Goal: Task Accomplishment & Management: Manage account settings

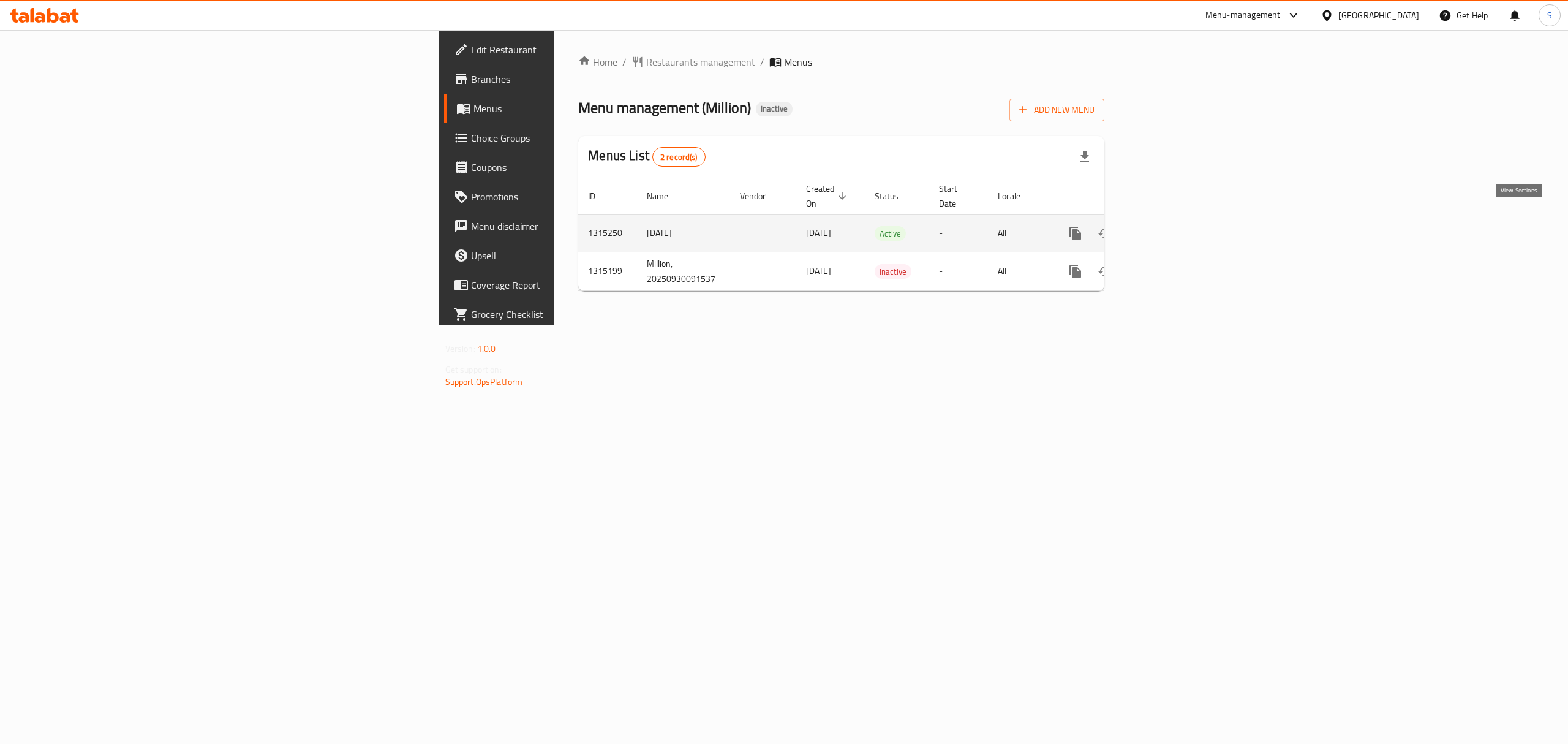
drag, startPoint x: 0, startPoint y: 0, endPoint x: 1527, endPoint y: 216, distance: 1542.2
click at [1179, 219] on link "enhanced table" at bounding box center [1164, 233] width 29 height 29
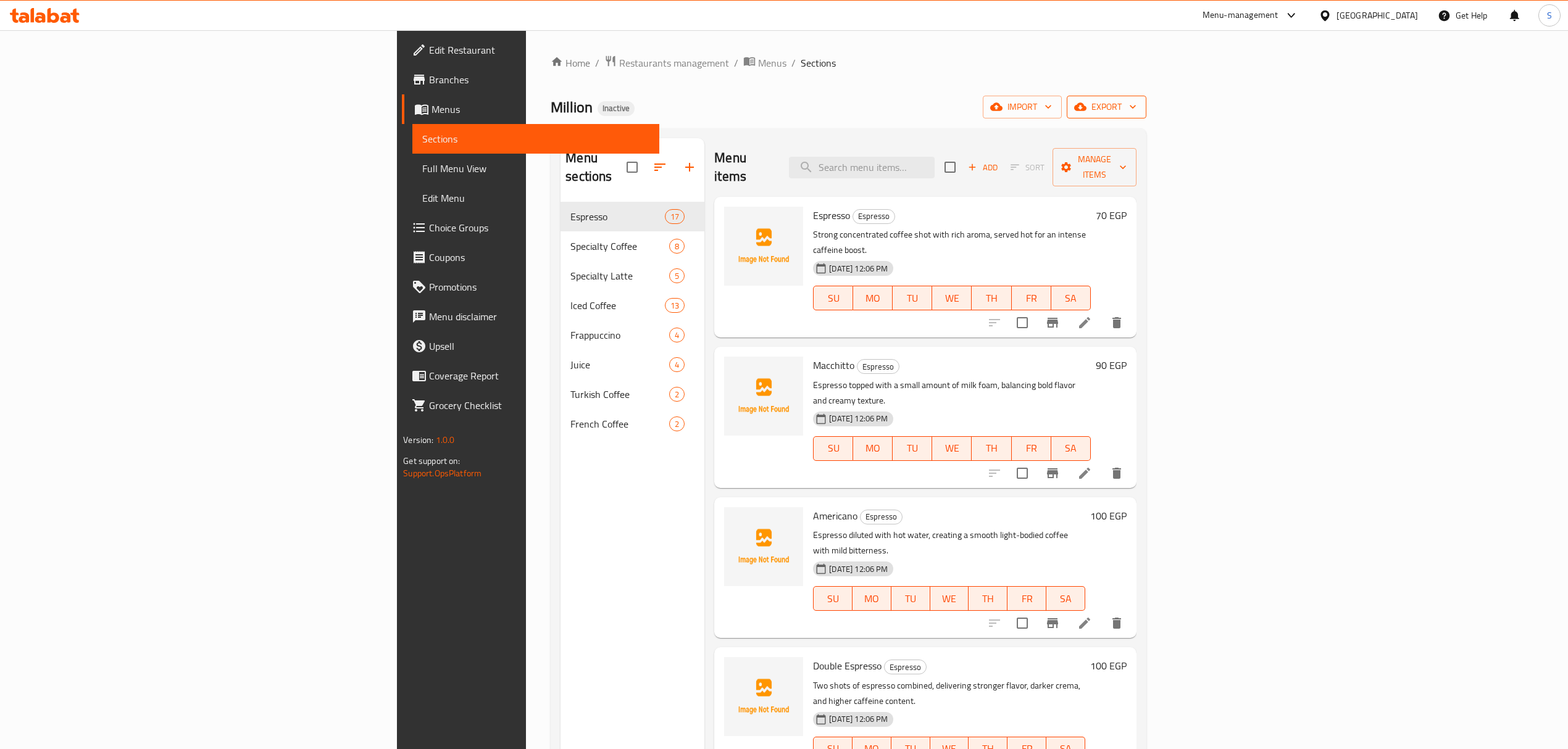
click at [1136, 112] on span "export" at bounding box center [1107, 107] width 60 height 15
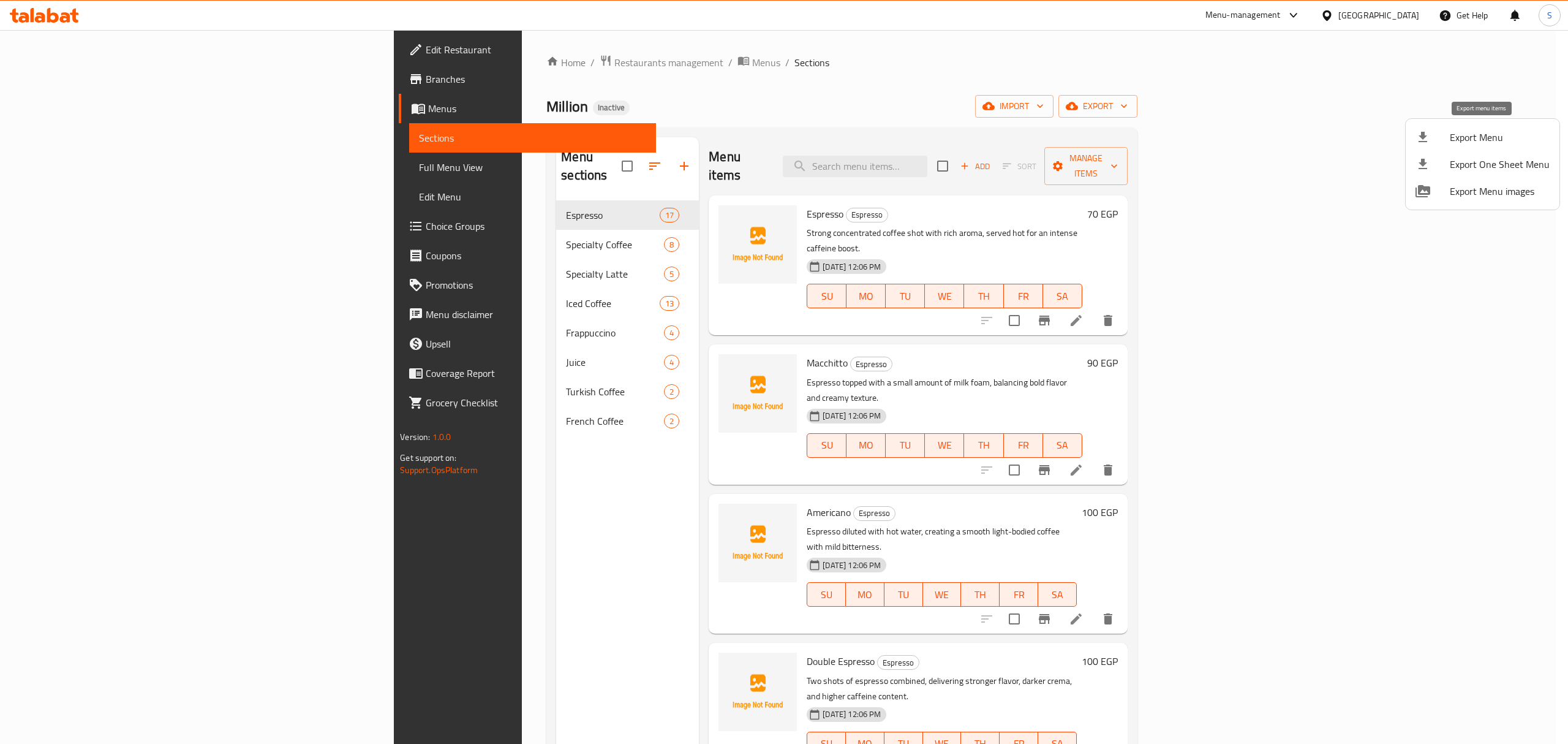
click at [1474, 136] on span "Export Menu" at bounding box center [1500, 137] width 100 height 15
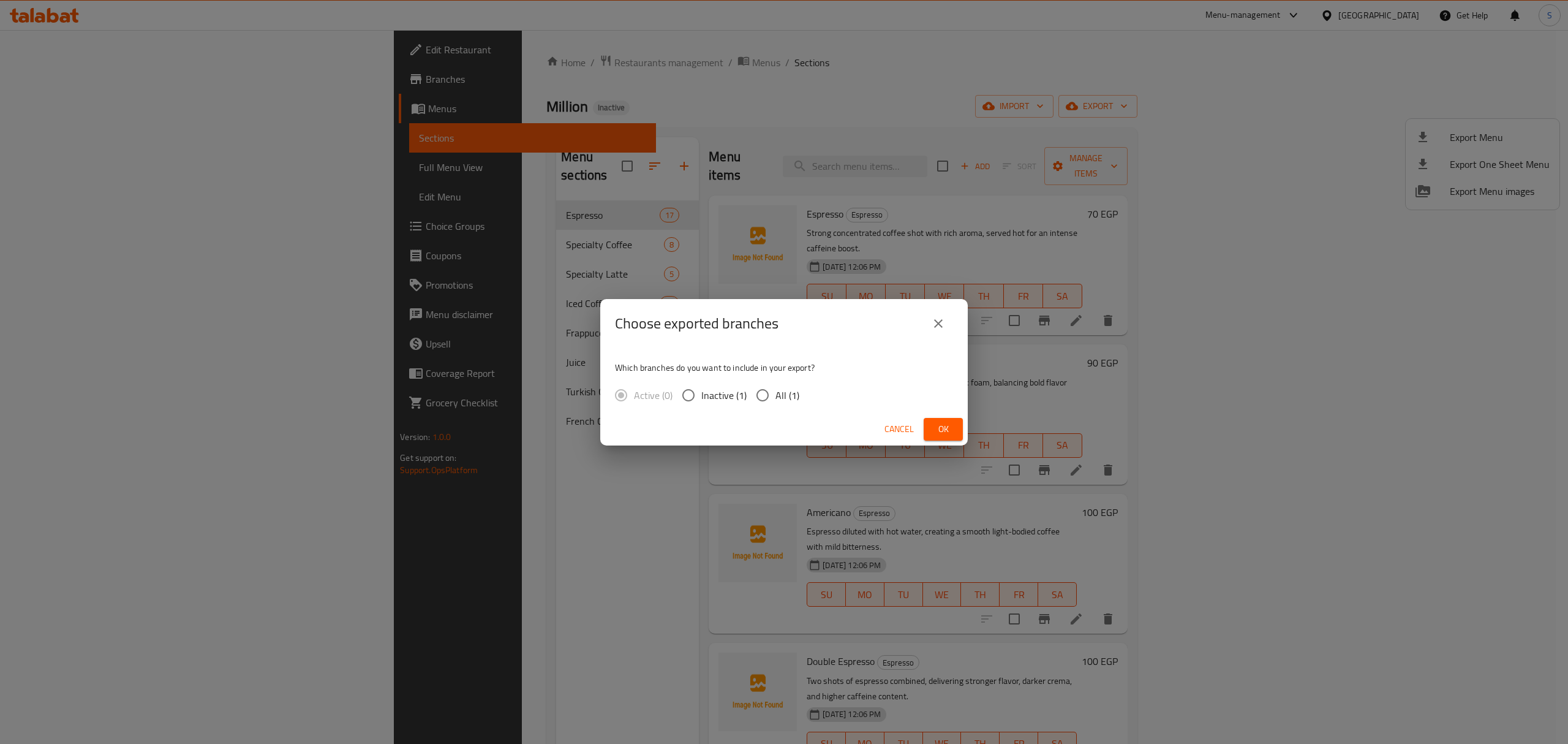
click at [774, 402] on input "All (1)" at bounding box center [763, 395] width 26 height 26
radio input "true"
click at [936, 432] on span "Ok" at bounding box center [943, 429] width 19 height 15
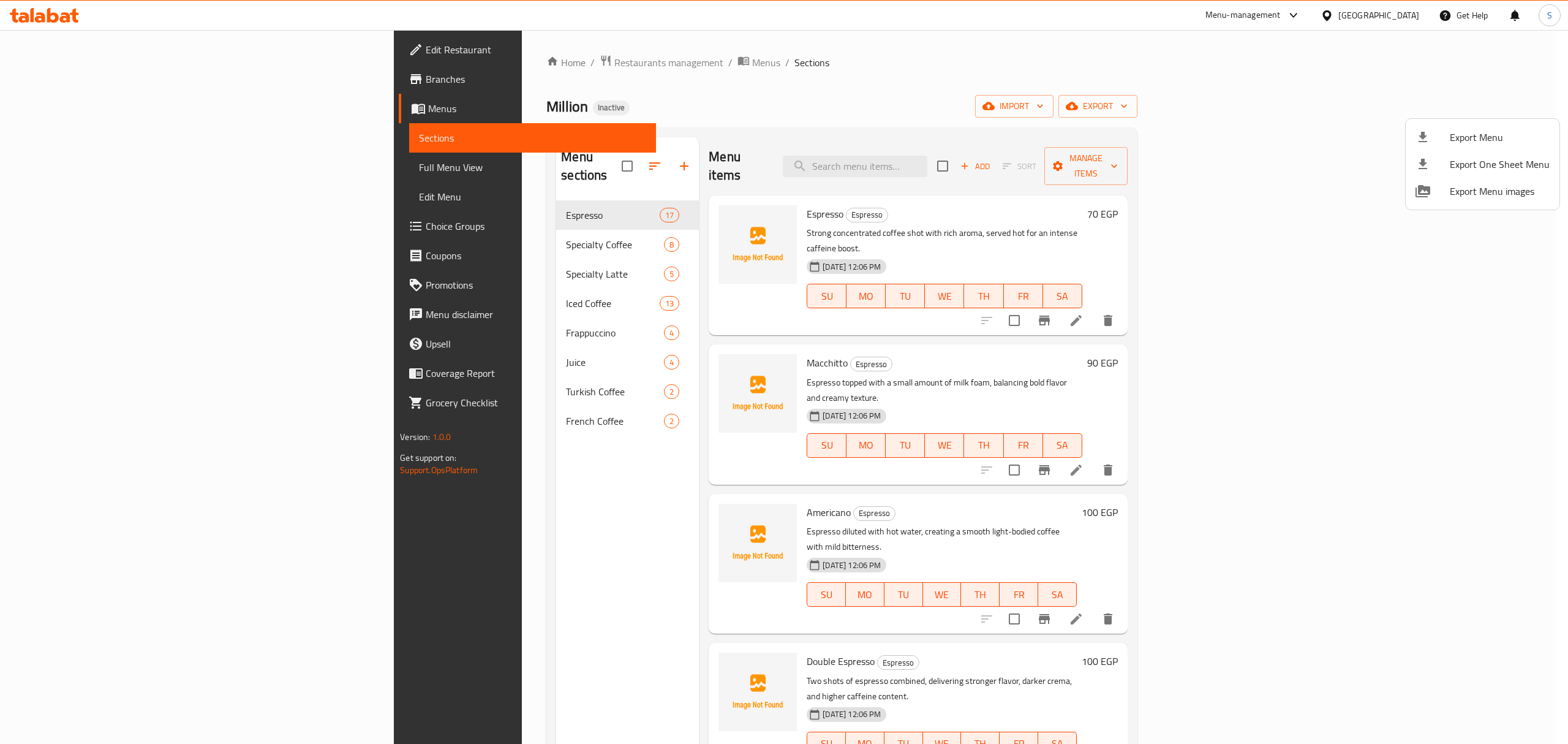
click at [174, 166] on div at bounding box center [784, 372] width 1568 height 744
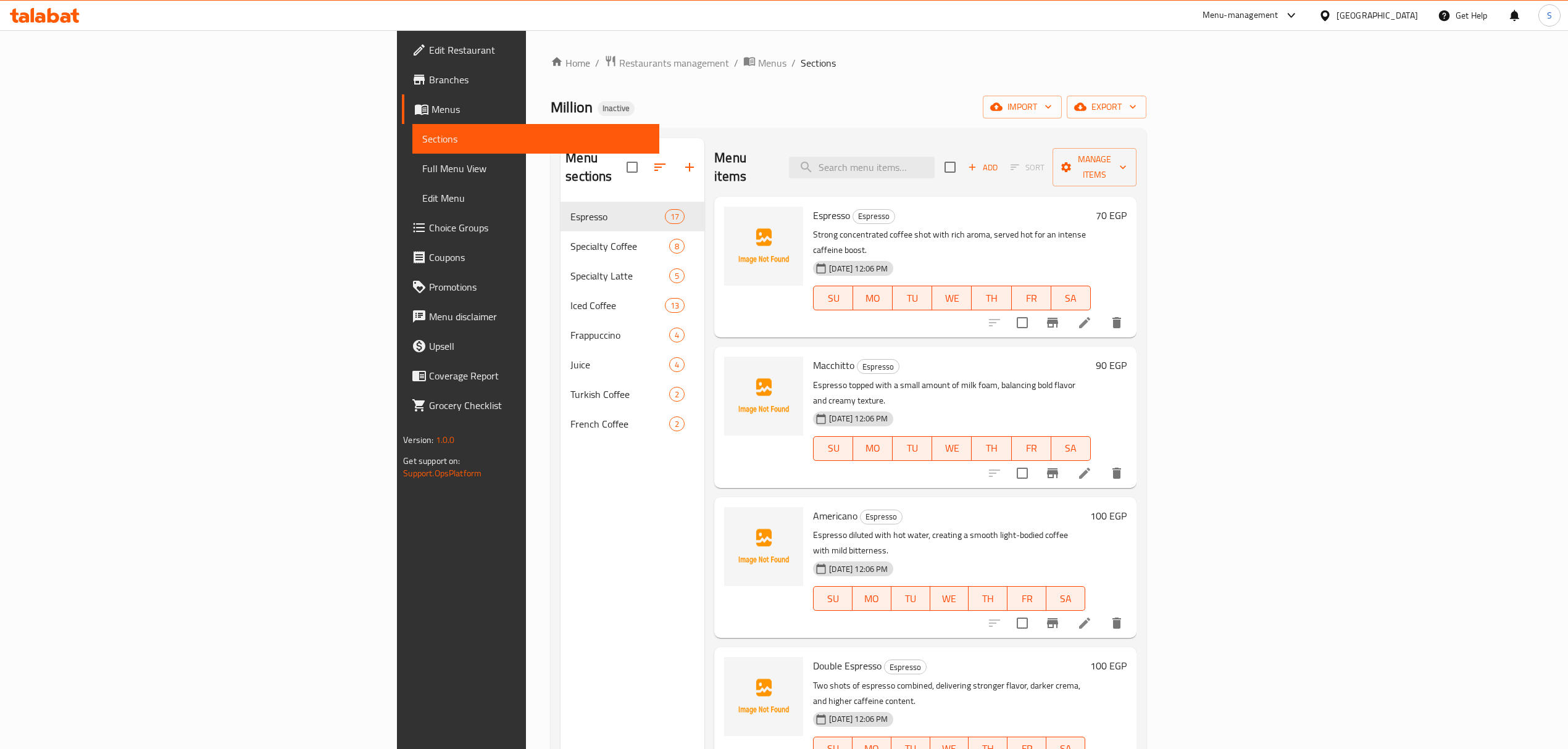
drag, startPoint x: 175, startPoint y: 167, endPoint x: 334, endPoint y: 15, distance: 220.0
click at [422, 167] on span "Full Menu View" at bounding box center [535, 168] width 227 height 15
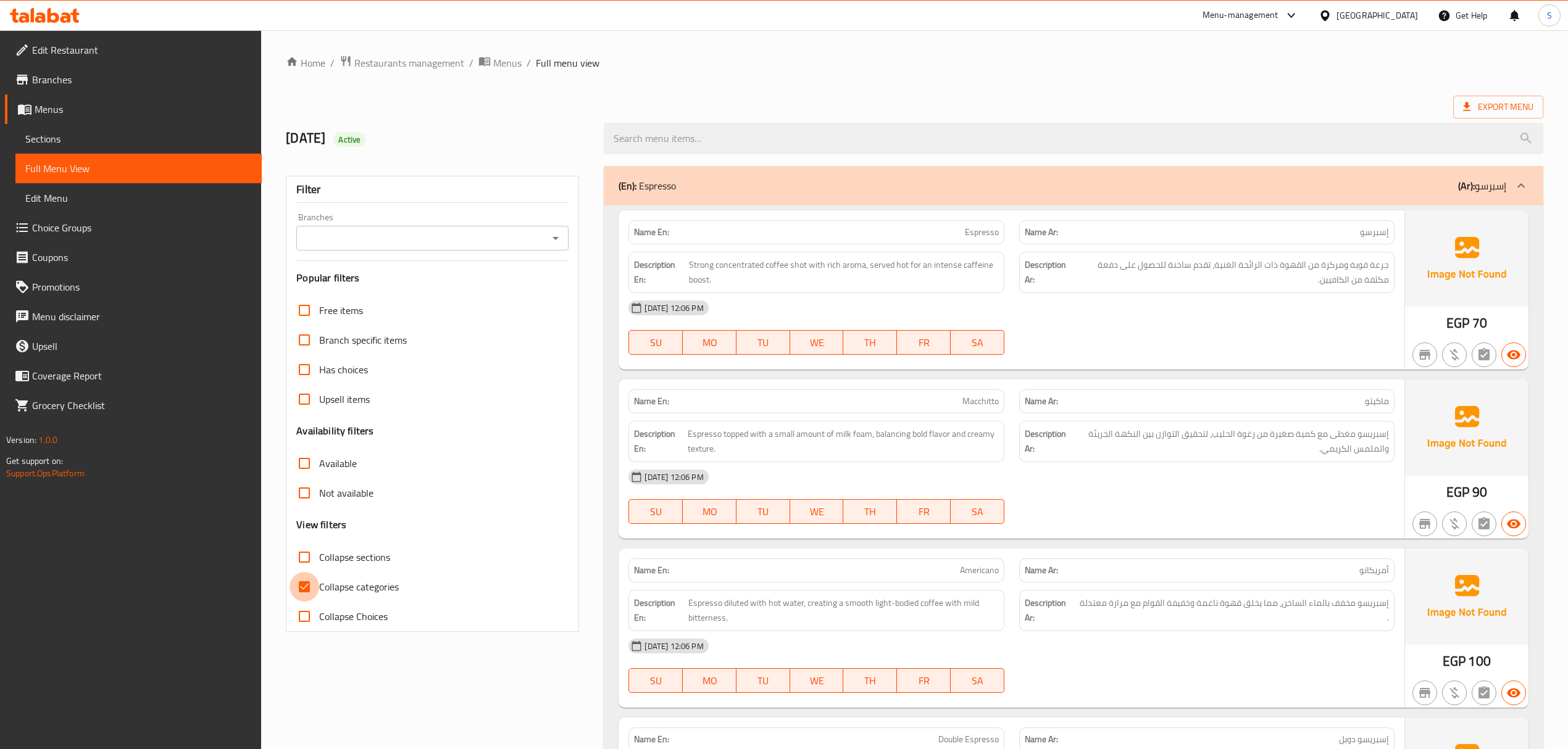
click at [290, 592] on input "Collapse categories" at bounding box center [304, 587] width 29 height 29
checkbox input "false"
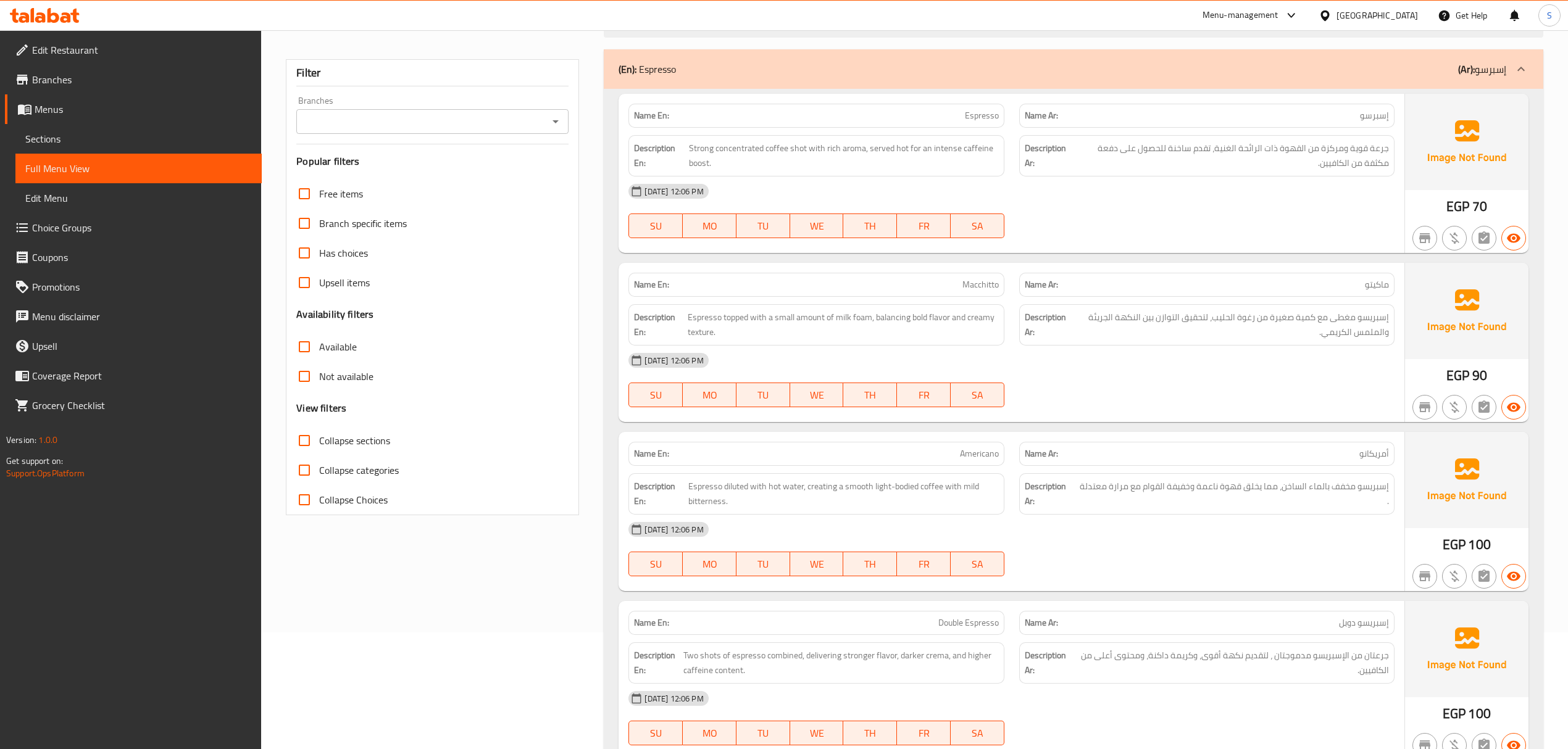
scroll to position [164, 0]
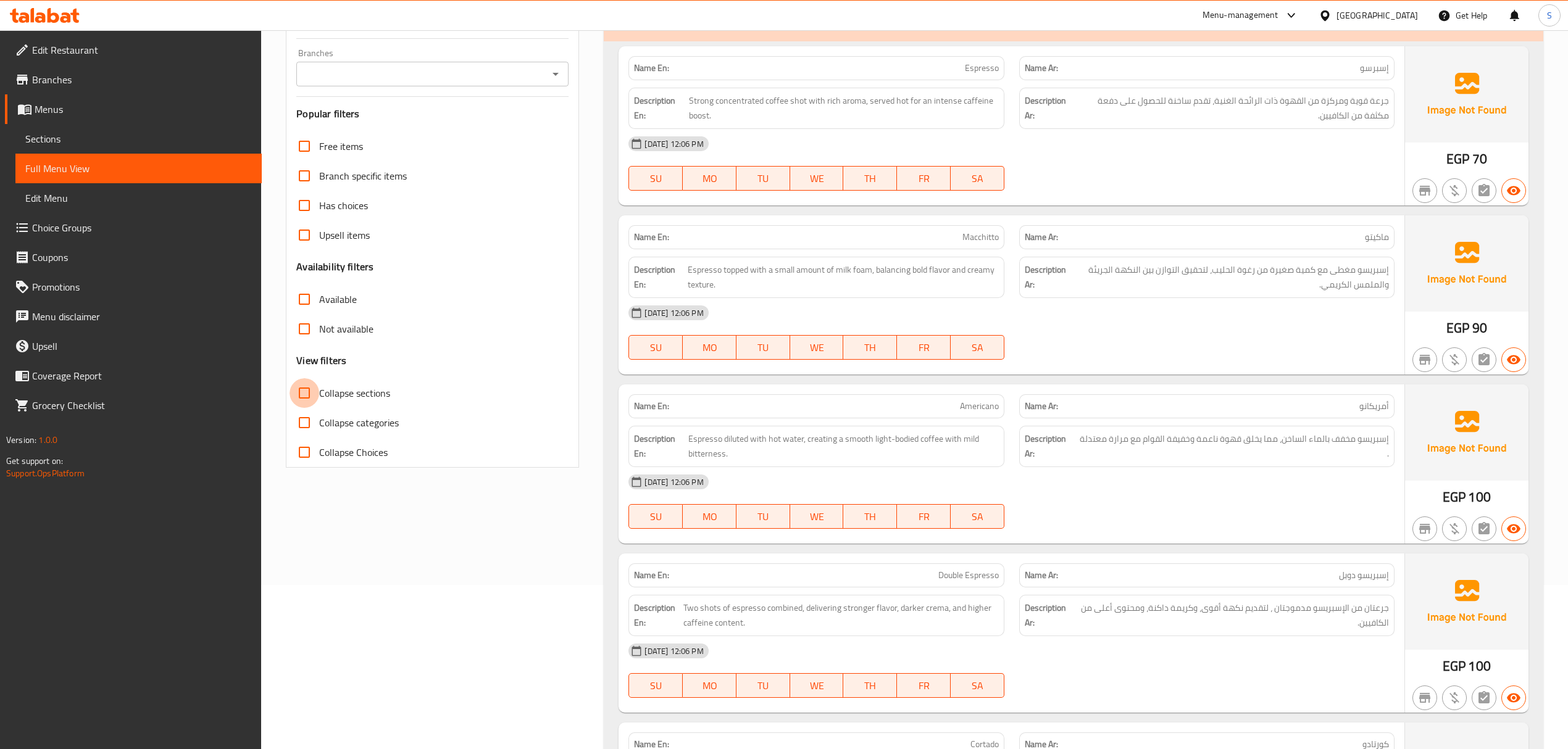
drag, startPoint x: 297, startPoint y: 381, endPoint x: 285, endPoint y: 8, distance: 373.2
click at [297, 379] on input "Collapse sections" at bounding box center [304, 393] width 29 height 29
checkbox input "true"
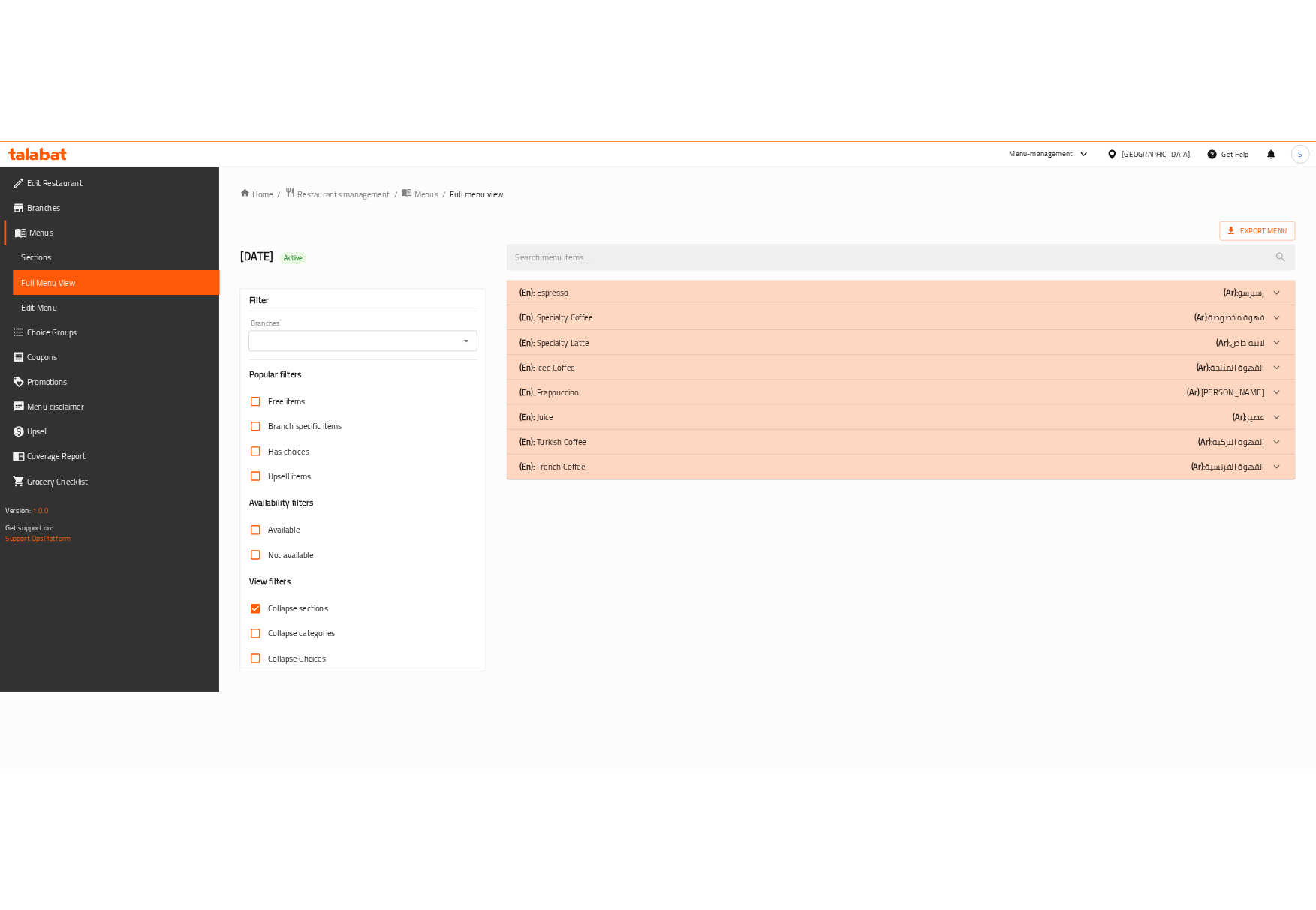
scroll to position [0, 0]
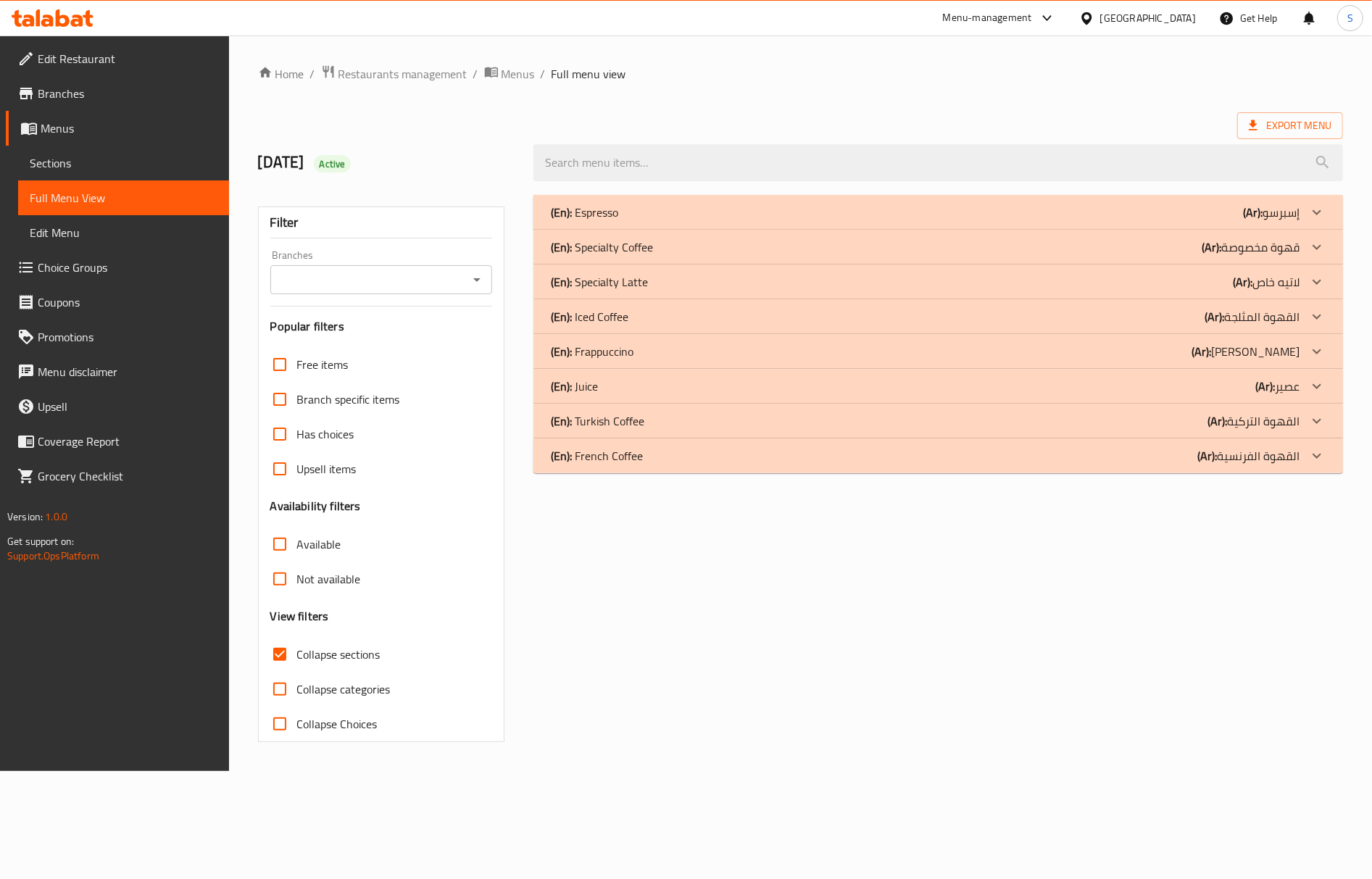
click at [884, 688] on div "(En): Espresso (Ar): إسبرسو Name En: Espresso Name Ar: إسبرسو Description En: S…" at bounding box center [938, 468] width 827 height 564
click at [1065, 320] on div "(En): Iced Coffee (Ar): القهوة المثلجة" at bounding box center [925, 316] width 749 height 17
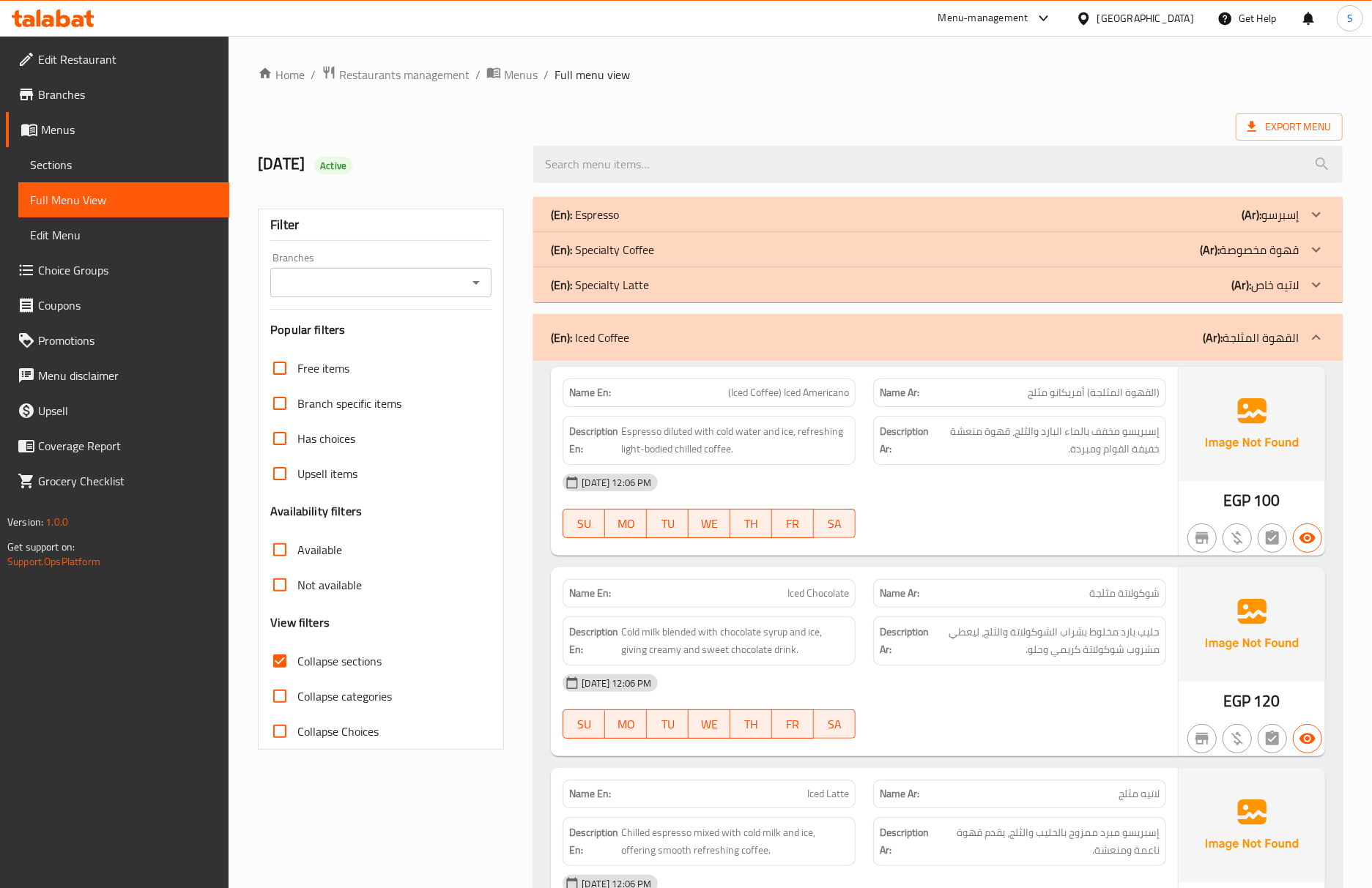
click at [628, 320] on div "(En): Iced Coffee (Ar): القهوة المثلجة" at bounding box center [937, 337] width 809 height 47
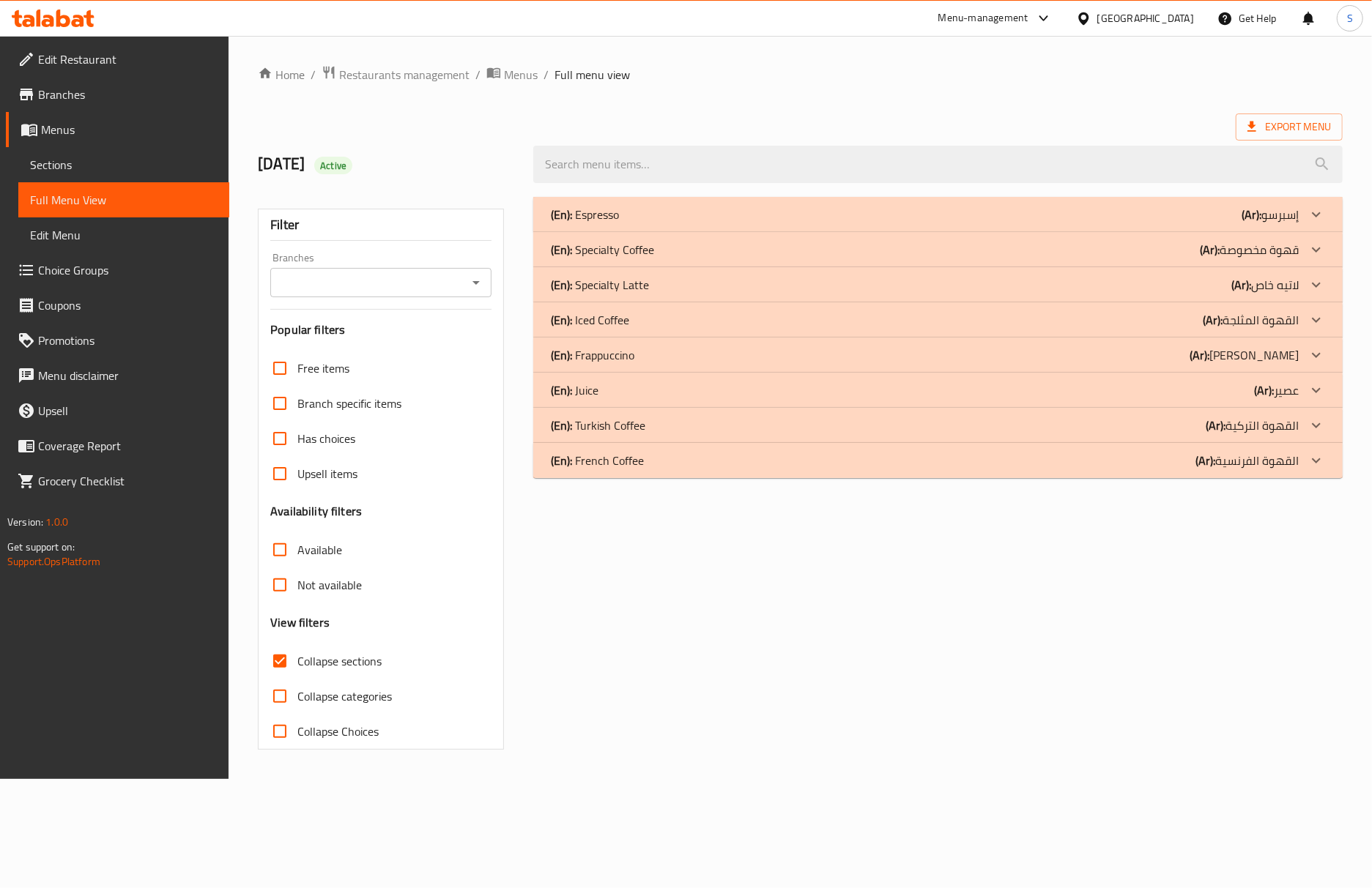
click at [642, 212] on div "(En): Espresso (Ar): إسبرسو" at bounding box center [924, 214] width 748 height 17
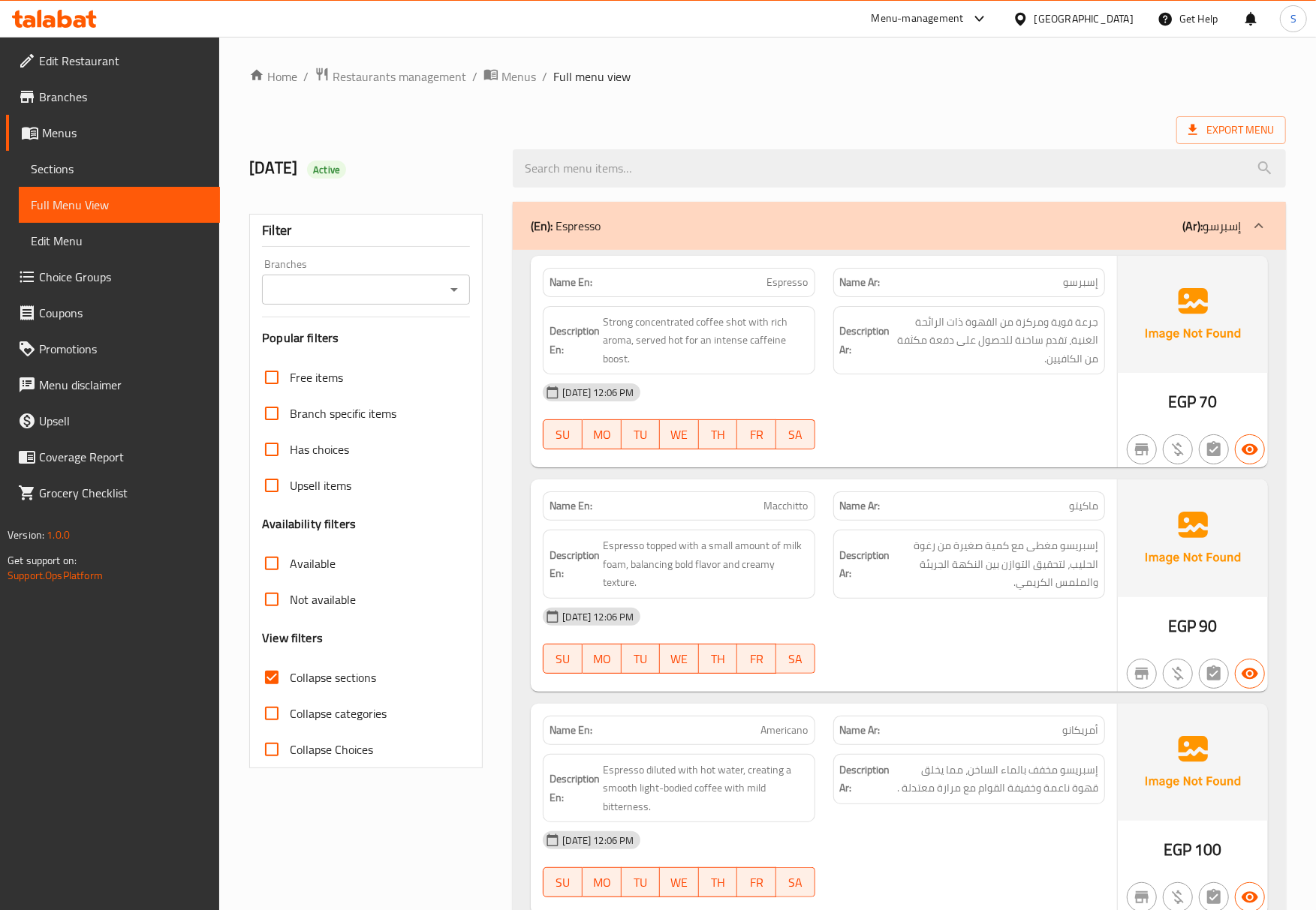
click at [734, 230] on div "(En): Espresso (Ar): إسبرسو" at bounding box center [885, 226] width 710 height 18
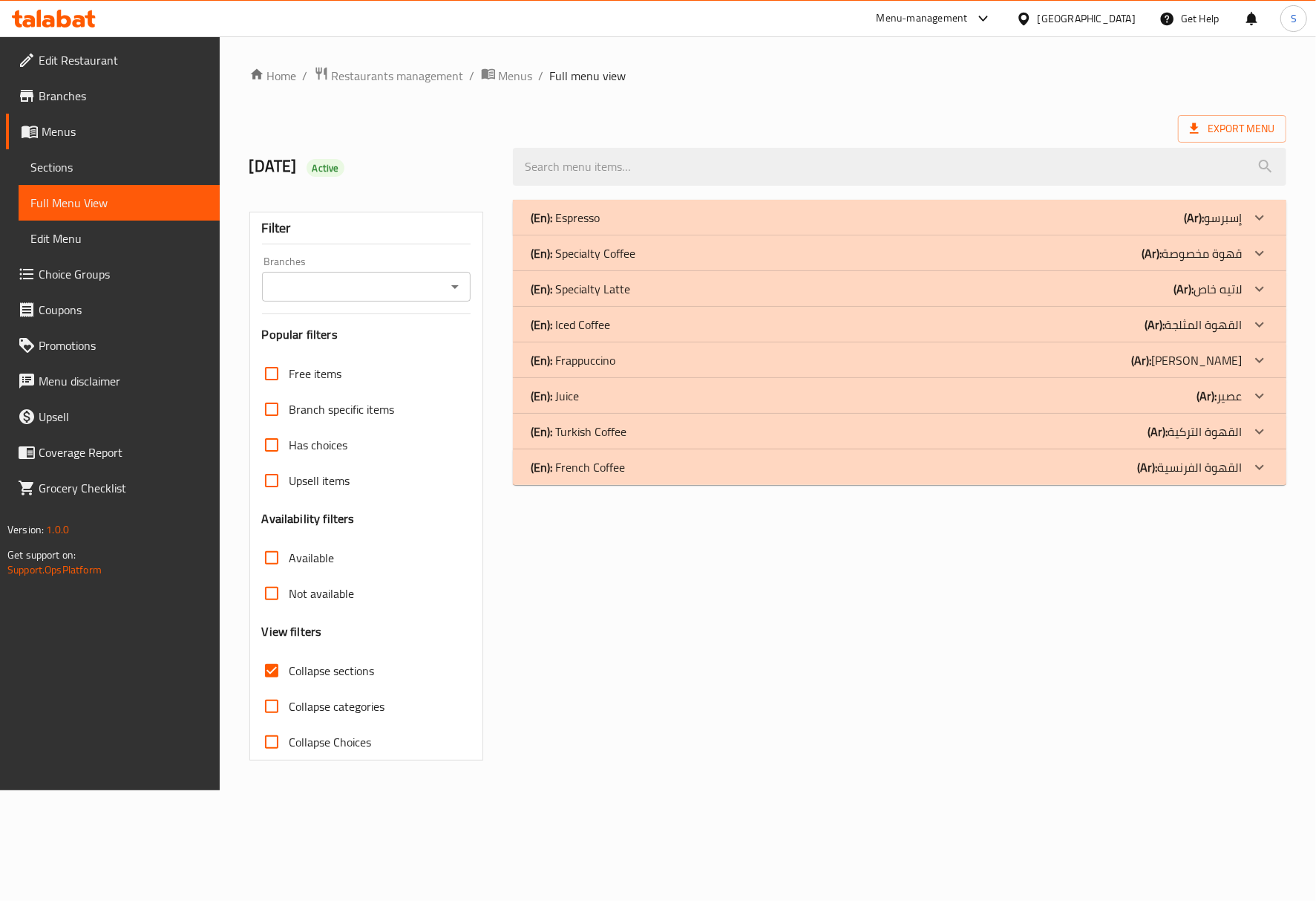
click at [633, 327] on div "(En): Iced Coffee (Ar): القهوة المثلجة" at bounding box center [885, 324] width 711 height 18
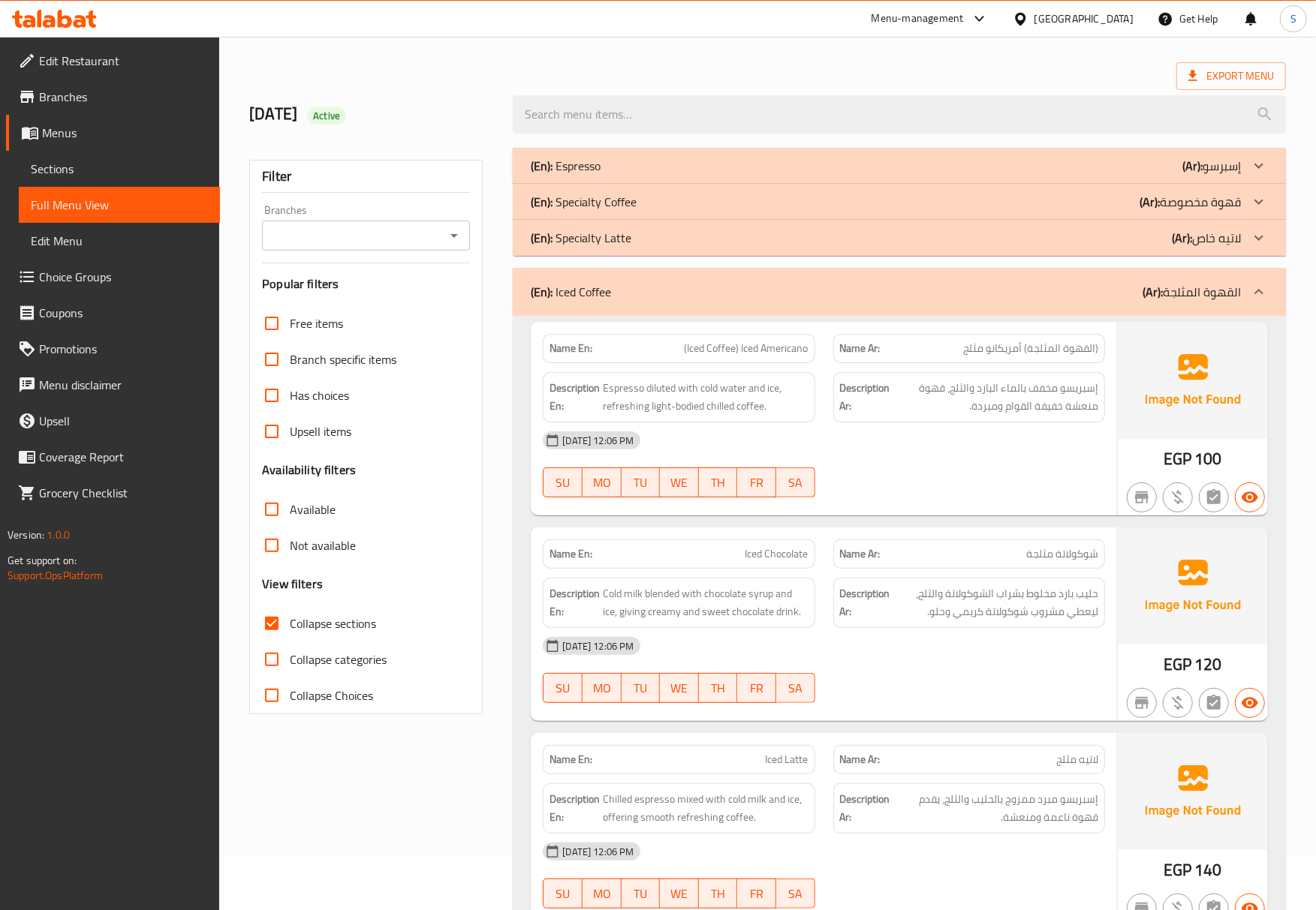
scroll to position [100, 0]
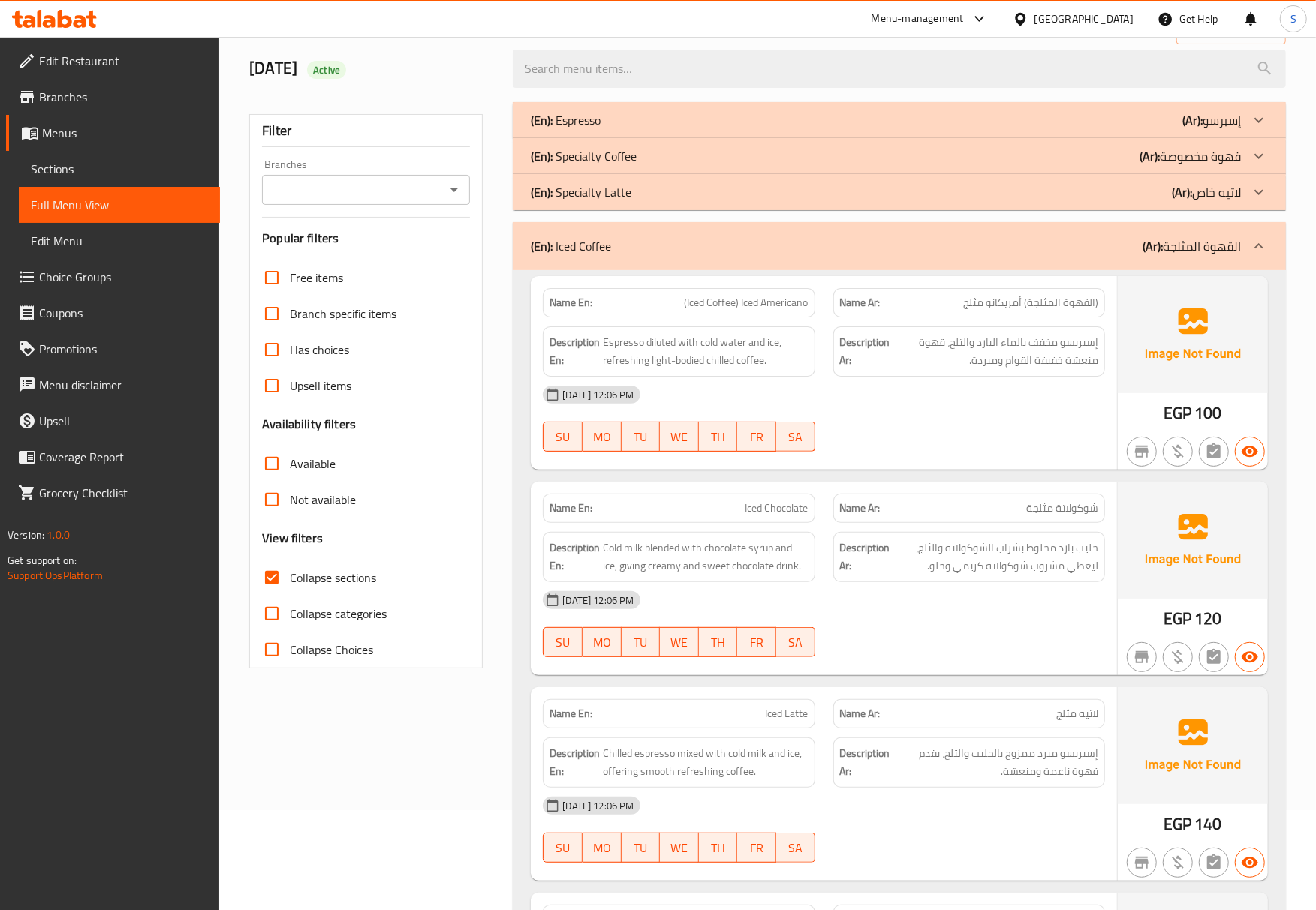
click at [69, 177] on span "Sections" at bounding box center [119, 168] width 177 height 18
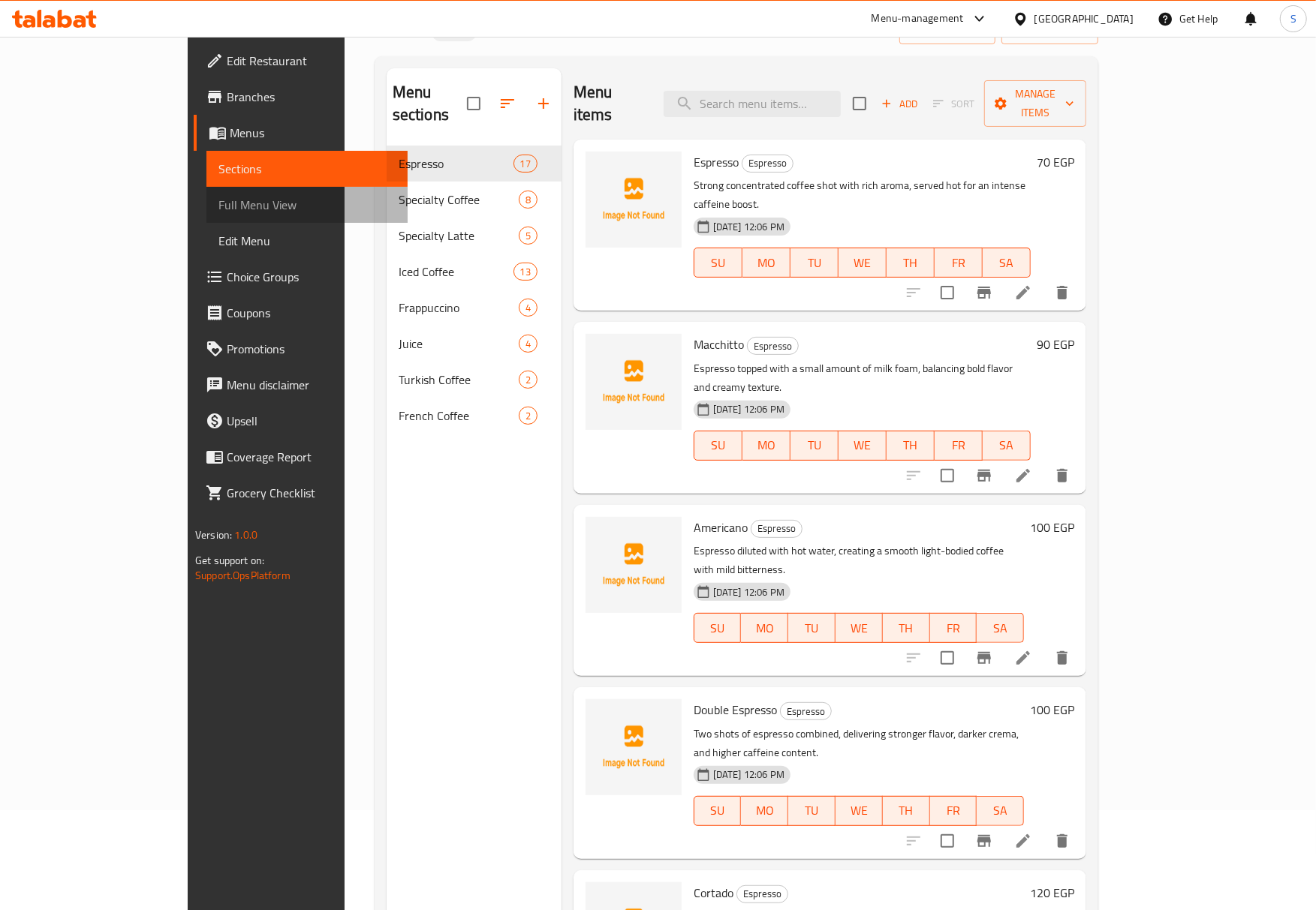
click at [218, 209] on span "Full Menu View" at bounding box center [306, 204] width 177 height 18
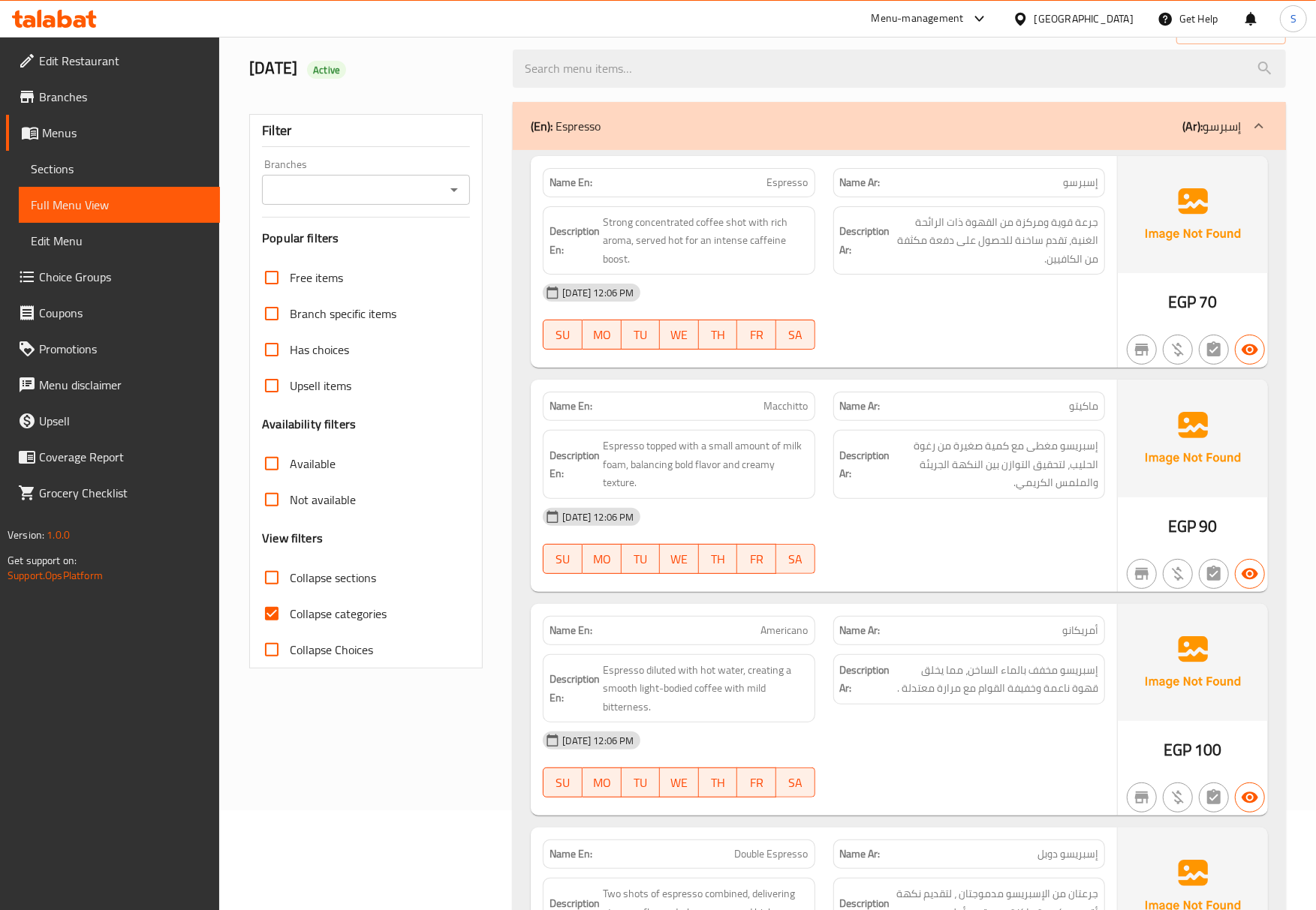
click at [286, 622] on input "Collapse categories" at bounding box center [272, 613] width 36 height 36
checkbox input "false"
click at [279, 568] on input "Collapse sections" at bounding box center [272, 578] width 36 height 36
checkbox input "true"
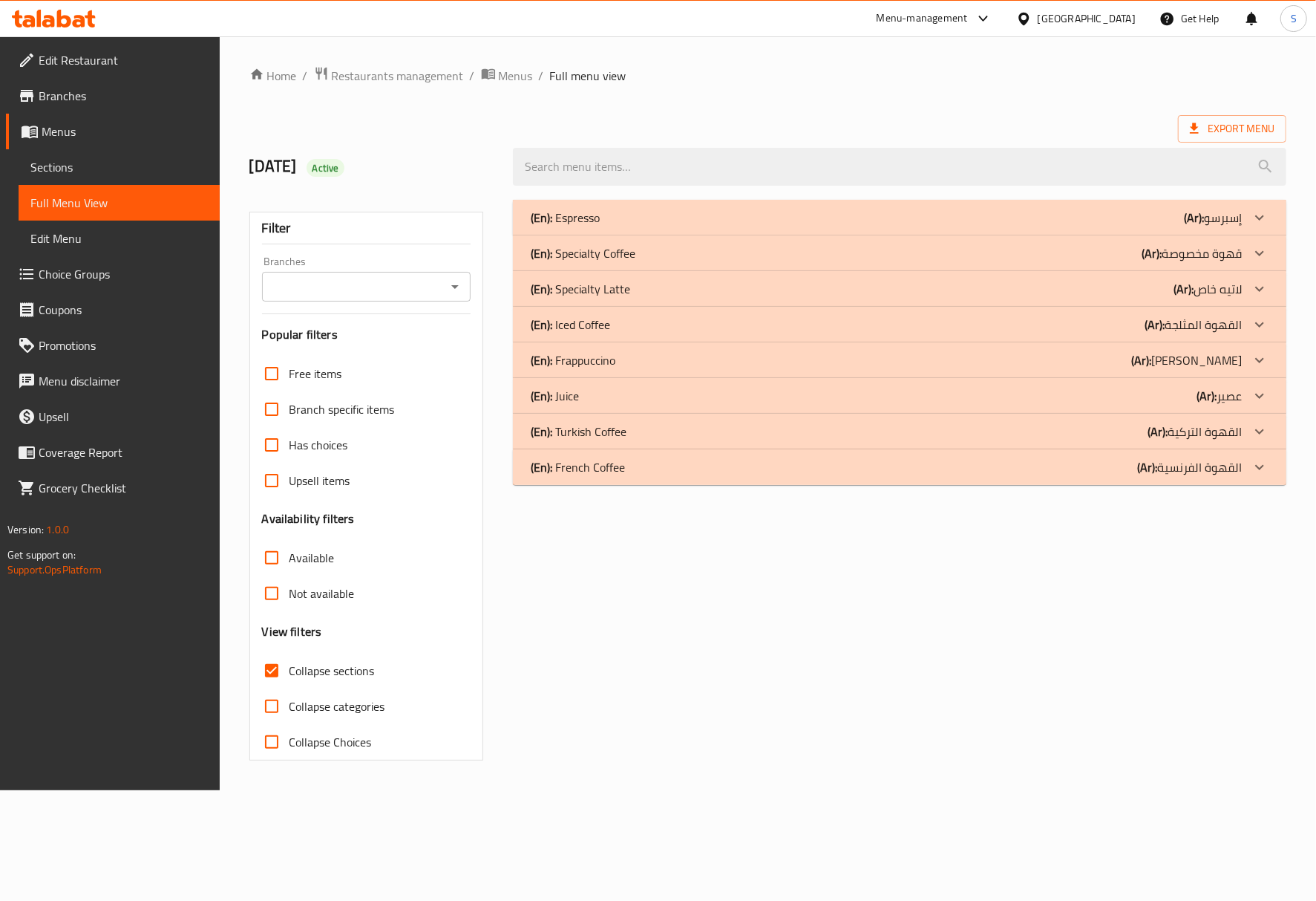
click at [601, 250] on p "(En): Specialty Coffee" at bounding box center [582, 253] width 105 height 18
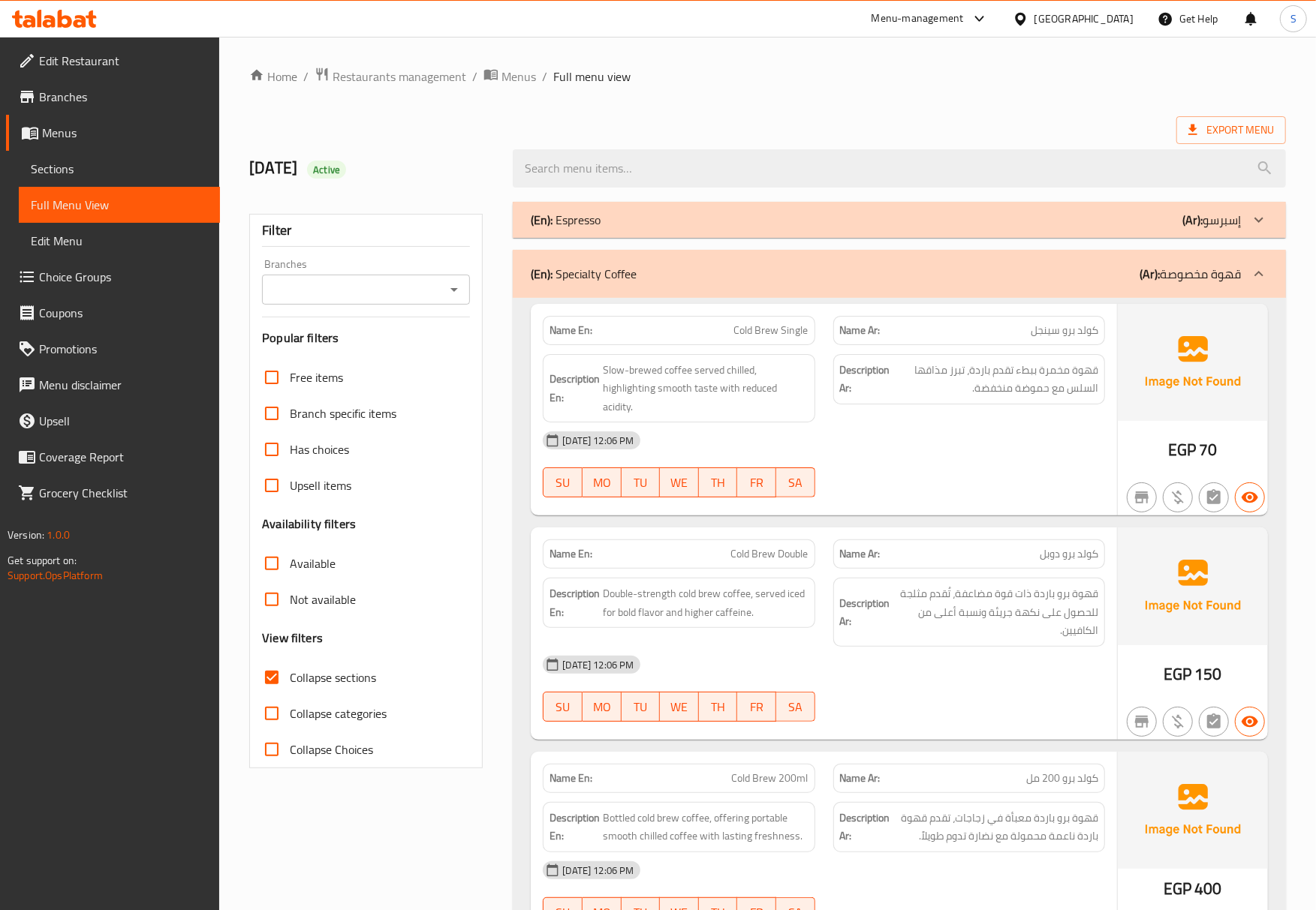
click at [590, 271] on p "(En): Specialty Coffee" at bounding box center [583, 273] width 106 height 18
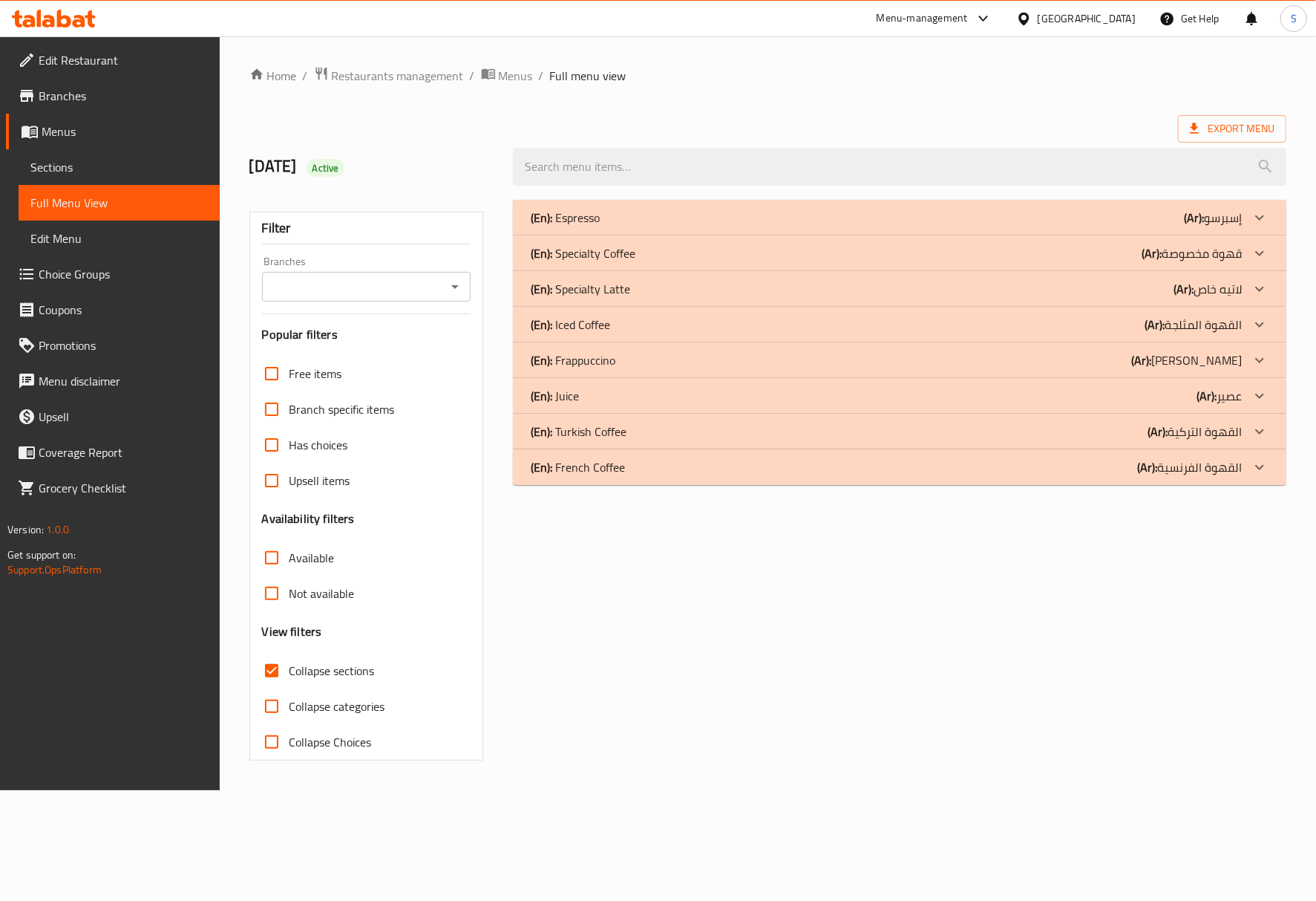
click at [589, 325] on p "(En): Iced Coffee" at bounding box center [570, 324] width 80 height 18
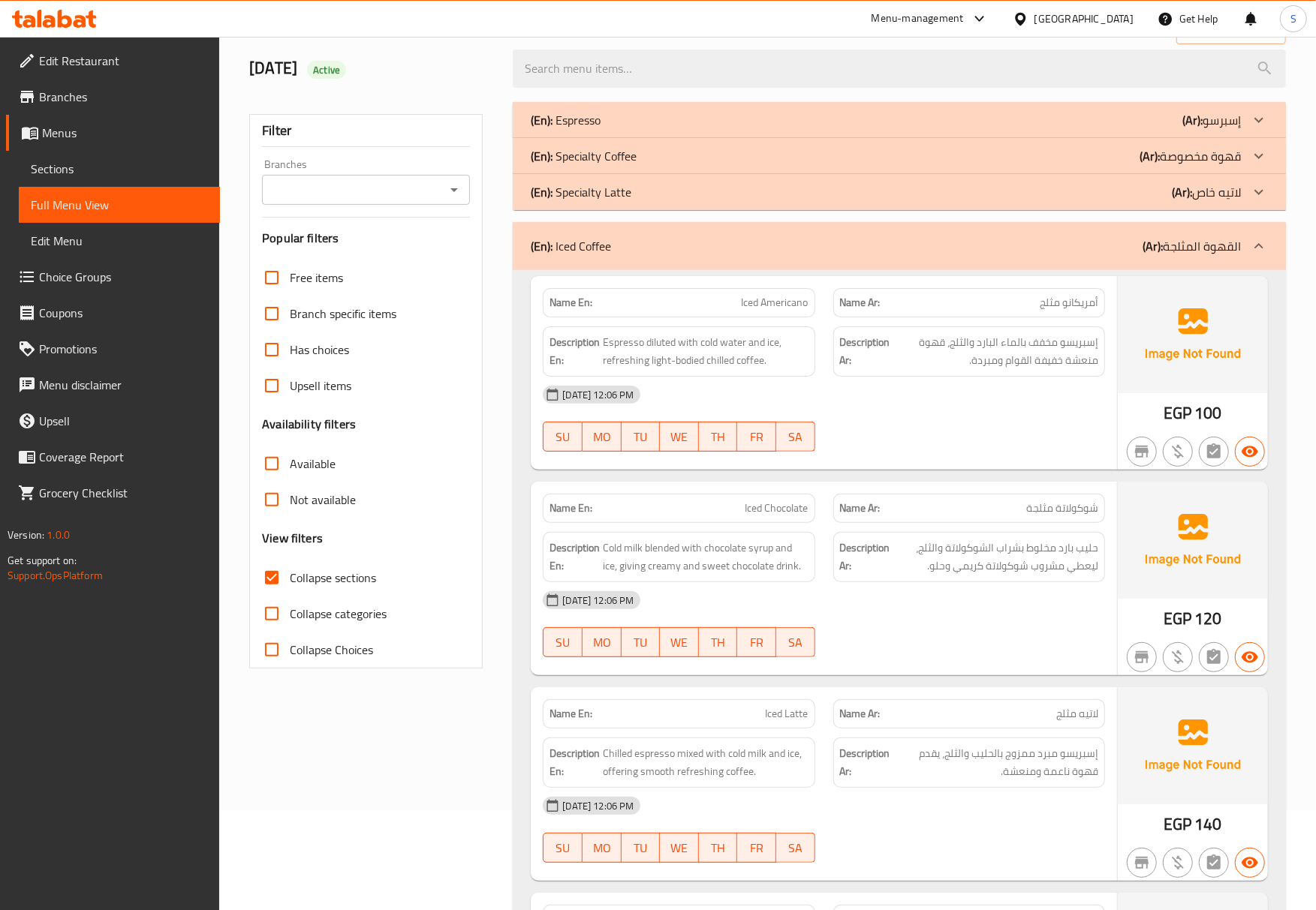
scroll to position [199, 0]
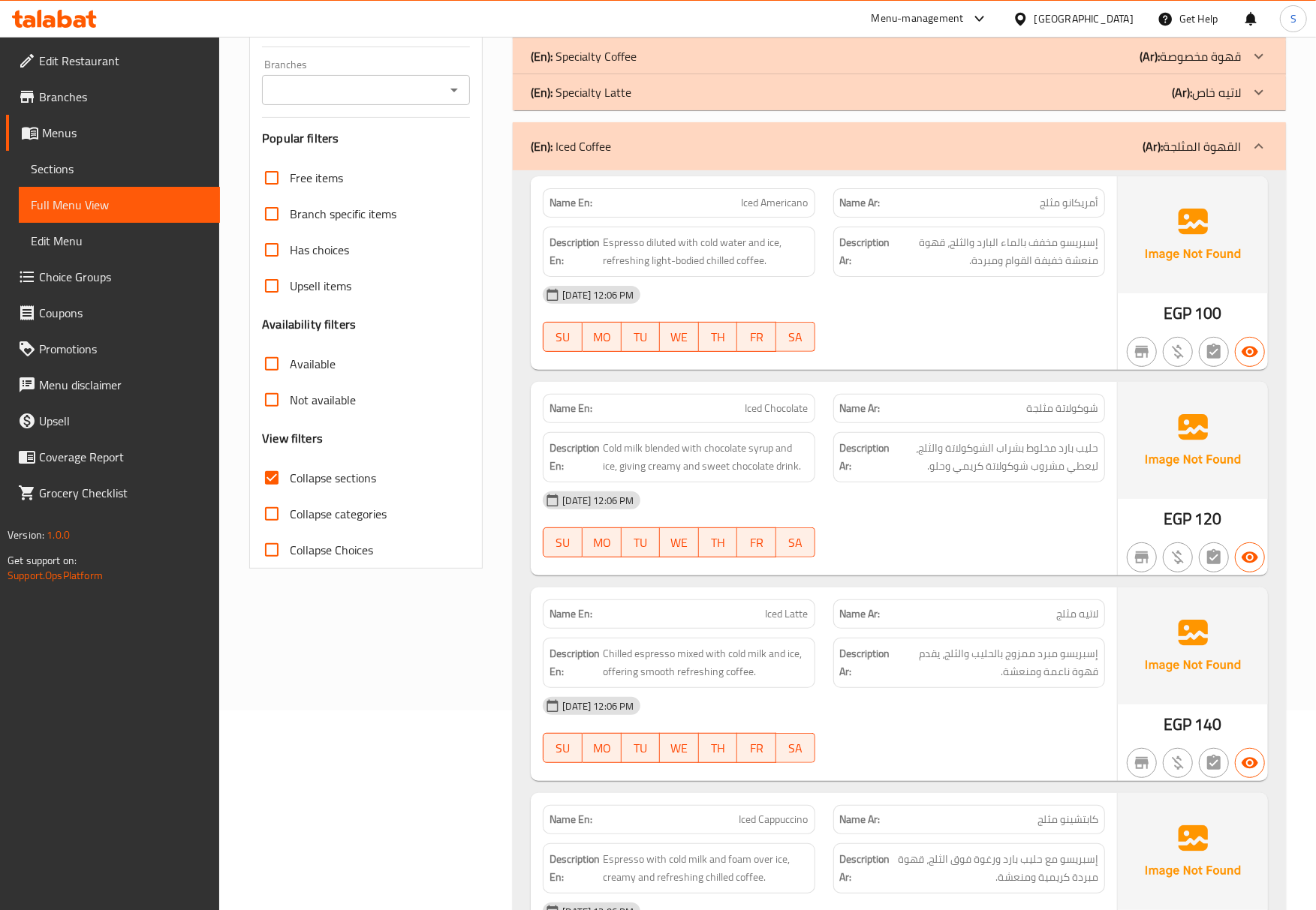
click at [972, 555] on div at bounding box center [968, 557] width 289 height 18
click at [887, 454] on strong "Description Ar:" at bounding box center [865, 456] width 50 height 36
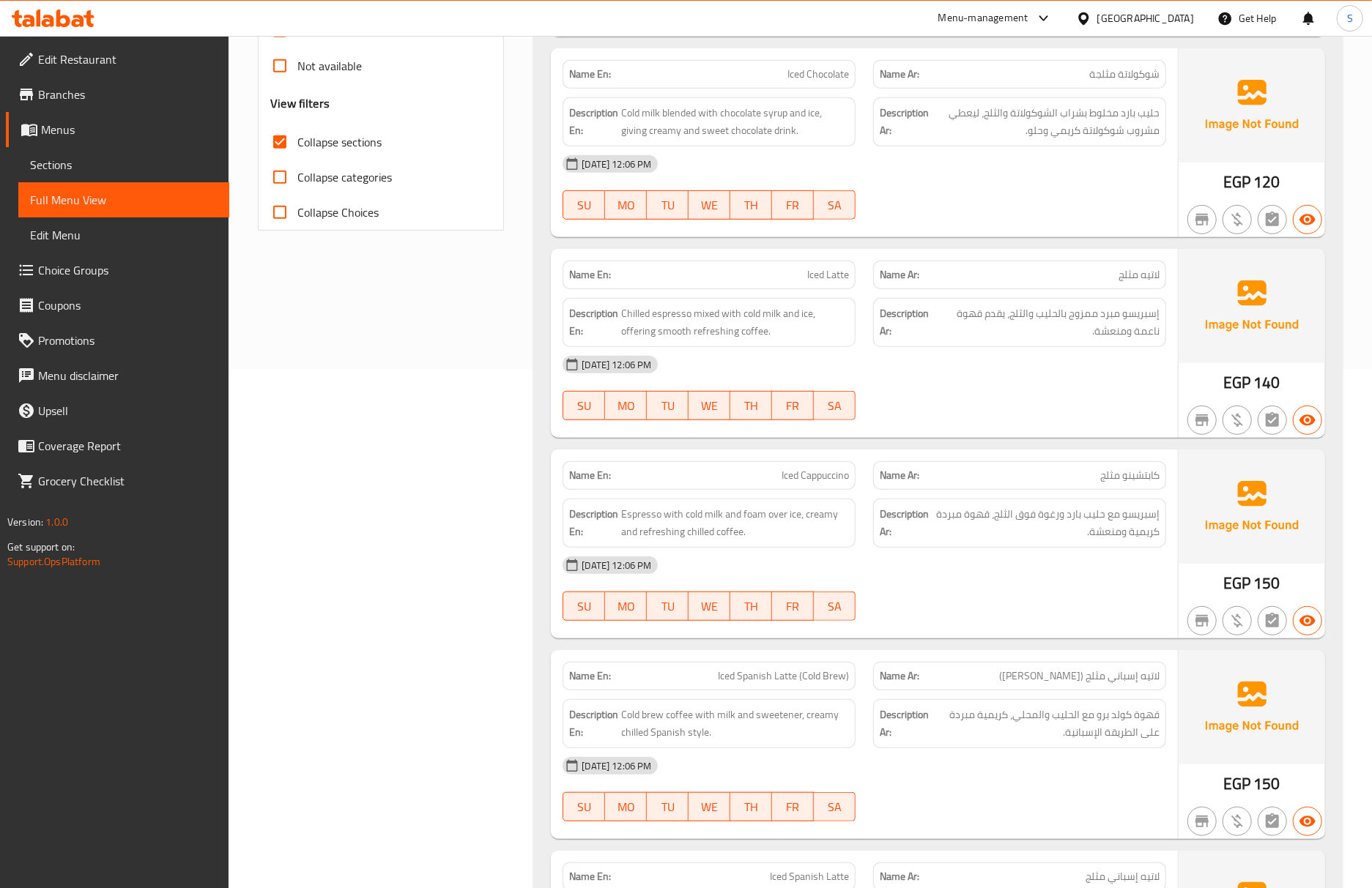
scroll to position [487, 0]
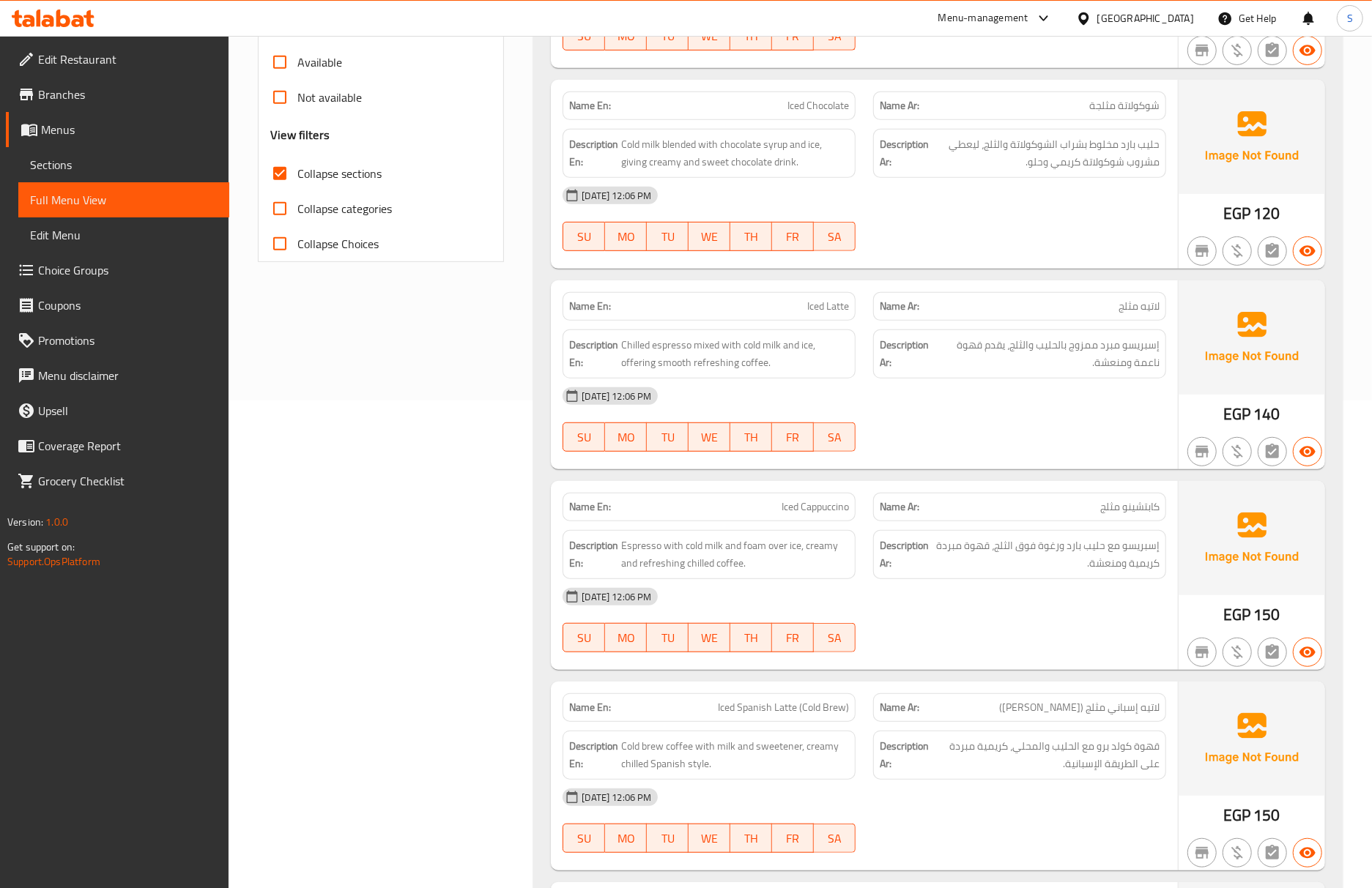
click at [848, 504] on div "Name En: Iced Cappuccino" at bounding box center [709, 506] width 293 height 28
click at [845, 314] on span "Iced Latte" at bounding box center [828, 306] width 41 height 16
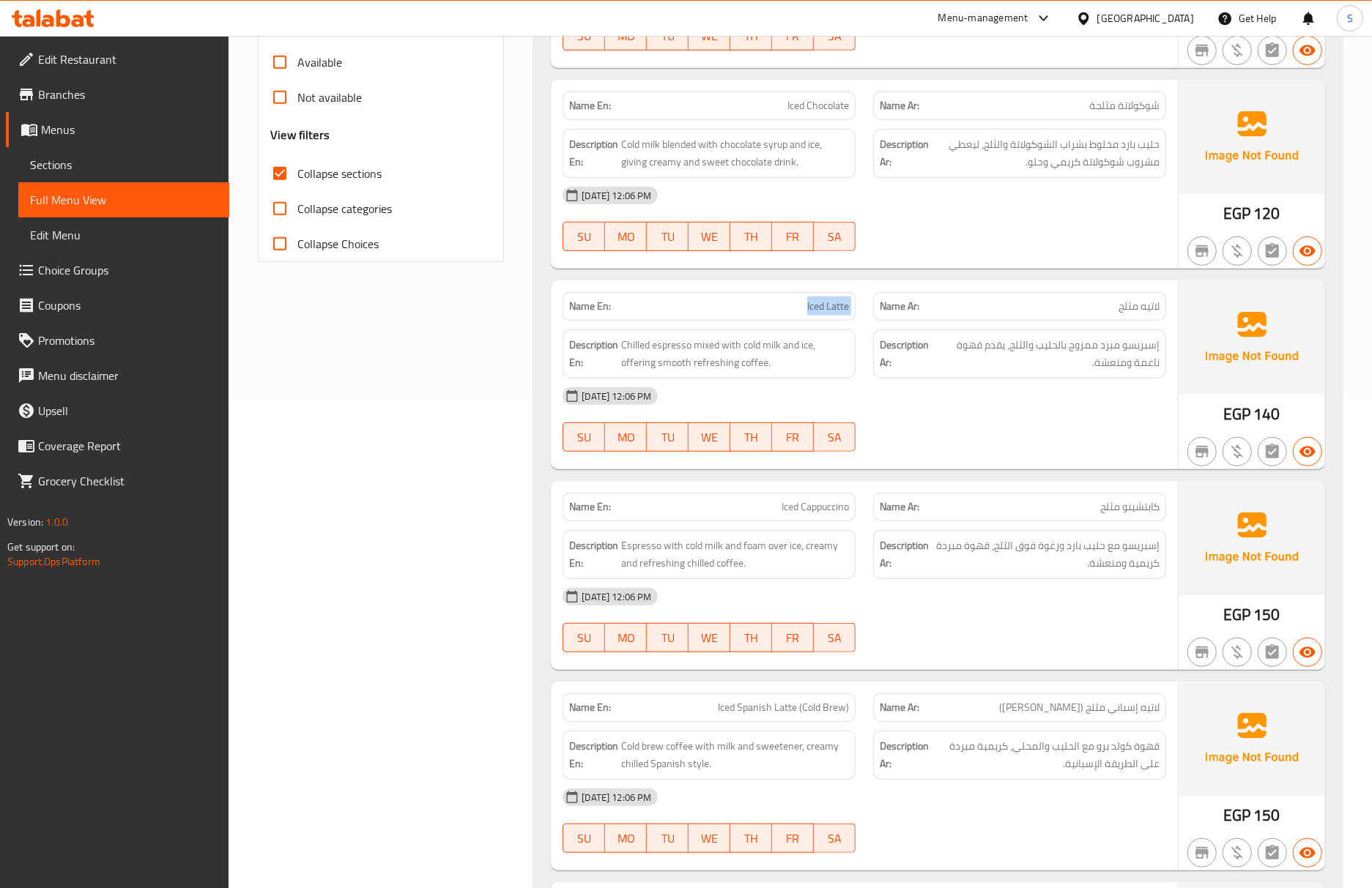
click at [845, 314] on span "Iced Latte" at bounding box center [828, 306] width 41 height 16
click at [1032, 551] on span "إسبريسو مع حليب بارد ورغوة فوق الثلج، قهوة مبردة كريمية ومنعشة." at bounding box center [1045, 554] width 228 height 36
click at [2, 714] on div "Edit Restaurant Branches Menus Sections Full Menu View Edit Menu Choice Groups …" at bounding box center [114, 479] width 229 height 888
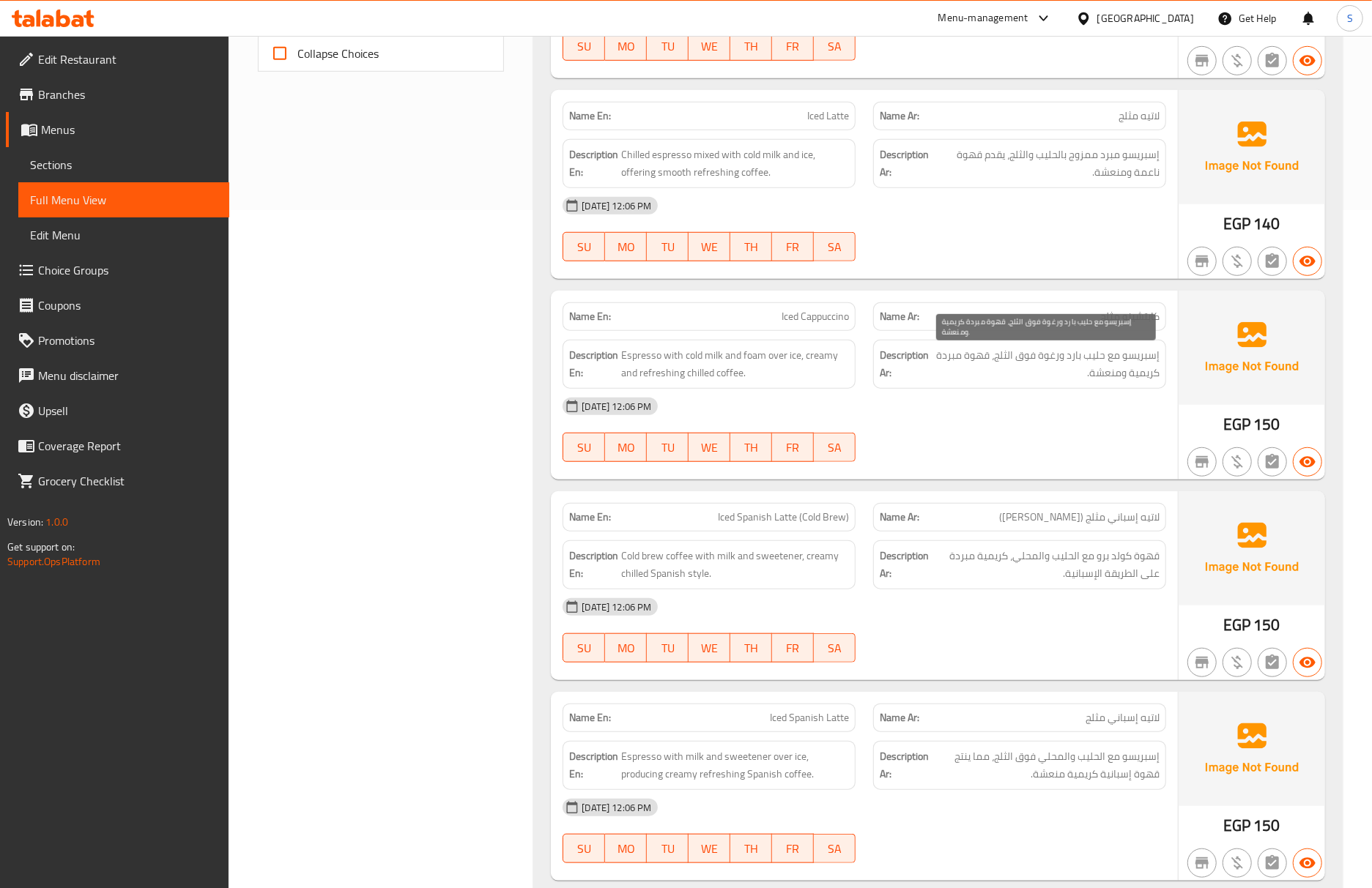
scroll to position [683, 0]
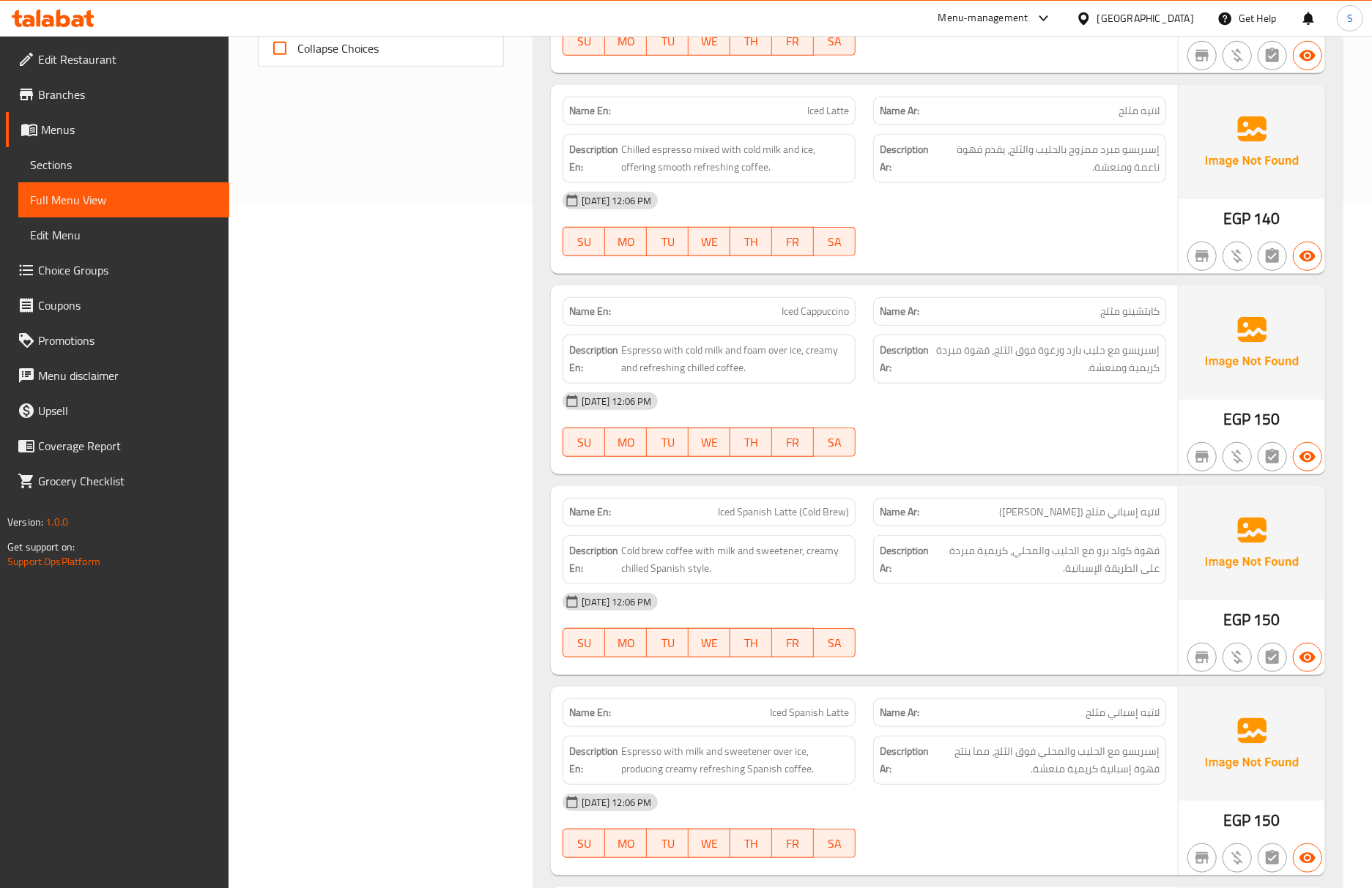
drag, startPoint x: 156, startPoint y: 177, endPoint x: 159, endPoint y: 194, distance: 17.3
click at [156, 176] on link "Sections" at bounding box center [123, 165] width 211 height 35
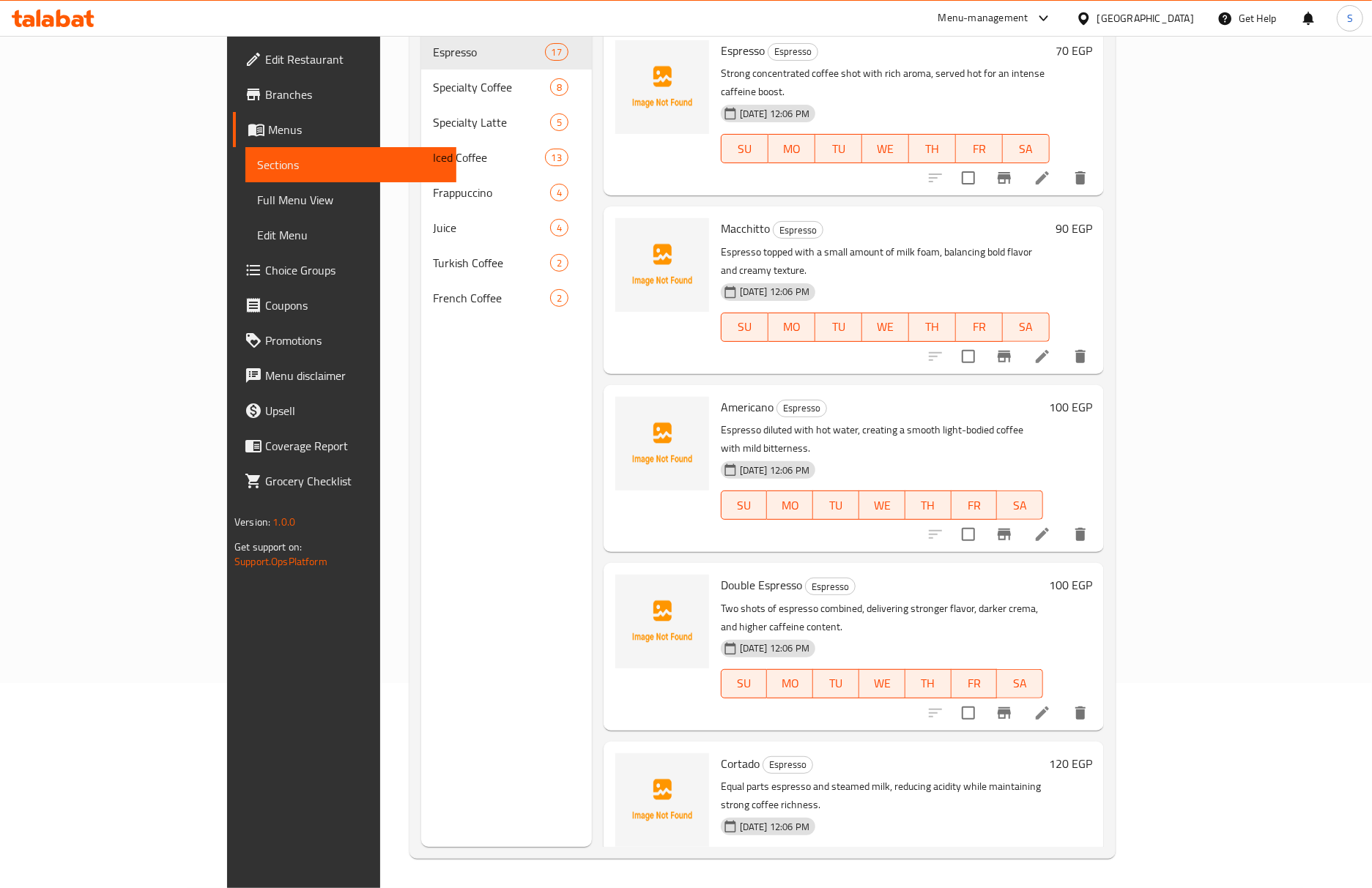
scroll to position [206, 0]
click at [257, 194] on span "Full Menu View" at bounding box center [350, 199] width 187 height 17
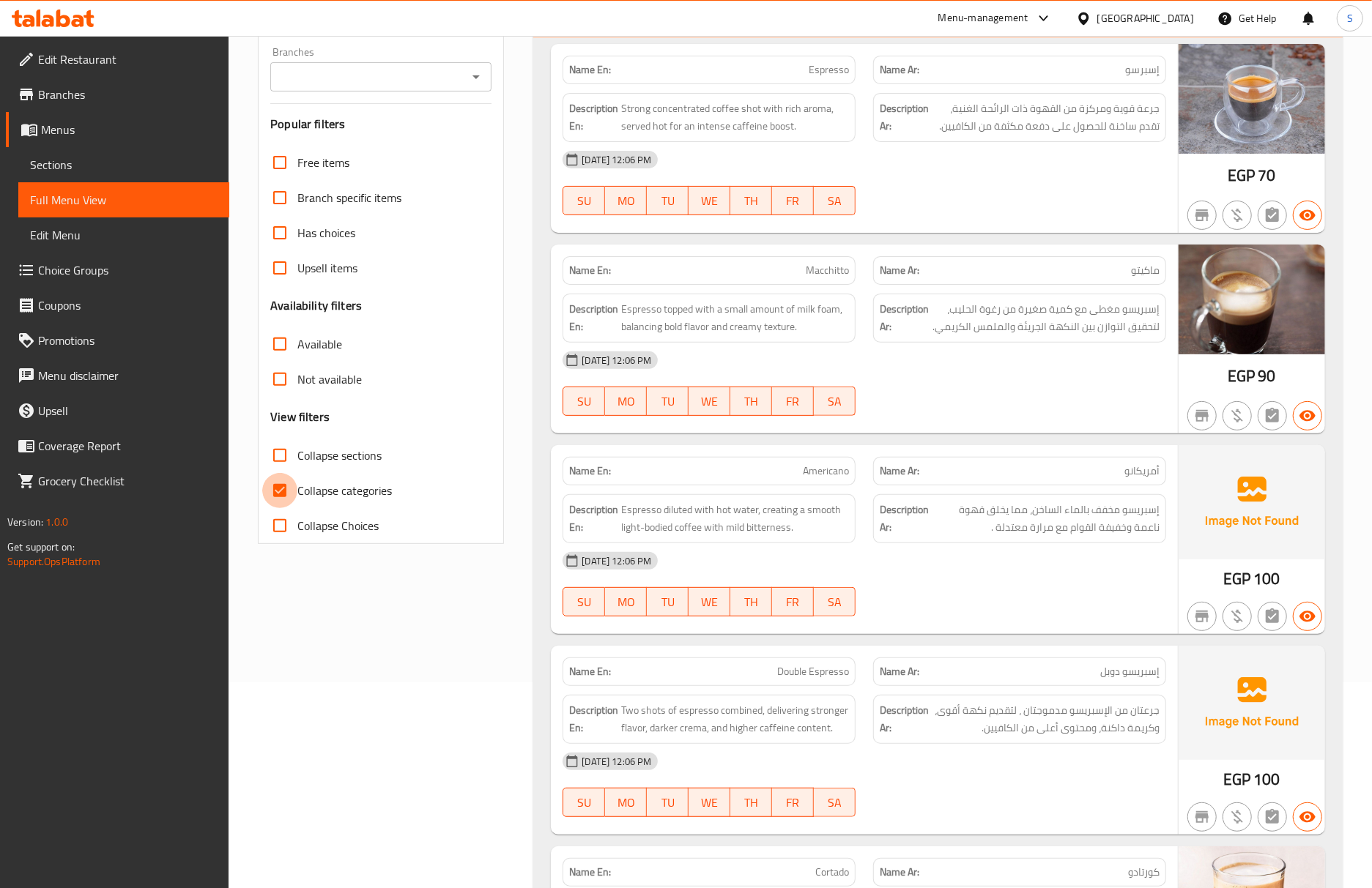
click at [282, 495] on input "Collapse categories" at bounding box center [280, 490] width 35 height 35
checkbox input "false"
click at [282, 446] on input "Collapse sections" at bounding box center [280, 455] width 35 height 35
checkbox input "true"
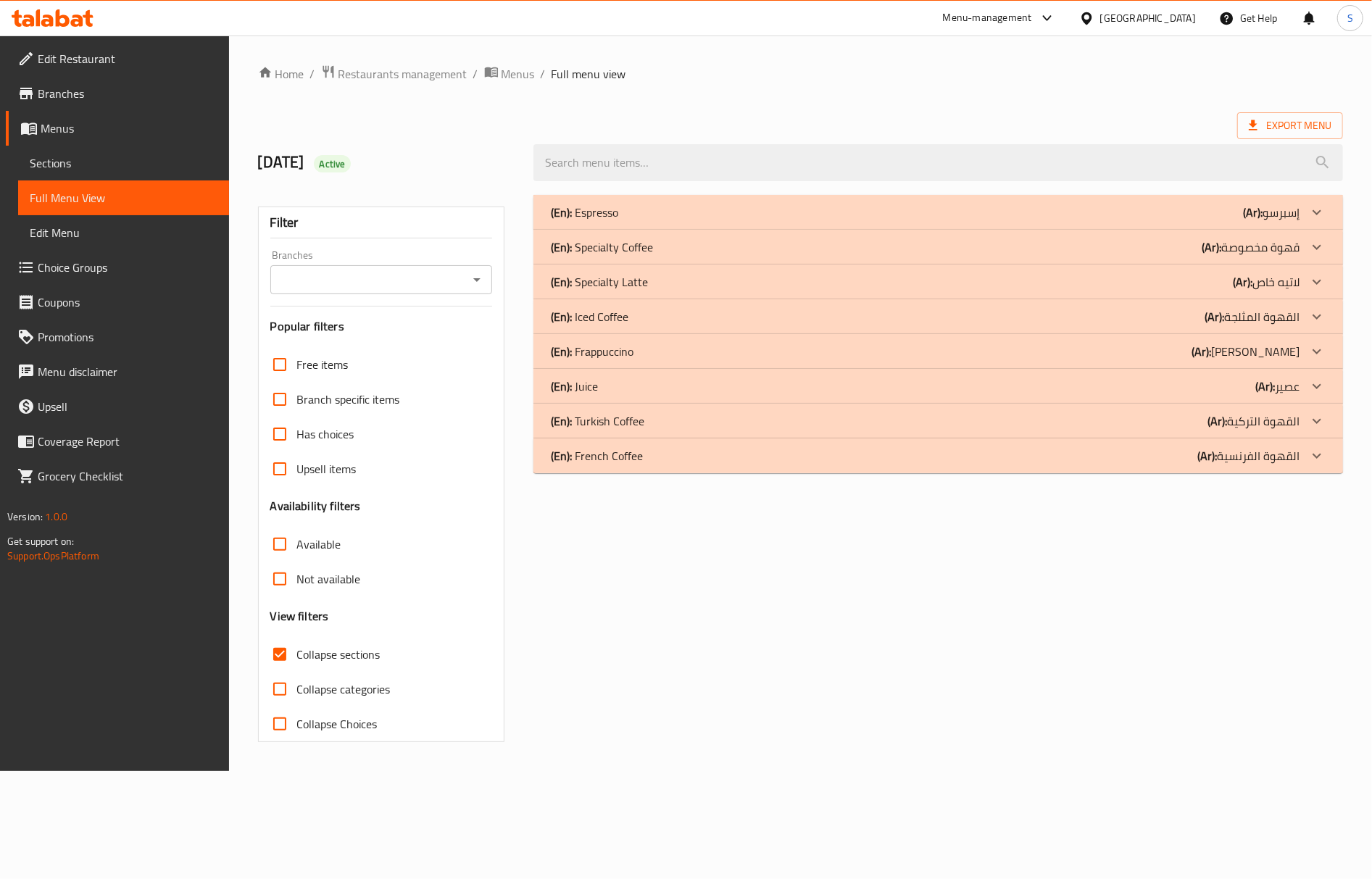
click at [600, 316] on p "(En): Iced Coffee" at bounding box center [589, 316] width 78 height 17
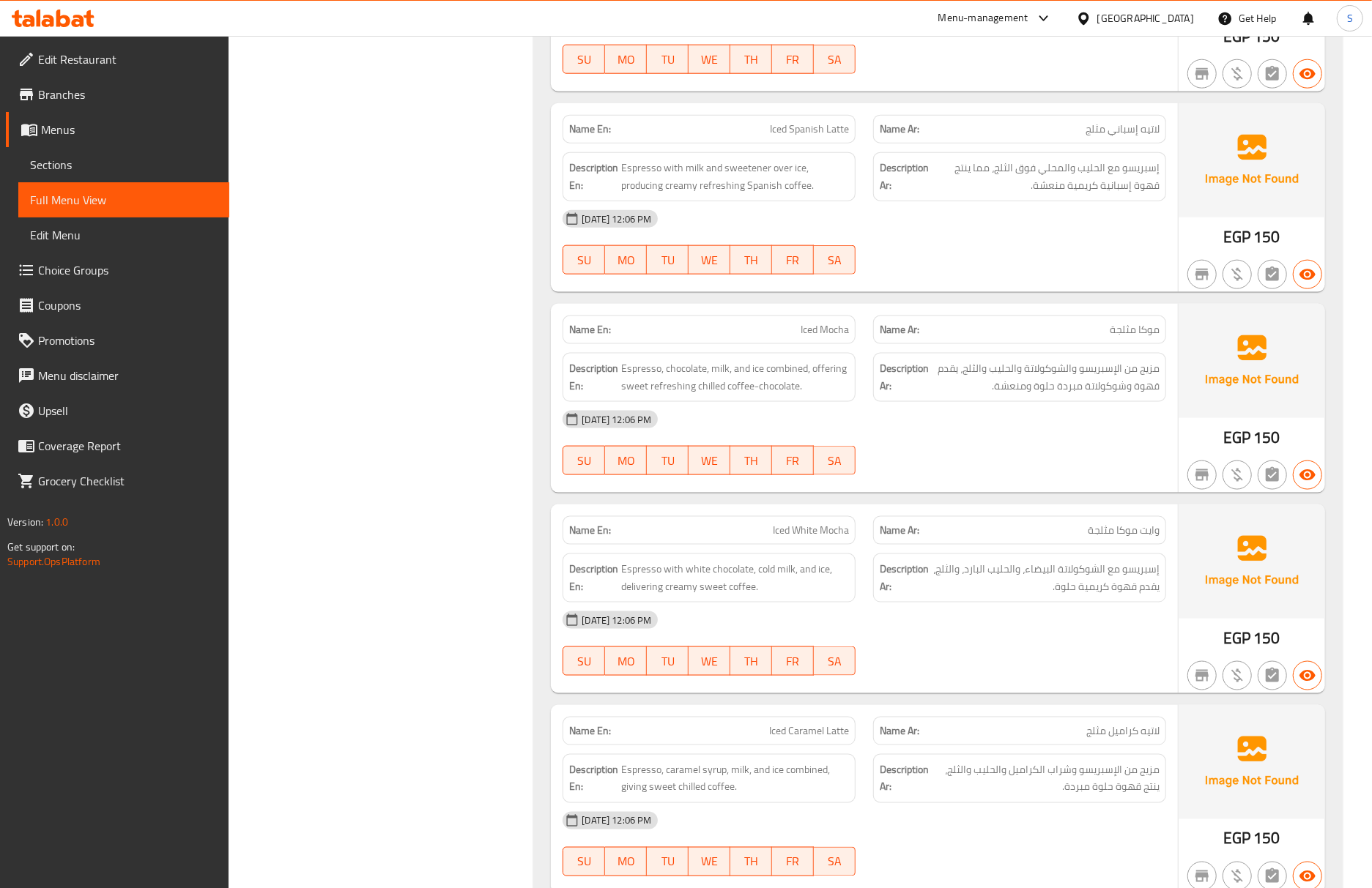
scroll to position [1269, 0]
click at [834, 535] on span "Iced White Mocha" at bounding box center [811, 528] width 76 height 16
copy span "Iced White Mocha"
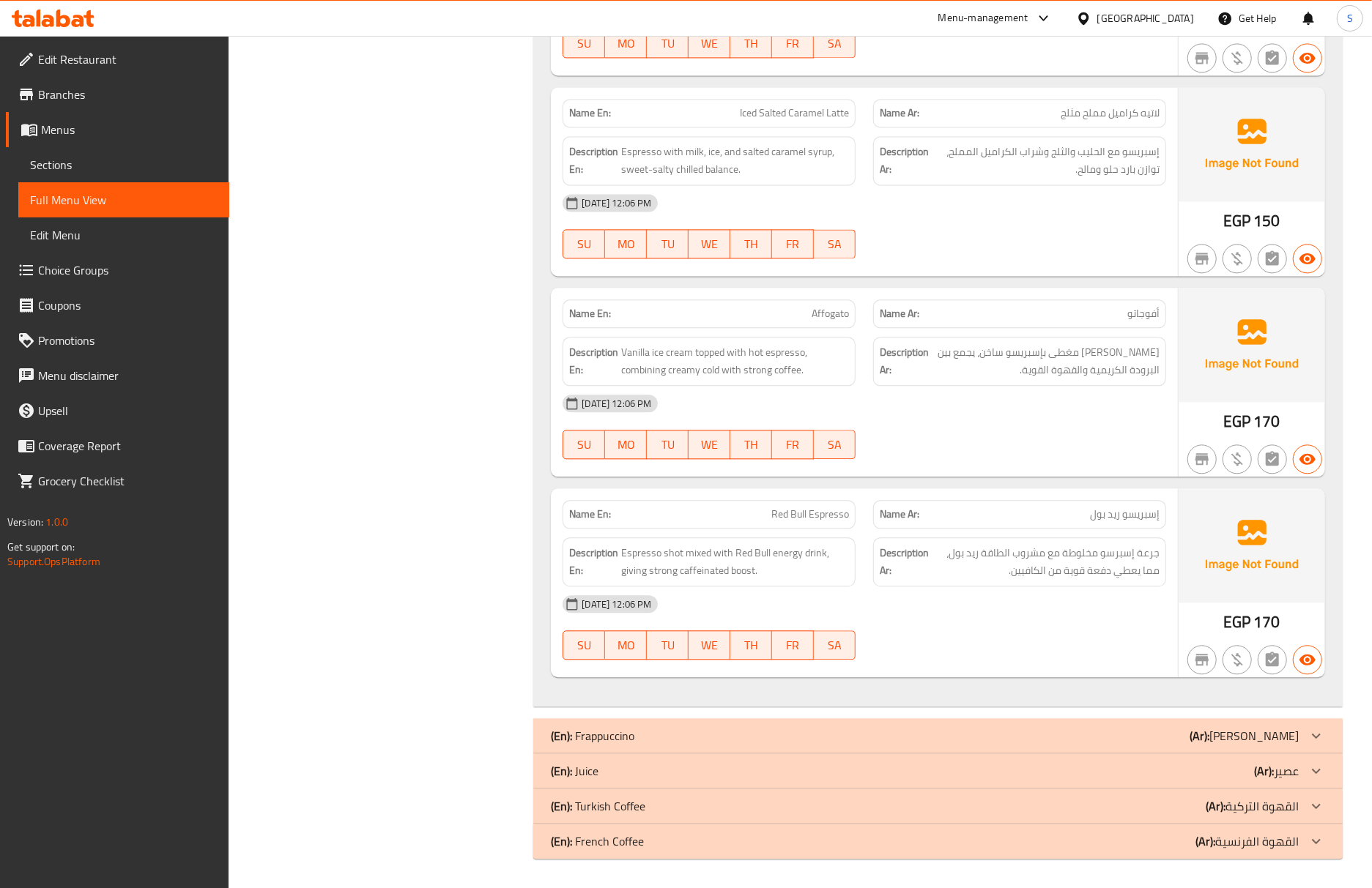
scroll to position [2298, 0]
click at [98, 166] on span "Sections" at bounding box center [123, 164] width 187 height 17
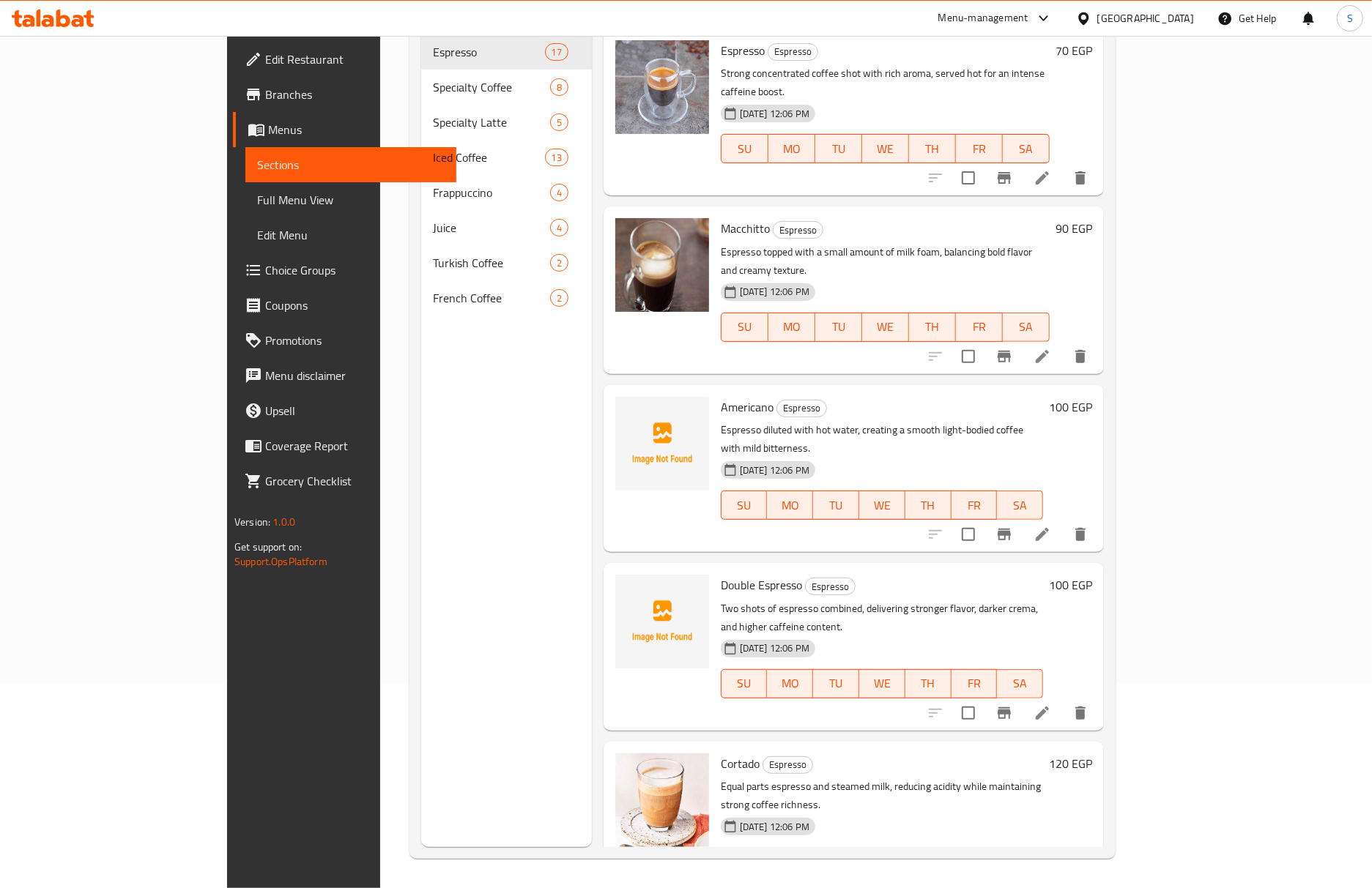
scroll to position [206, 0]
click at [257, 209] on span "Full Menu View" at bounding box center [350, 199] width 187 height 17
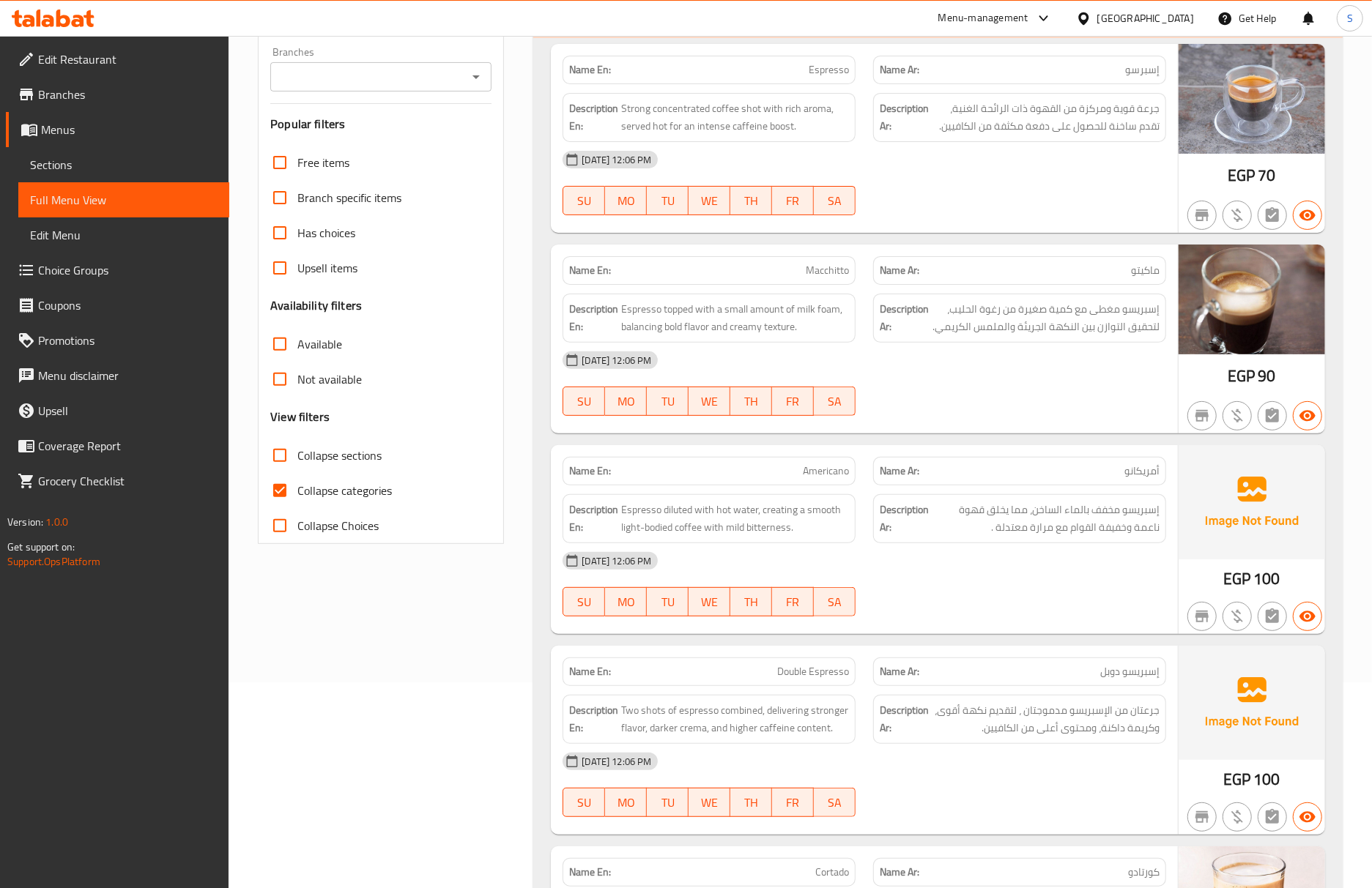
click at [627, 529] on span "Espresso diluted with hot water, creating a smooth light-bodied coffee with mil…" at bounding box center [734, 518] width 228 height 36
click at [285, 492] on input "Collapse categories" at bounding box center [280, 490] width 35 height 35
checkbox input "false"
click at [277, 451] on input "Collapse sections" at bounding box center [280, 455] width 35 height 35
checkbox input "true"
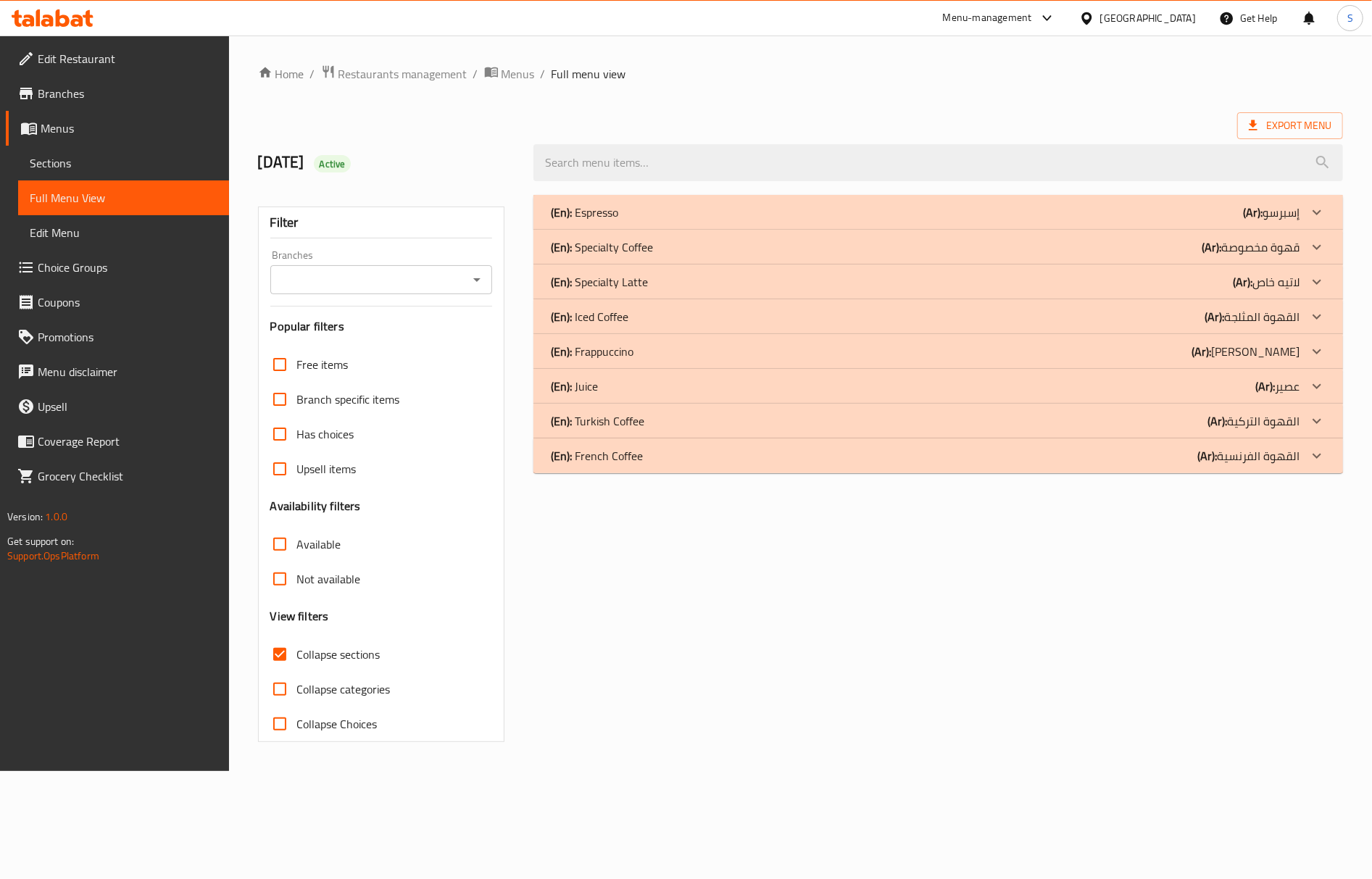
click at [693, 319] on div "(En): Iced Coffee (Ar): القهوة المثلجة" at bounding box center [925, 316] width 749 height 17
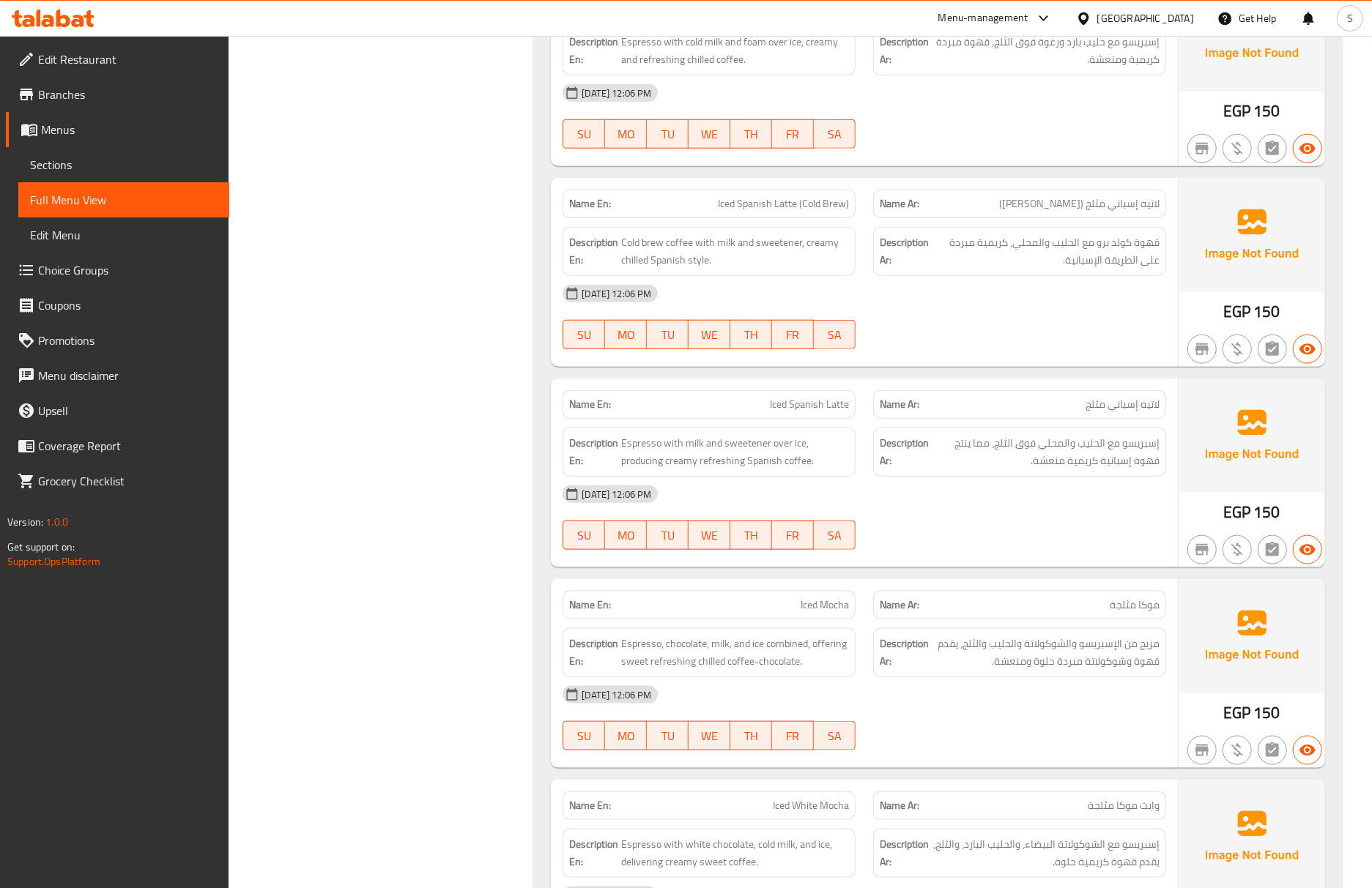
scroll to position [999, 0]
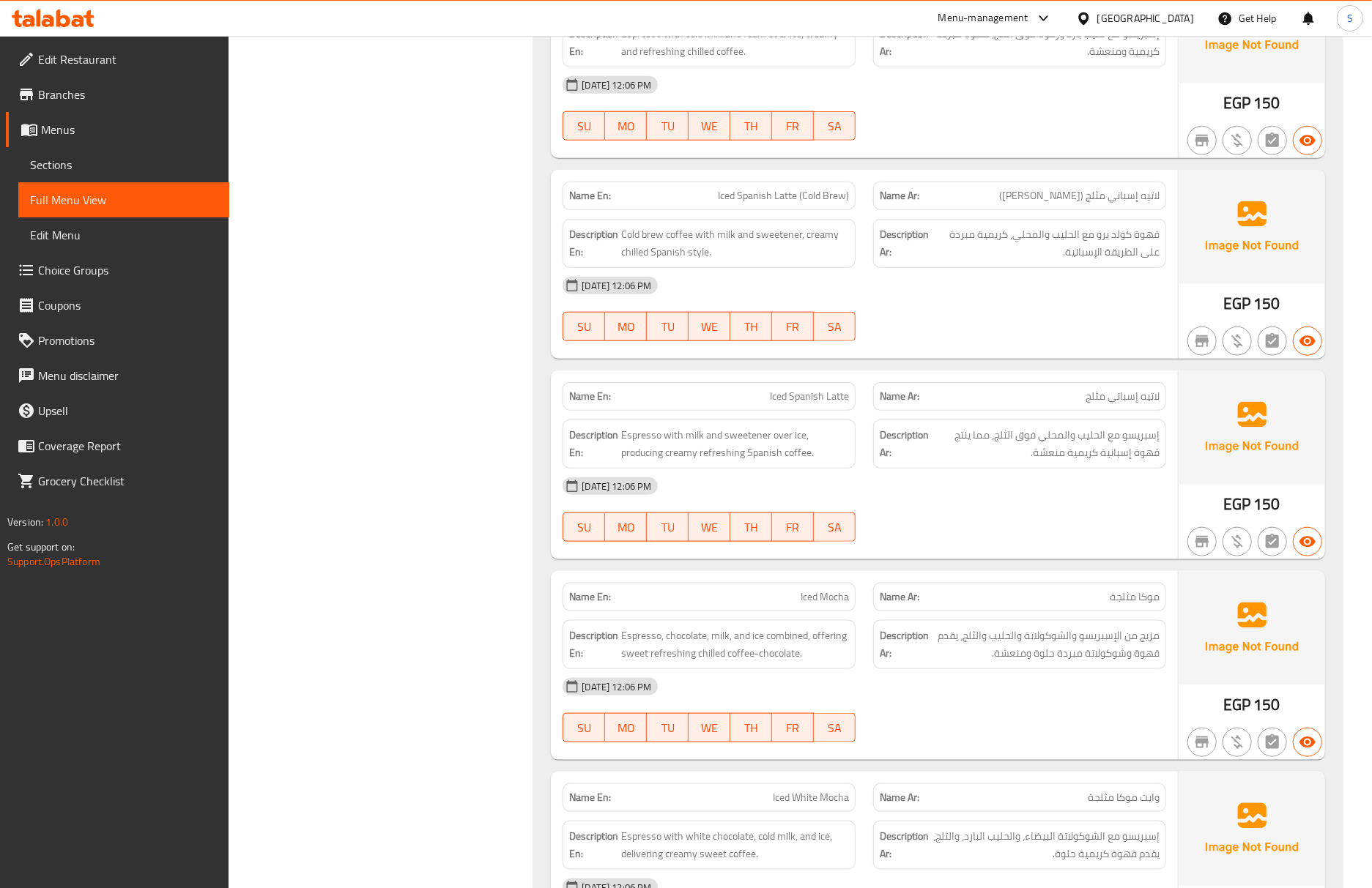
click at [1093, 604] on p "Name Ar: موكا مثلجة" at bounding box center [1019, 597] width 280 height 16
click at [960, 548] on div at bounding box center [1019, 541] width 311 height 17
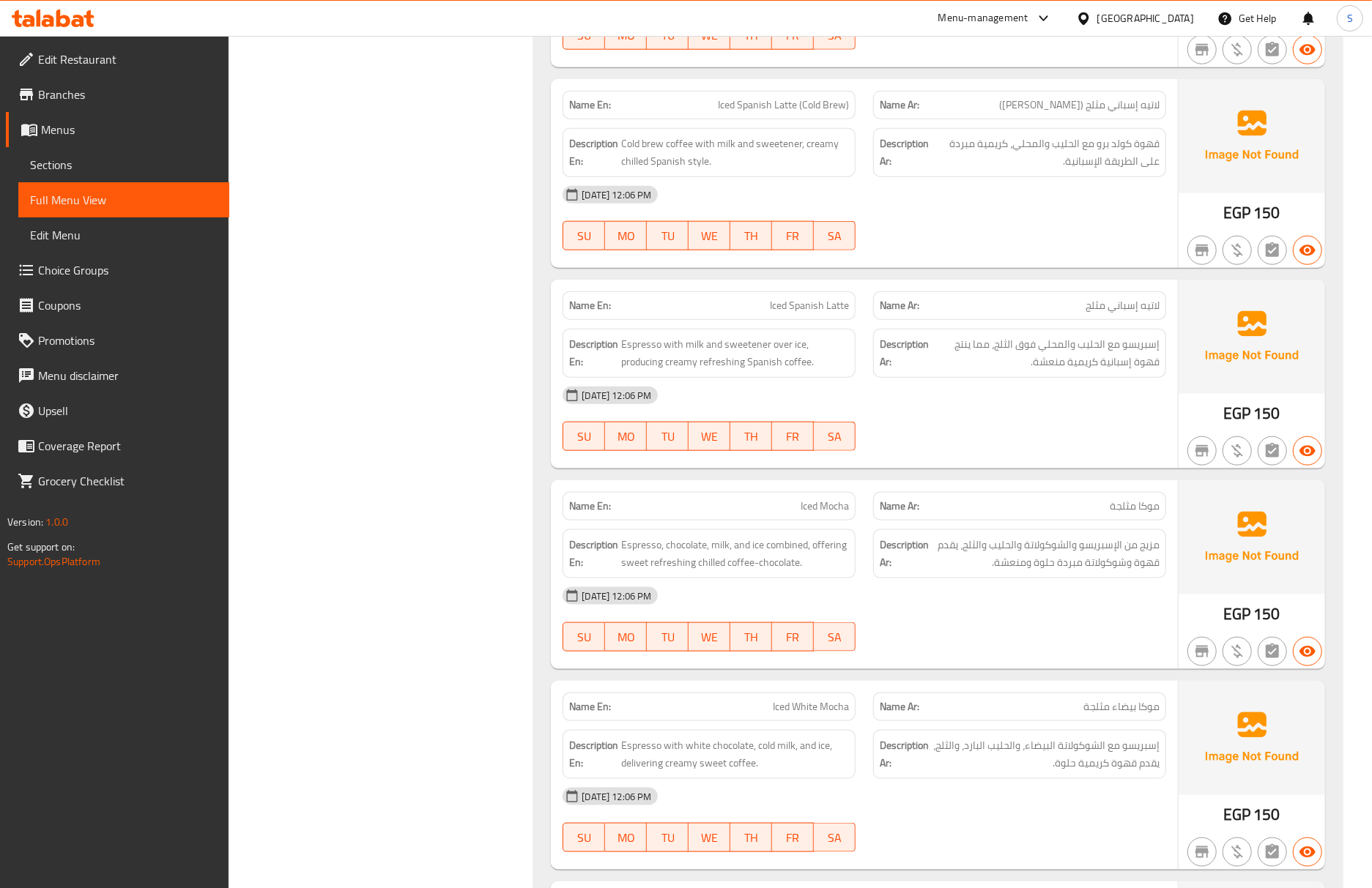
scroll to position [1195, 0]
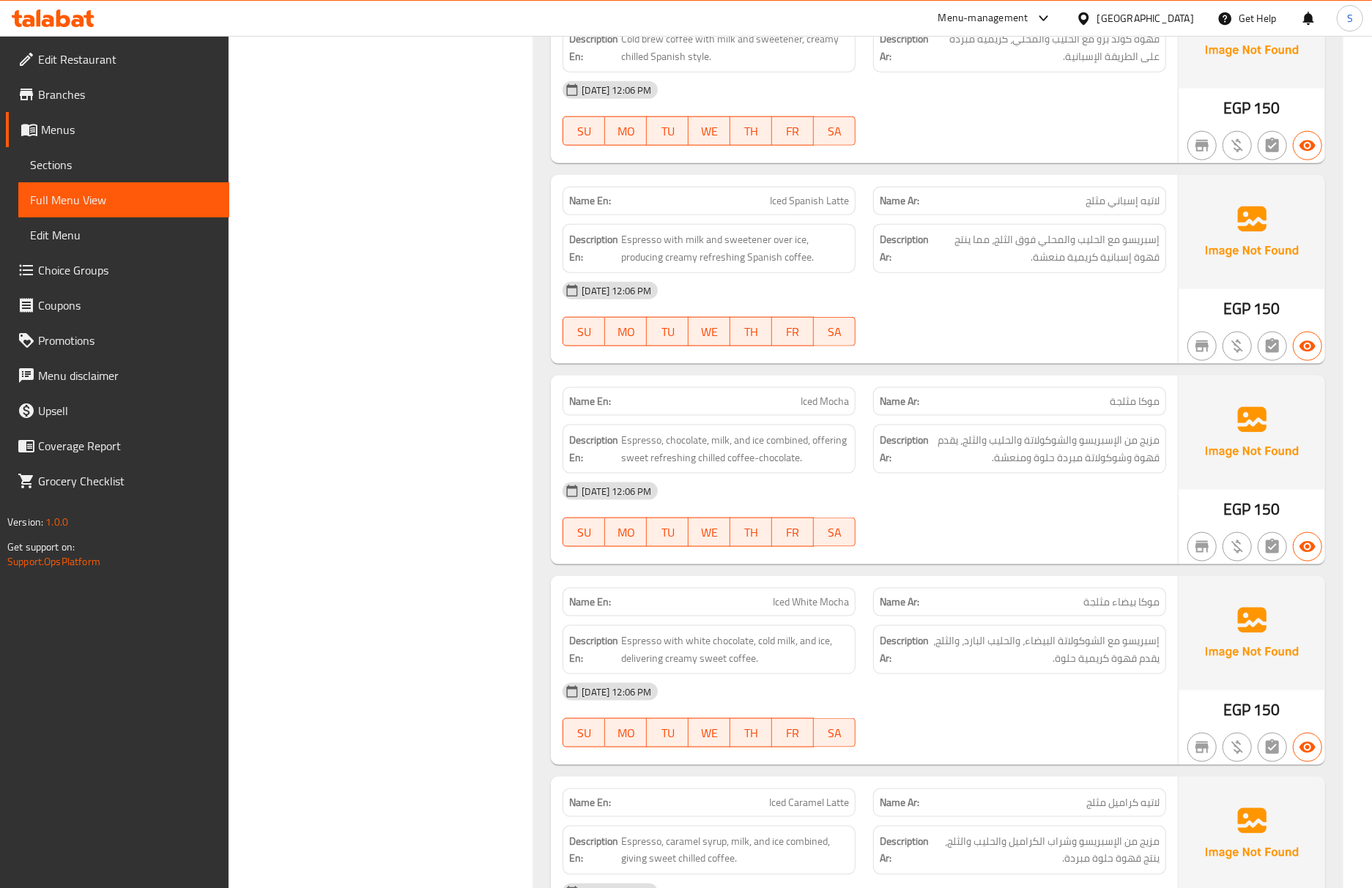
click at [945, 617] on div "Name Ar: موكا بيضاء مثلجة" at bounding box center [1019, 602] width 293 height 28
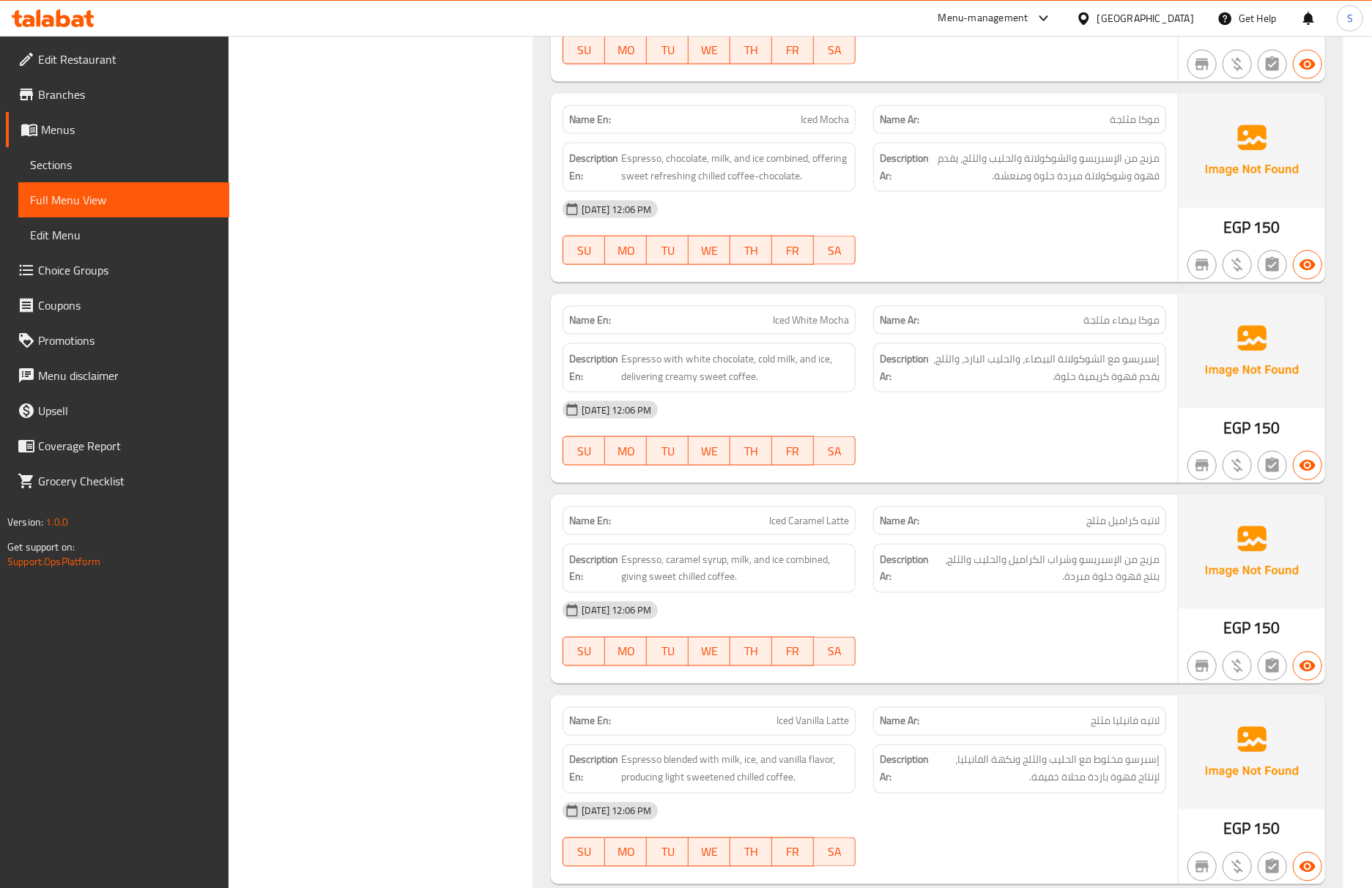
scroll to position [1487, 0]
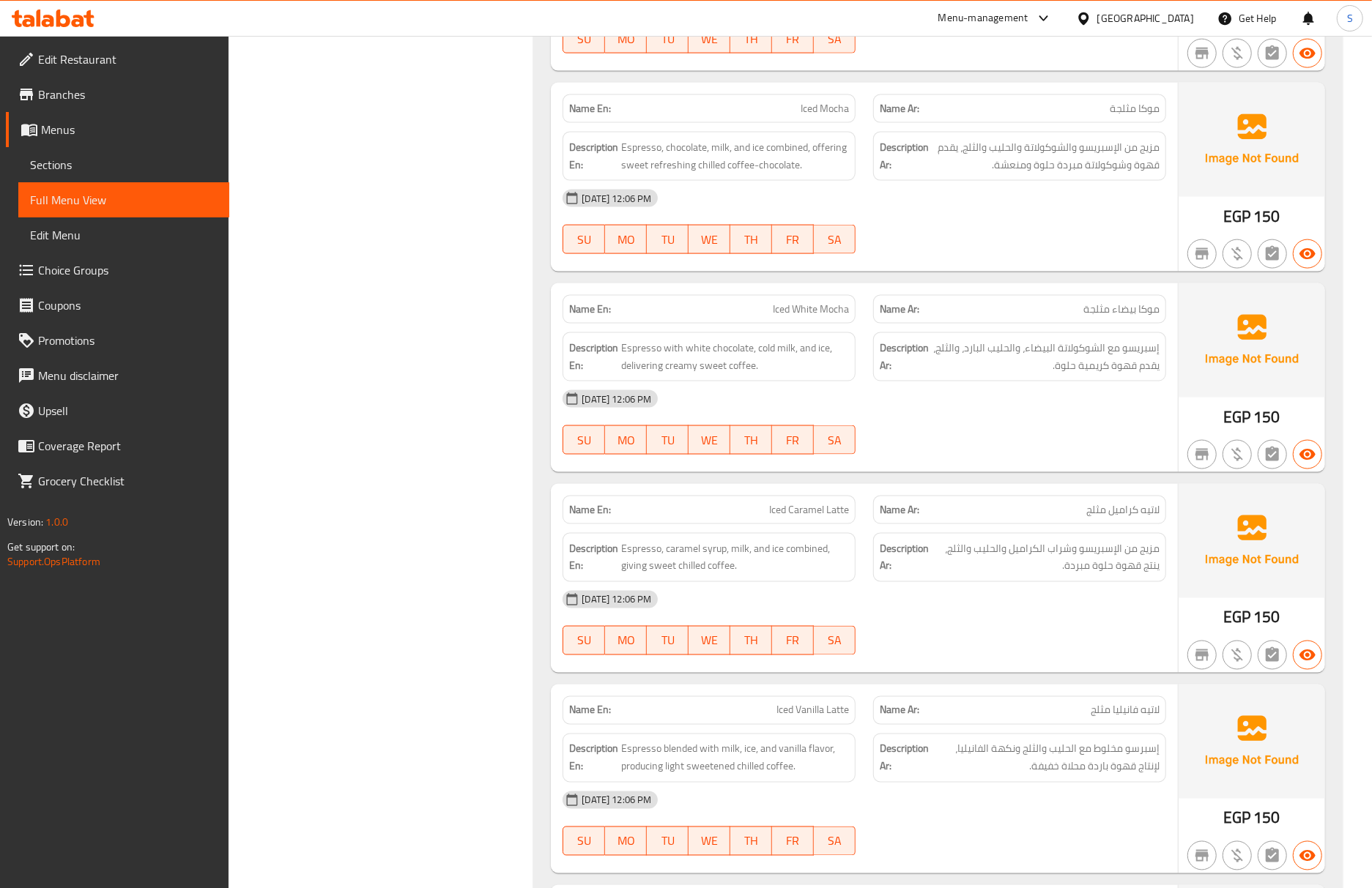
click at [943, 613] on div "[DATE] 12:06 PM" at bounding box center [864, 599] width 621 height 35
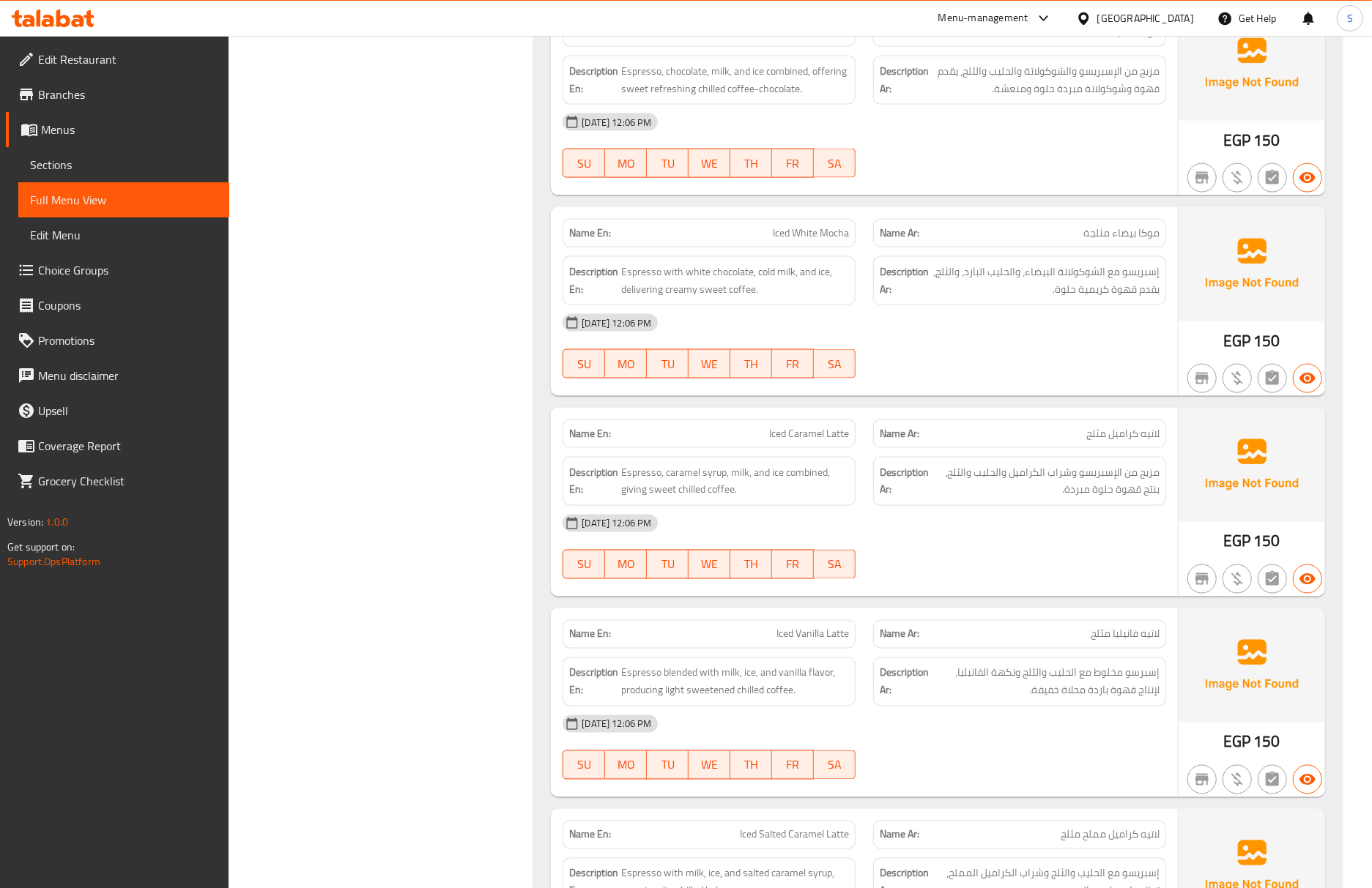
scroll to position [1682, 0]
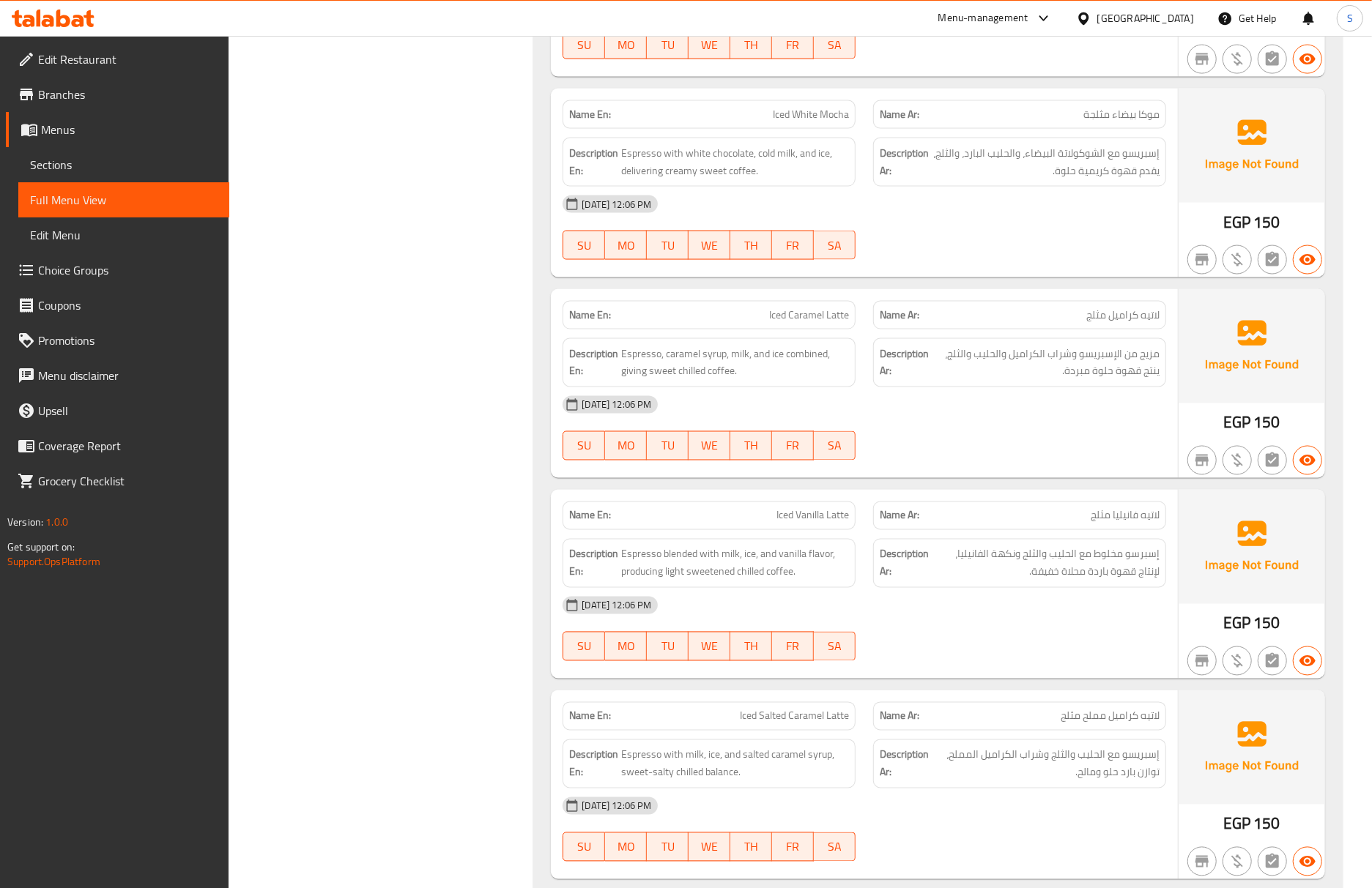
drag, startPoint x: 967, startPoint y: 564, endPoint x: 979, endPoint y: 598, distance: 36.1
click at [967, 564] on span "إسبرسو مخلوط مع الحليب والثلج ونكهة الفانيليا، لإنتاج قهوة باردة محلاة خفيفة." at bounding box center [1045, 563] width 228 height 36
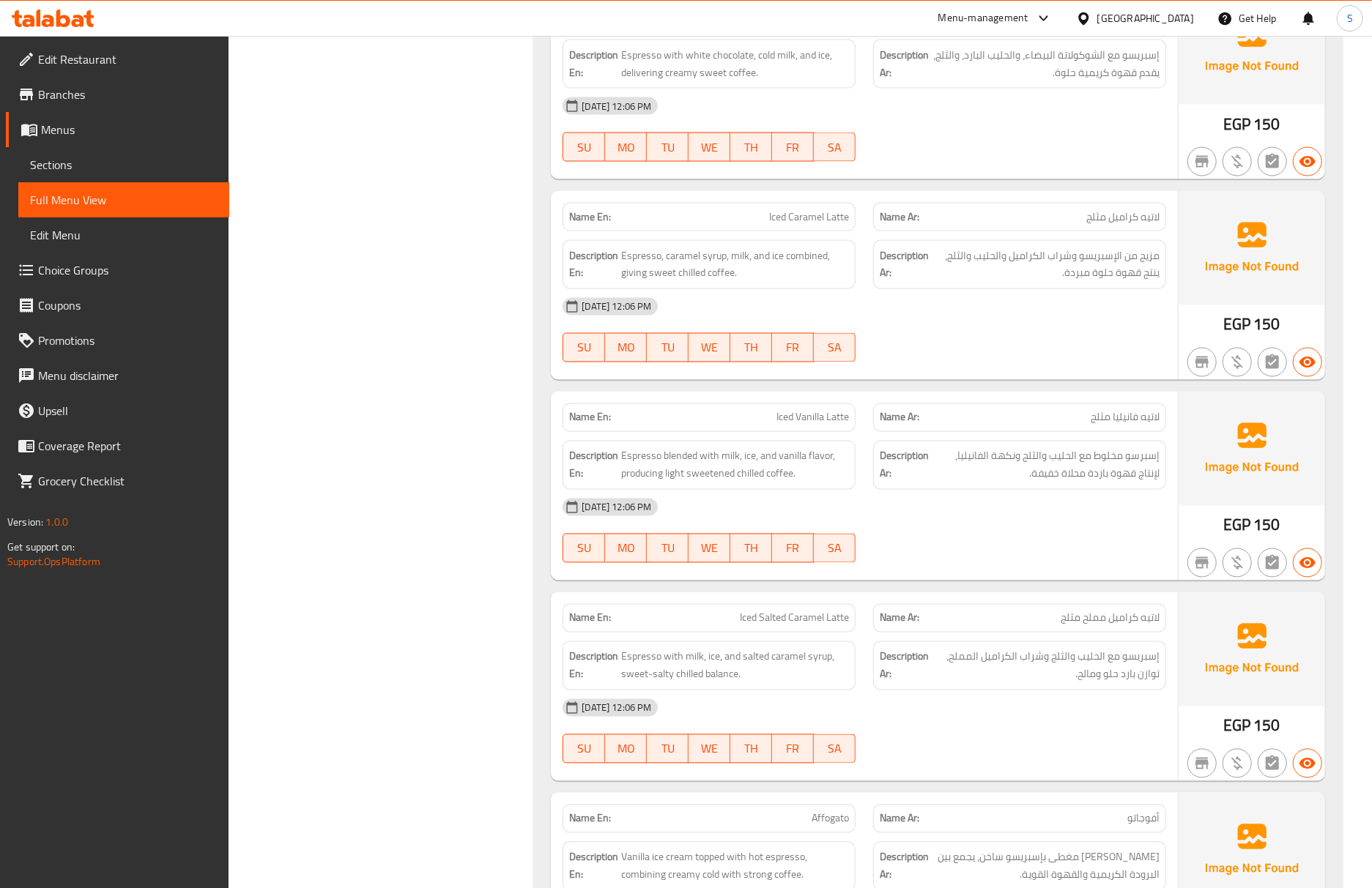
click at [1064, 554] on div "30-09-2025 12:06 PM SU MO TU WE TH FR SA" at bounding box center [864, 530] width 621 height 82
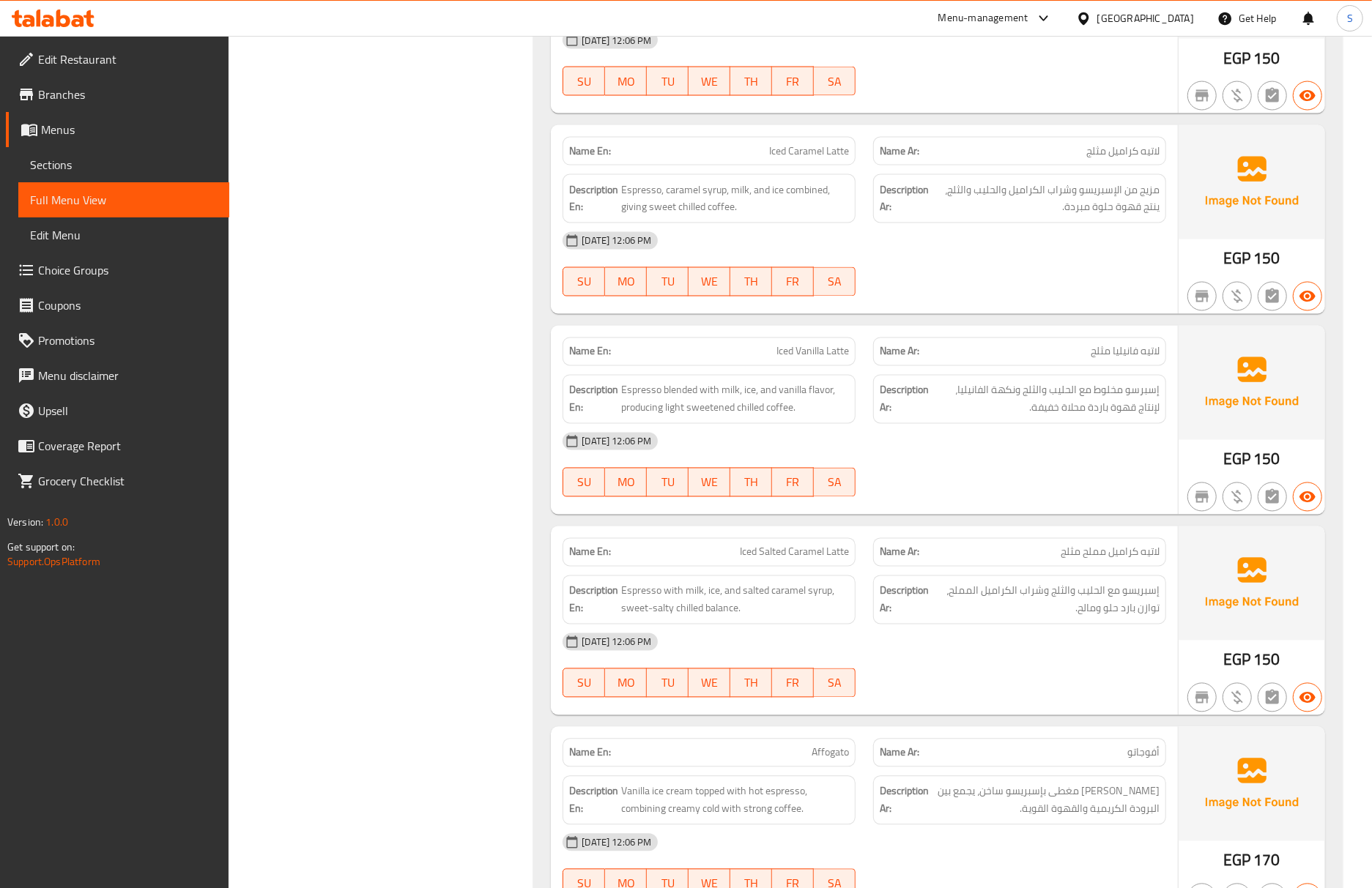
scroll to position [1975, 0]
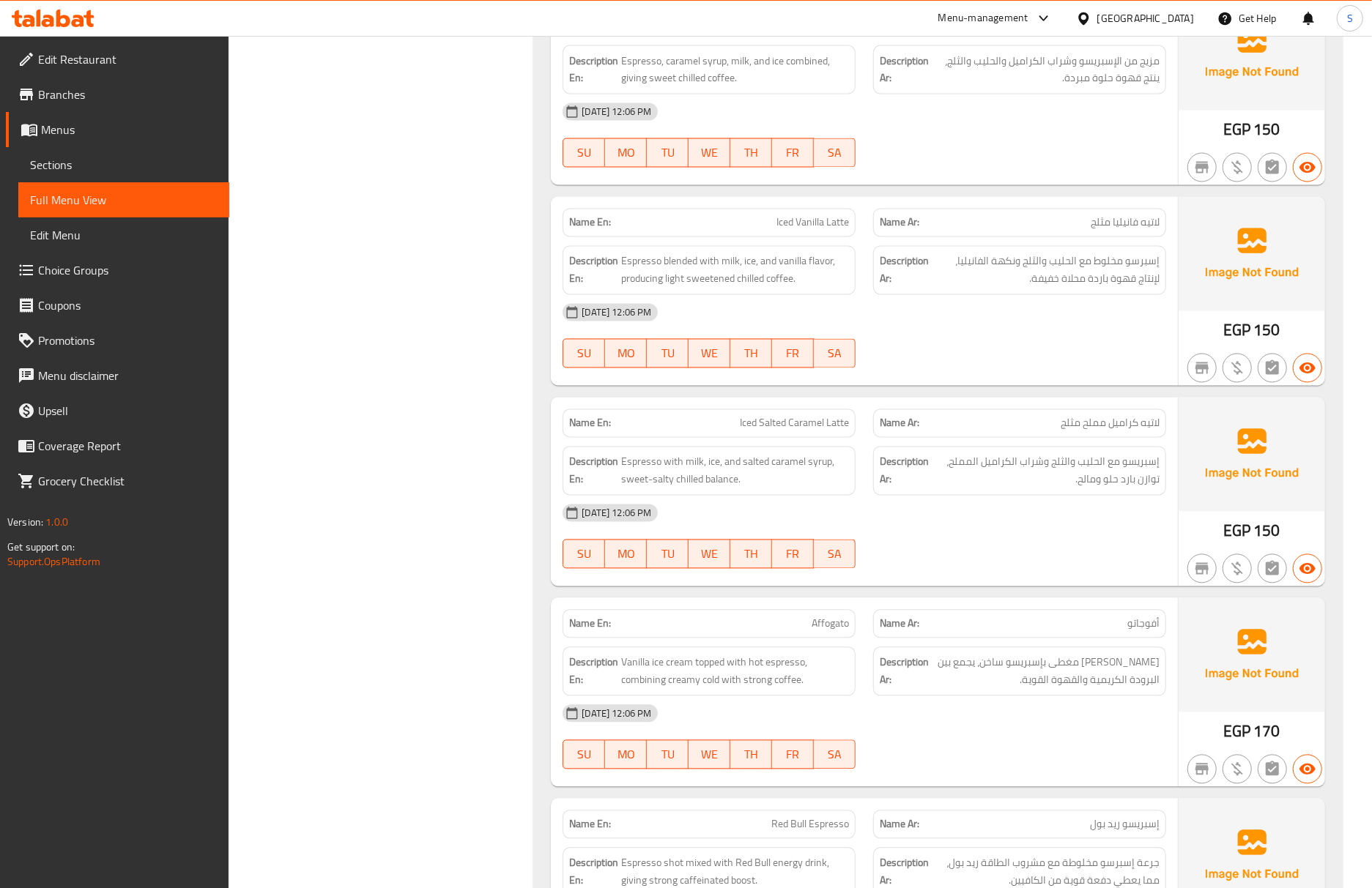
click at [933, 476] on span "إسبريسو مع الحليب والثلج وشراب الكراميل المملح، توازن بارد حلو ومالح." at bounding box center [1045, 471] width 228 height 36
click at [903, 520] on div "[DATE] 12:06 PM" at bounding box center [864, 513] width 621 height 35
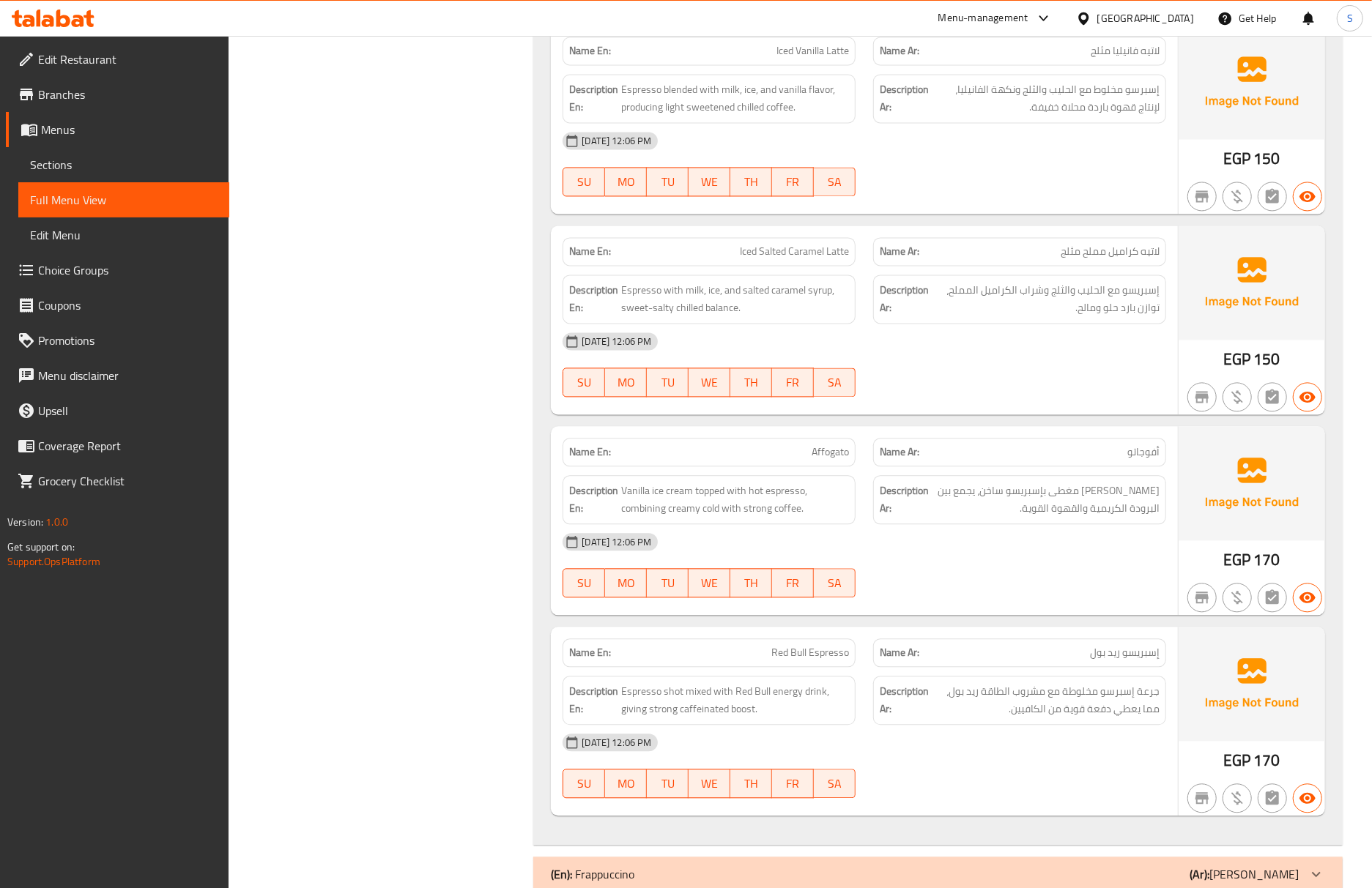
scroll to position [2244, 0]
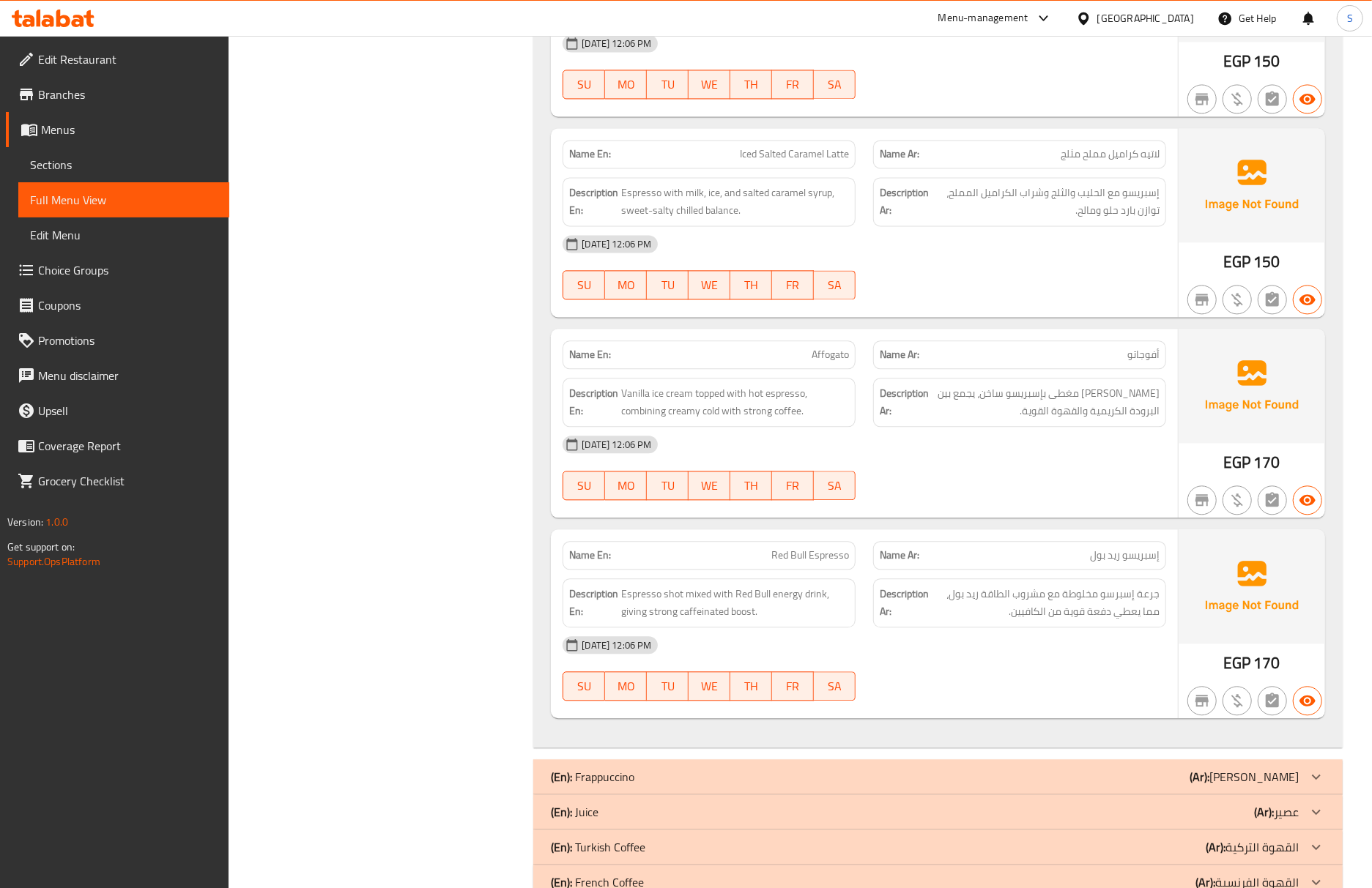
drag, startPoint x: 1062, startPoint y: 566, endPoint x: 1063, endPoint y: 603, distance: 37.0
click at [1062, 563] on p "Name Ar: إسبريسو ريد بول" at bounding box center [1019, 555] width 280 height 16
drag, startPoint x: 118, startPoint y: 164, endPoint x: 142, endPoint y: 200, distance: 43.3
click at [118, 164] on span "Sections" at bounding box center [123, 164] width 187 height 17
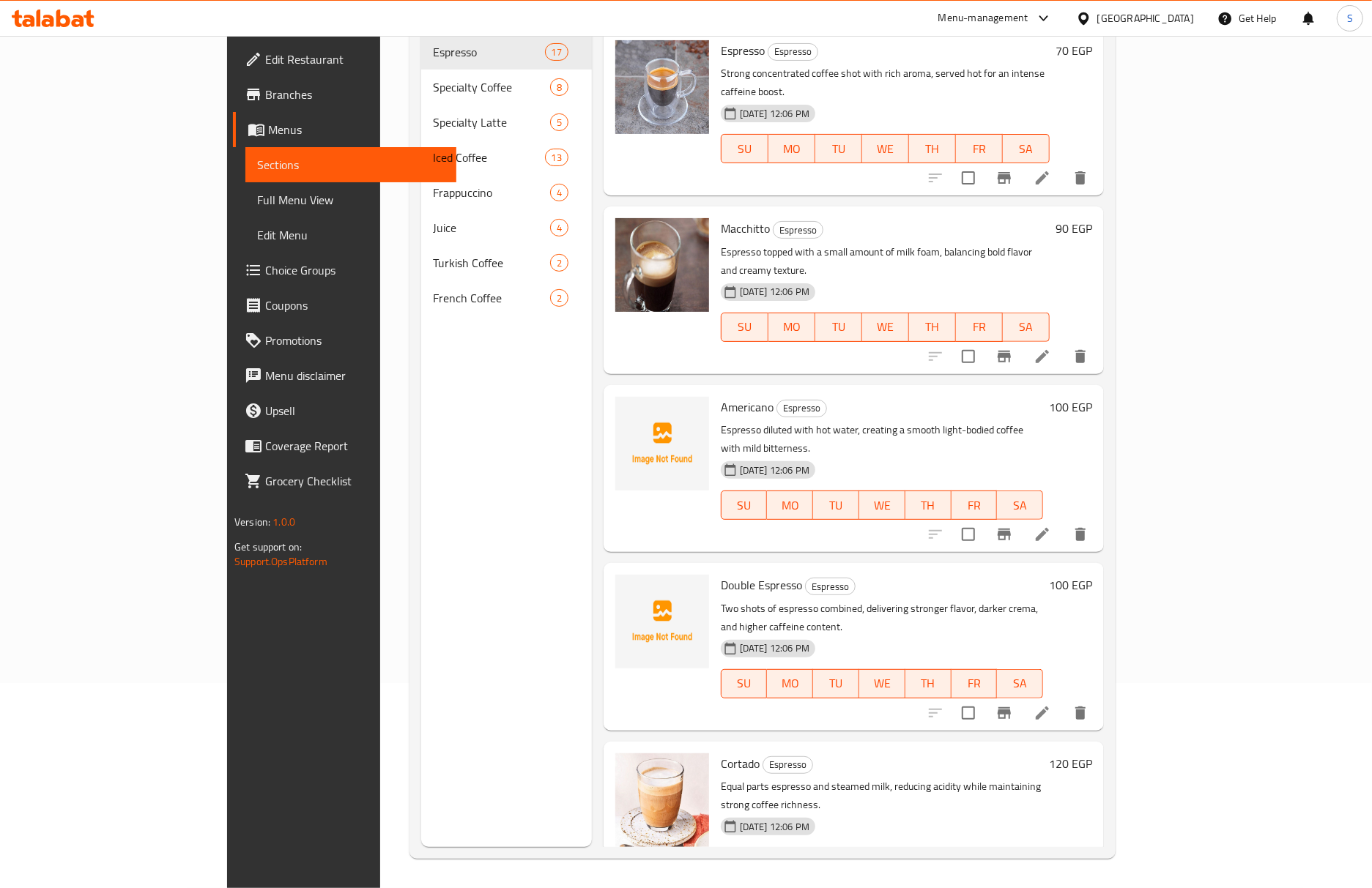
scroll to position [206, 0]
click at [257, 200] on span "Full Menu View" at bounding box center [350, 199] width 187 height 17
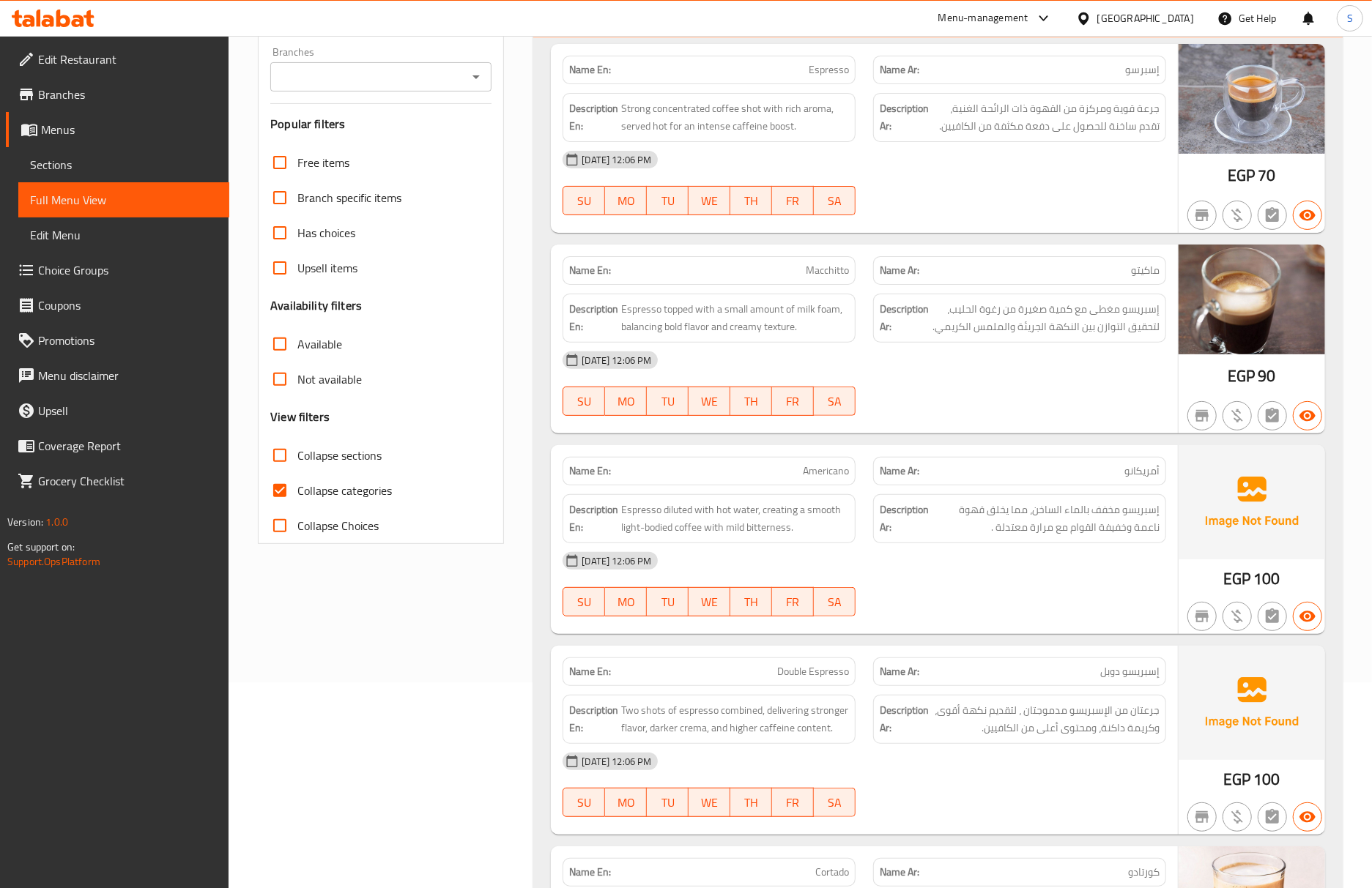
click at [294, 487] on input "Collapse categories" at bounding box center [280, 490] width 35 height 35
checkbox input "false"
click at [288, 452] on input "Collapse sections" at bounding box center [280, 455] width 35 height 35
checkbox input "true"
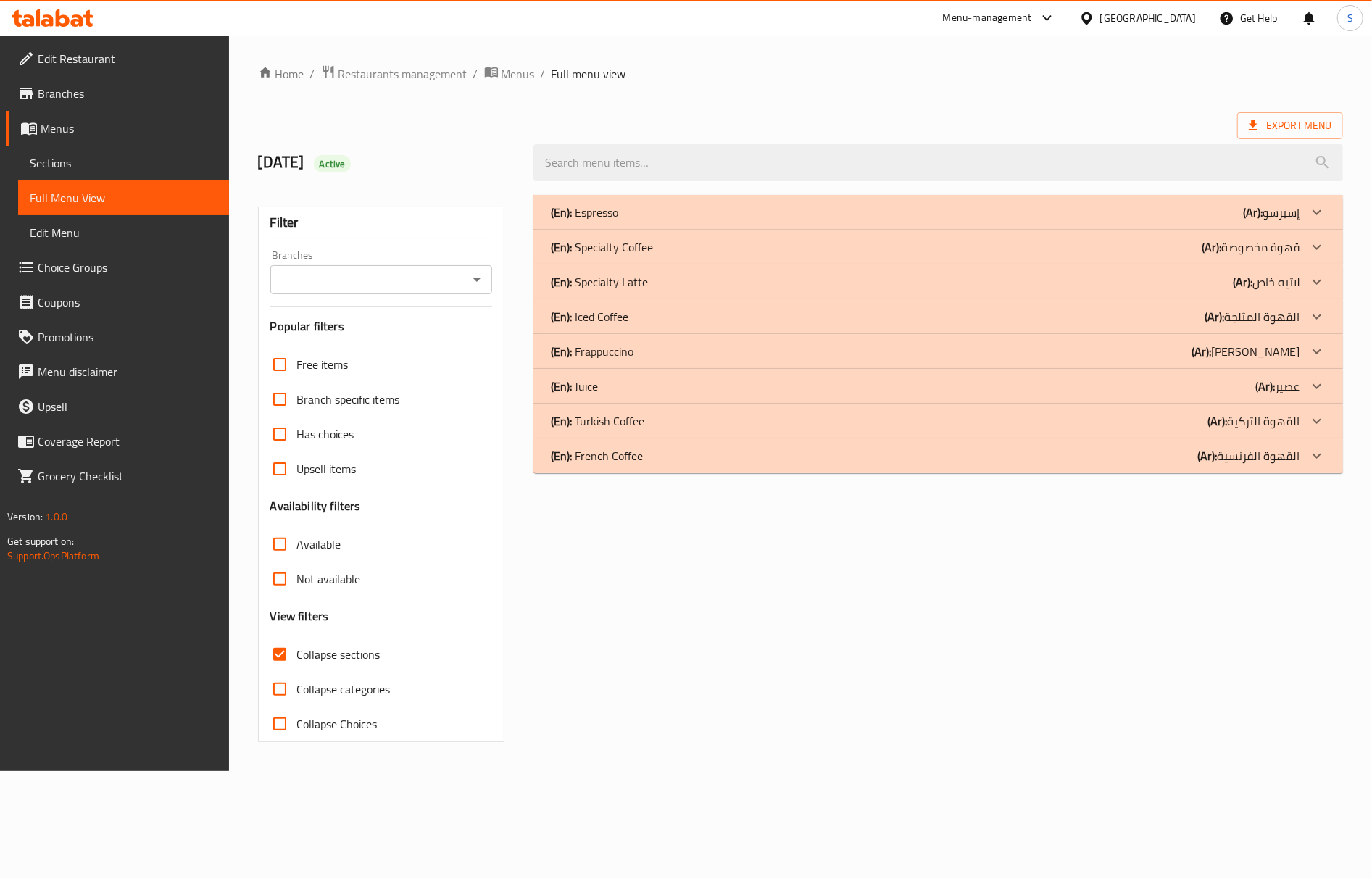
click at [621, 347] on p "(En): Frappuccino" at bounding box center [592, 351] width 83 height 17
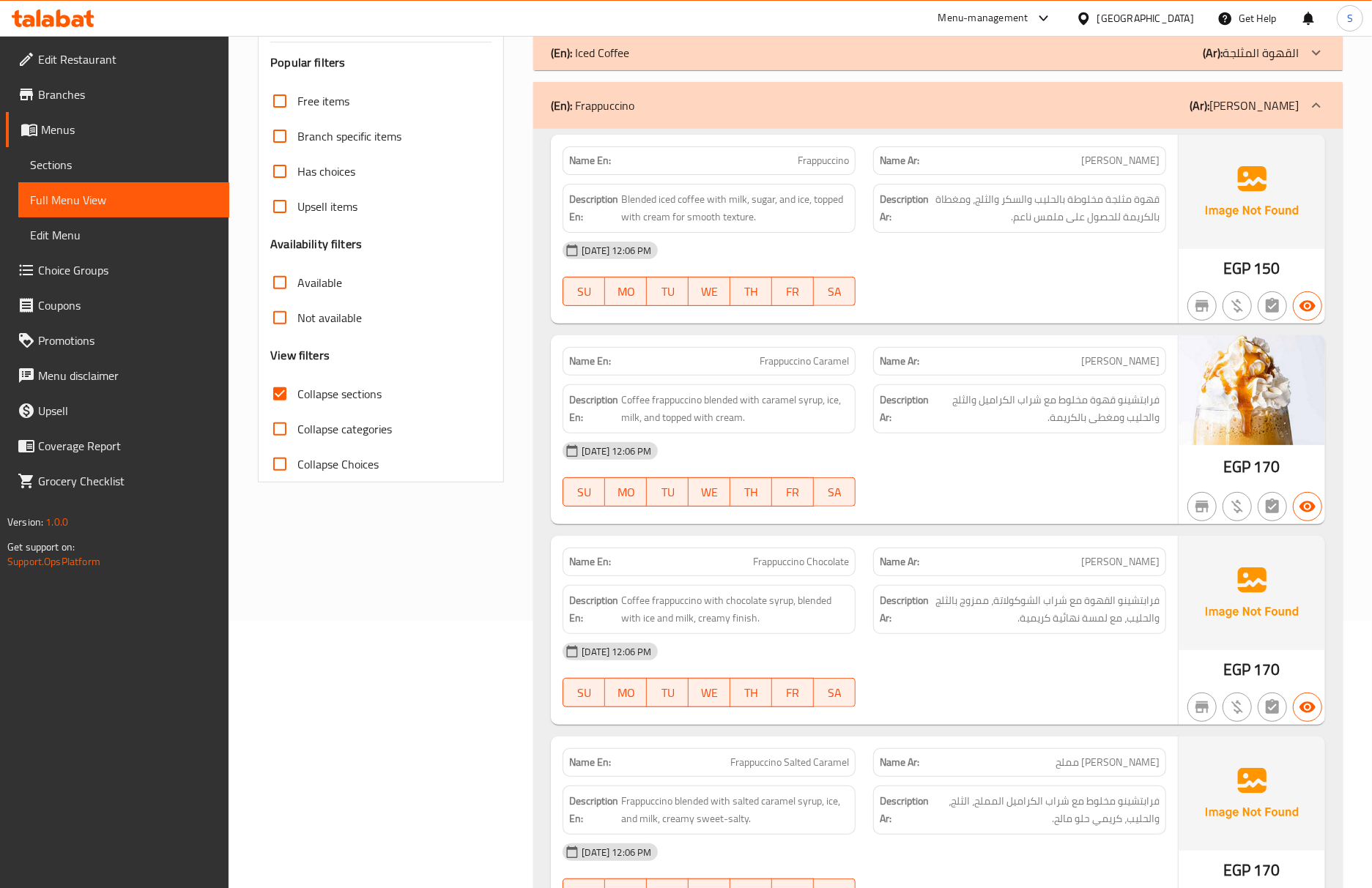
scroll to position [390, 0]
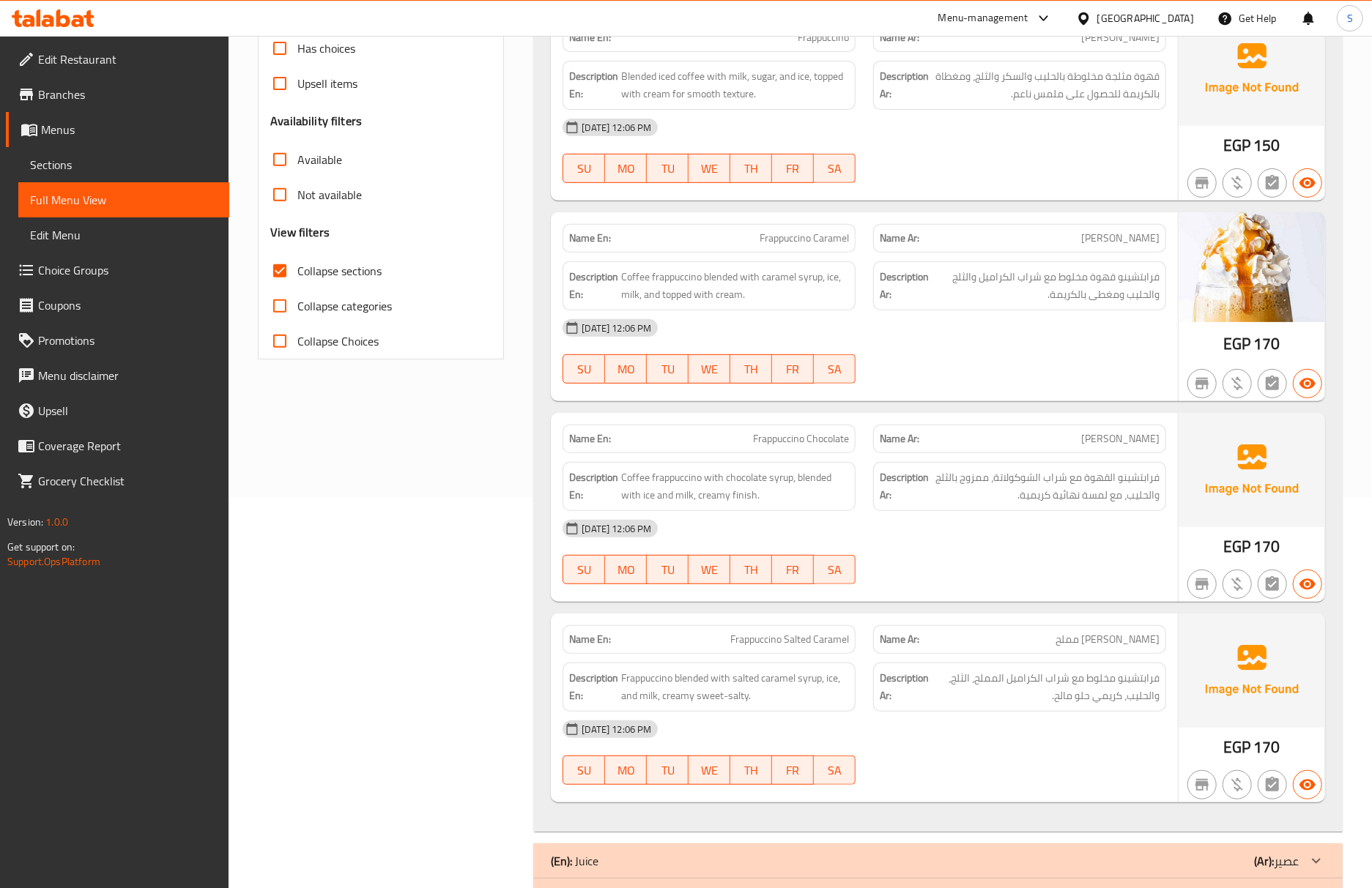
click at [724, 481] on span "Coffee frappuccino with chocolate syrup, blended with ice and milk, creamy fini…" at bounding box center [734, 486] width 228 height 36
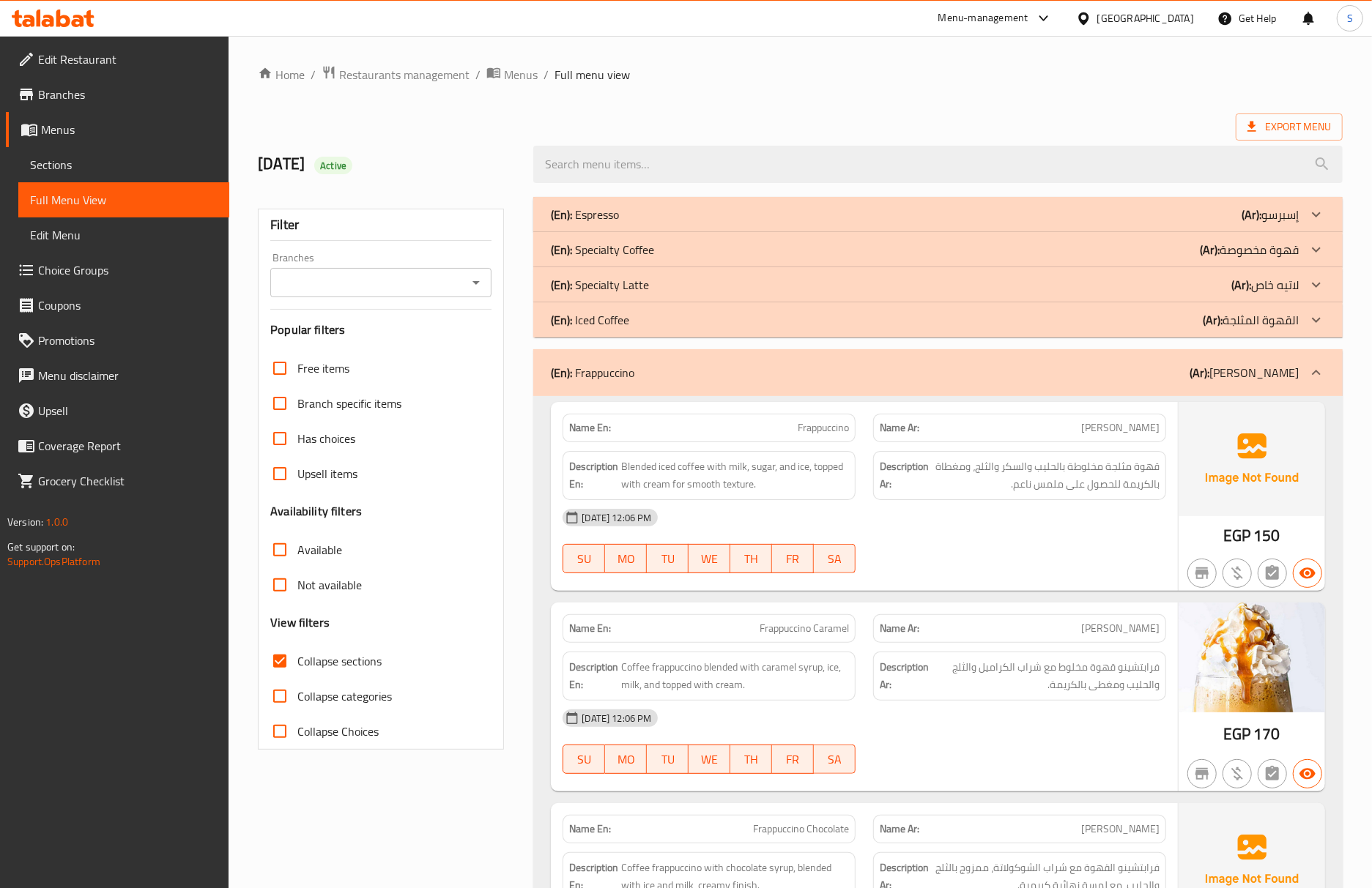
scroll to position [194, 0]
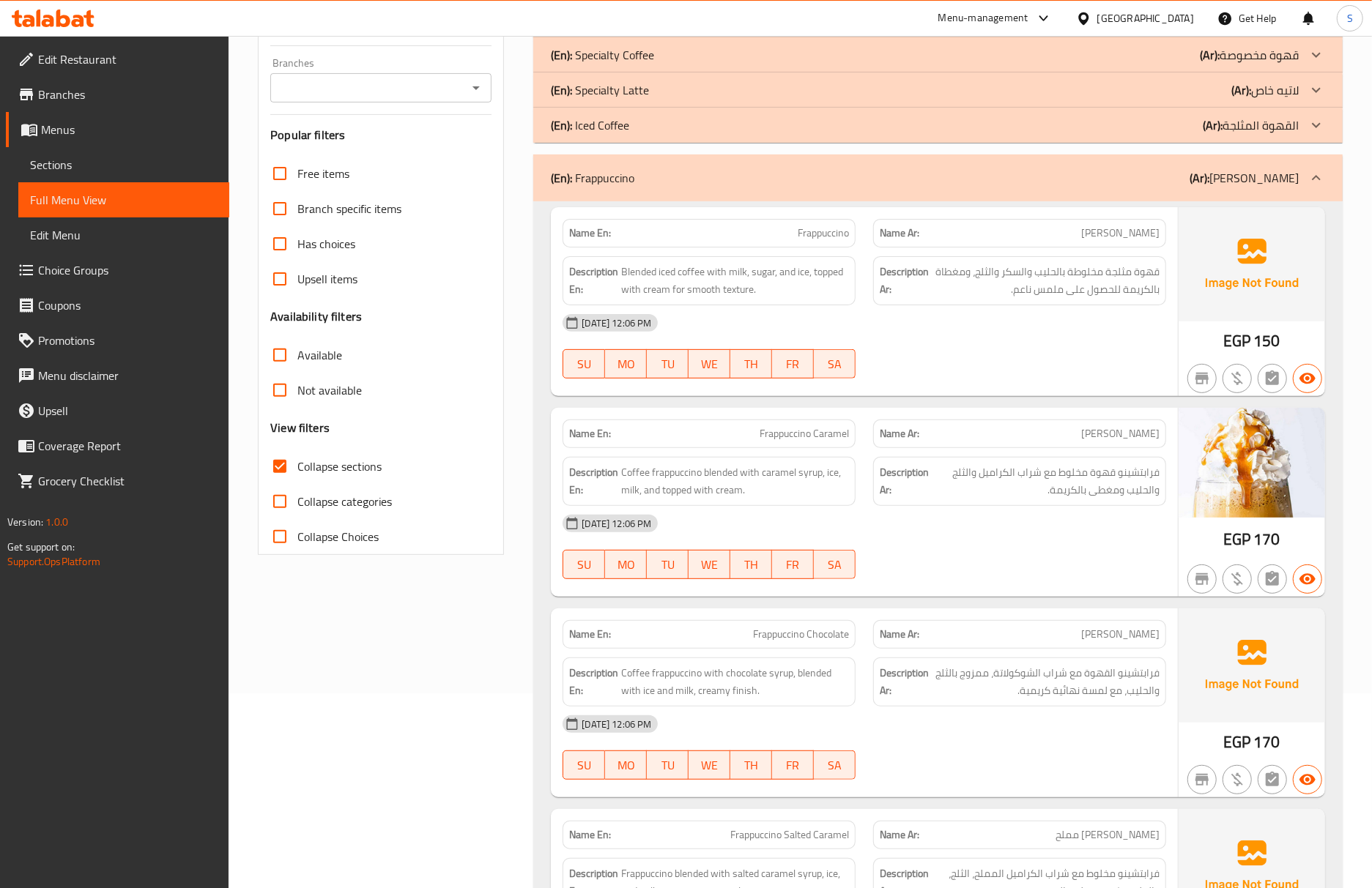
click at [949, 527] on div "[DATE] 12:06 PM" at bounding box center [864, 523] width 621 height 35
drag, startPoint x: 56, startPoint y: 167, endPoint x: 69, endPoint y: 202, distance: 37.3
click at [56, 167] on span "Sections" at bounding box center [123, 164] width 187 height 17
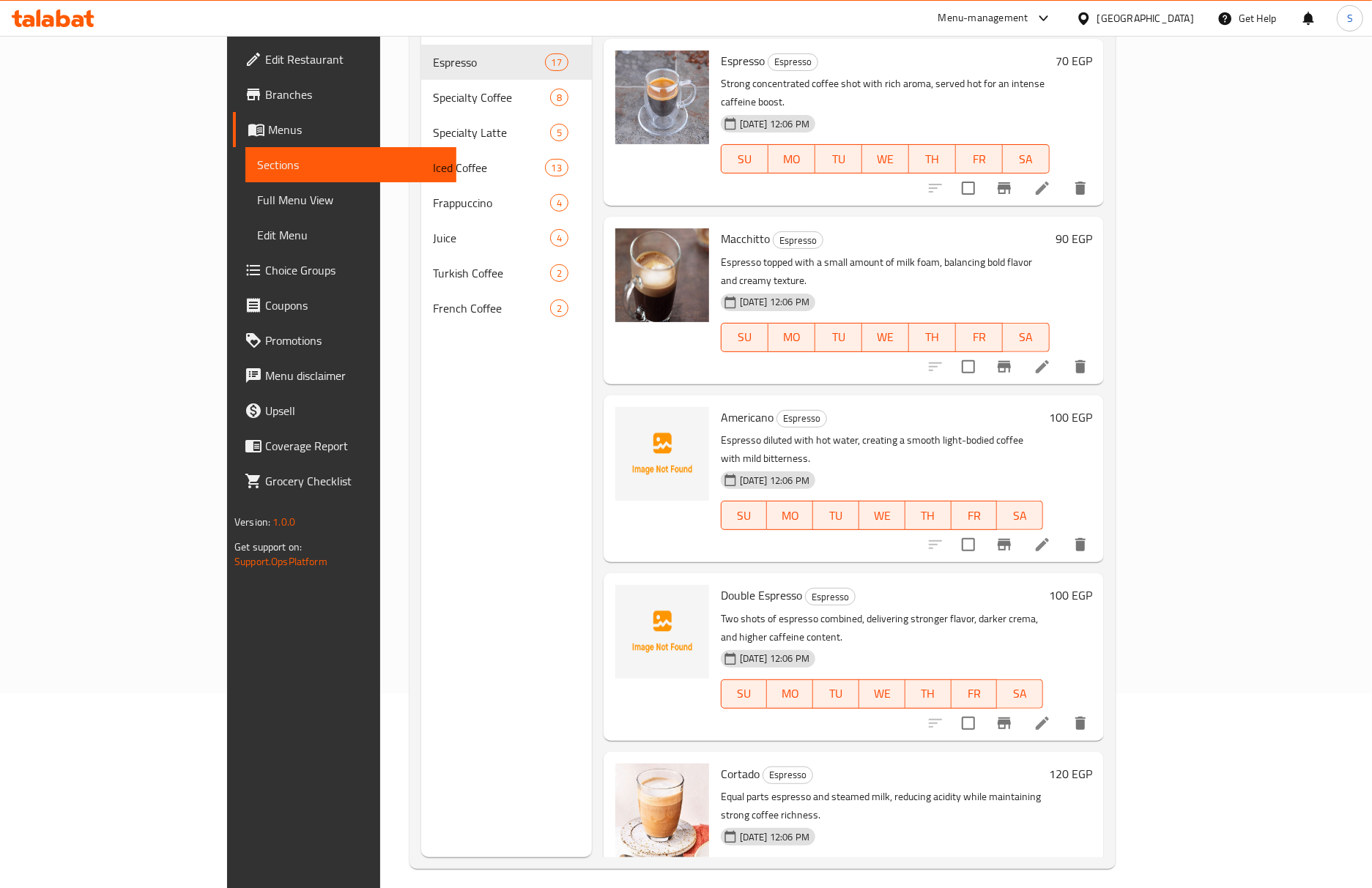
click at [257, 202] on span "Full Menu View" at bounding box center [350, 199] width 187 height 17
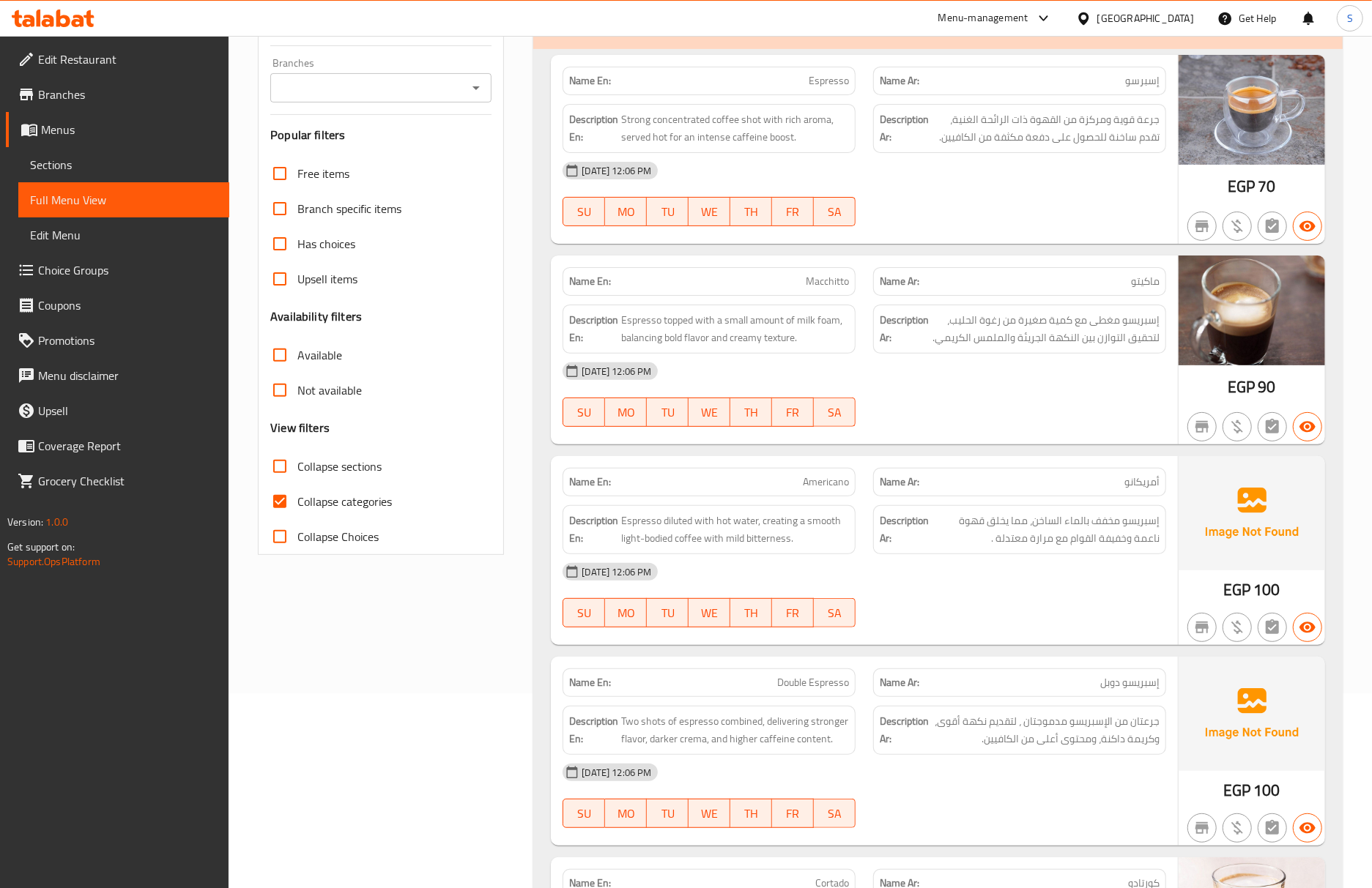
click at [293, 504] on input "Collapse categories" at bounding box center [280, 502] width 35 height 35
checkbox input "false"
click at [267, 460] on input "Collapse sections" at bounding box center [280, 466] width 35 height 35
checkbox input "true"
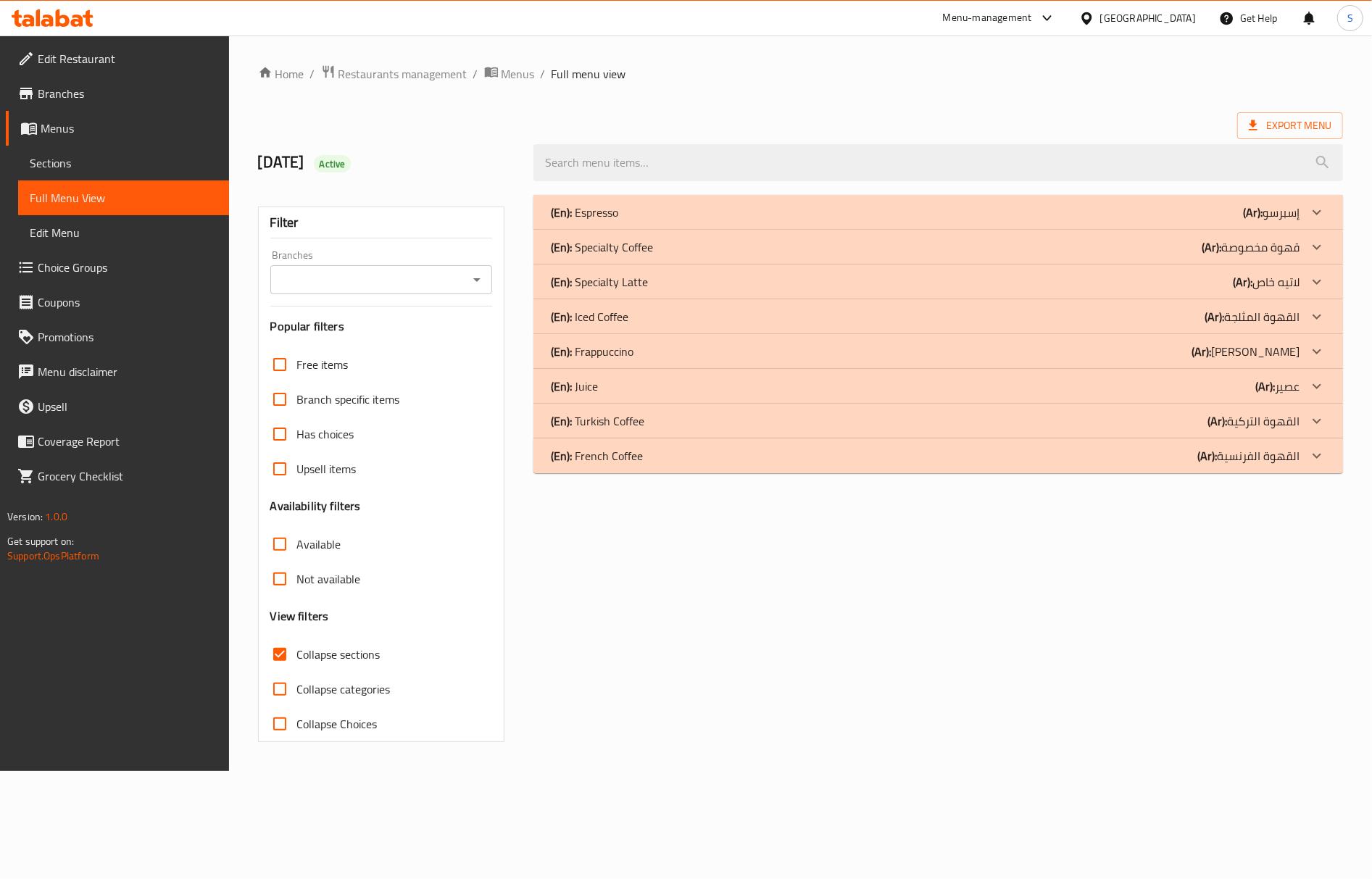
click at [656, 351] on div "(En): Frappuccino (Ar): فرابتشينو" at bounding box center [925, 351] width 749 height 17
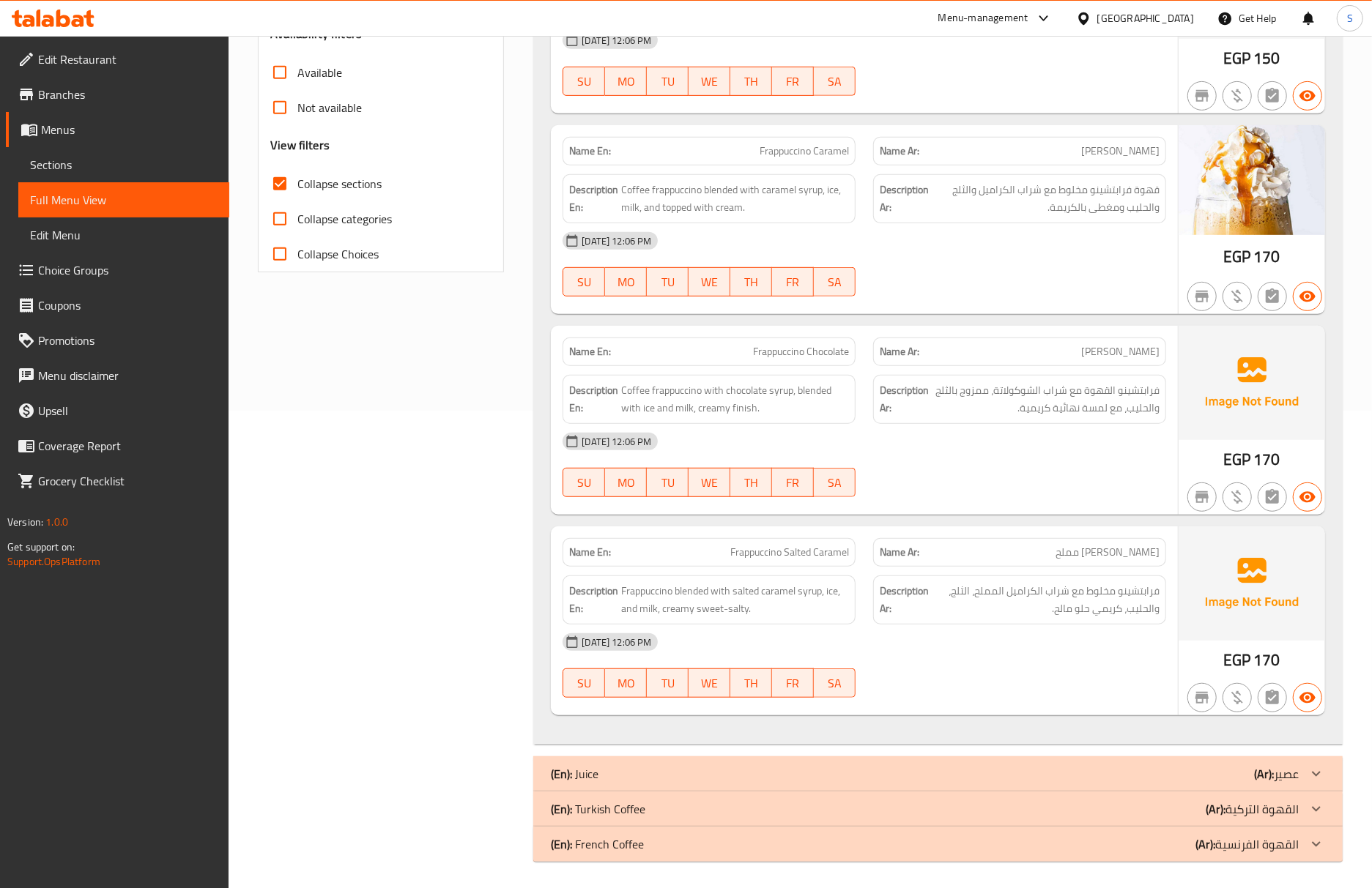
scroll to position [485, 0]
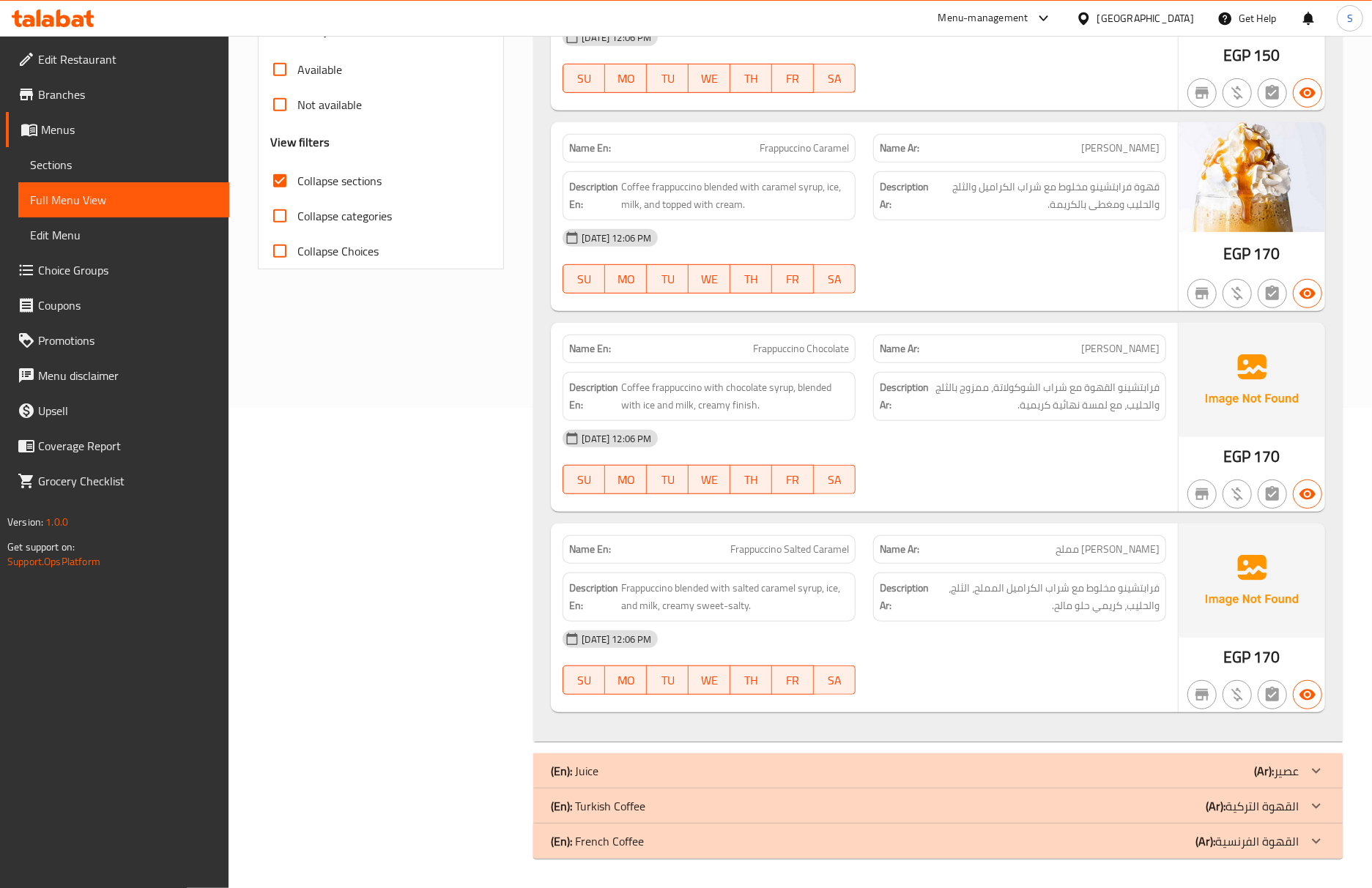
click at [850, 453] on div "[DATE] 12:06 PM" at bounding box center [864, 439] width 621 height 35
drag, startPoint x: 1018, startPoint y: 568, endPoint x: 1056, endPoint y: 624, distance: 67.7
click at [1019, 569] on div "Description Ar: فرابتشينو مخلوط مع شراب الكراميل المملح، الثلج، والحليب، كريمي …" at bounding box center [1019, 597] width 311 height 66
drag, startPoint x: 120, startPoint y: 150, endPoint x: 132, endPoint y: 199, distance: 50.4
click at [120, 150] on link "Sections" at bounding box center [123, 165] width 211 height 35
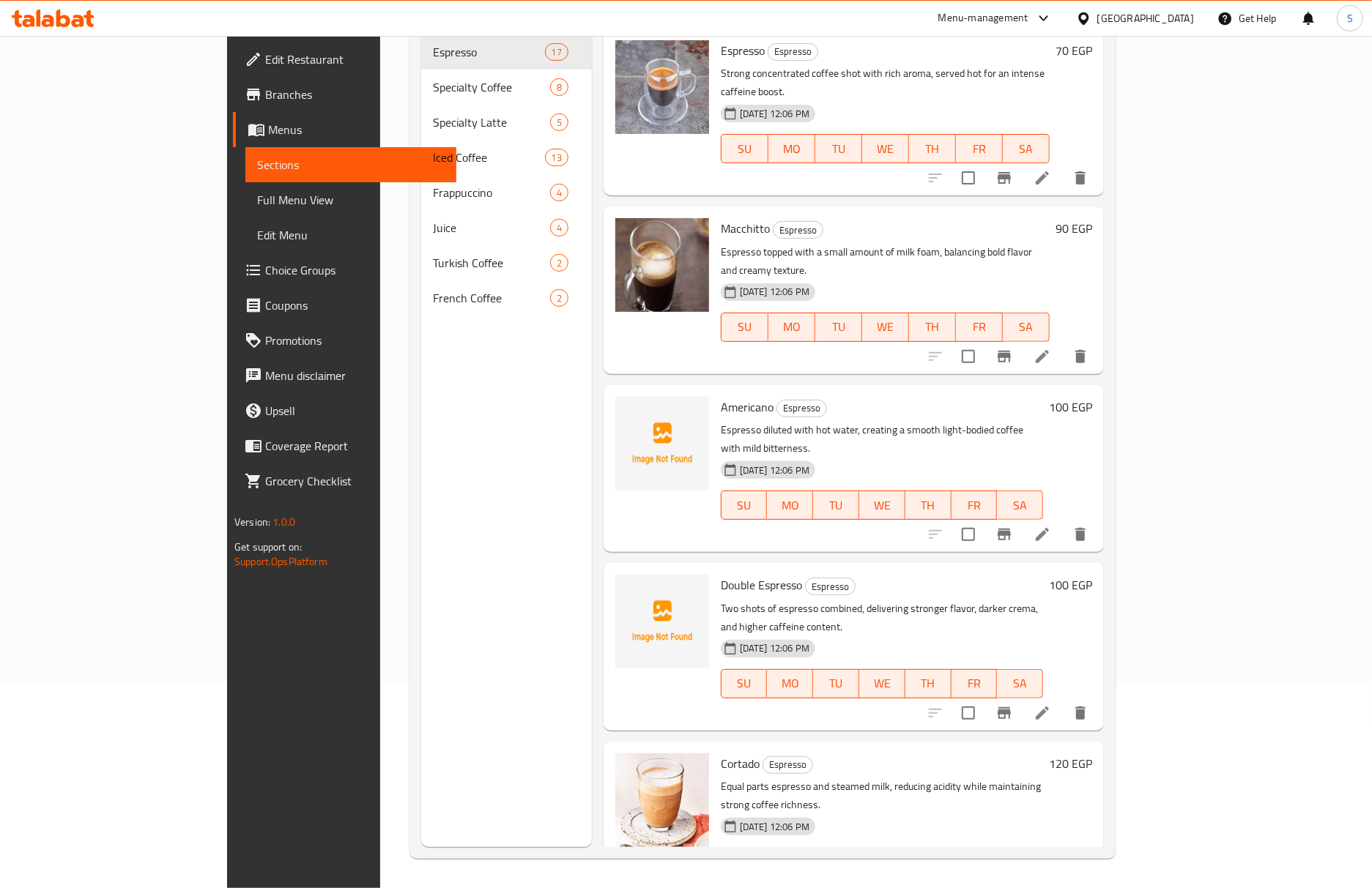
scroll to position [206, 0]
click at [257, 199] on span "Full Menu View" at bounding box center [350, 199] width 187 height 17
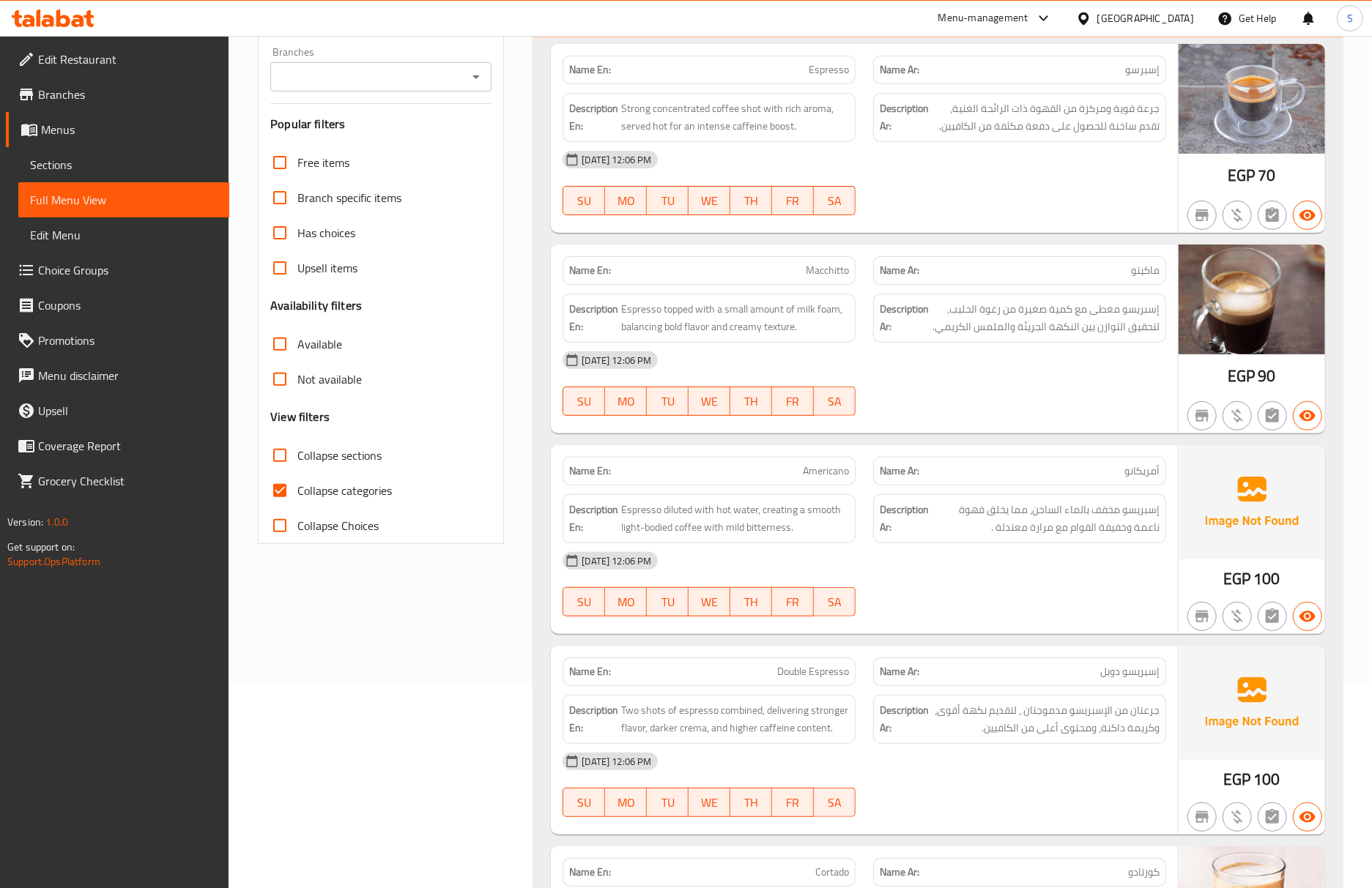
click at [284, 490] on input "Collapse categories" at bounding box center [280, 490] width 35 height 35
checkbox input "false"
click at [276, 453] on input "Collapse sections" at bounding box center [280, 455] width 35 height 35
checkbox input "true"
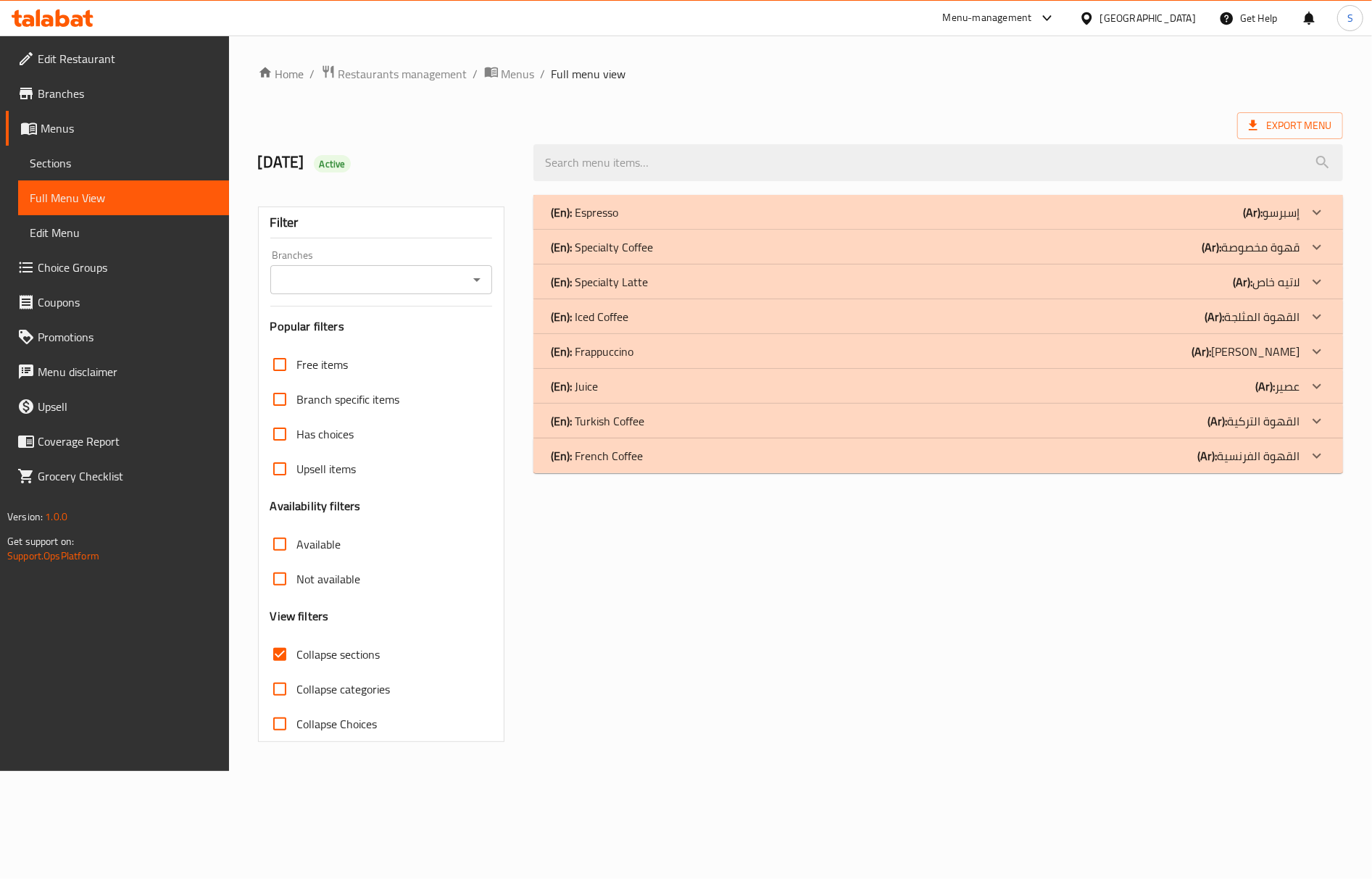
click at [566, 389] on b "(En):" at bounding box center [561, 386] width 21 height 22
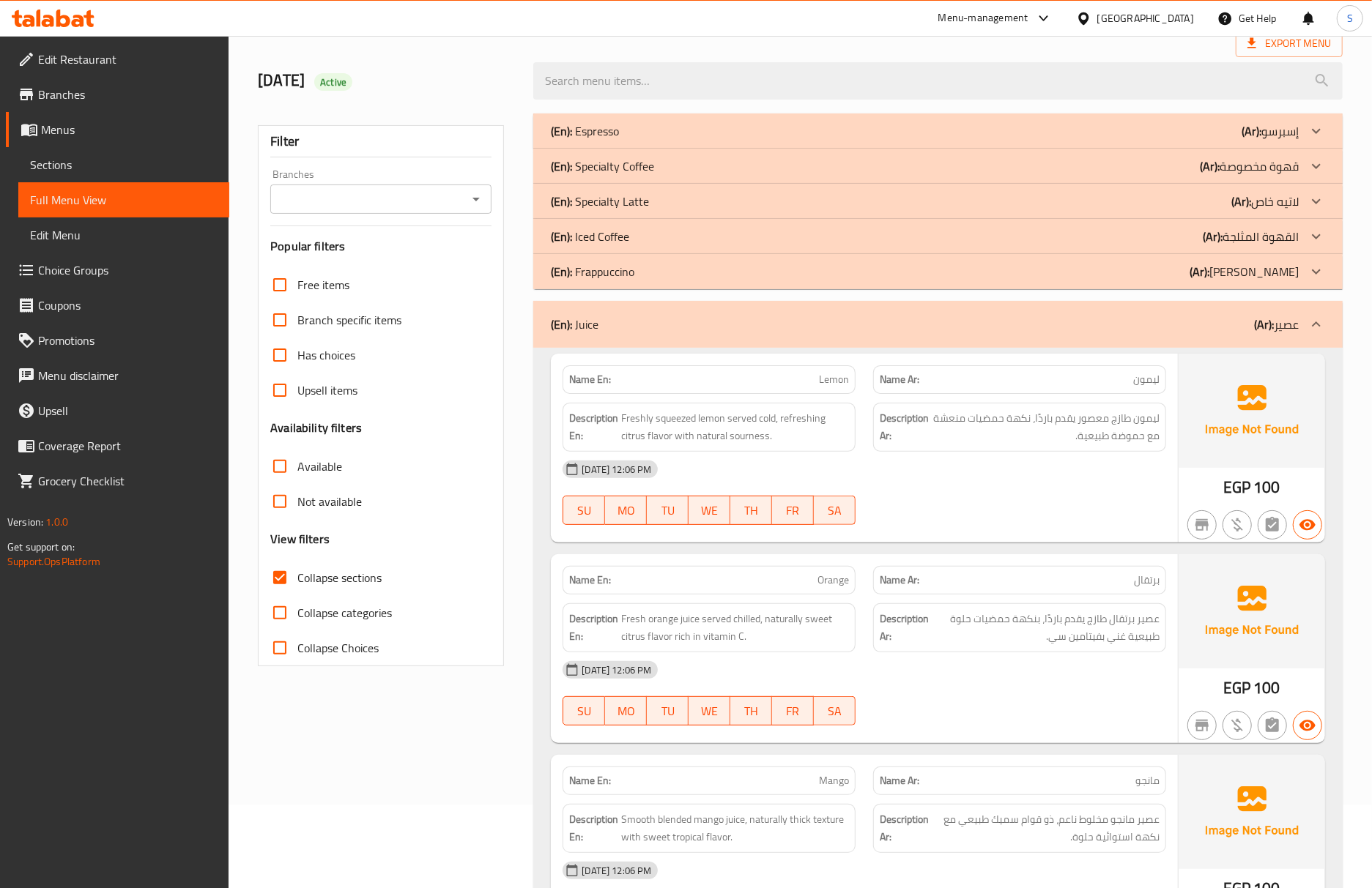
scroll to position [194, 0]
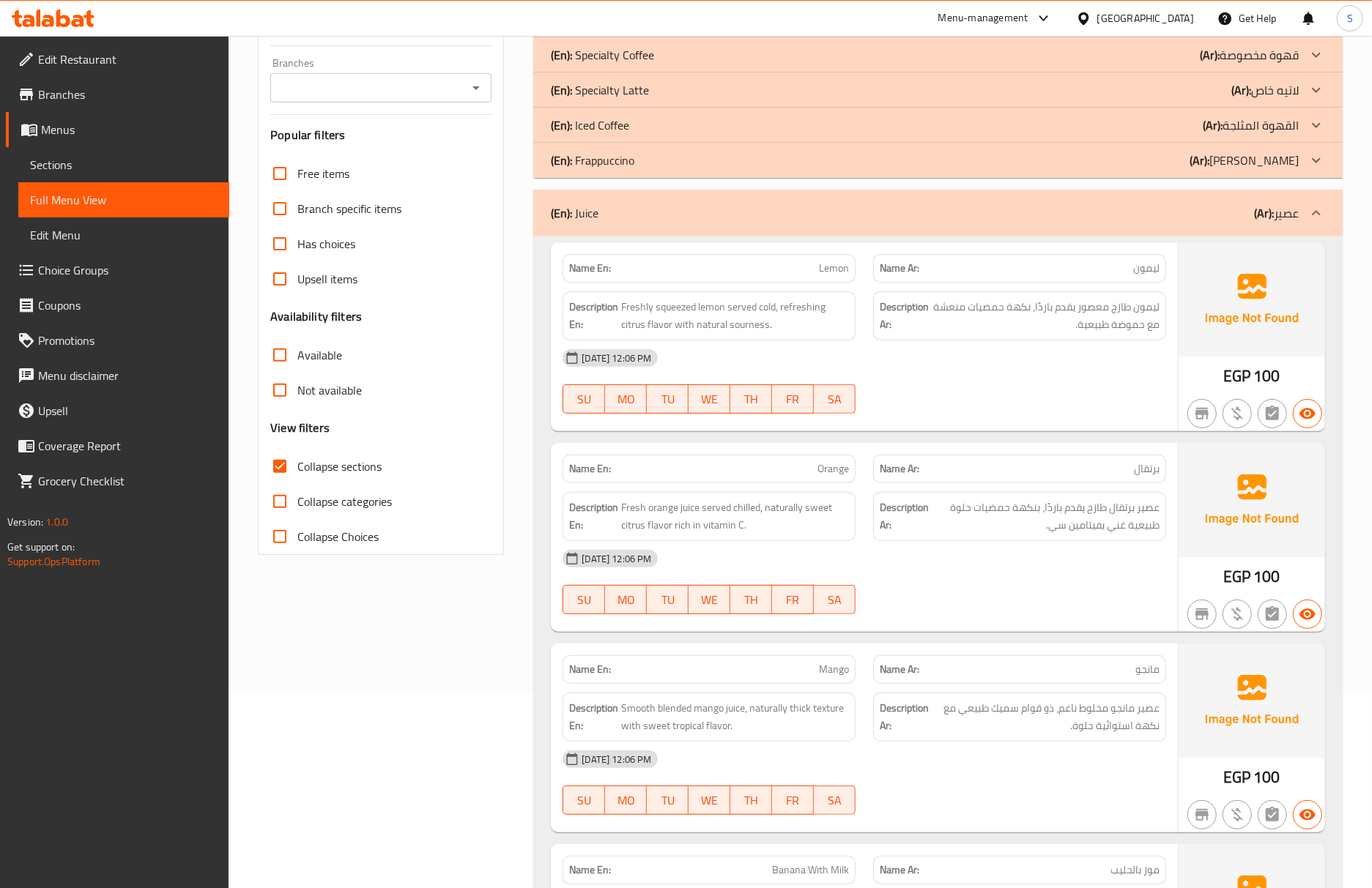
drag, startPoint x: 118, startPoint y: 174, endPoint x: 124, endPoint y: 199, distance: 25.7
click at [118, 174] on link "Sections" at bounding box center [123, 165] width 211 height 35
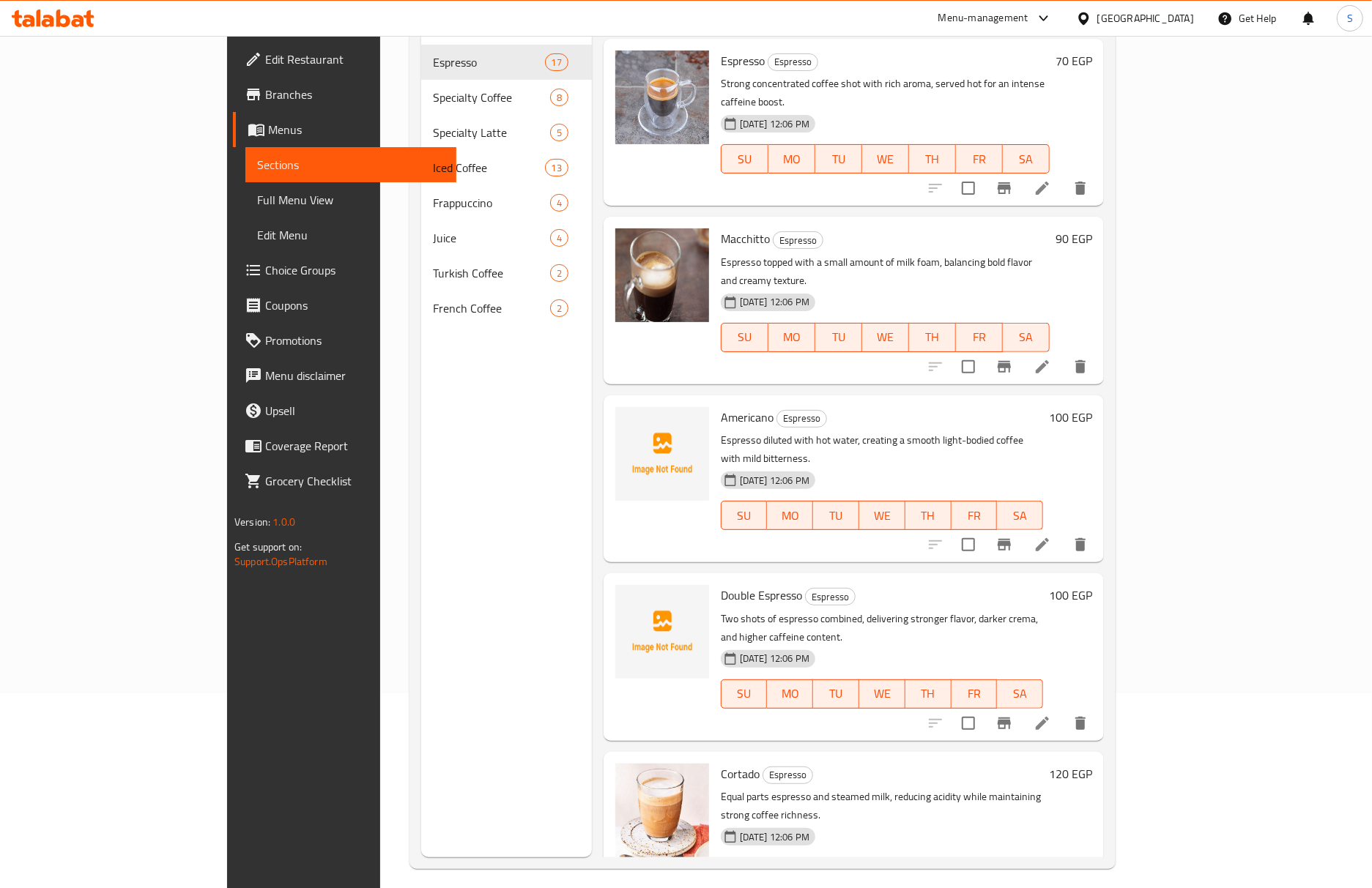
click at [257, 199] on span "Full Menu View" at bounding box center [350, 199] width 187 height 17
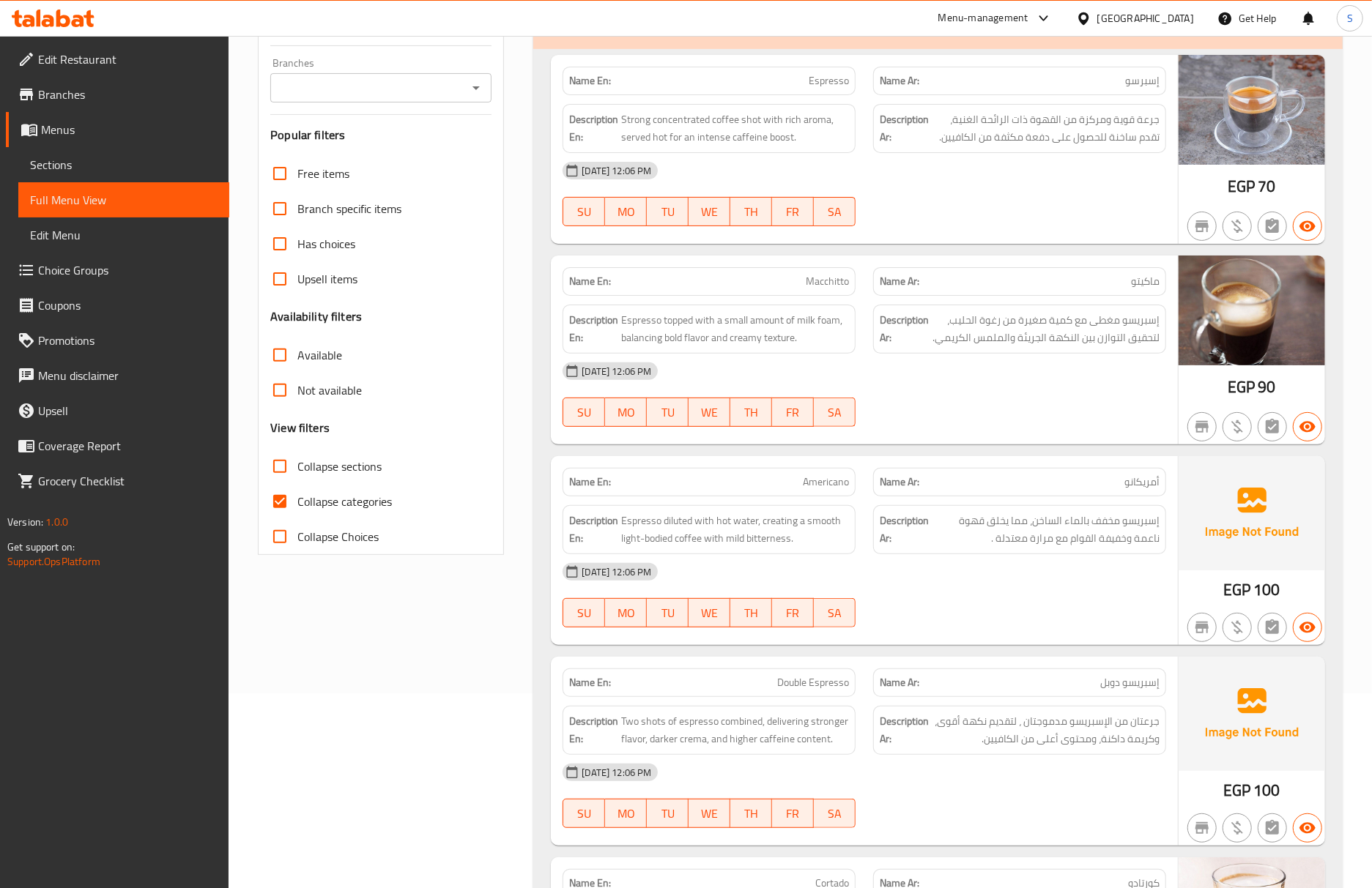
drag, startPoint x: 282, startPoint y: 513, endPoint x: 285, endPoint y: 476, distance: 37.1
click at [282, 513] on input "Collapse categories" at bounding box center [280, 502] width 35 height 35
checkbox input "false"
click at [285, 476] on input "Collapse sections" at bounding box center [280, 466] width 35 height 35
checkbox input "true"
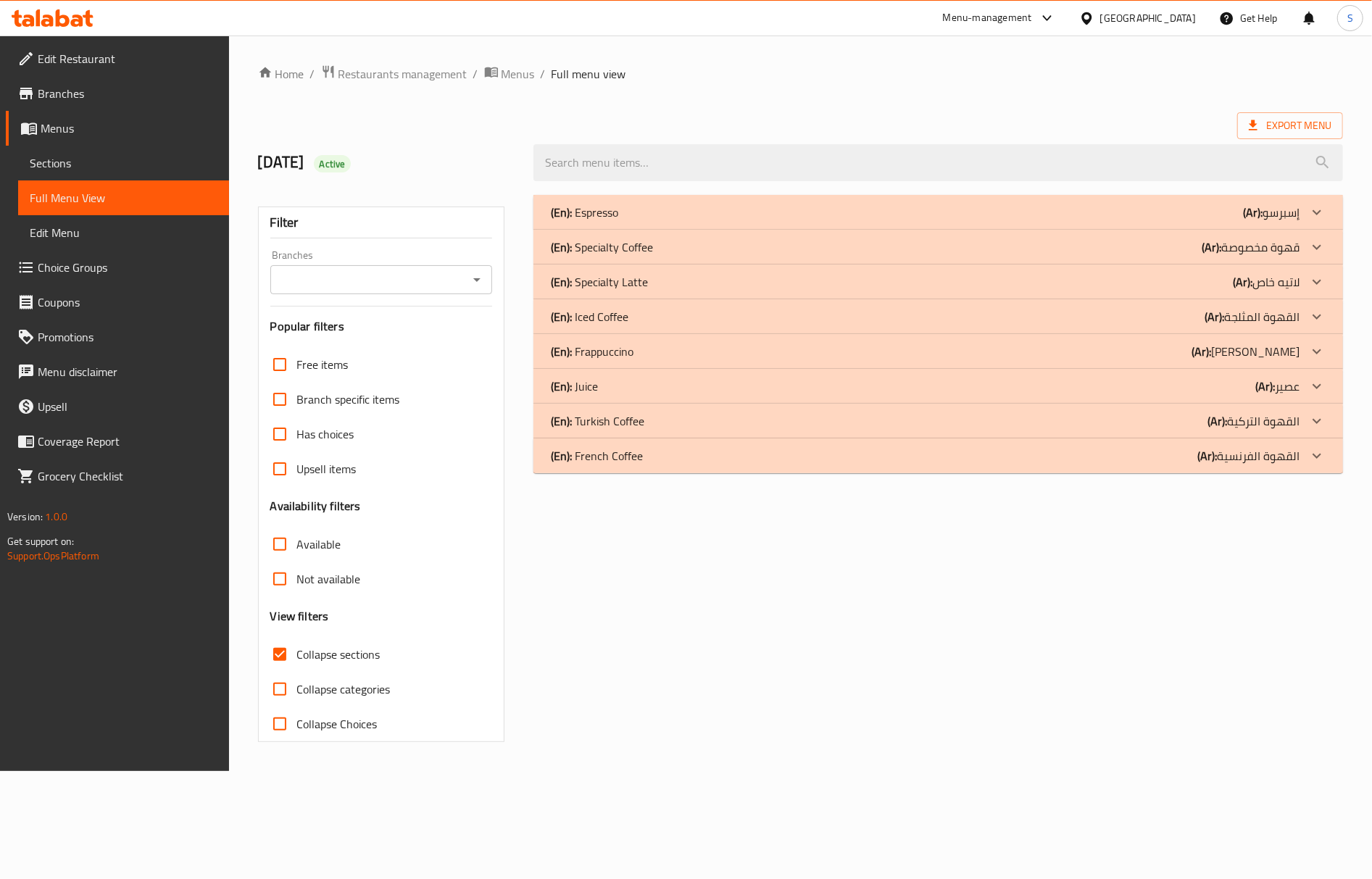
click at [696, 416] on div "(En): Turkish Coffee (Ar): القهوة التركية" at bounding box center [925, 420] width 749 height 17
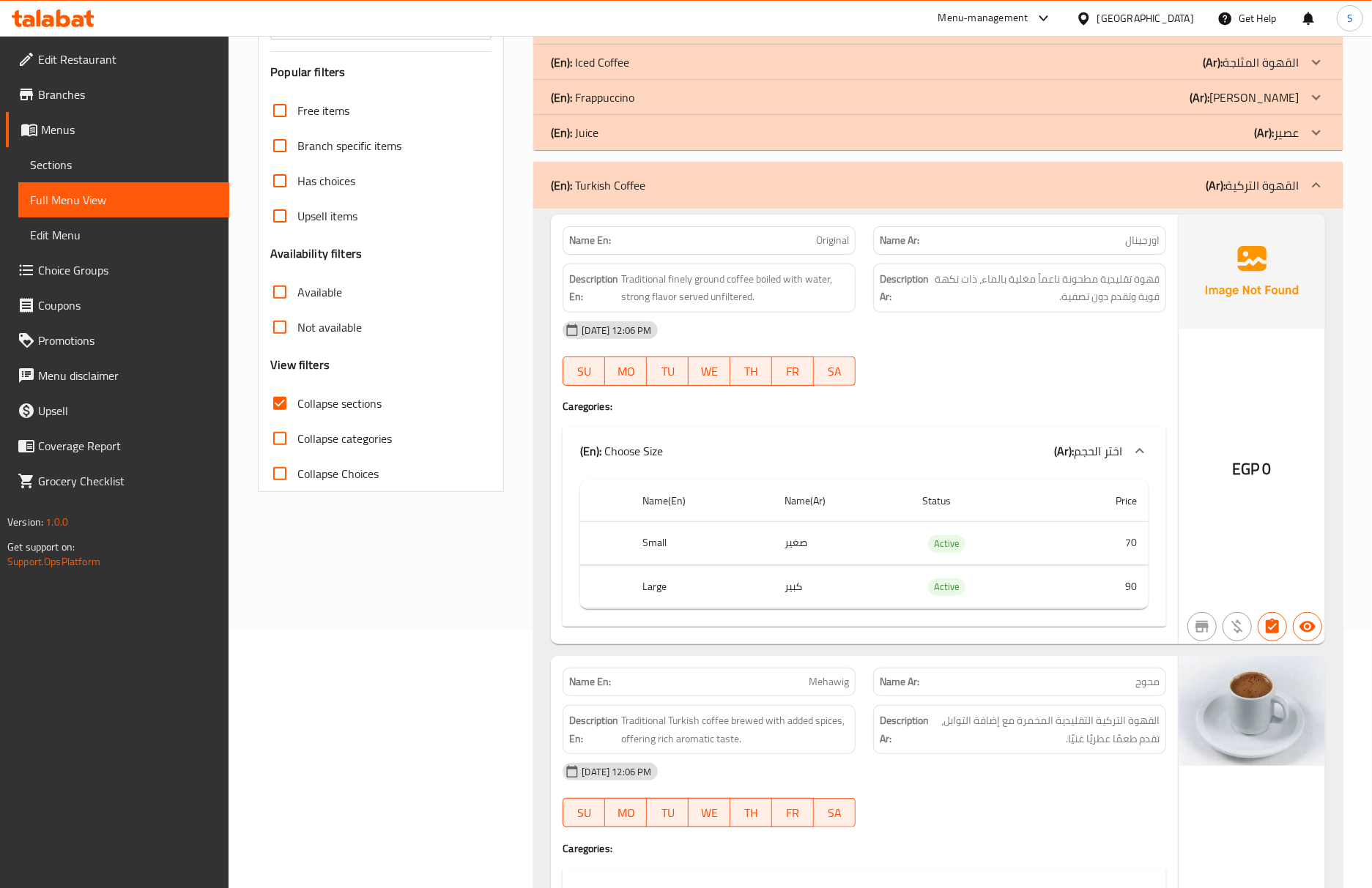
scroll to position [293, 0]
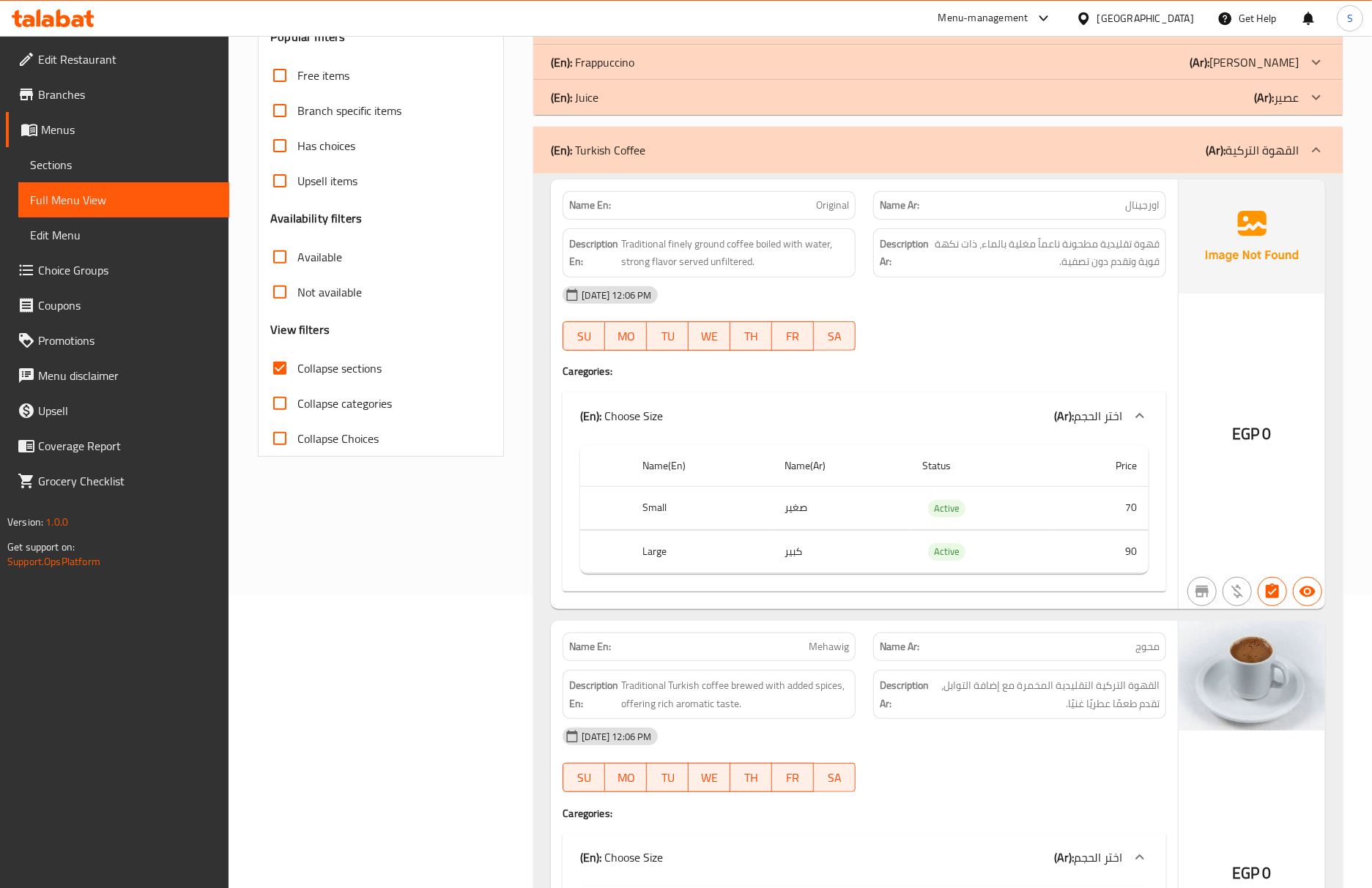
click at [695, 689] on span "Traditional Turkish coffee brewed with added spices, offering rich aromatic tas…" at bounding box center [734, 694] width 228 height 36
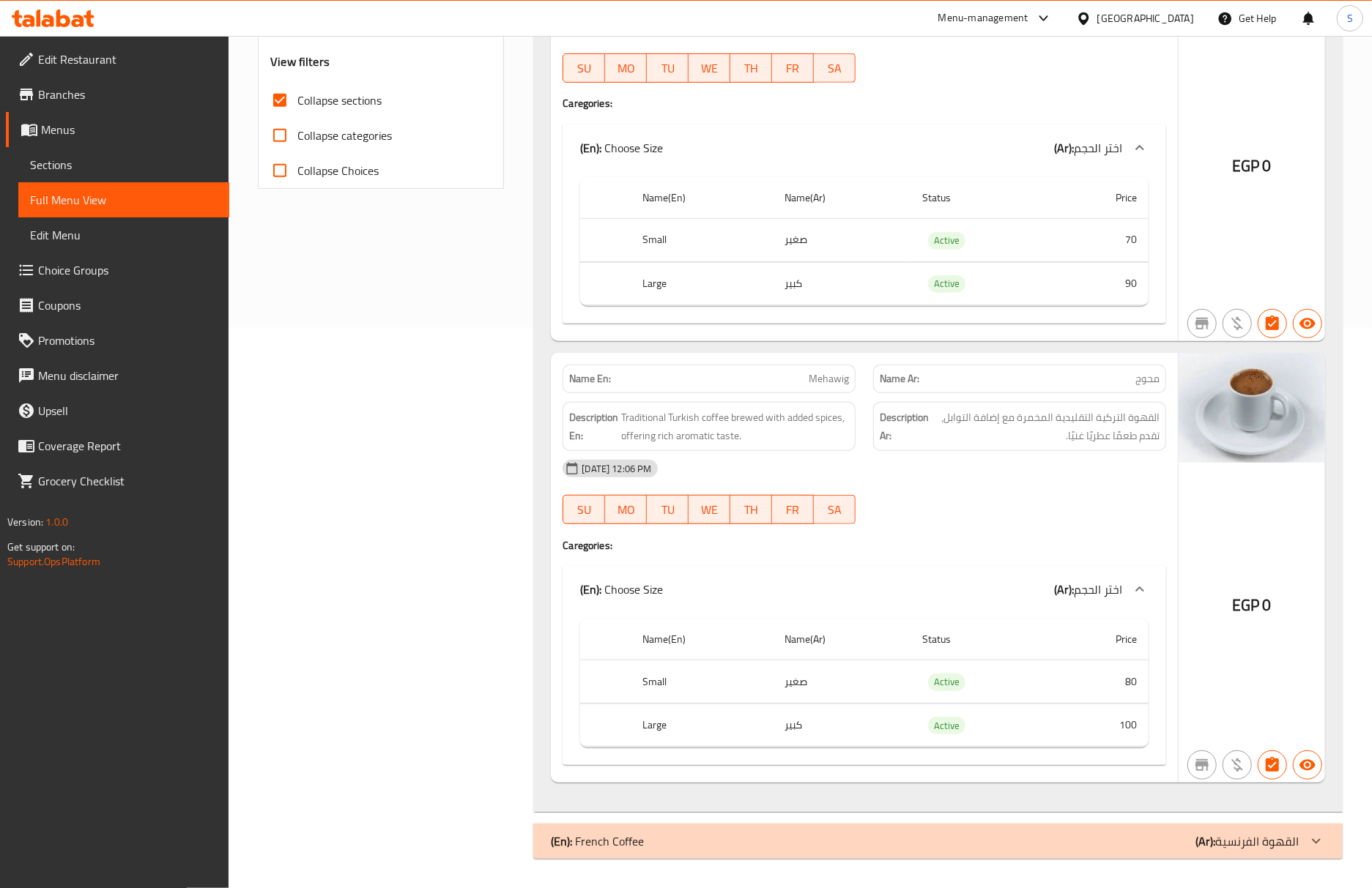
scroll to position [567, 0]
click at [61, 171] on span "Sections" at bounding box center [123, 164] width 187 height 17
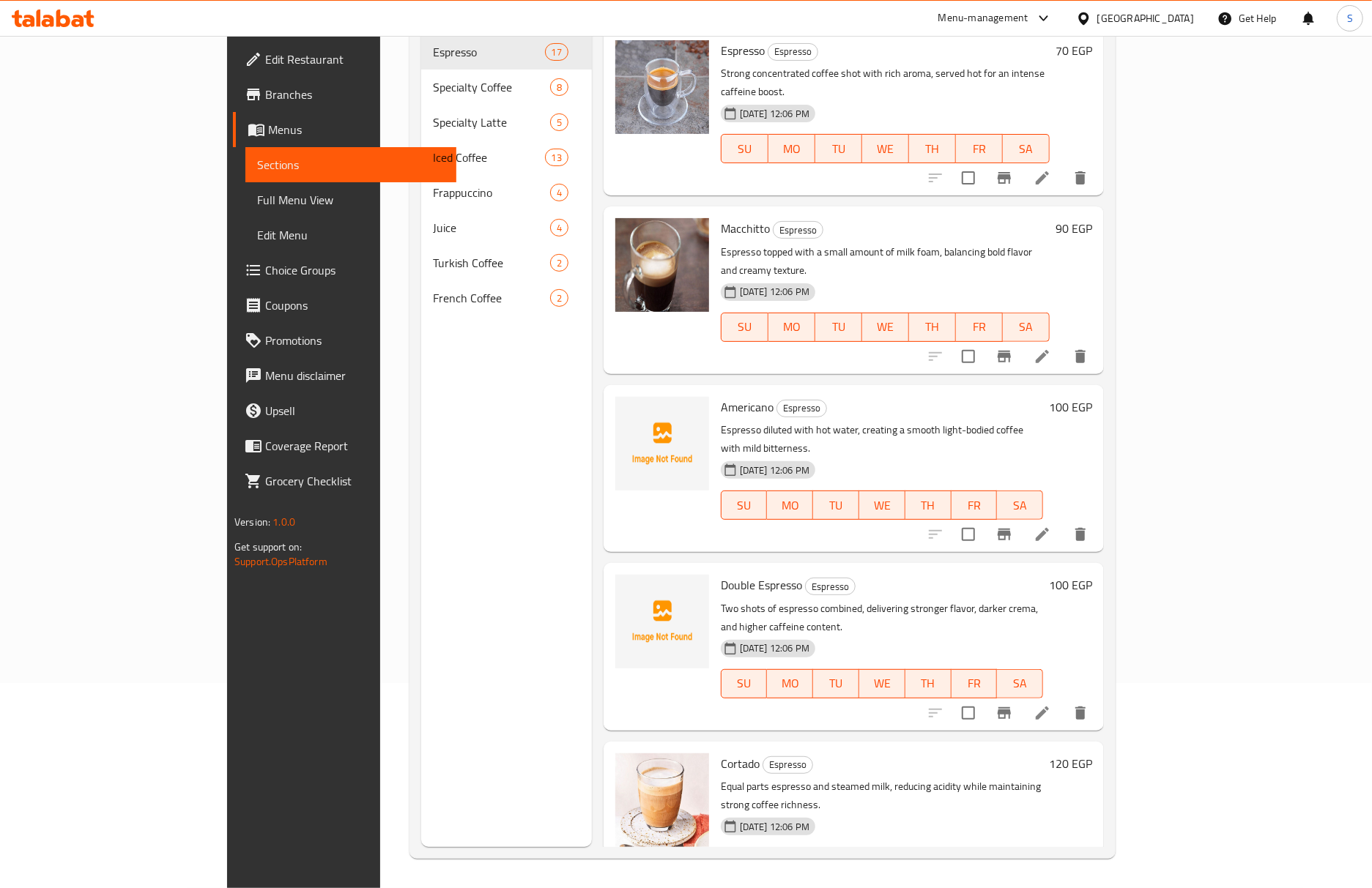
scroll to position [206, 0]
click at [257, 205] on span "Full Menu View" at bounding box center [350, 199] width 187 height 17
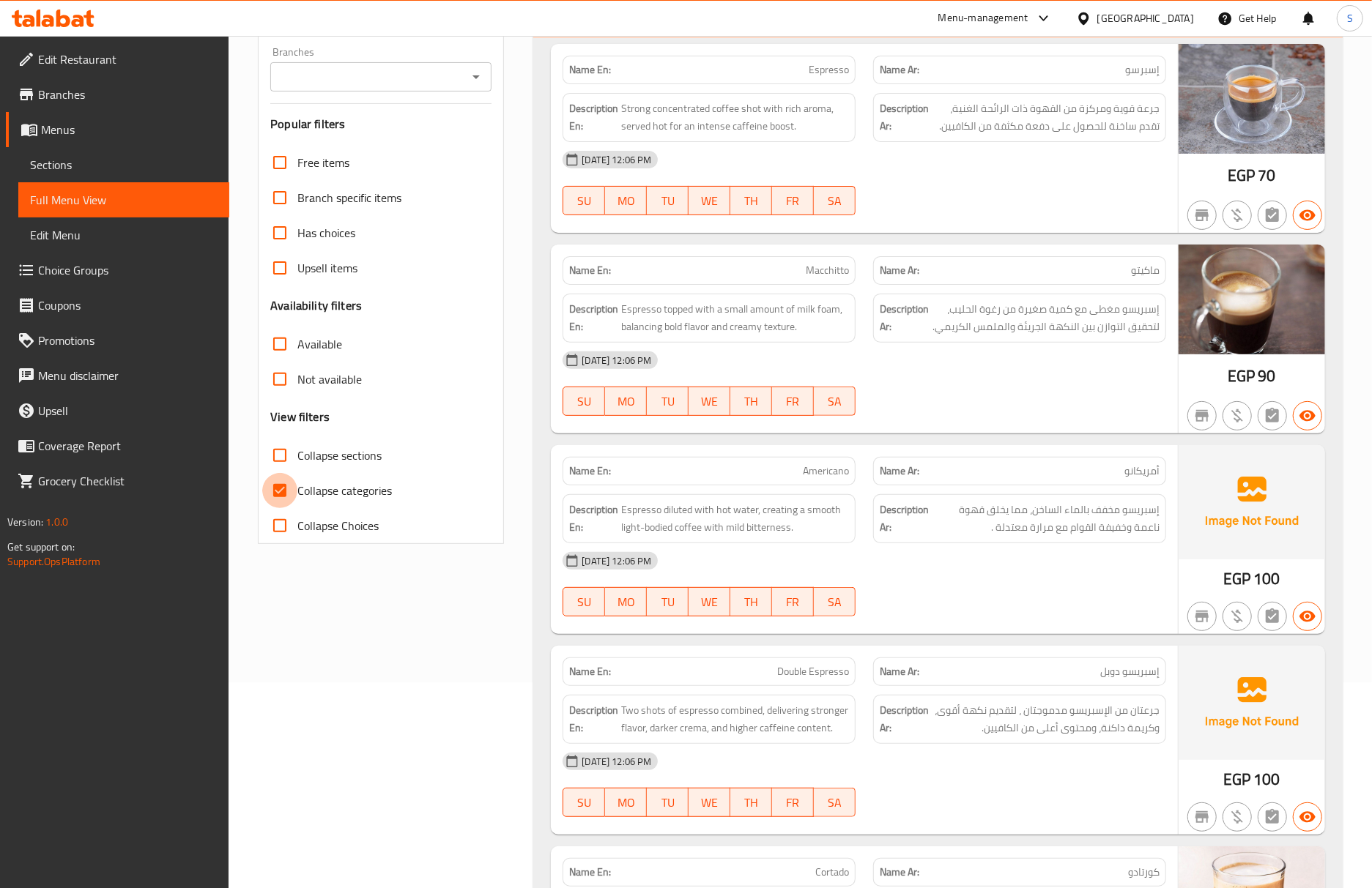
click at [290, 493] on input "Collapse categories" at bounding box center [280, 490] width 35 height 35
checkbox input "false"
click at [104, 177] on link "Sections" at bounding box center [123, 165] width 211 height 35
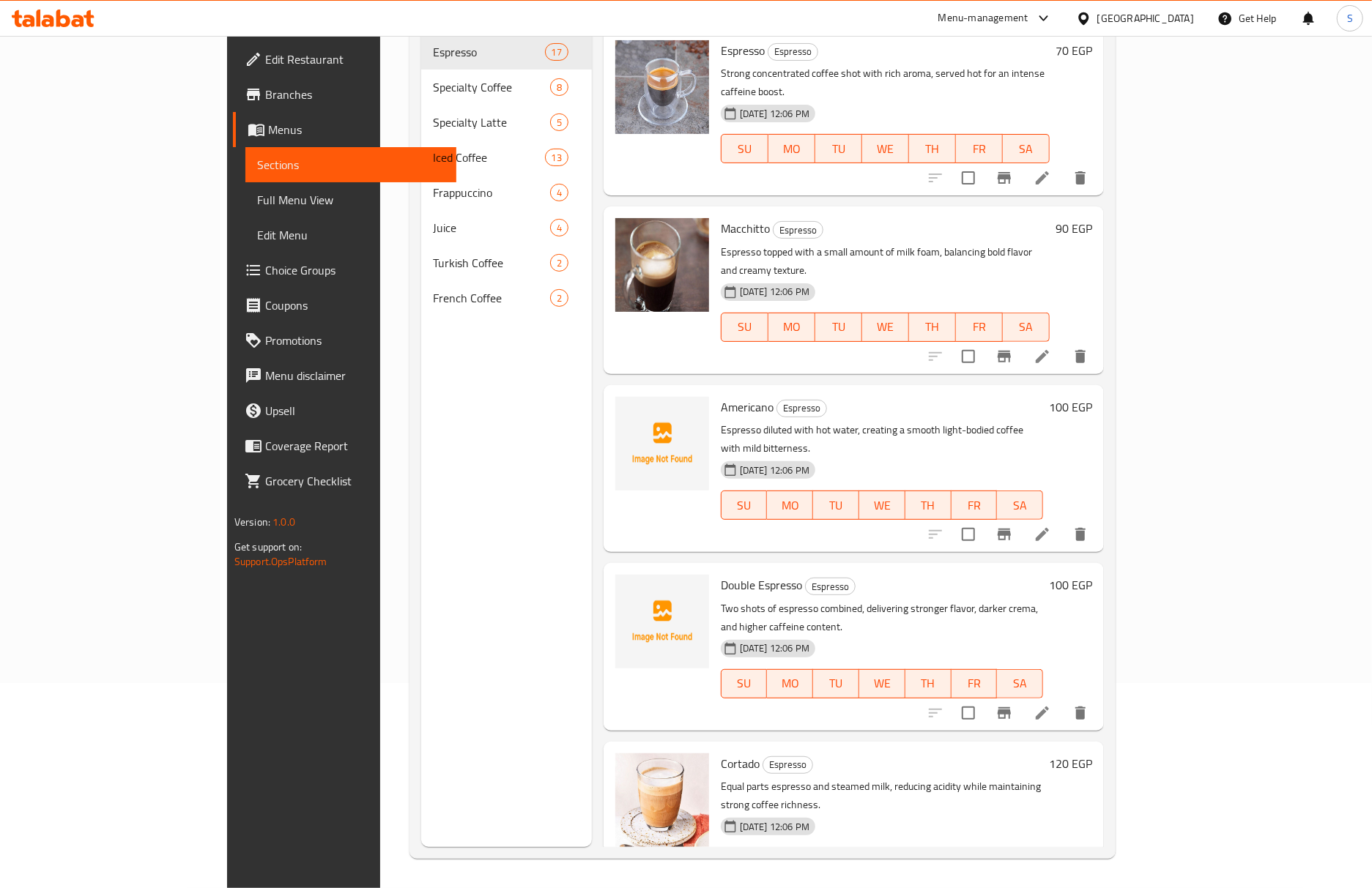
click at [257, 204] on span "Full Menu View" at bounding box center [350, 199] width 187 height 17
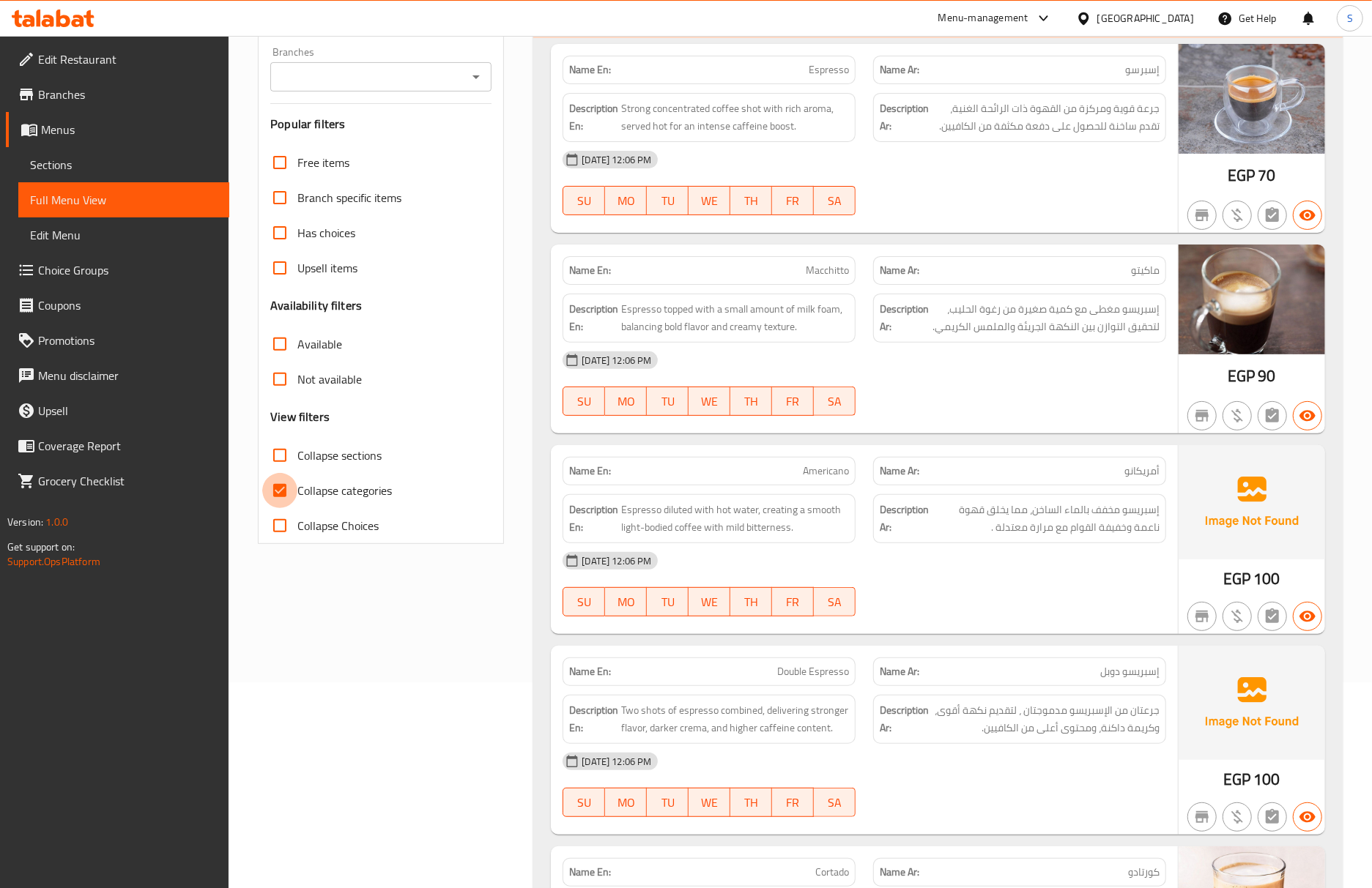
click at [277, 499] on input "Collapse categories" at bounding box center [280, 490] width 35 height 35
checkbox input "false"
click at [294, 467] on input "Collapse sections" at bounding box center [280, 455] width 35 height 35
checkbox input "true"
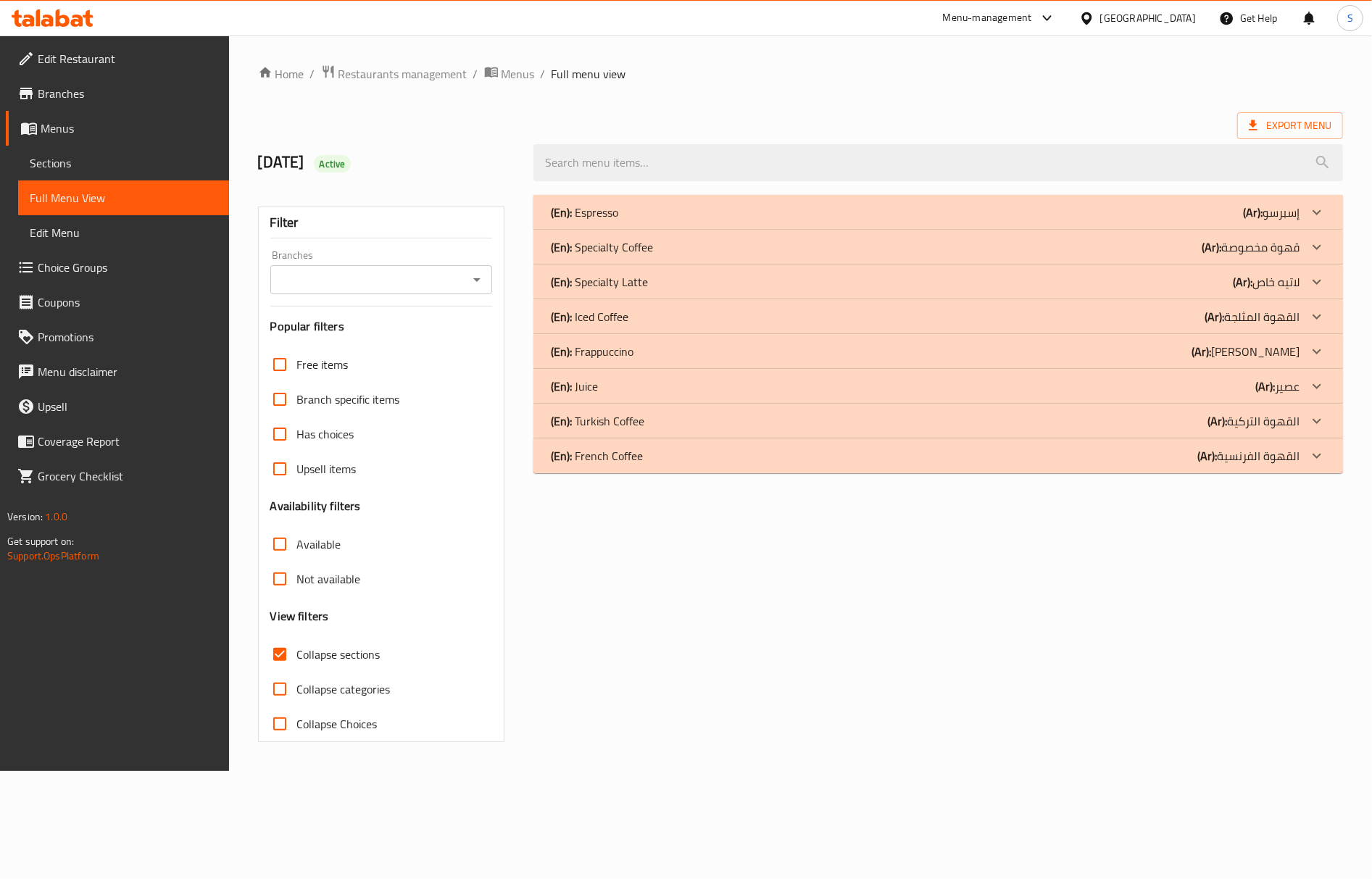
click at [622, 386] on div "(En): Juice (Ar): عصير" at bounding box center [925, 386] width 749 height 17
click at [626, 360] on p "(En): Frappuccino" at bounding box center [592, 351] width 83 height 17
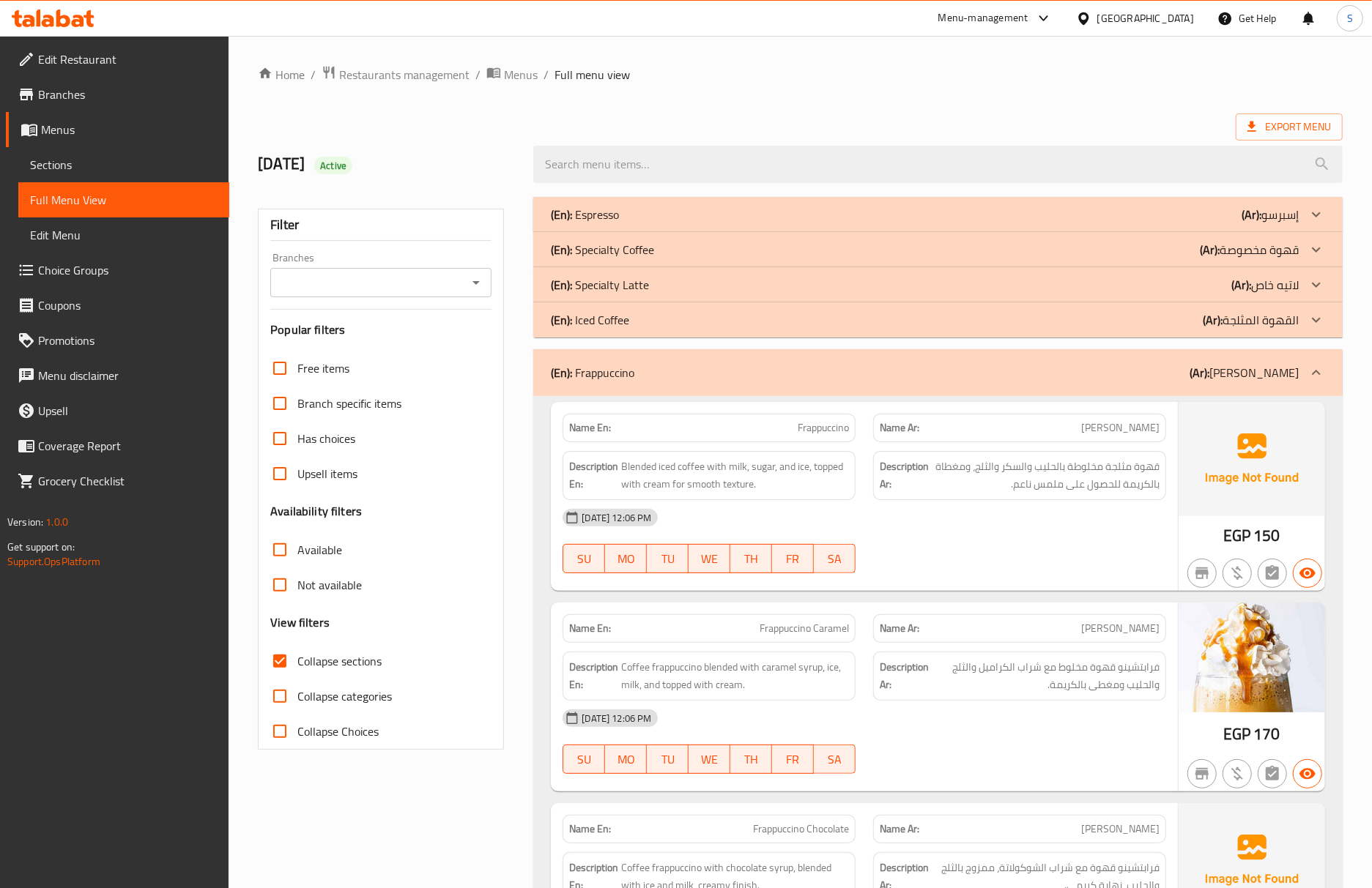
click at [638, 326] on div "(En): Iced Coffee (Ar): القهوة المثلجة" at bounding box center [924, 319] width 748 height 17
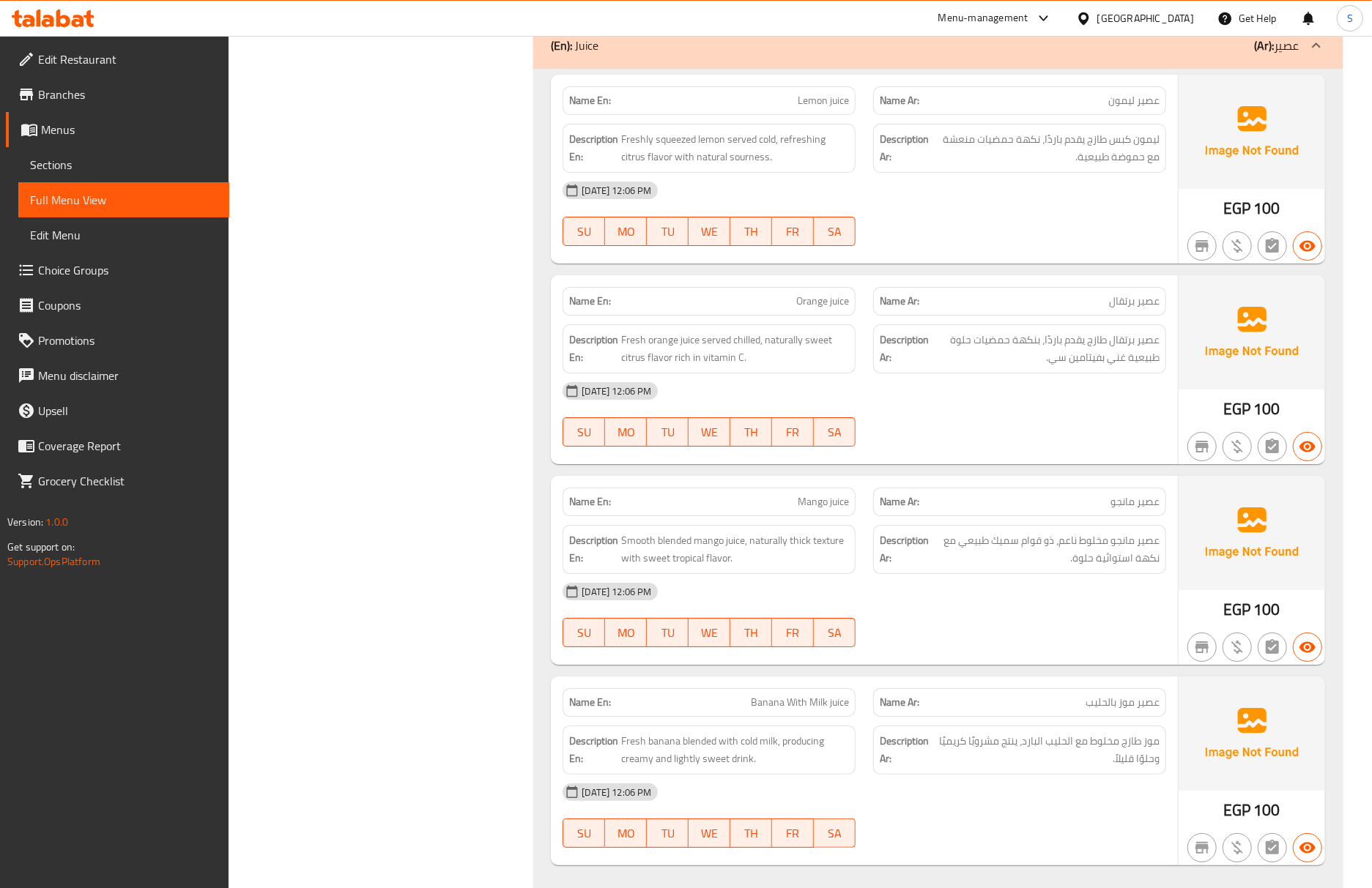
scroll to position [4004, 0]
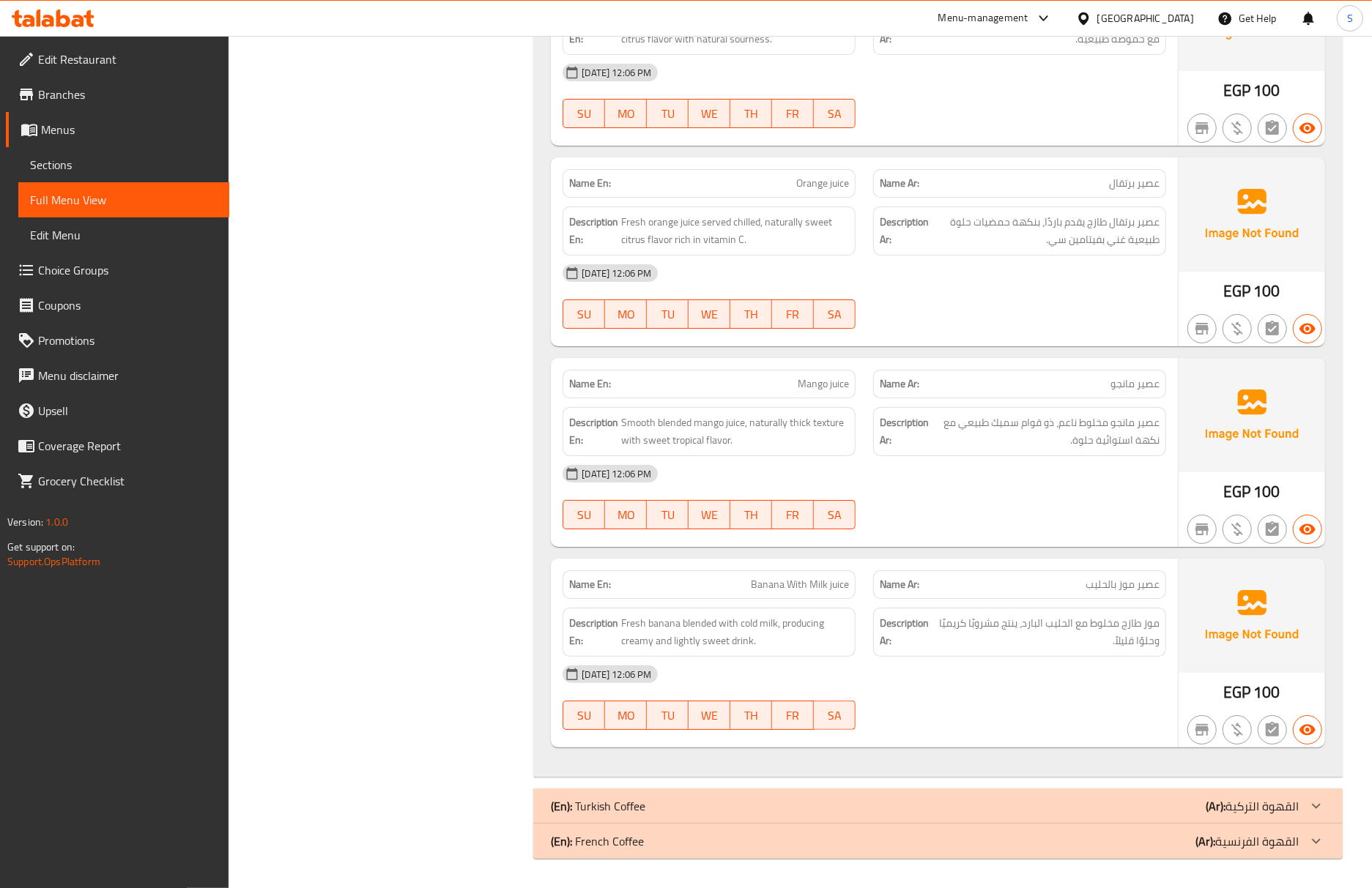
click at [661, 801] on div "(En): Turkish Coffee (Ar): القهوة التركية" at bounding box center [924, 805] width 748 height 17
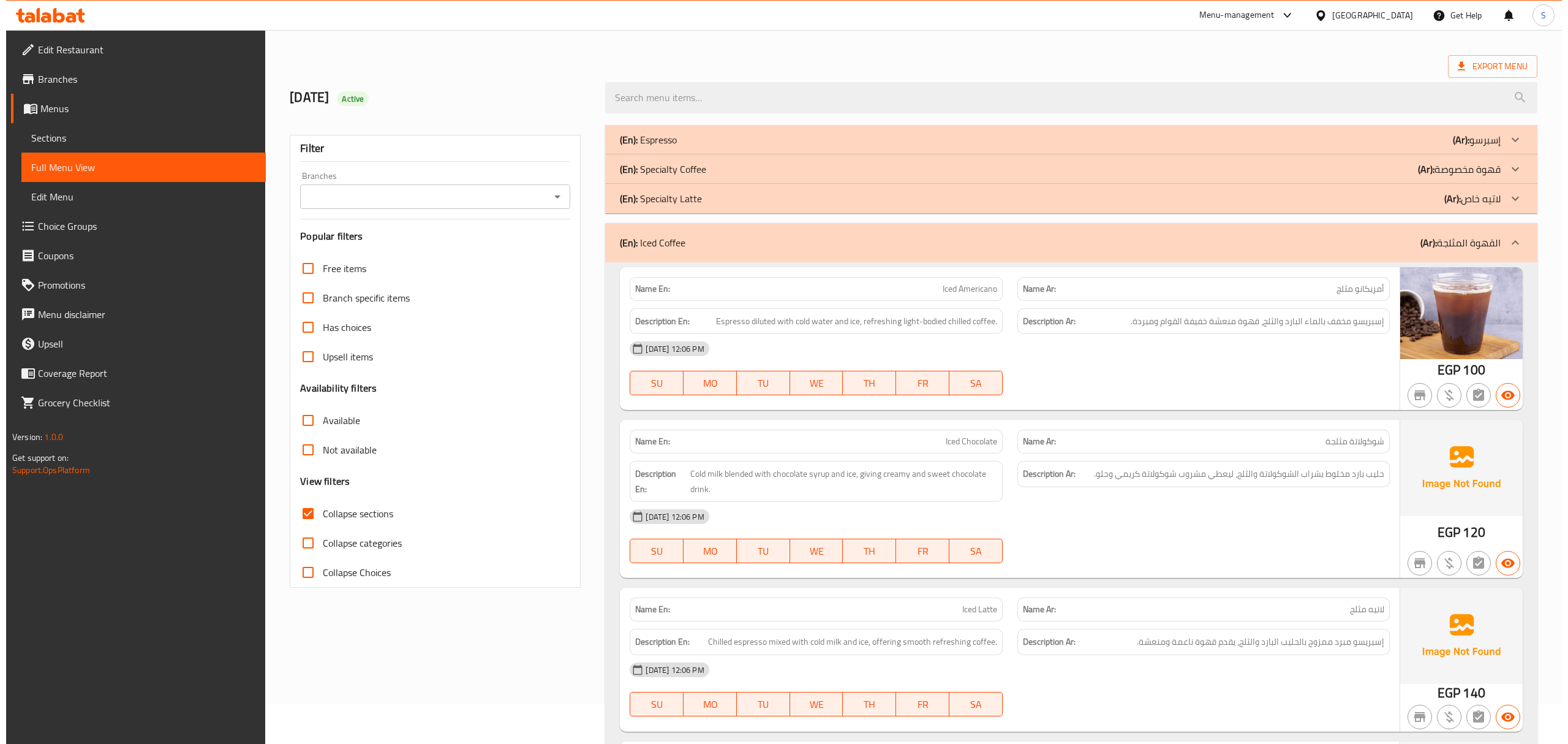
scroll to position [0, 0]
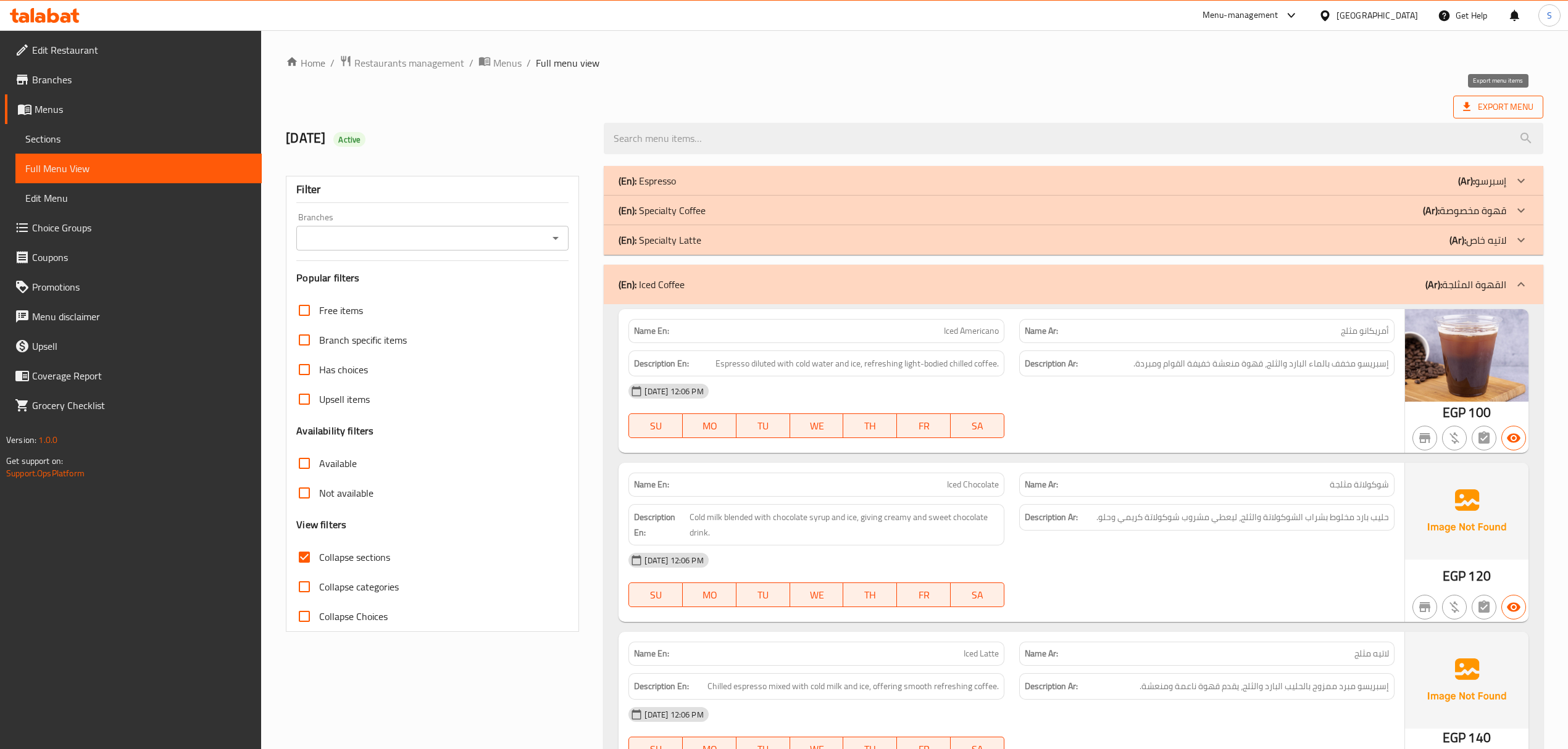
click at [1479, 96] on span "Export Menu" at bounding box center [1498, 107] width 90 height 23
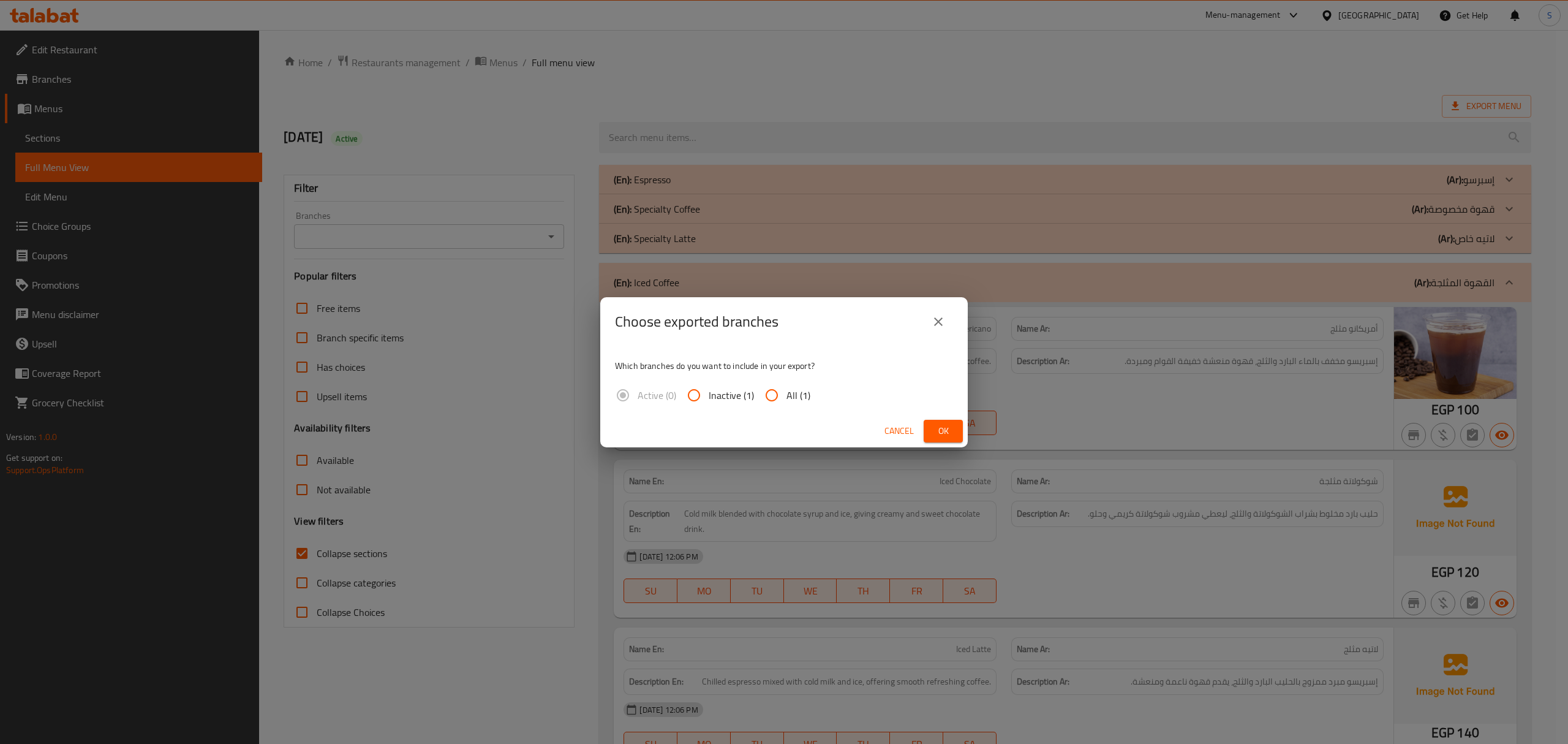
click at [792, 393] on span "All (1)" at bounding box center [799, 395] width 24 height 15
click at [787, 393] on input "All (1)" at bounding box center [772, 395] width 29 height 29
radio input "true"
click at [939, 417] on div "Cancel Ok" at bounding box center [784, 431] width 368 height 33
click at [943, 429] on span "Ok" at bounding box center [943, 431] width 19 height 15
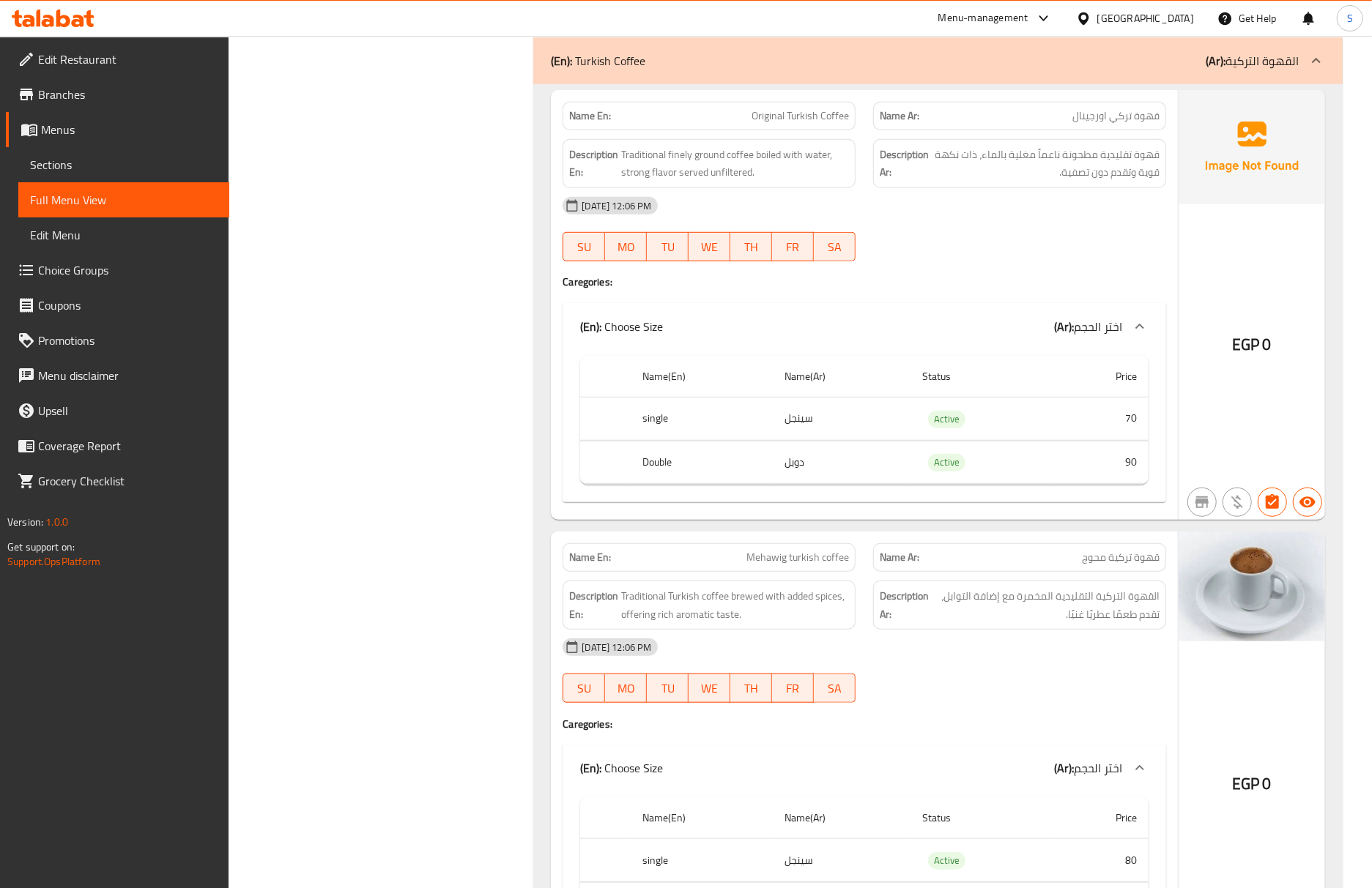
scroll to position [4783, 0]
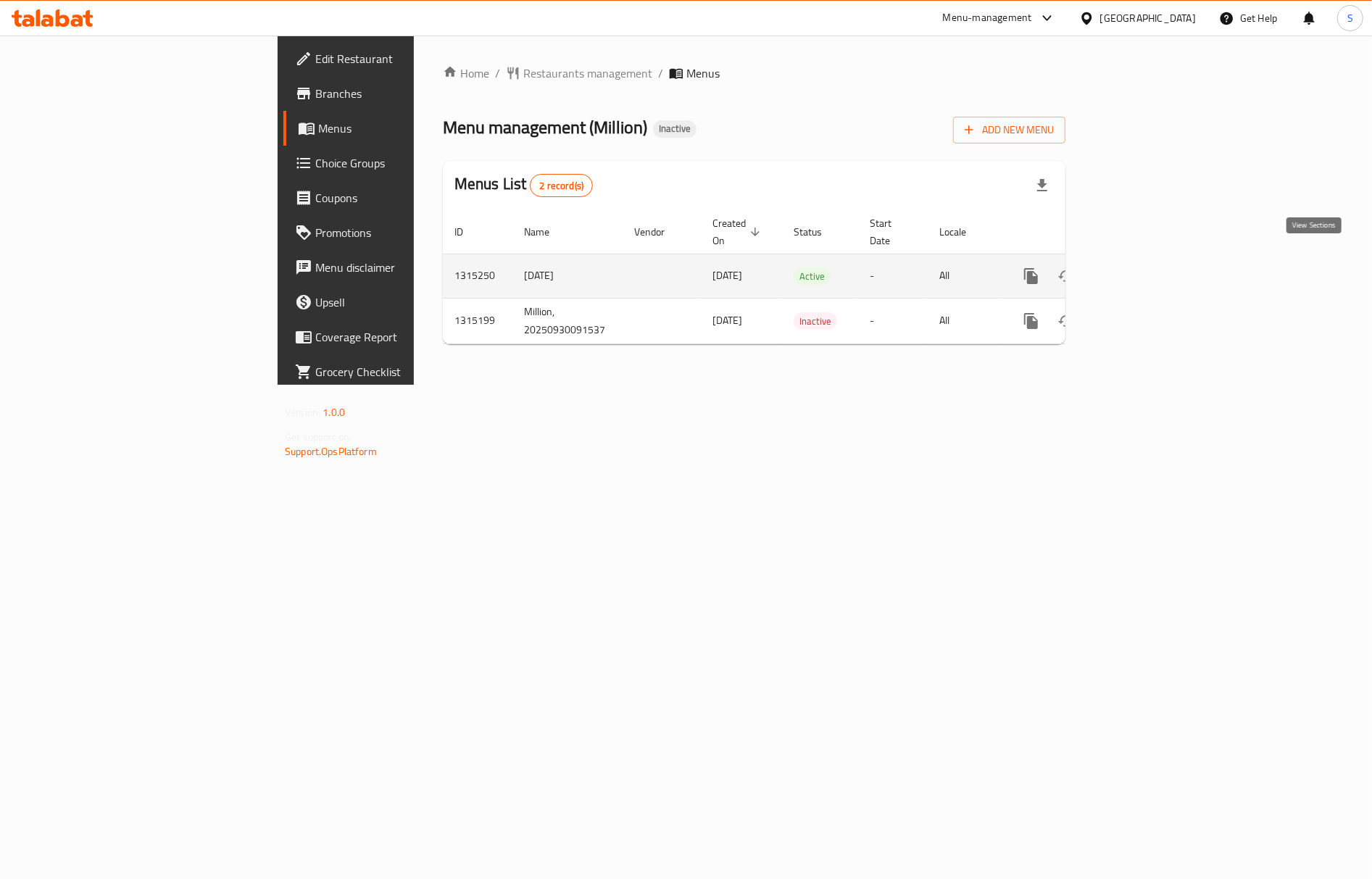
click at [1145, 267] on icon "enhanced table" at bounding box center [1135, 275] width 17 height 17
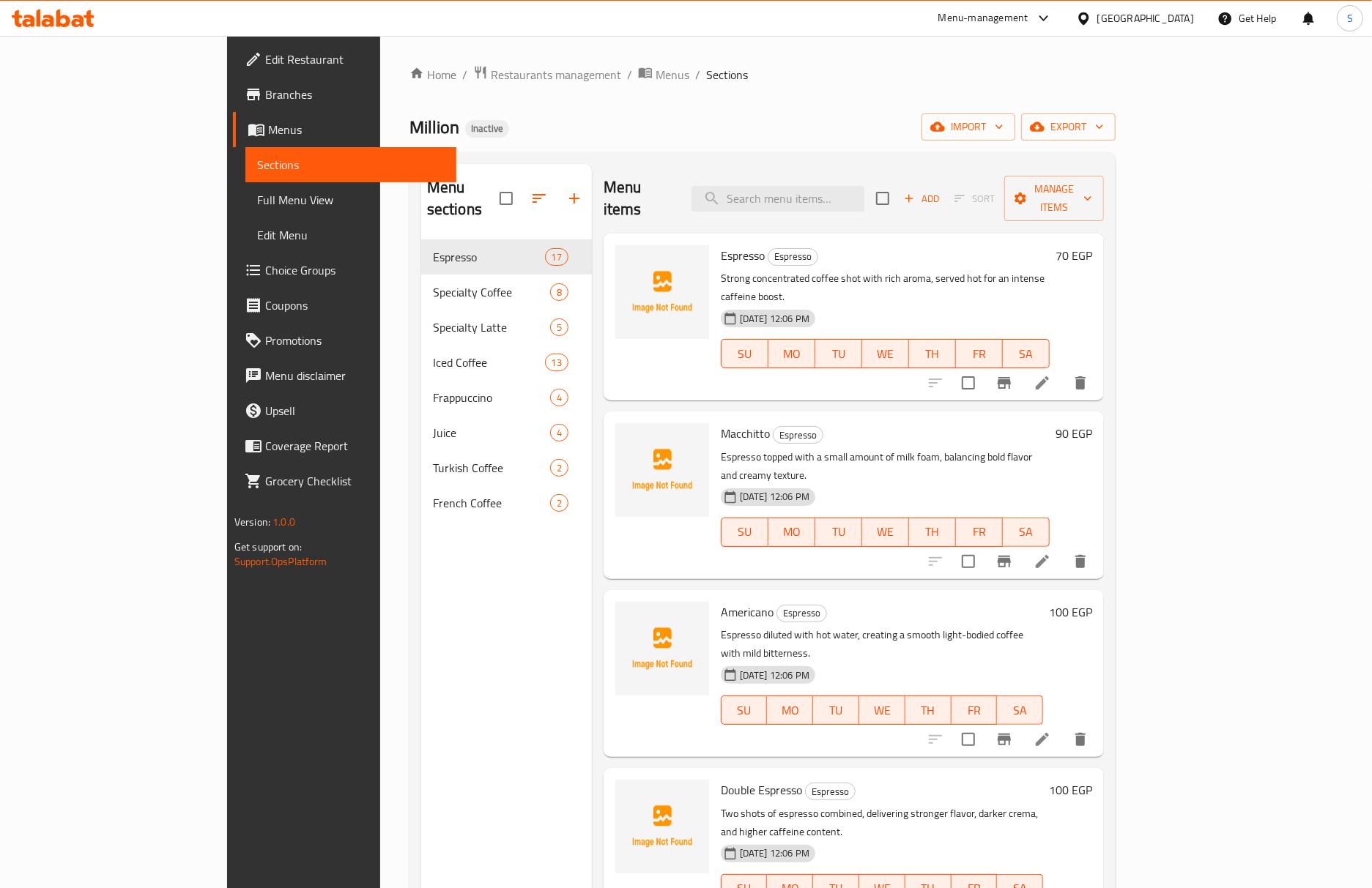
click at [949, 118] on div "Million Inactive import export" at bounding box center [762, 127] width 706 height 27
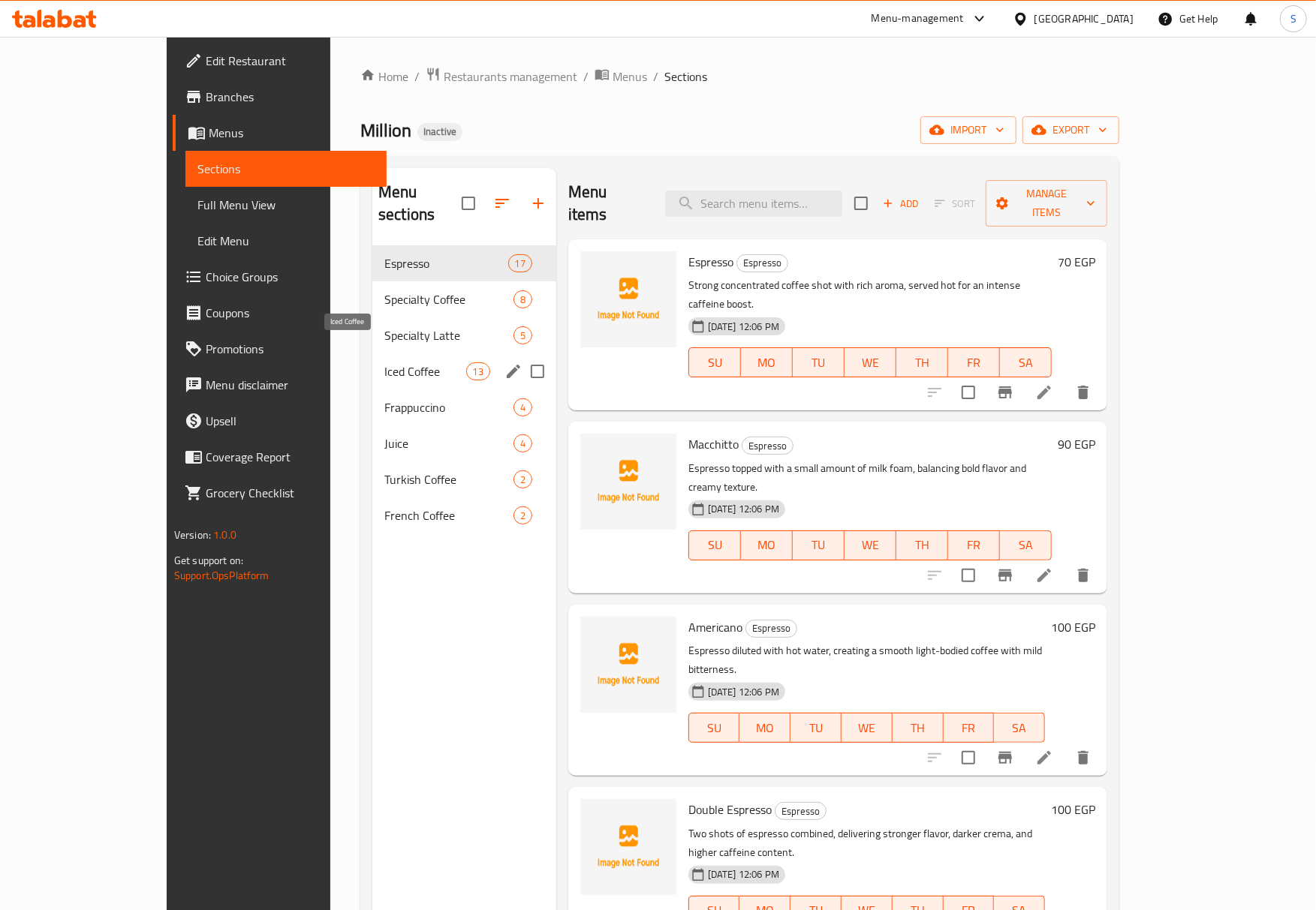
click at [384, 362] on span "Iced Coffee" at bounding box center [425, 371] width 81 height 18
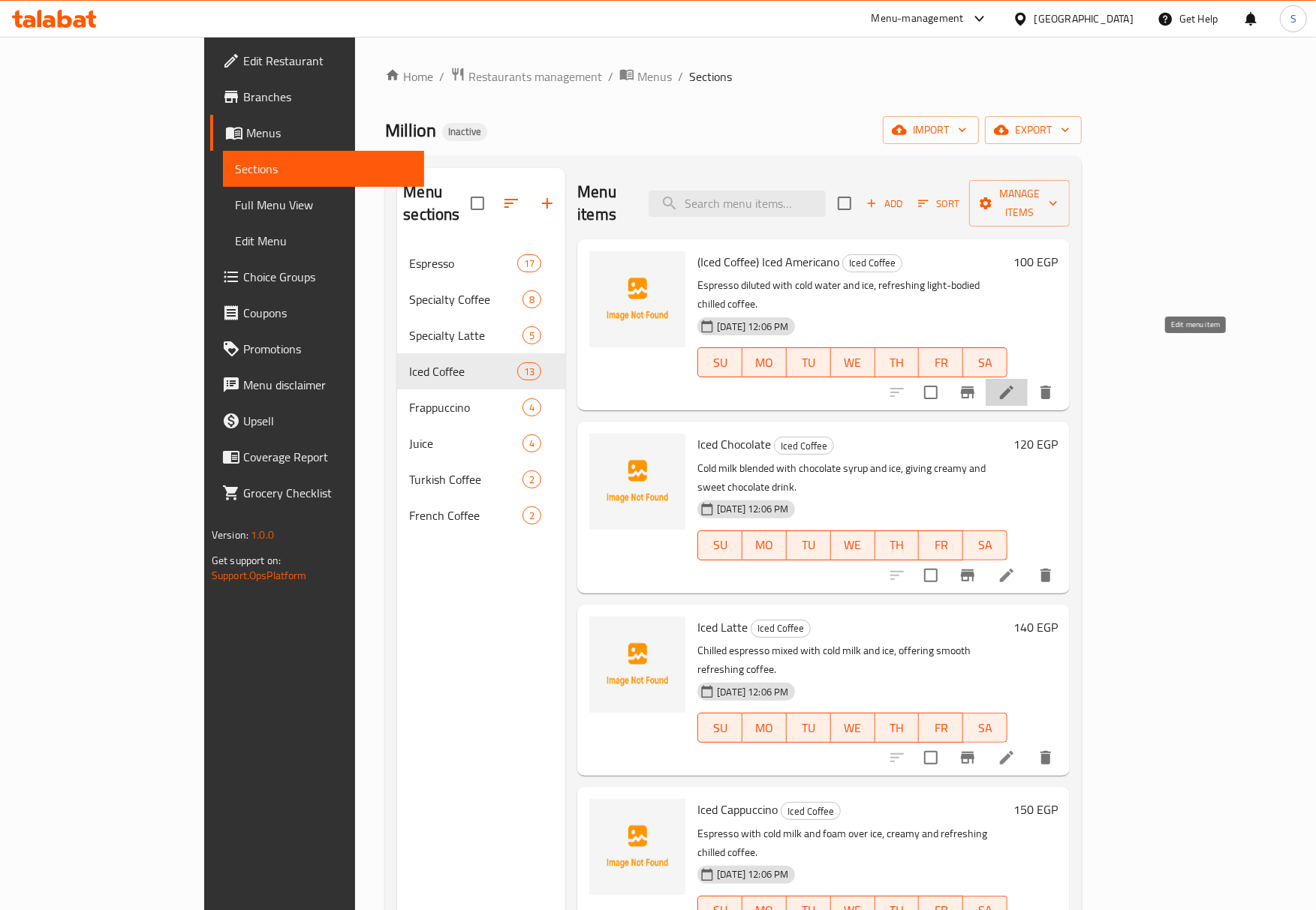
click at [1016, 383] on icon at bounding box center [1006, 392] width 18 height 18
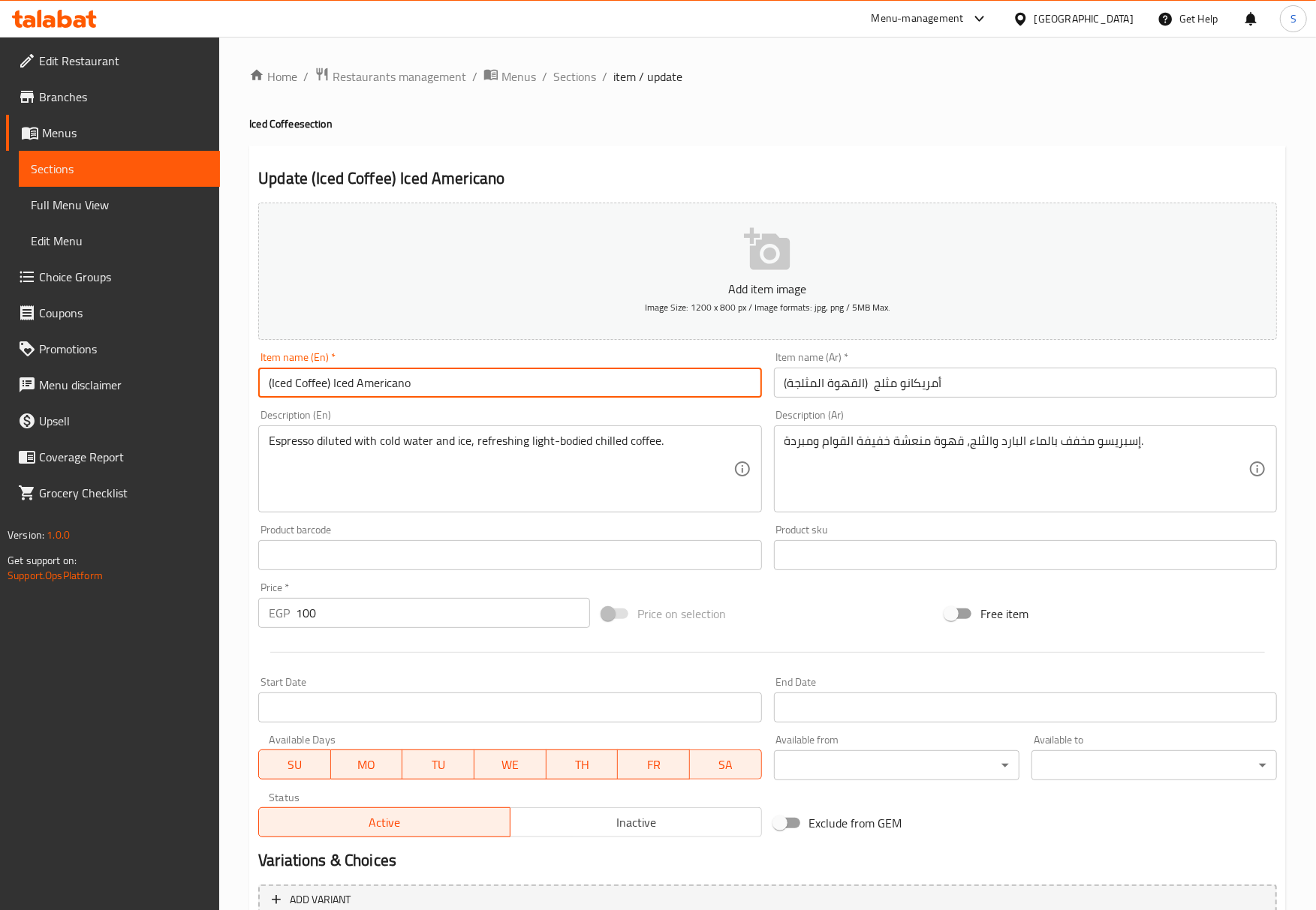
drag, startPoint x: 337, startPoint y: 386, endPoint x: 112, endPoint y: 390, distance: 225.0
click at [112, 390] on div "Edit Restaurant Branches Menus Sections Full Menu View Edit Menu Choice Groups …" at bounding box center [658, 548] width 1316 height 1023
type input "Iced Americano"
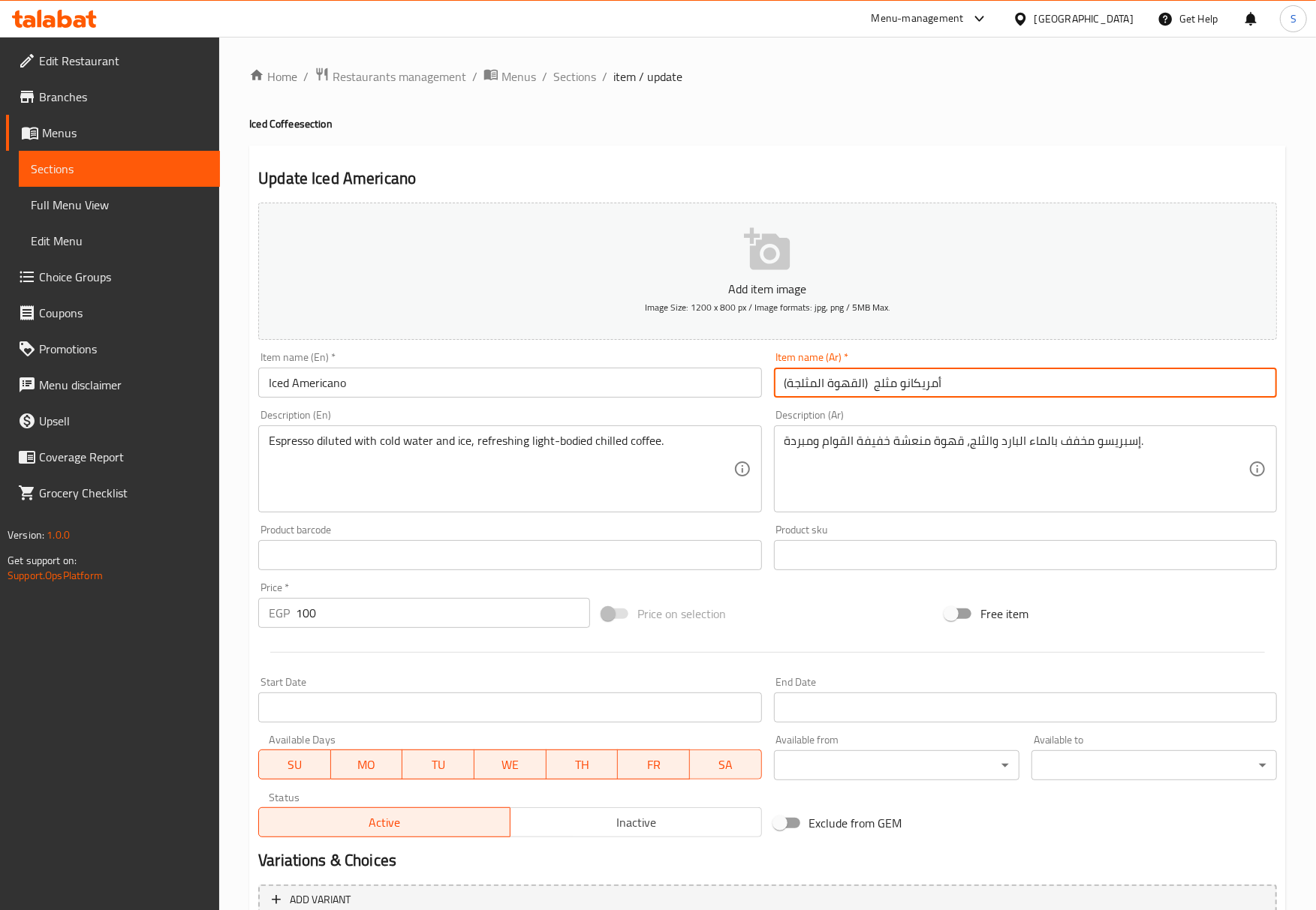
drag, startPoint x: 868, startPoint y: 386, endPoint x: 757, endPoint y: 410, distance: 113.6
click at [757, 410] on div "Add item image Image Size: 1200 x 800 px / Image formats: jpg, png / 5MB Max. I…" at bounding box center [767, 520] width 1030 height 646
type input "أمريكانو مثلج"
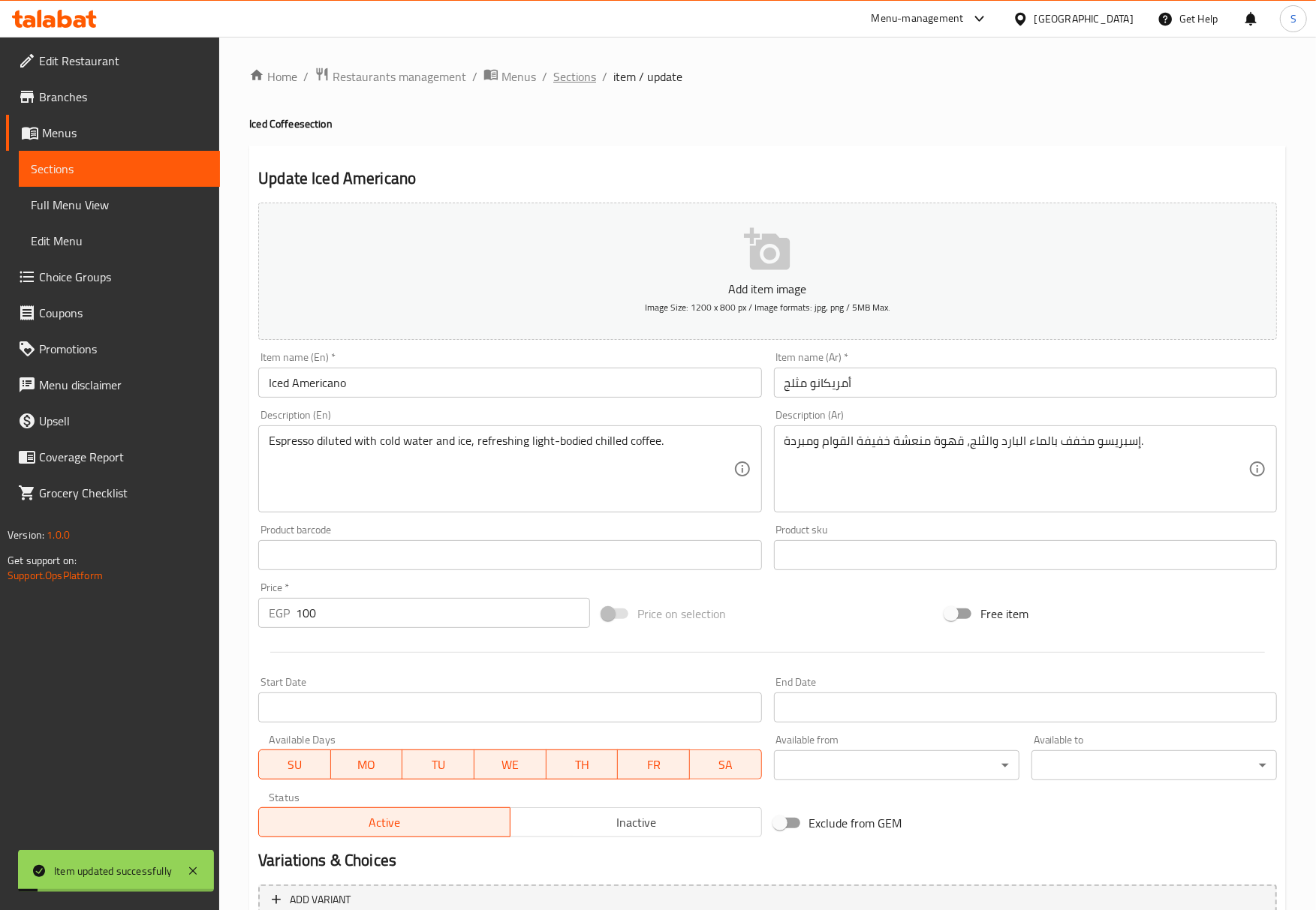
click at [587, 78] on span "Sections" at bounding box center [574, 76] width 42 height 18
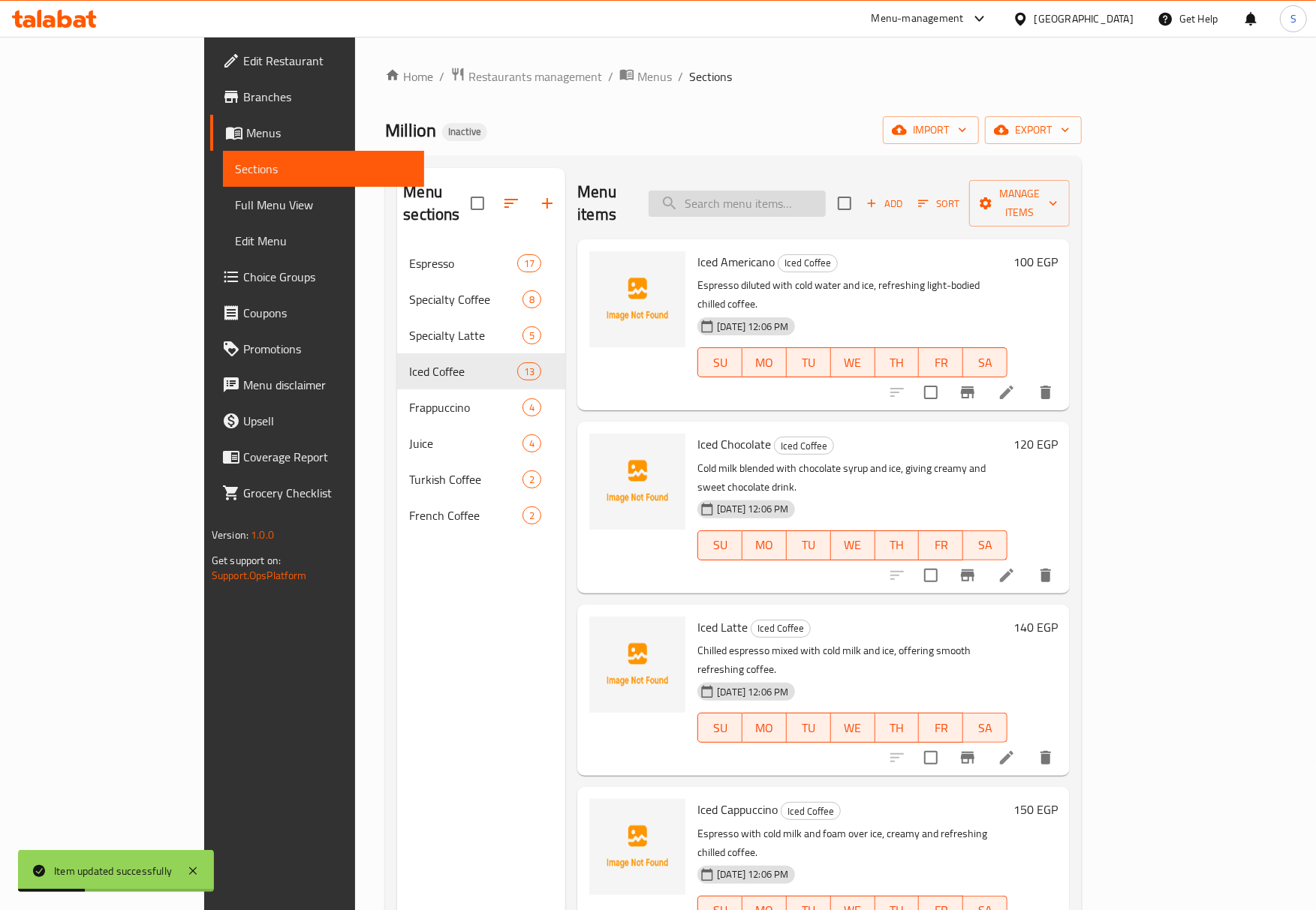
click at [765, 195] on input "search" at bounding box center [736, 204] width 177 height 26
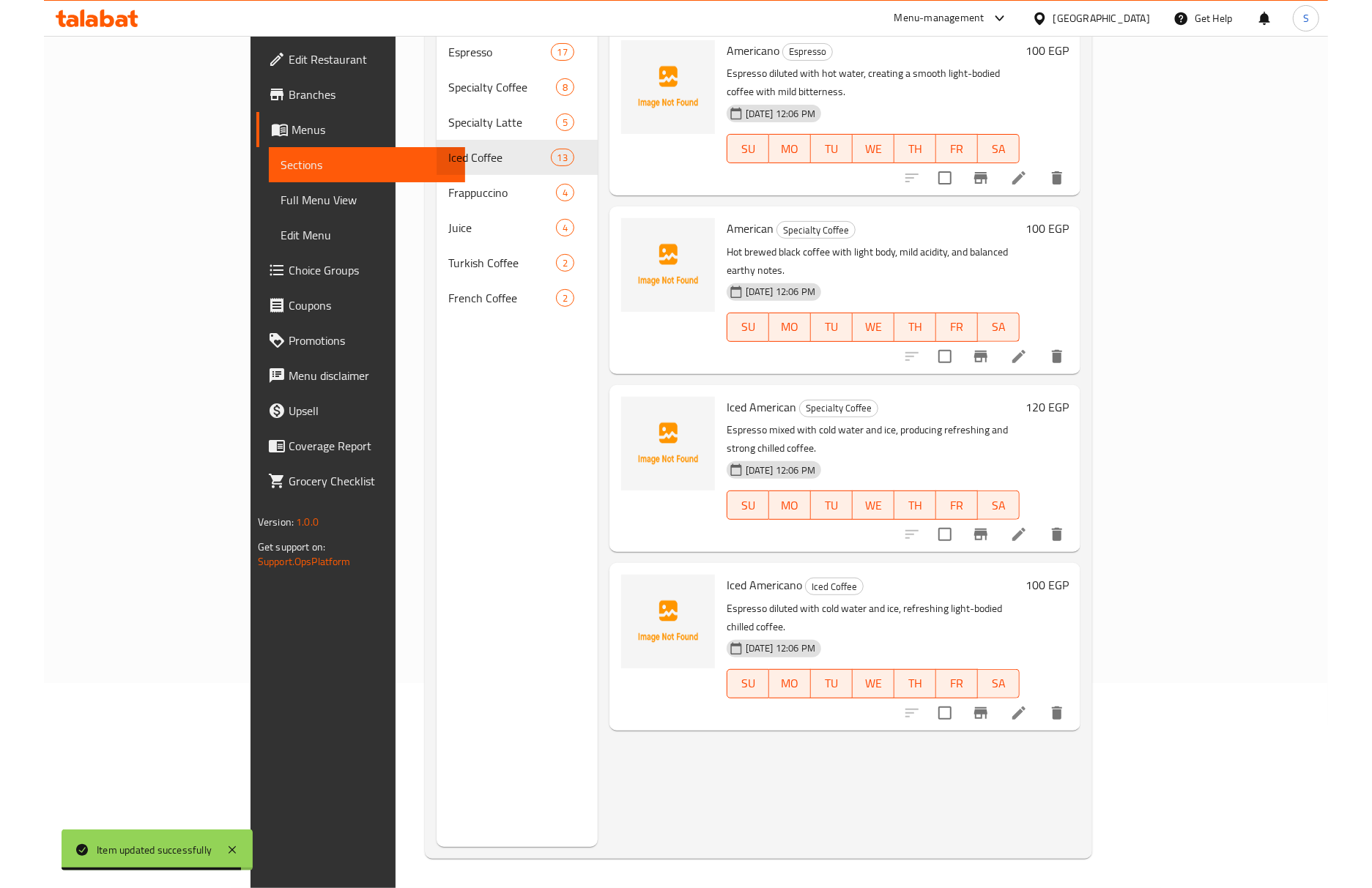
scroll to position [108, 0]
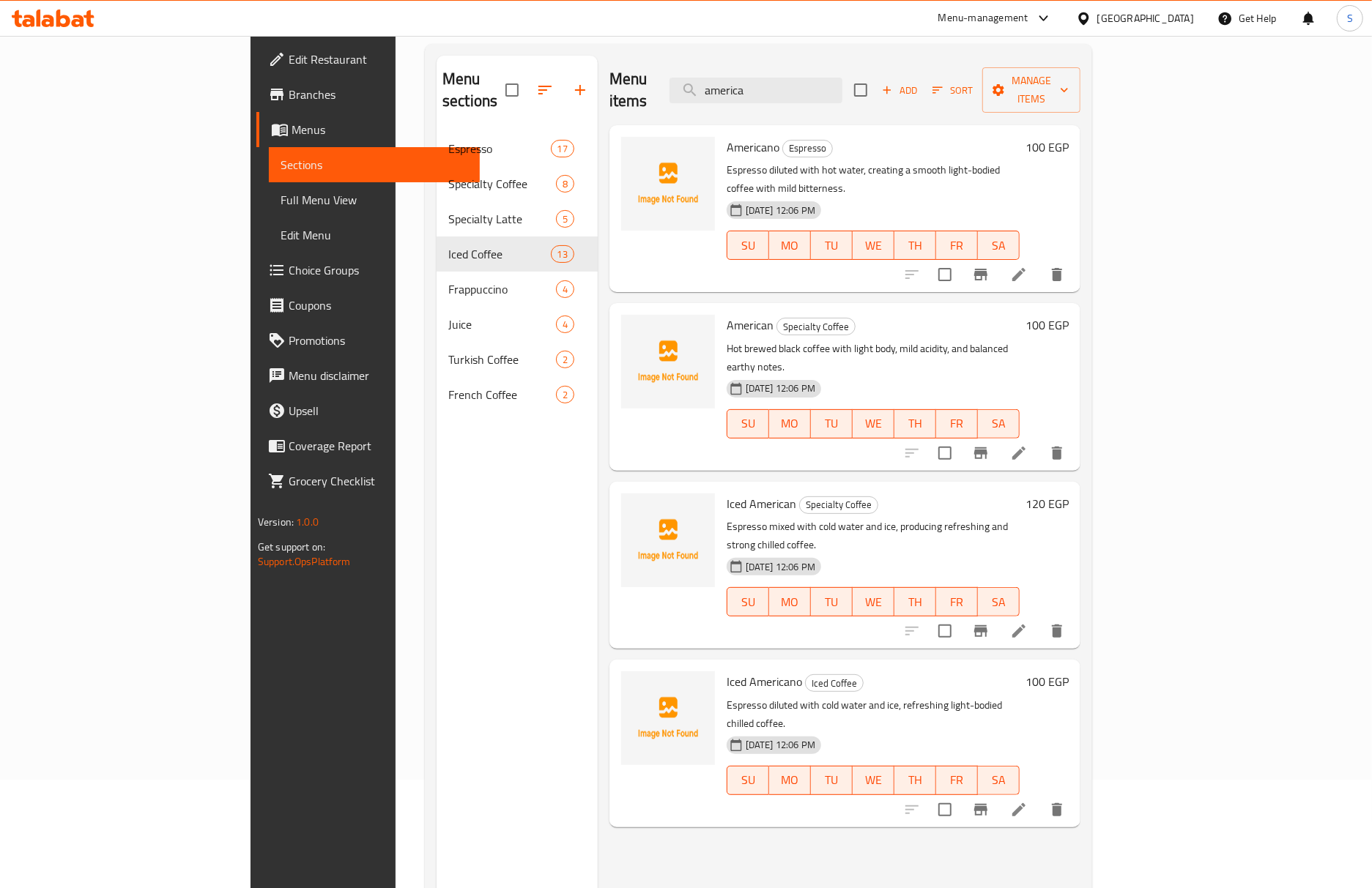
click at [853, 66] on div "Menu items america Add Sort Manage items" at bounding box center [845, 90] width 471 height 70
click at [842, 78] on input "america" at bounding box center [755, 90] width 173 height 26
paste input "Iced Latte"
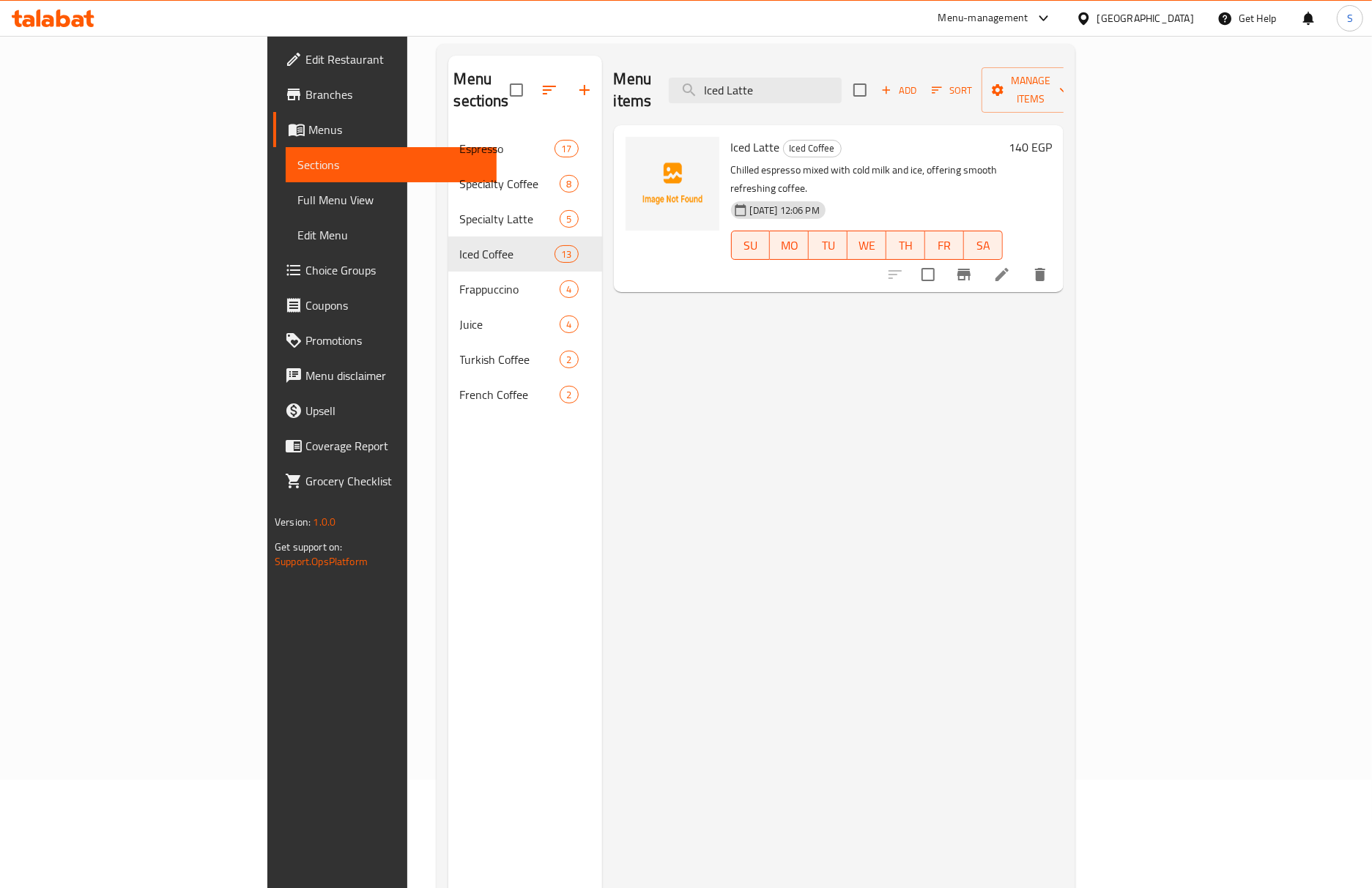
type input "Iced Latte"
click at [1011, 266] on icon at bounding box center [1001, 274] width 17 height 17
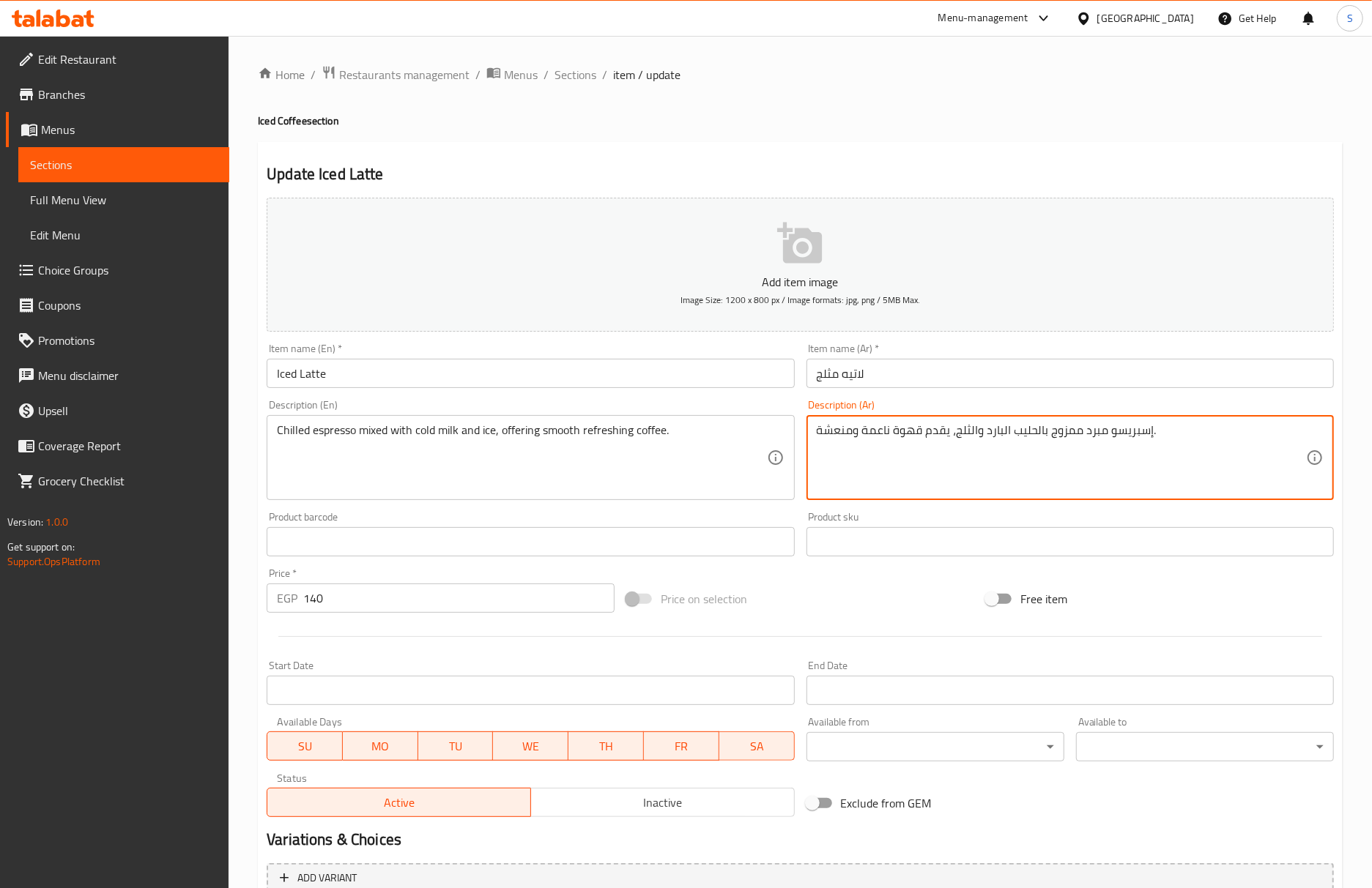
type textarea "إسبريسو مبرد ممزوج بالحليب البارد والثلج، يقدم قهوة ناعمة ومنعشة."
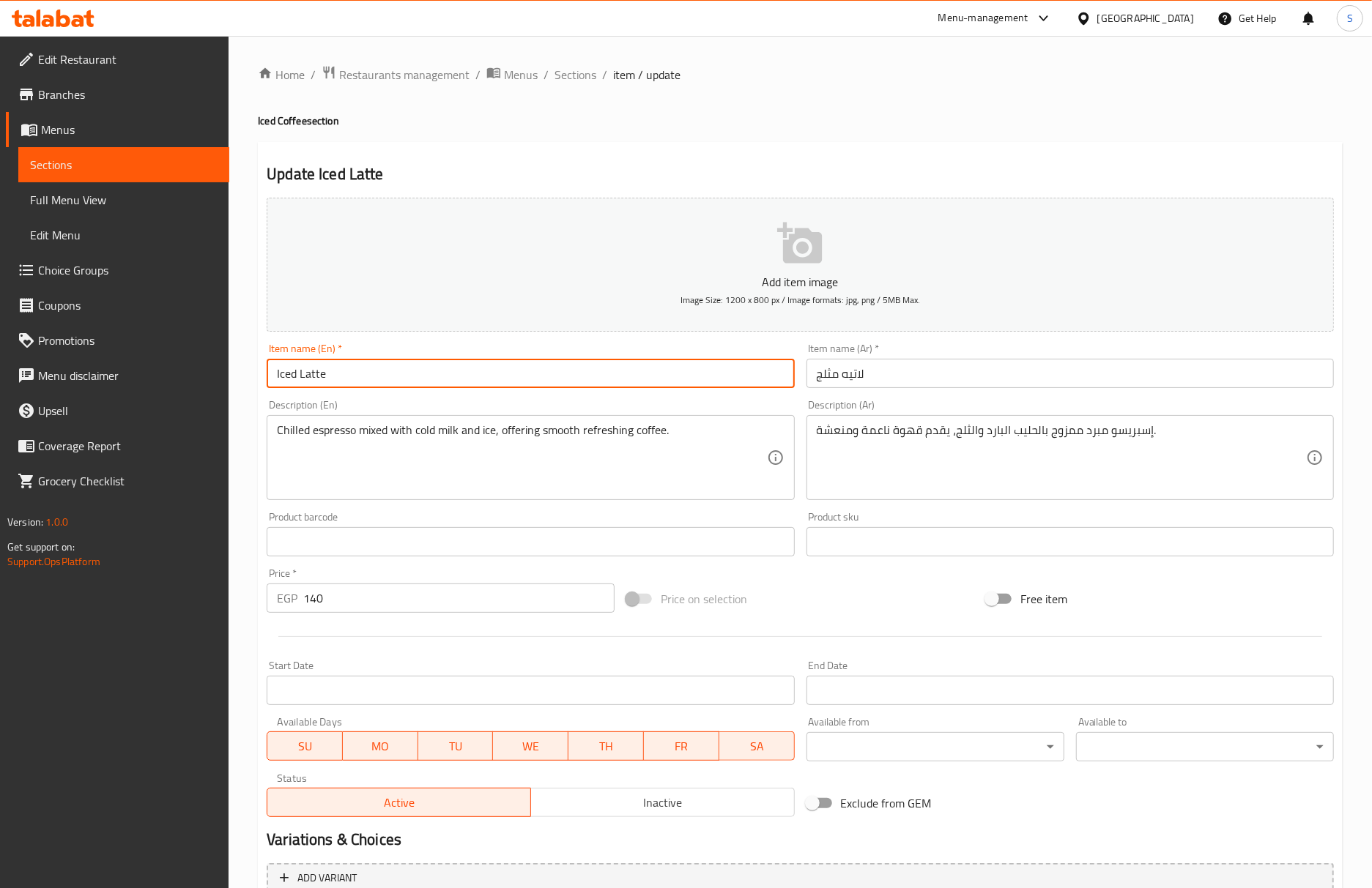
click at [455, 382] on input "Iced Latte" at bounding box center [530, 372] width 527 height 29
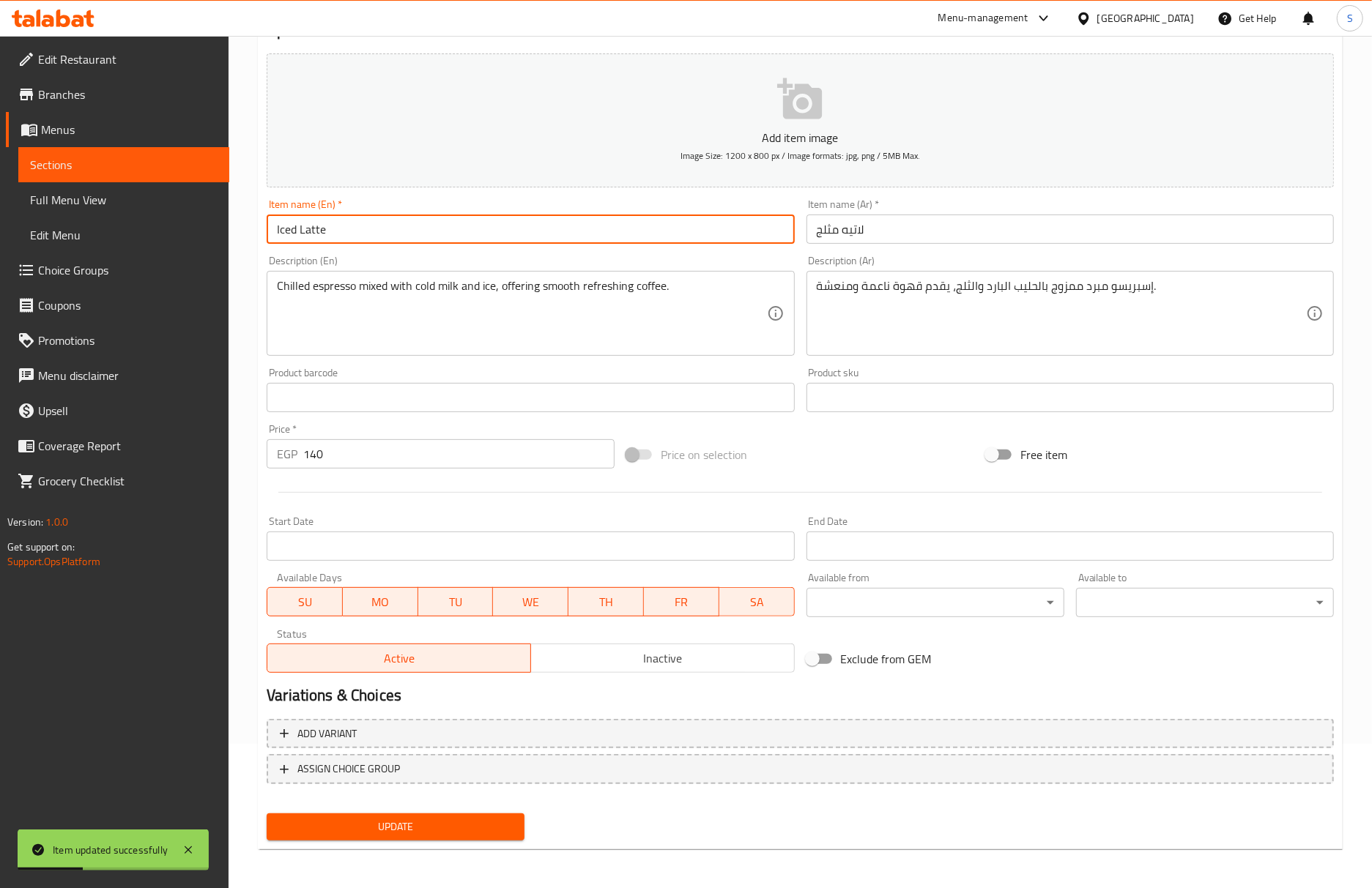
scroll to position [145, 0]
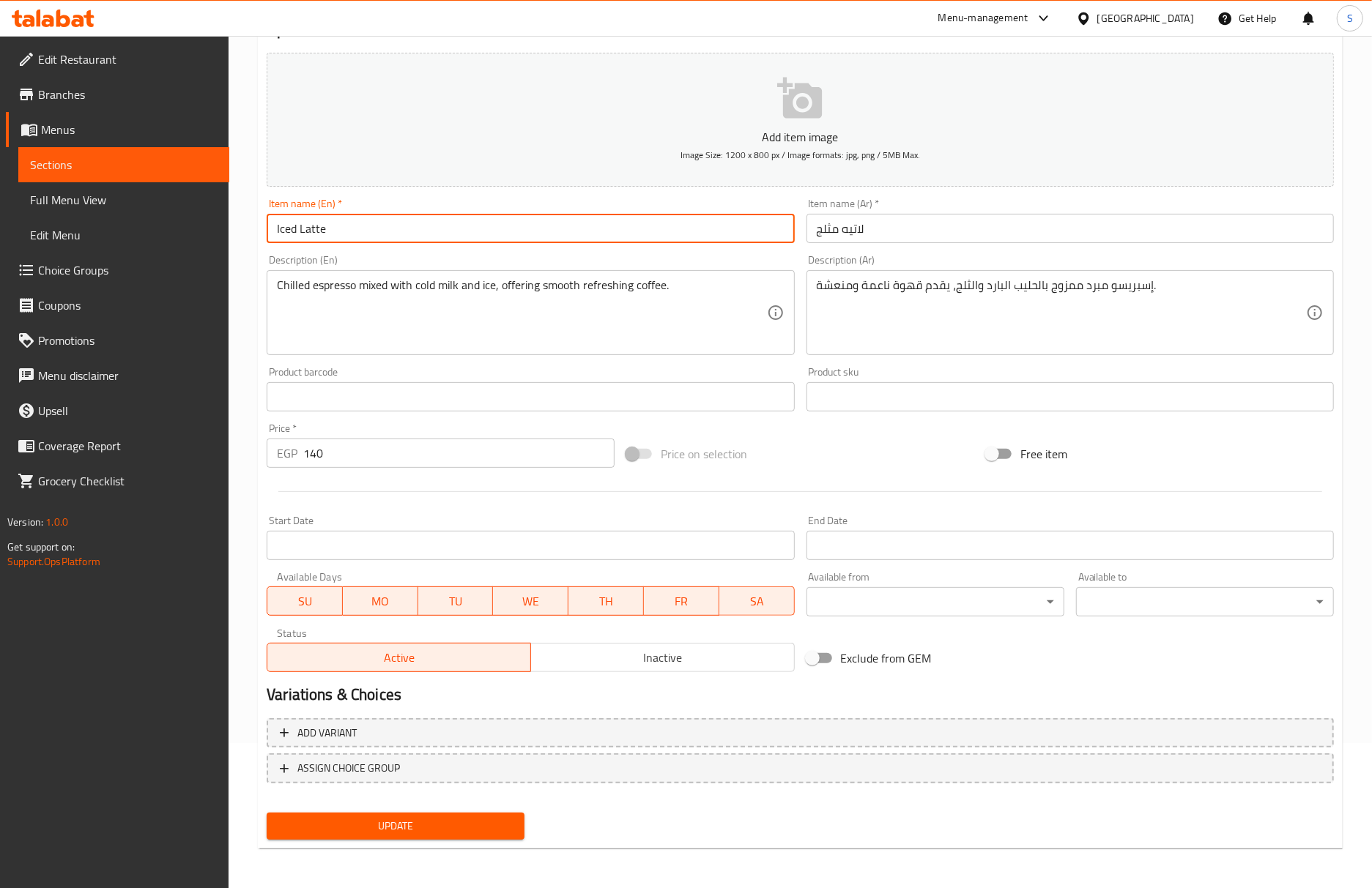
click at [267, 813] on button "Update" at bounding box center [395, 826] width 258 height 27
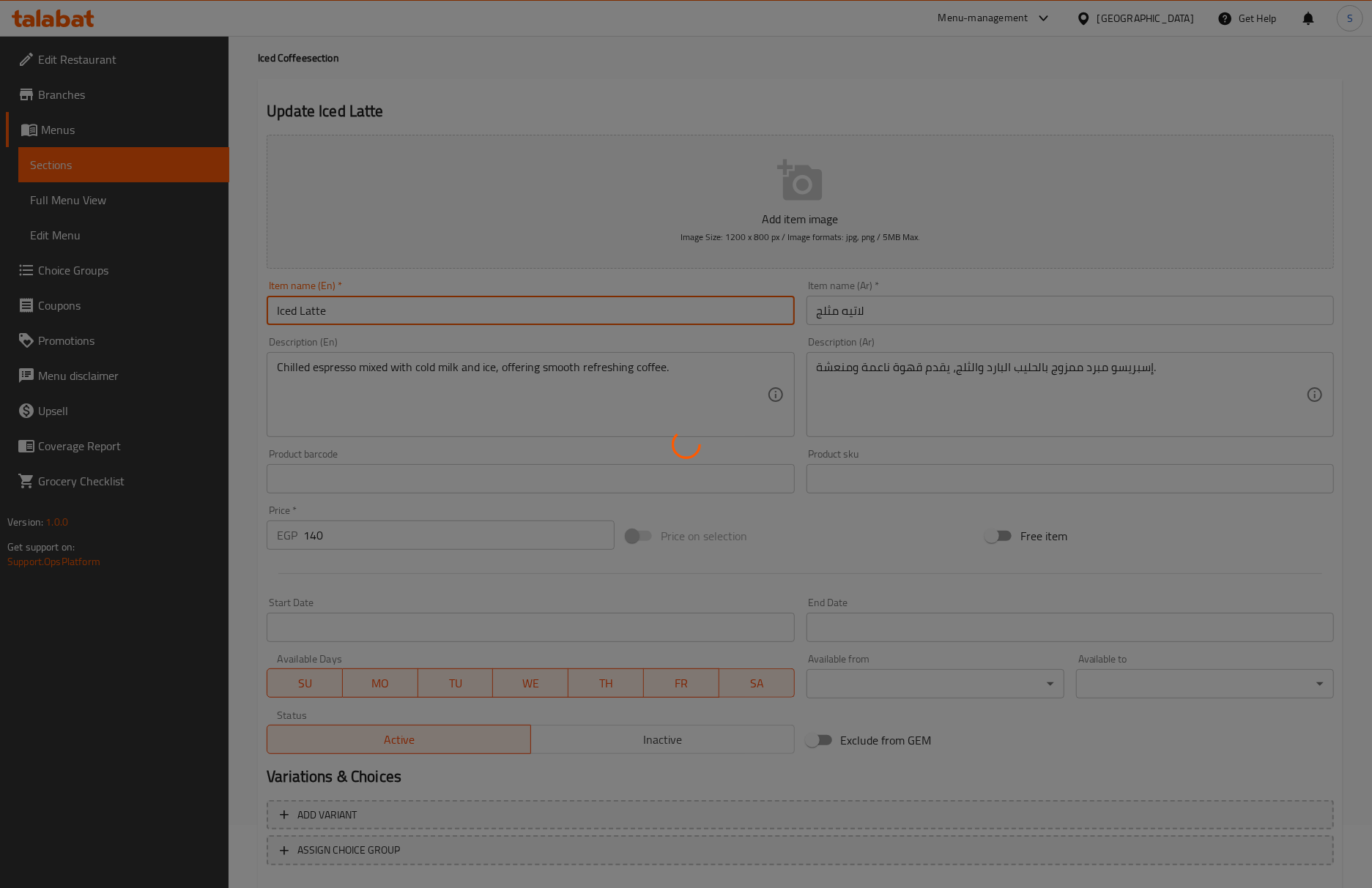
scroll to position [0, 0]
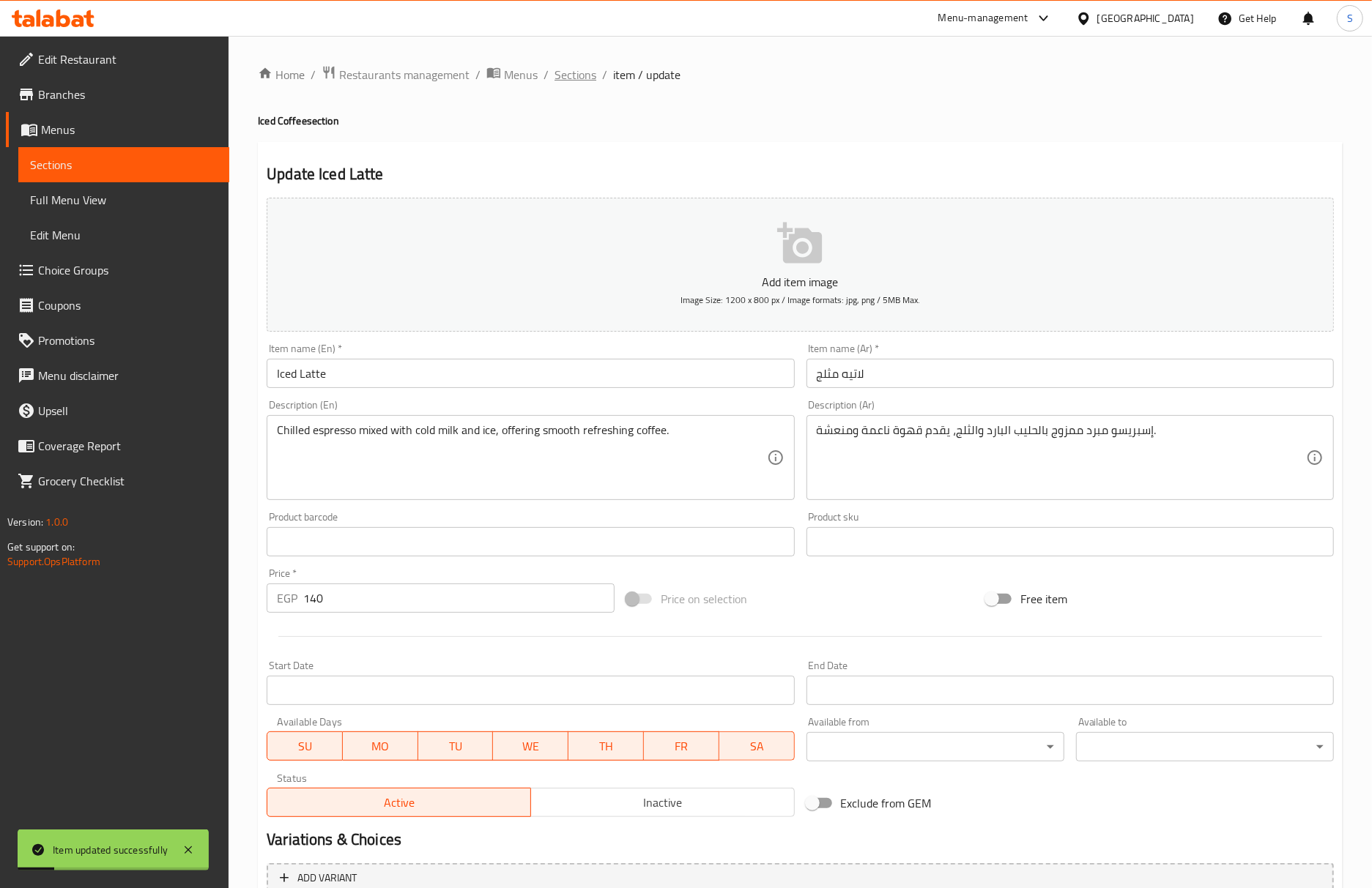
click at [579, 69] on span "Sections" at bounding box center [575, 74] width 41 height 17
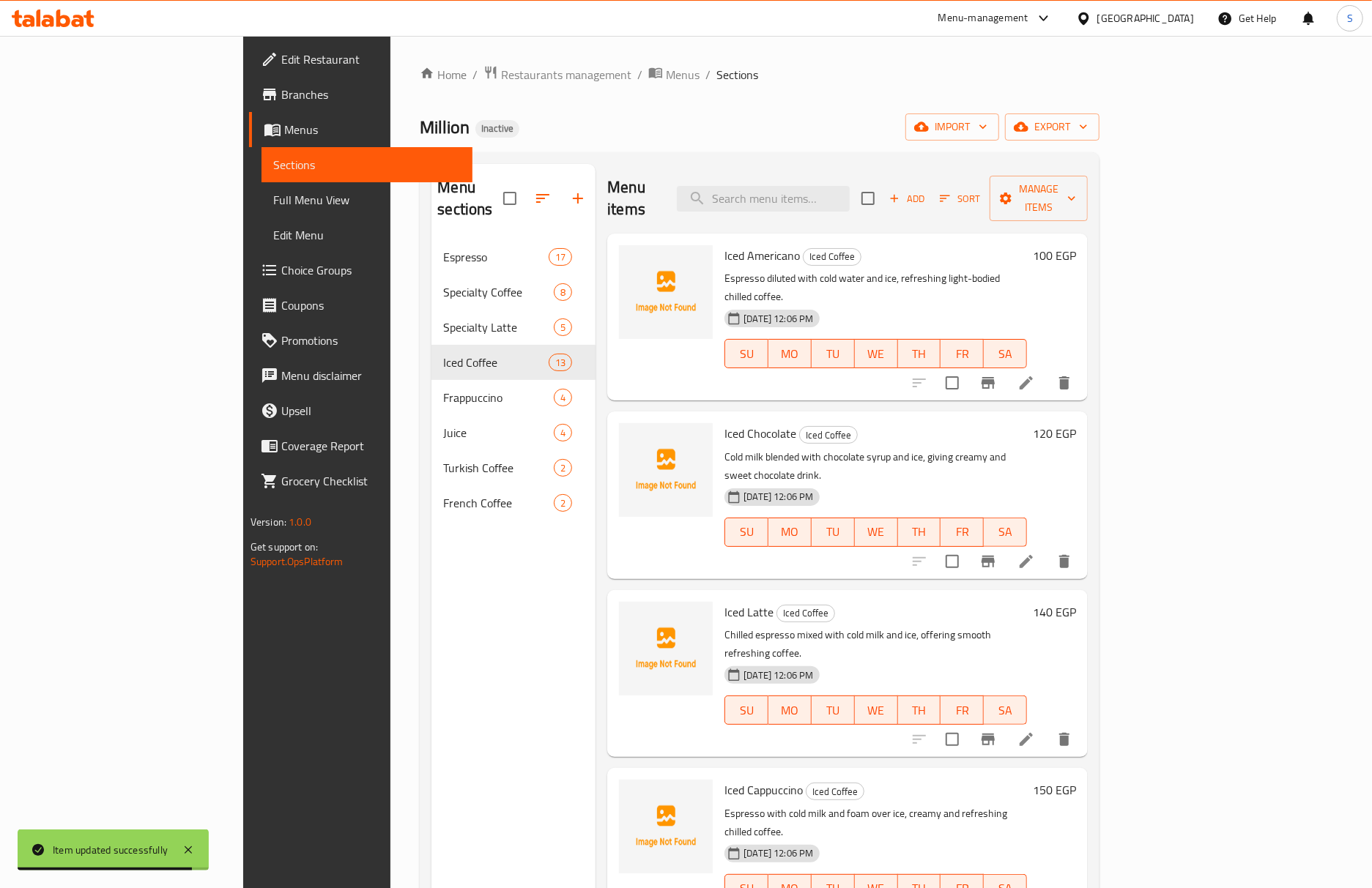
click at [945, 190] on div "Menu items Add Sort Manage items" at bounding box center [847, 199] width 480 height 70
click at [850, 192] on input "search" at bounding box center [763, 199] width 173 height 26
paste input "Iced White Mocha"
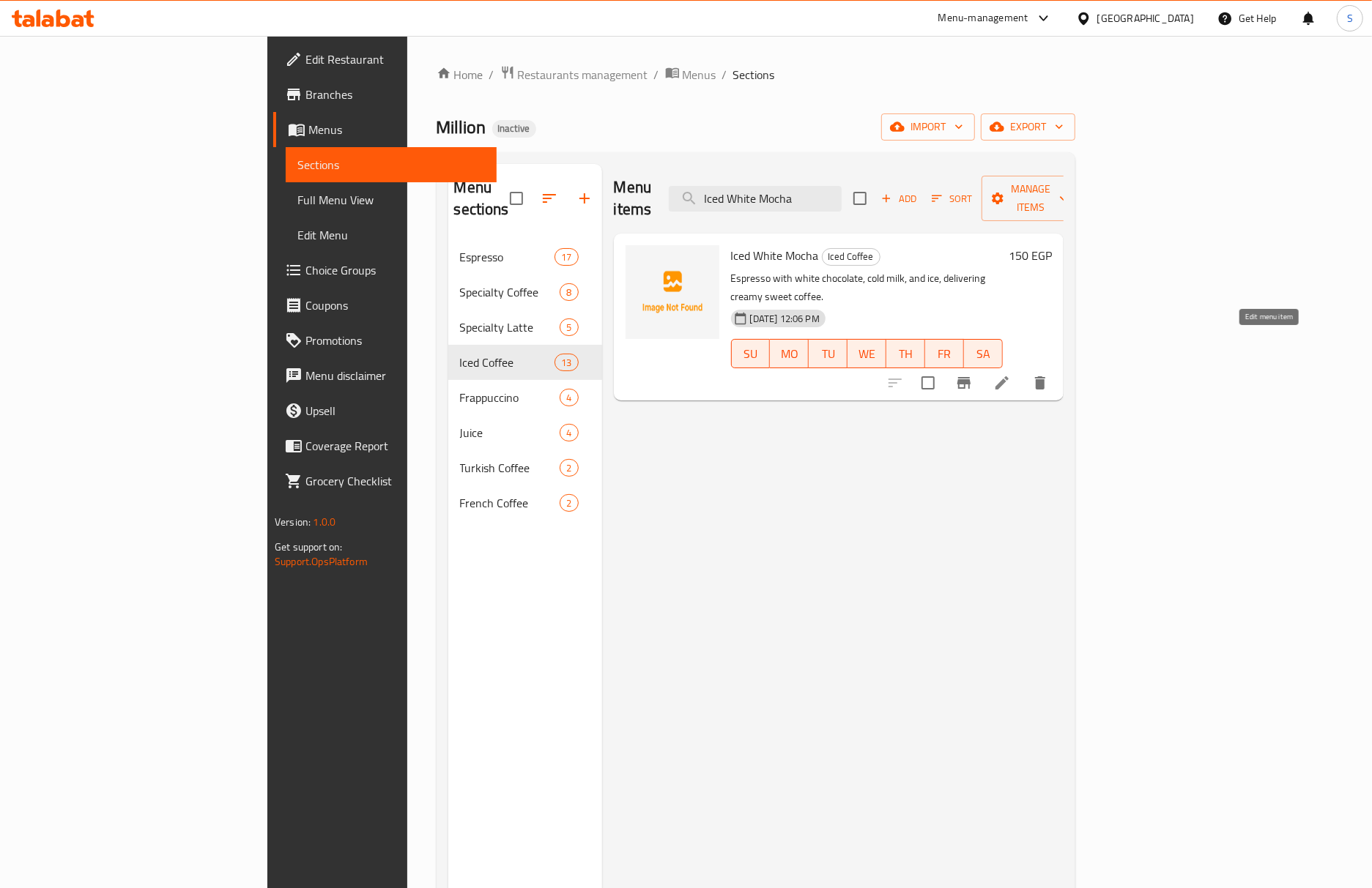
type input "Iced White Mocha"
click at [1011, 374] on icon at bounding box center [1001, 382] width 17 height 17
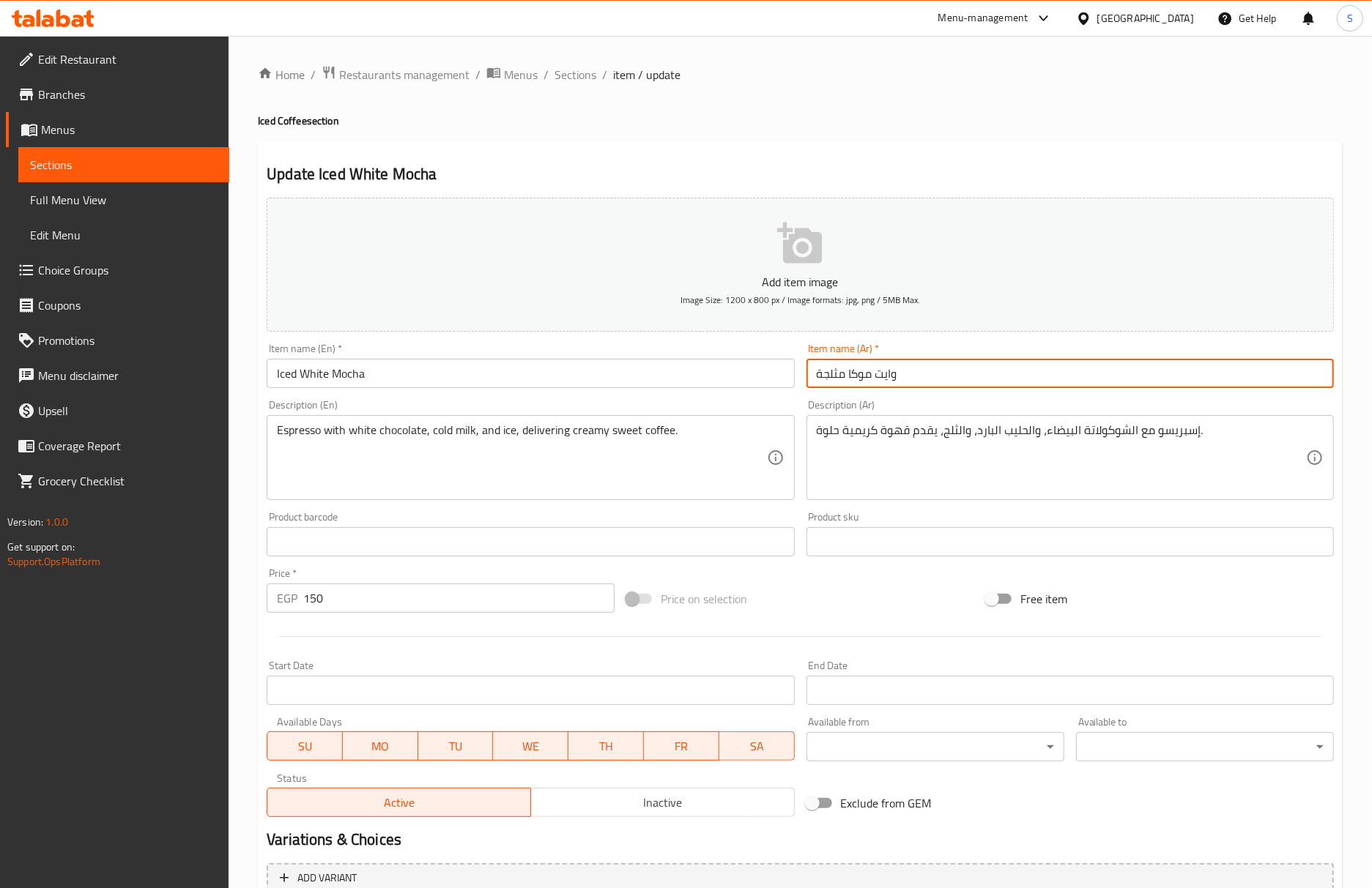
drag, startPoint x: 845, startPoint y: 372, endPoint x: 1003, endPoint y: 373, distance: 158.0
click at [1003, 373] on input "وايت موكا مثلجة" at bounding box center [1070, 372] width 527 height 29
paste input "وكا بيضاء"
type input "موكا بيضاء مثلجة"
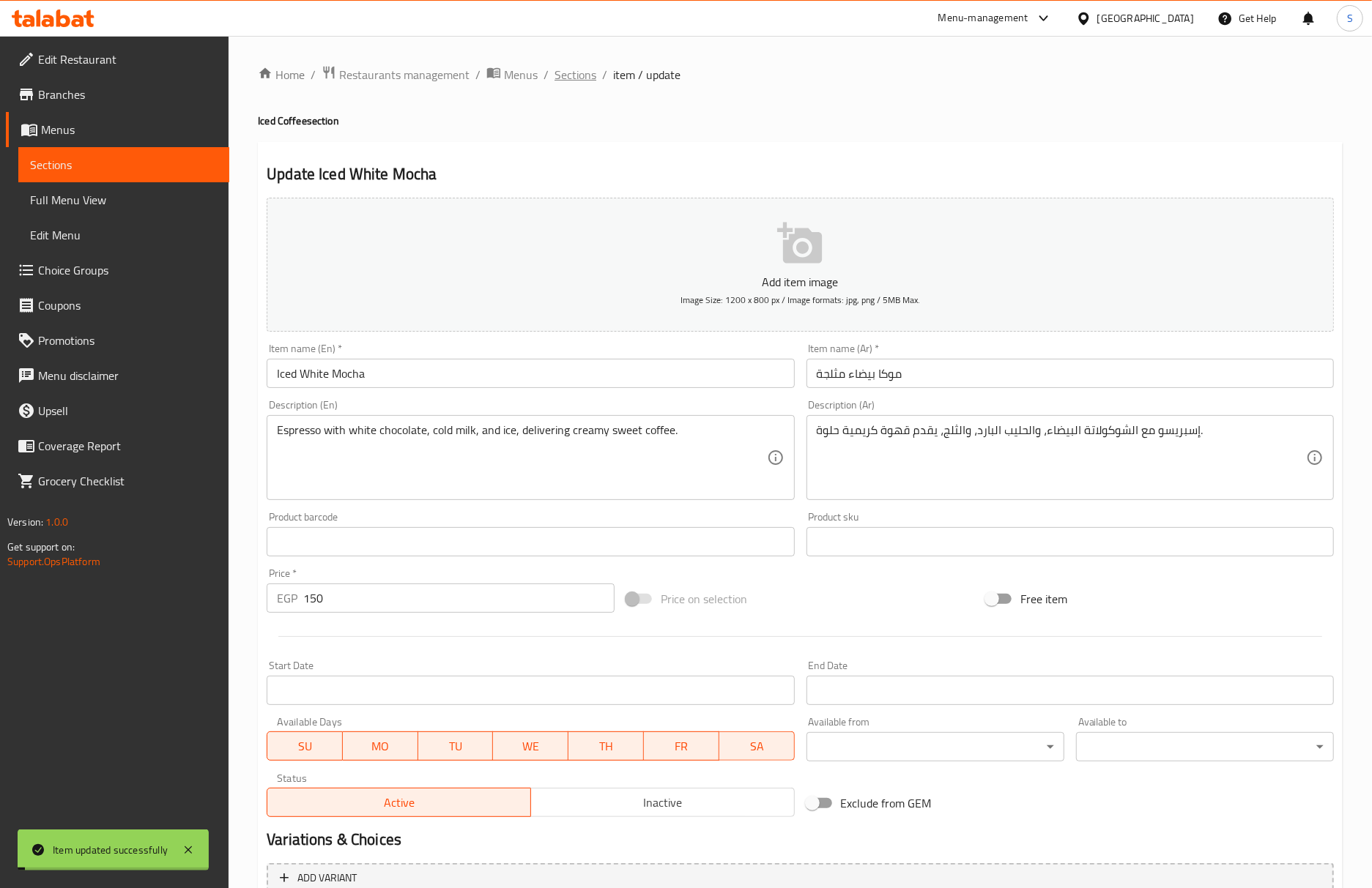
click at [575, 72] on span "Sections" at bounding box center [575, 74] width 41 height 17
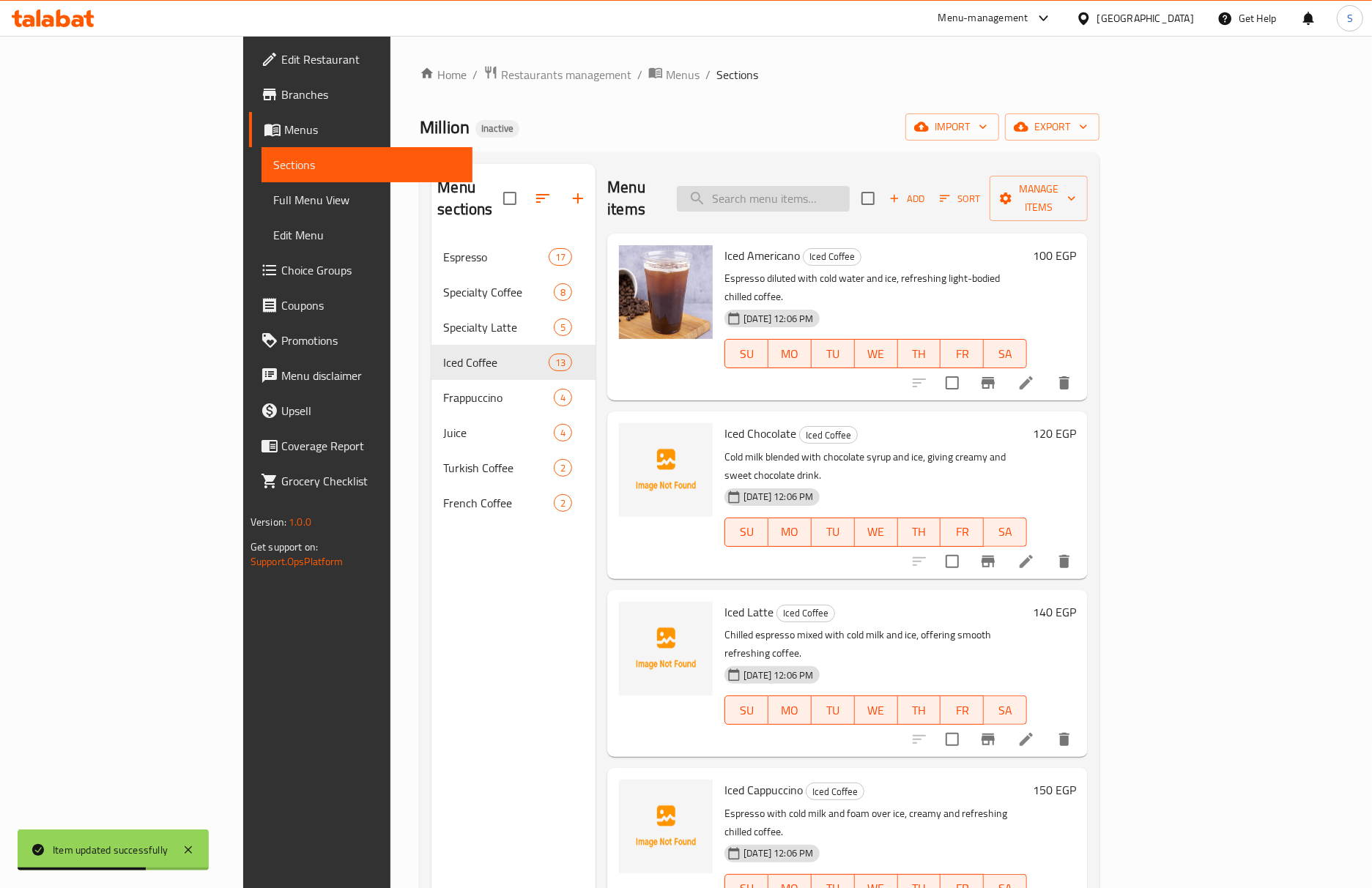
click at [850, 194] on input "search" at bounding box center [763, 199] width 173 height 26
paste input "old brew coffee with milk and sweetener, creamy chilled Spanish styl"
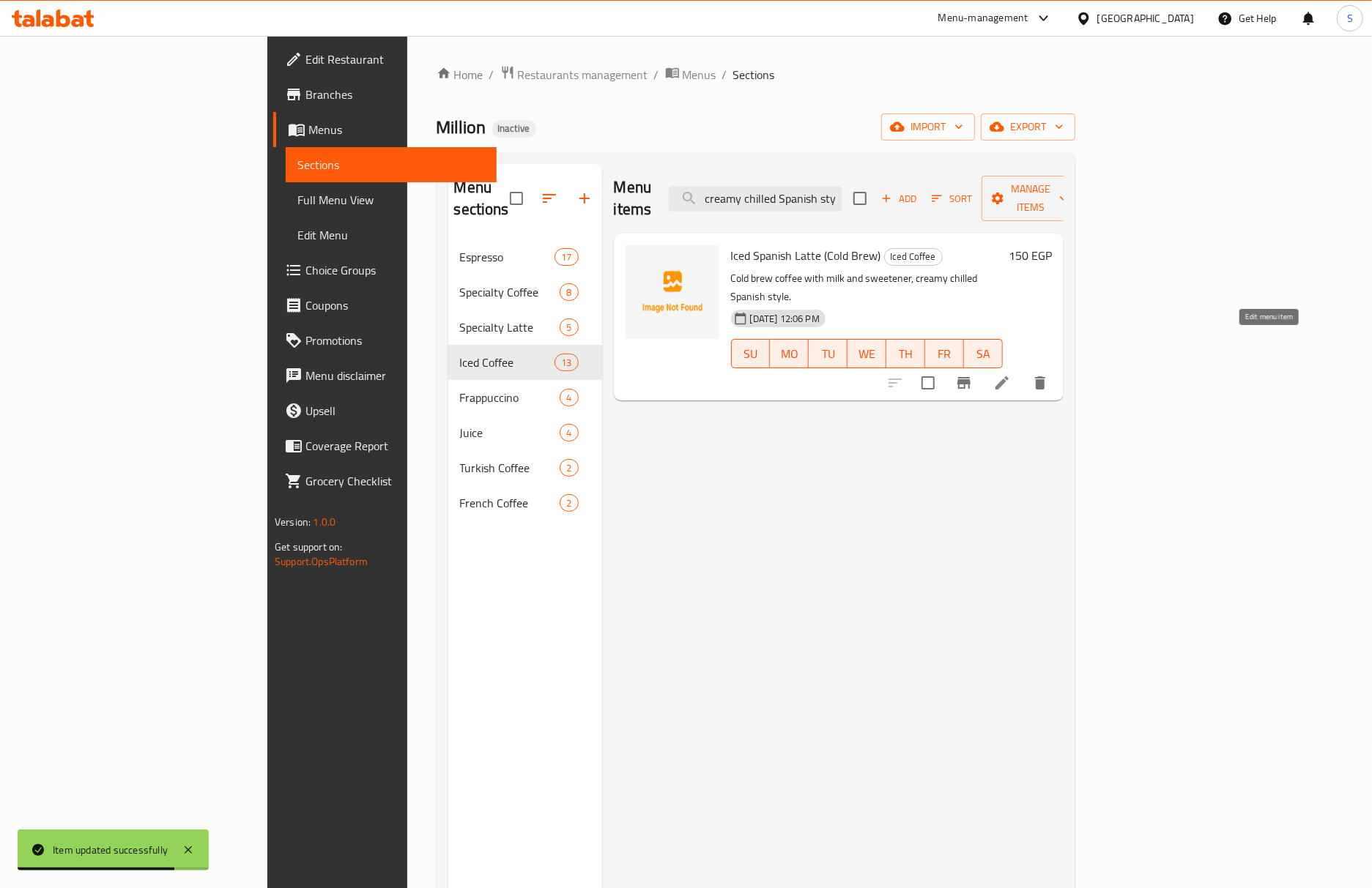
type input "old brew coffee with milk and sweetener, creamy chilled Spanish styl"
click at [1011, 374] on icon at bounding box center [1001, 382] width 17 height 17
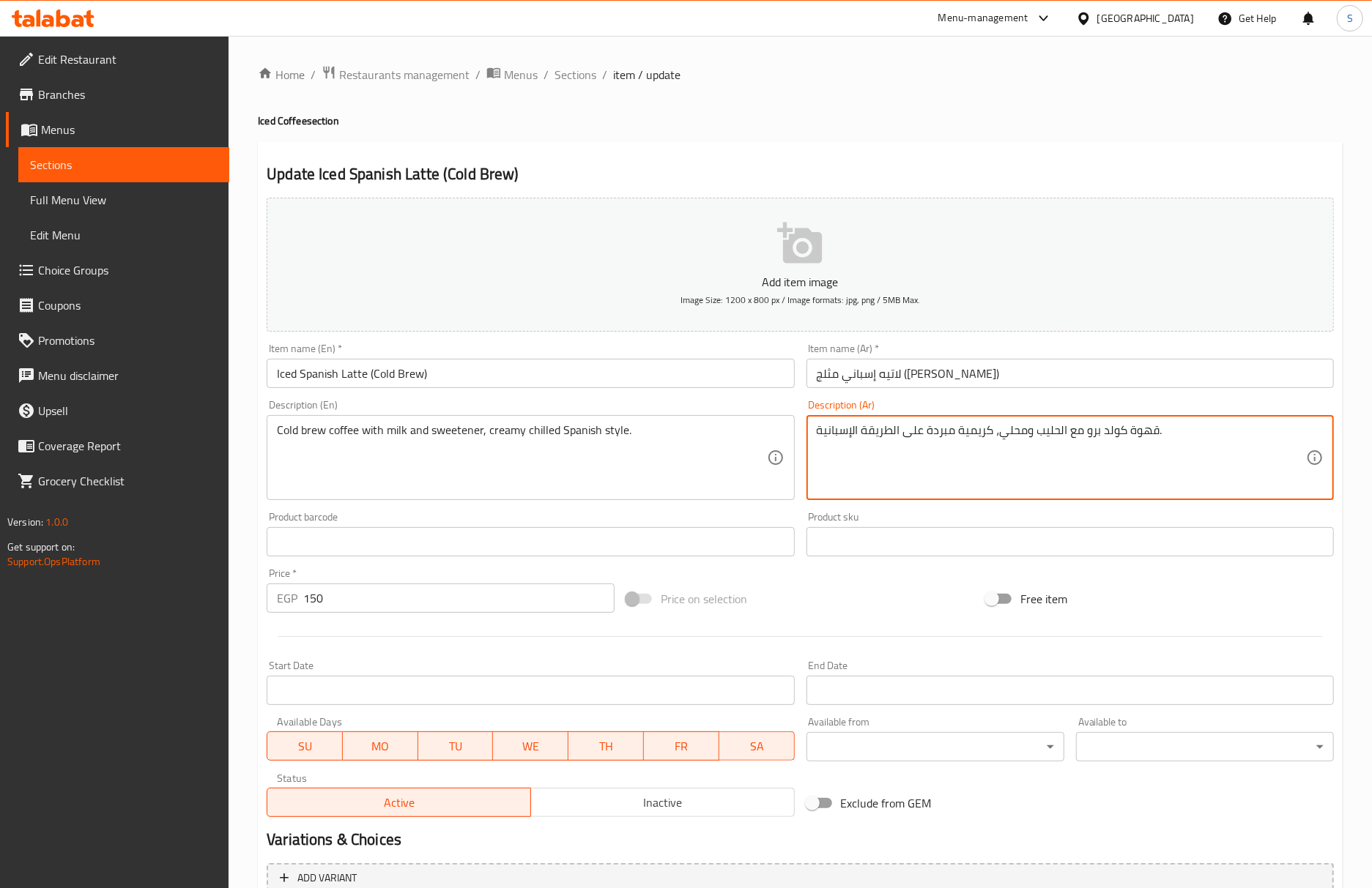
click at [1056, 428] on textarea "قهوة كولد برو مع الحليب ومحلي، كريمية مبردة على الطريقة الإسبانية." at bounding box center [1061, 458] width 489 height 70
click at [960, 434] on textarea "قهوة كولد برو مع حليب ومحلي، كريمية مبردة على الطريقة الإسبانية." at bounding box center [1061, 458] width 489 height 70
type textarea "قهوة كولد برو مع حليب ومحلي، كريمي مبردة على الطريقة الإسبانية."
click at [624, 366] on input "Iced Spanish Latte (Cold Brew)" at bounding box center [530, 372] width 527 height 29
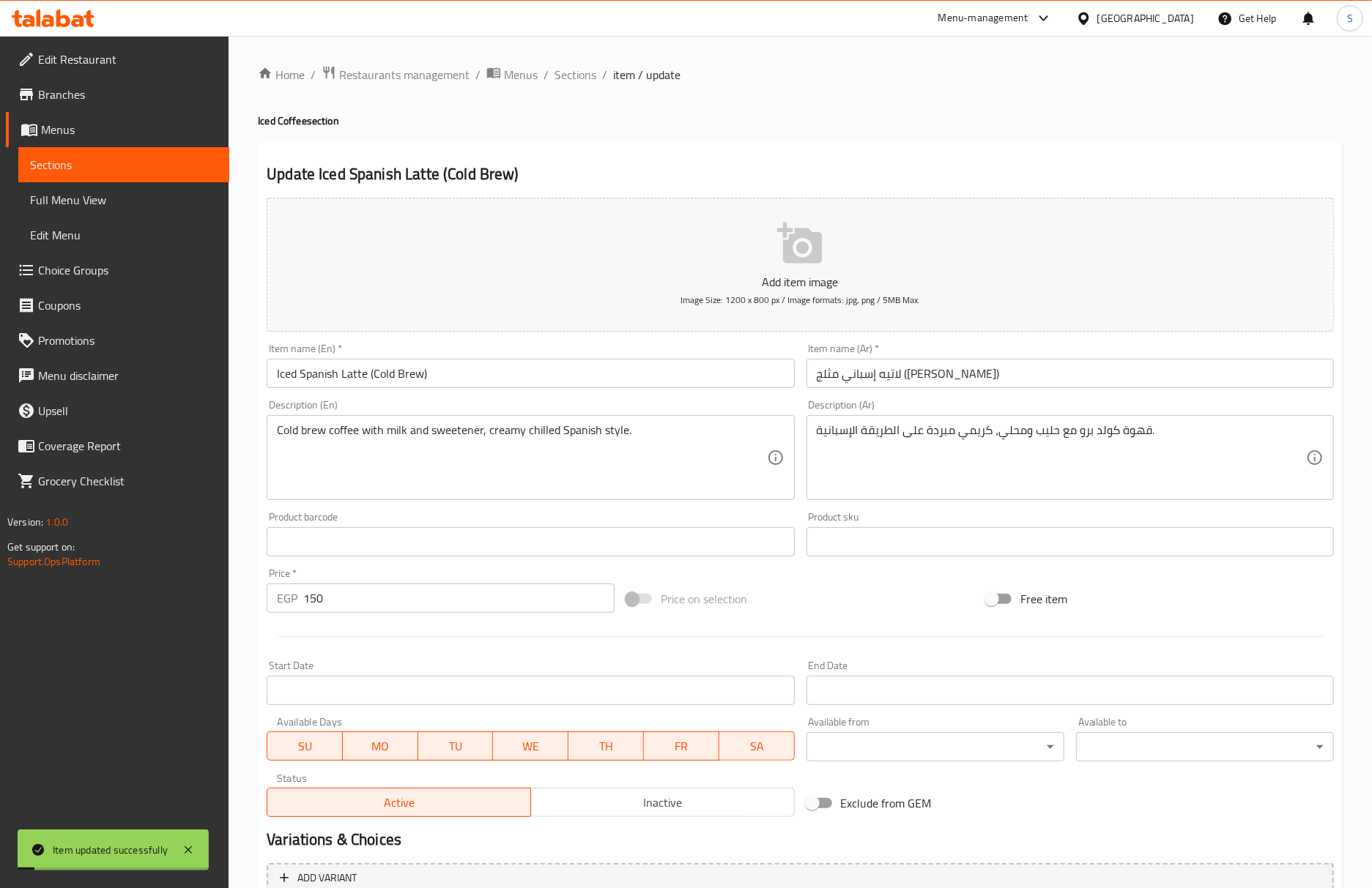
drag, startPoint x: 566, startPoint y: 66, endPoint x: 510, endPoint y: 4, distance: 83.5
click at [566, 66] on span "Sections" at bounding box center [575, 74] width 41 height 17
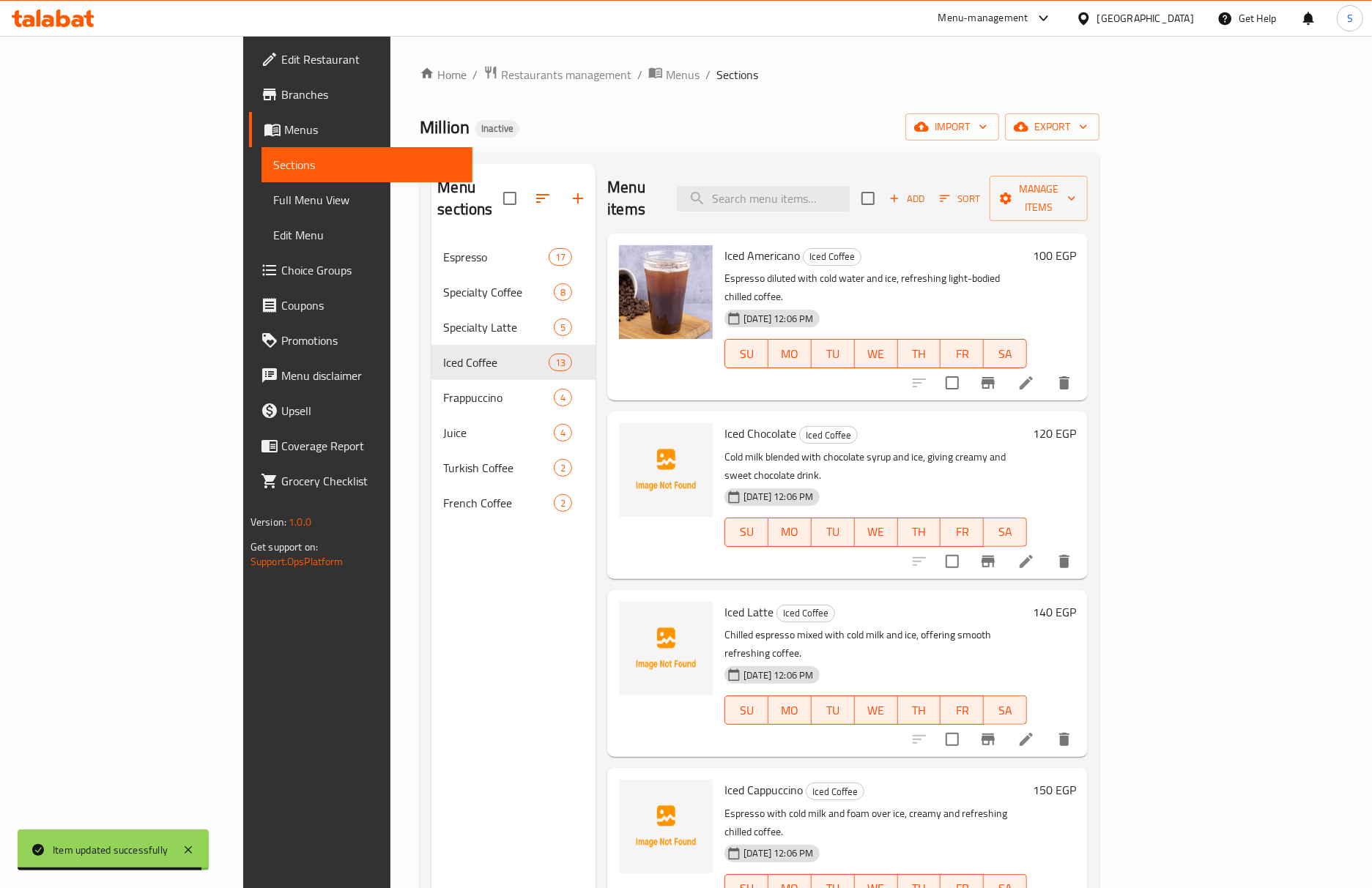
click at [725, 422] on span "Iced Chocolate" at bounding box center [760, 433] width 72 height 22
copy h6 "Iced Chocolate"
click at [839, 197] on input "search" at bounding box center [763, 199] width 173 height 26
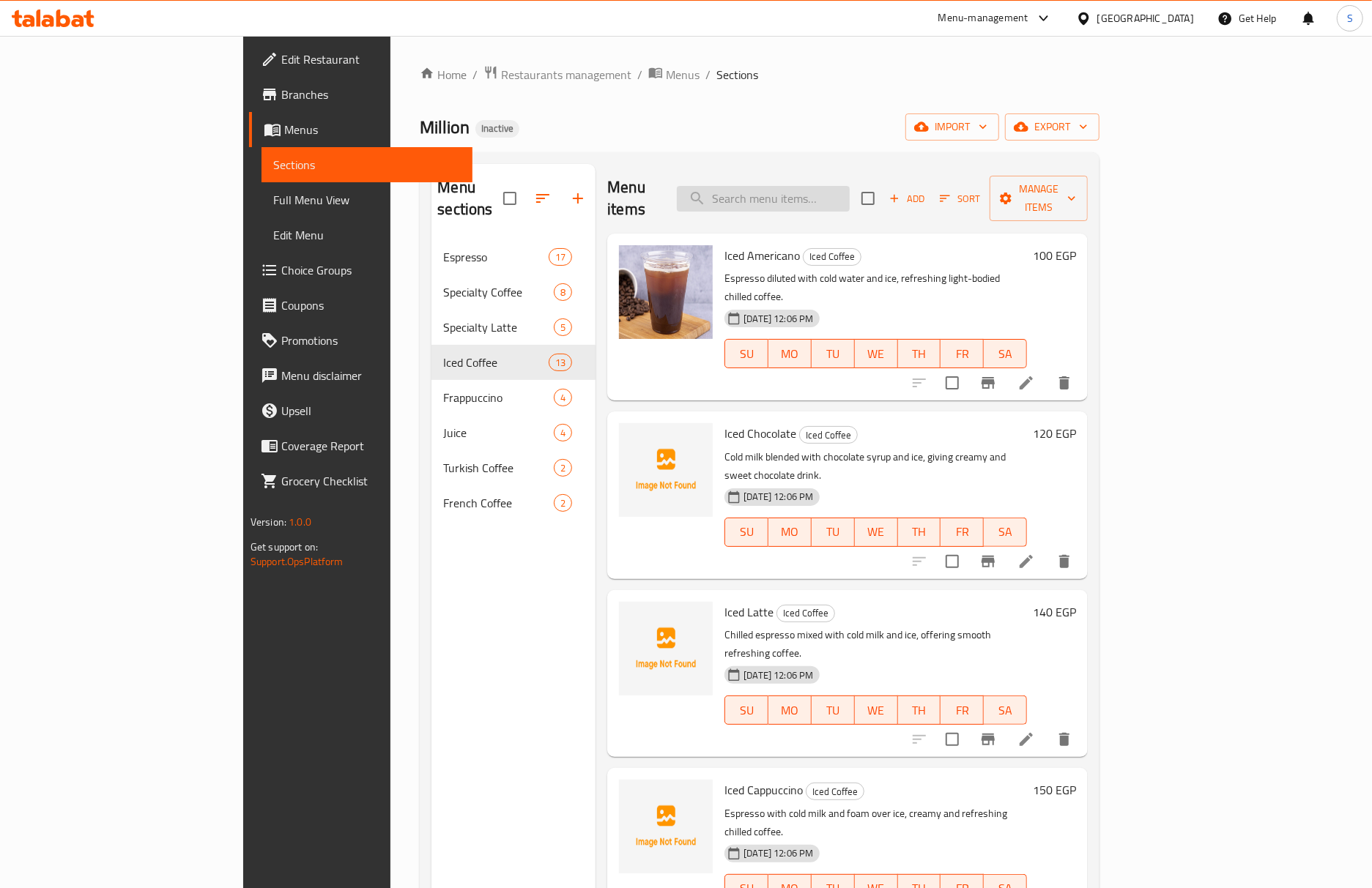
paste input "Iced Chocolate"
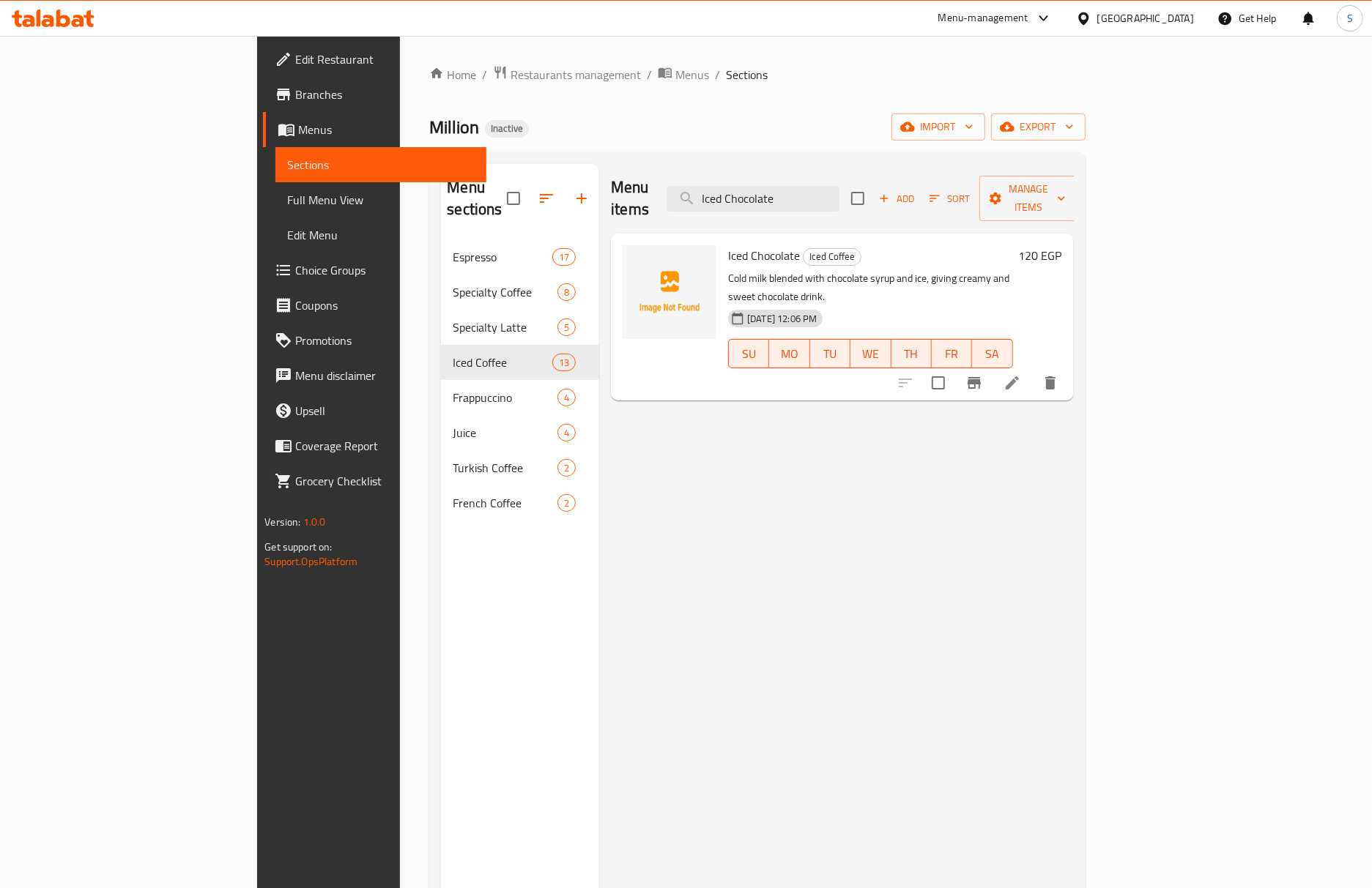
click at [821, 202] on div "Menu items Iced Chocolate Add Sort Manage items" at bounding box center [842, 199] width 462 height 70
click at [840, 191] on input "Iced Chocolate" at bounding box center [753, 199] width 173 height 26
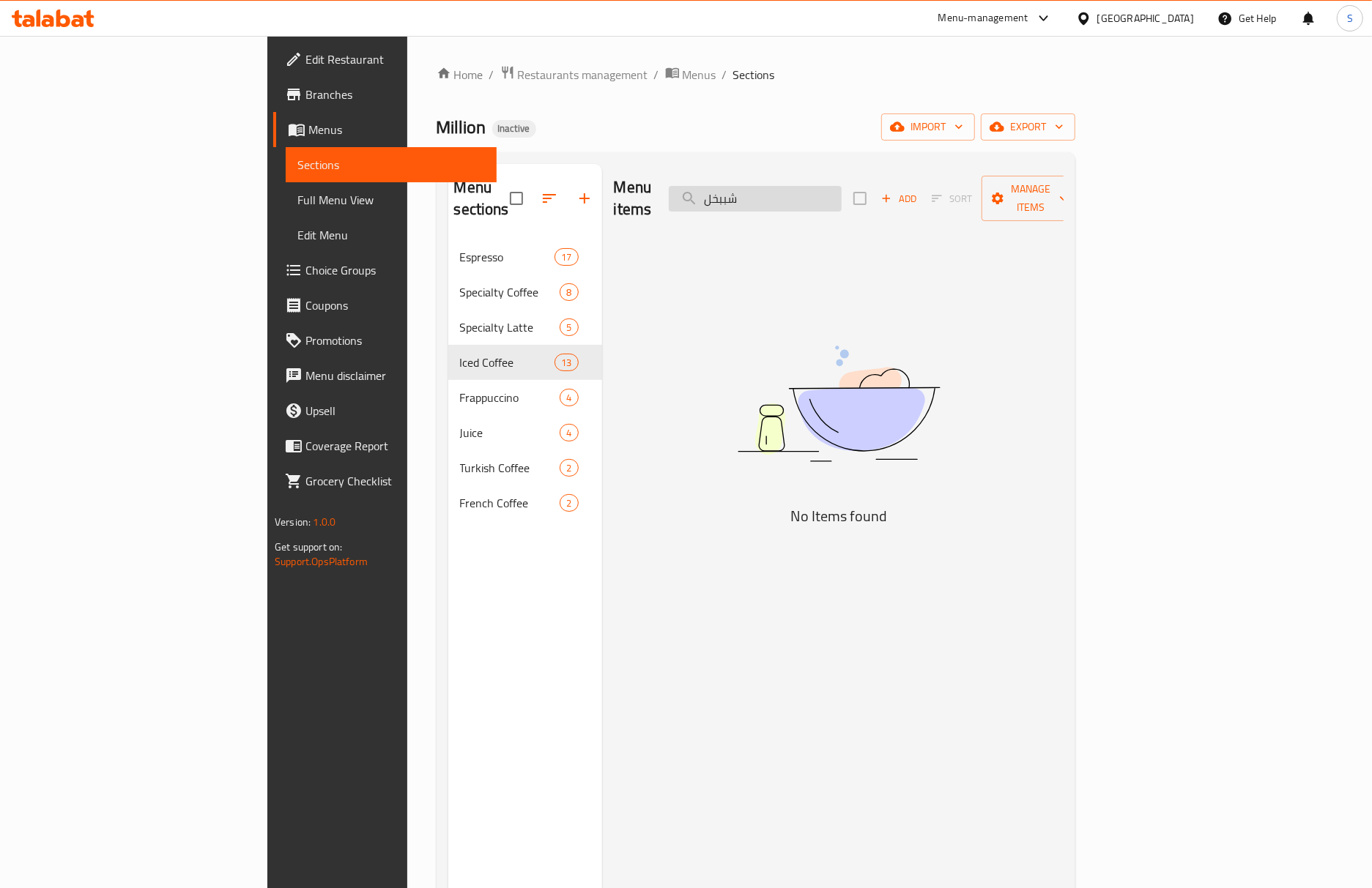
click at [841, 191] on input "شببخل" at bounding box center [755, 199] width 173 height 26
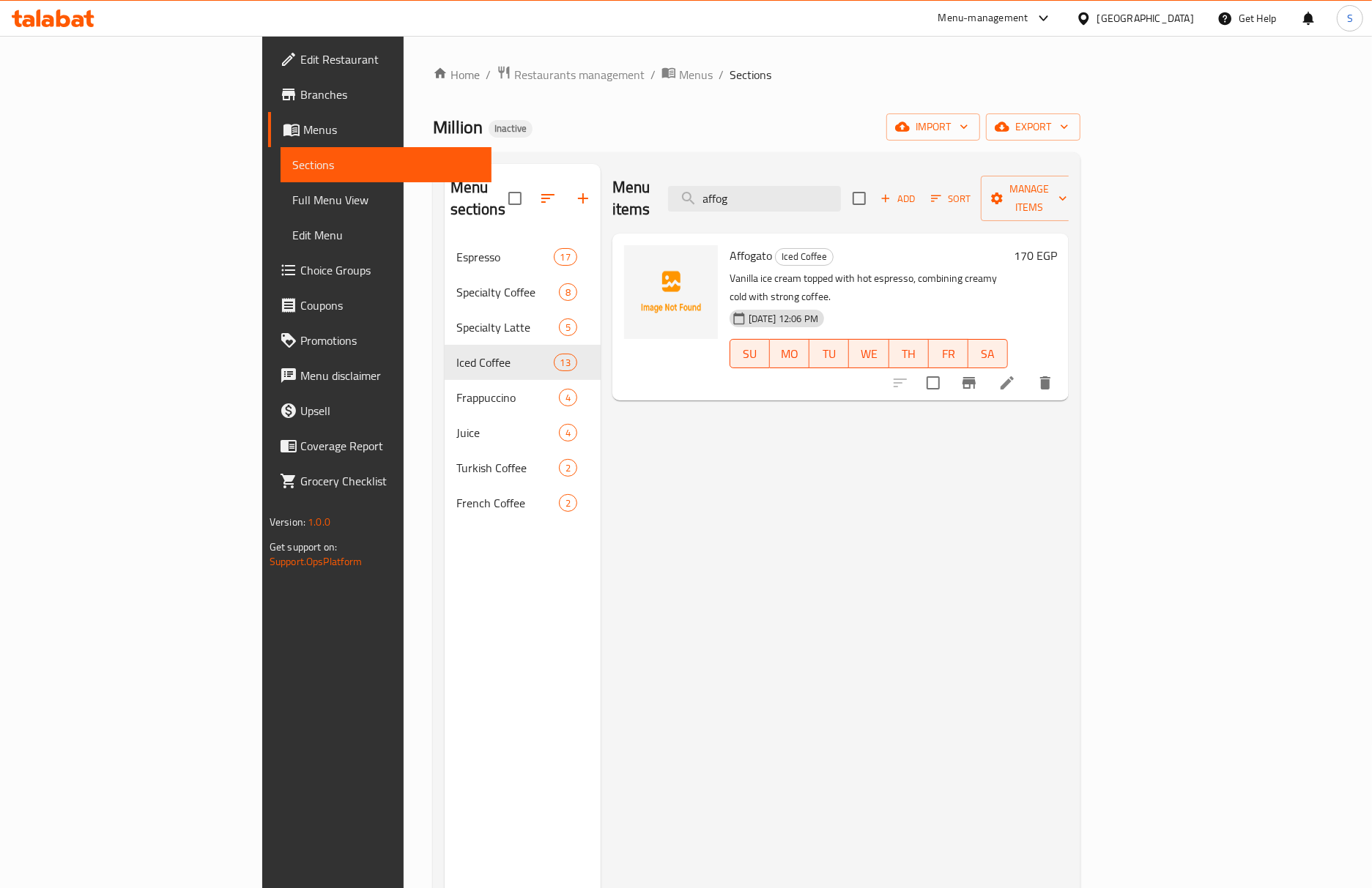
type input "affog"
click at [729, 244] on span "Affogato" at bounding box center [750, 255] width 42 height 22
copy h6 "Affogato"
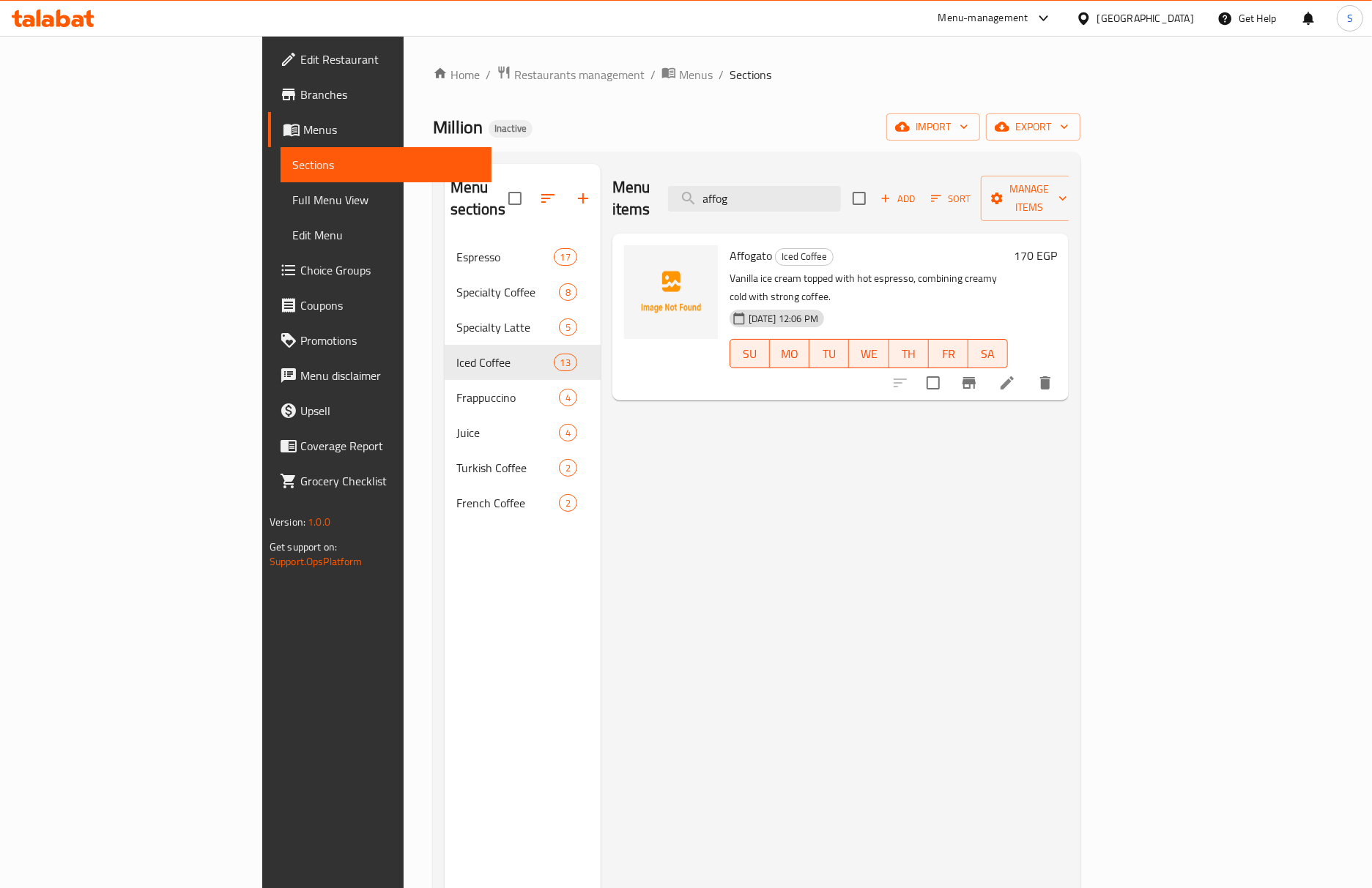
click at [739, 269] on p "Vanilla ice cream topped with hot espresso, combining creamy cold with strong c…" at bounding box center [869, 287] width 278 height 36
copy div "Vanilla ice cream topped with hot espresso, combining creamy cold with strong c…"
click at [724, 239] on div "Affogato Iced Coffee Vanilla ice cream topped with hot espresso, combining crea…" at bounding box center [869, 317] width 290 height 156
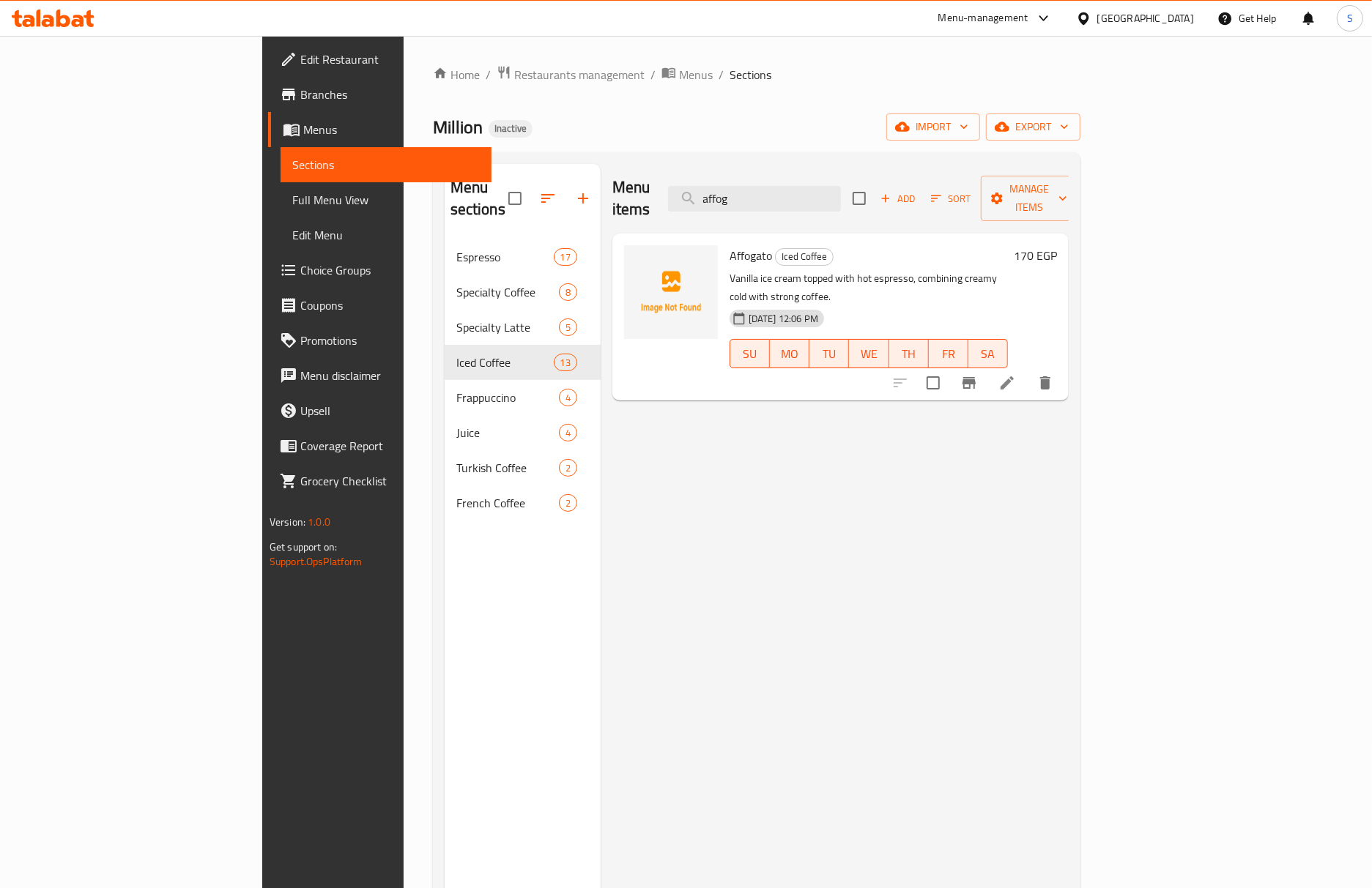
click at [729, 244] on span "Affogato" at bounding box center [750, 255] width 42 height 22
copy h6 "Affogato"
click at [739, 269] on p "Vanilla ice cream topped with hot espresso, combining creamy cold with strong c…" at bounding box center [869, 287] width 278 height 36
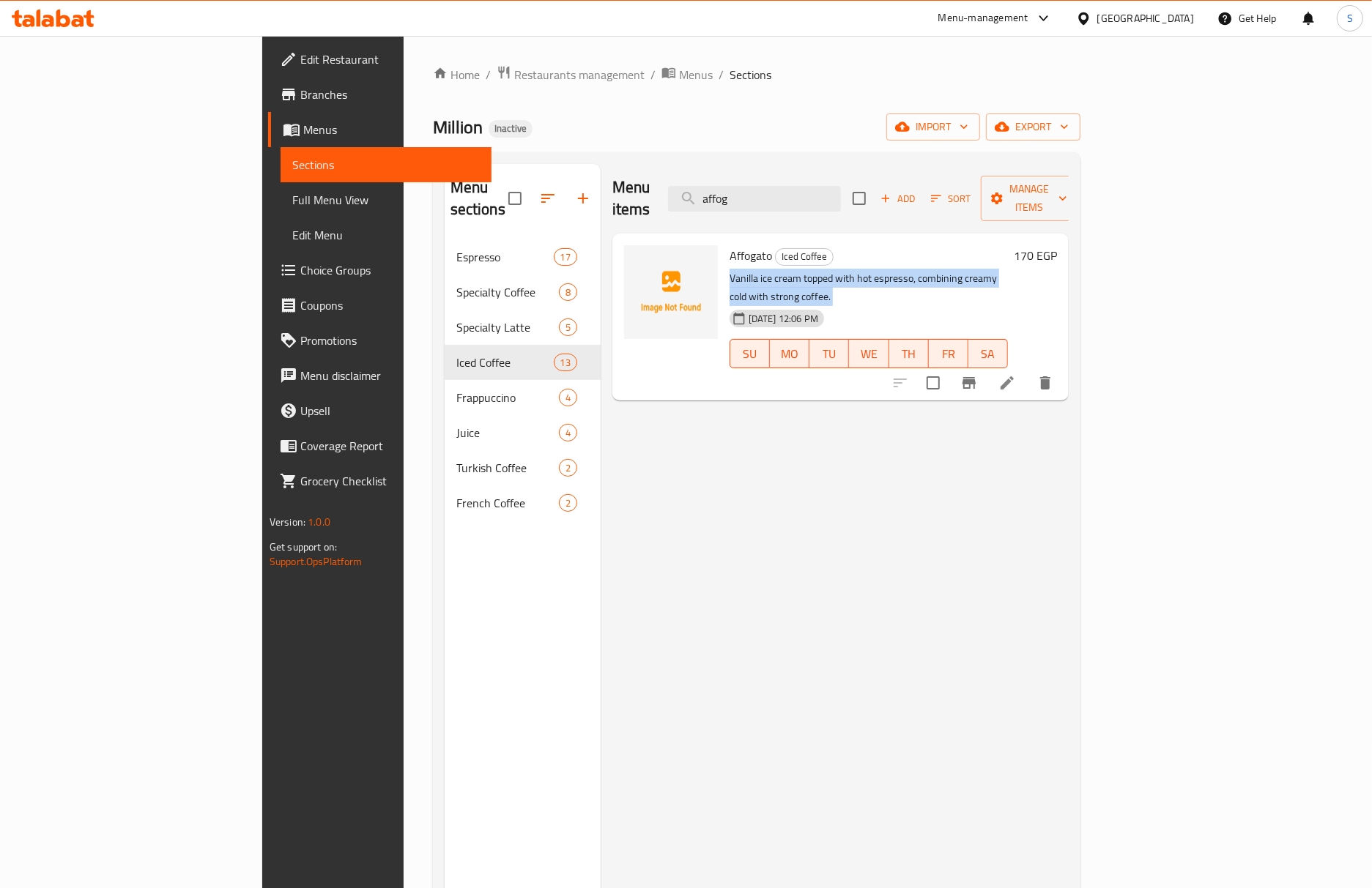
click at [739, 269] on p "Vanilla ice cream topped with hot espresso, combining creamy cold with strong c…" at bounding box center [869, 287] width 278 height 36
copy div "Vanilla ice cream topped with hot espresso, combining creamy cold with strong c…"
click at [840, 194] on input "affog" at bounding box center [754, 199] width 173 height 26
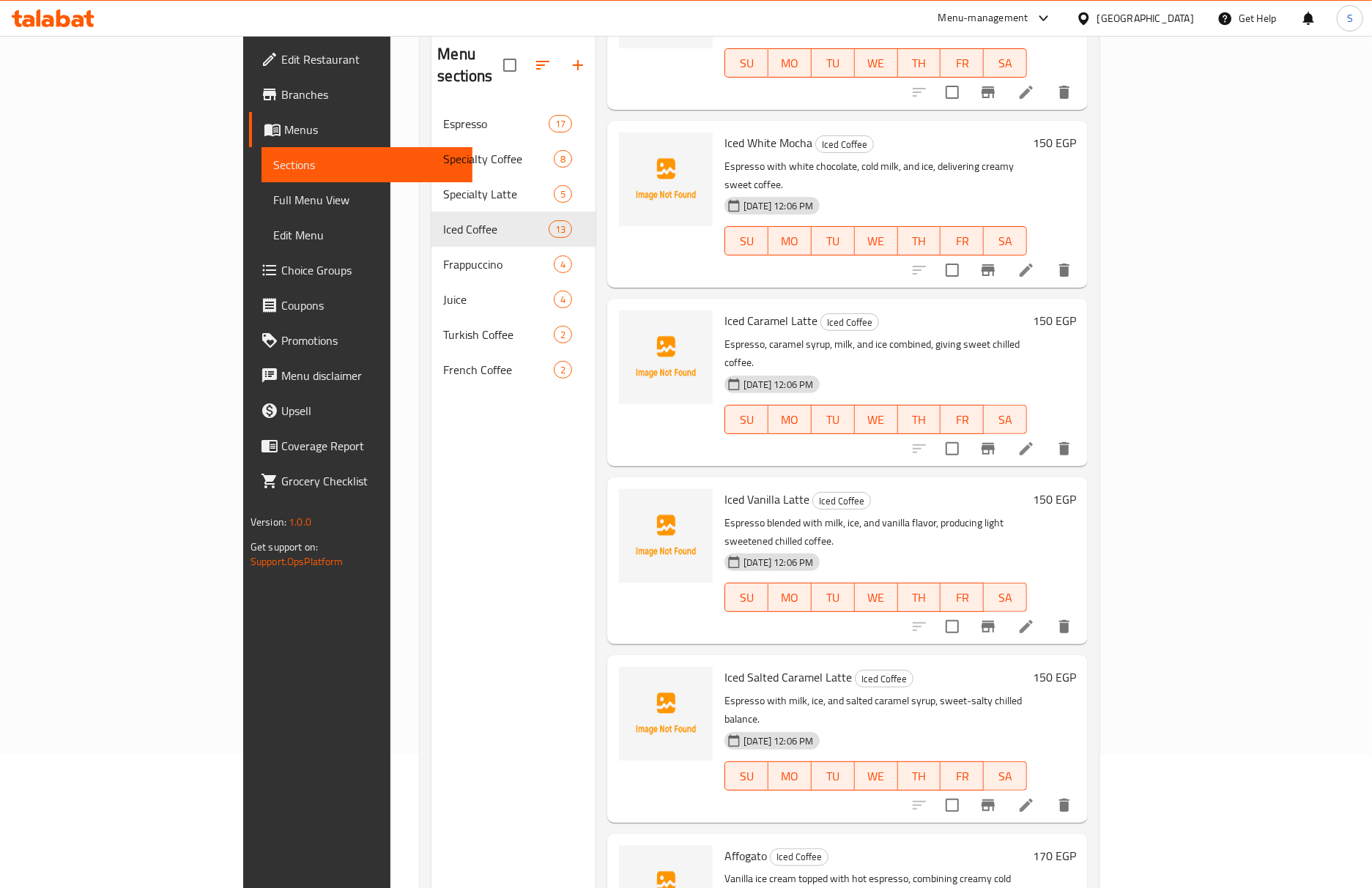
scroll to position [206, 0]
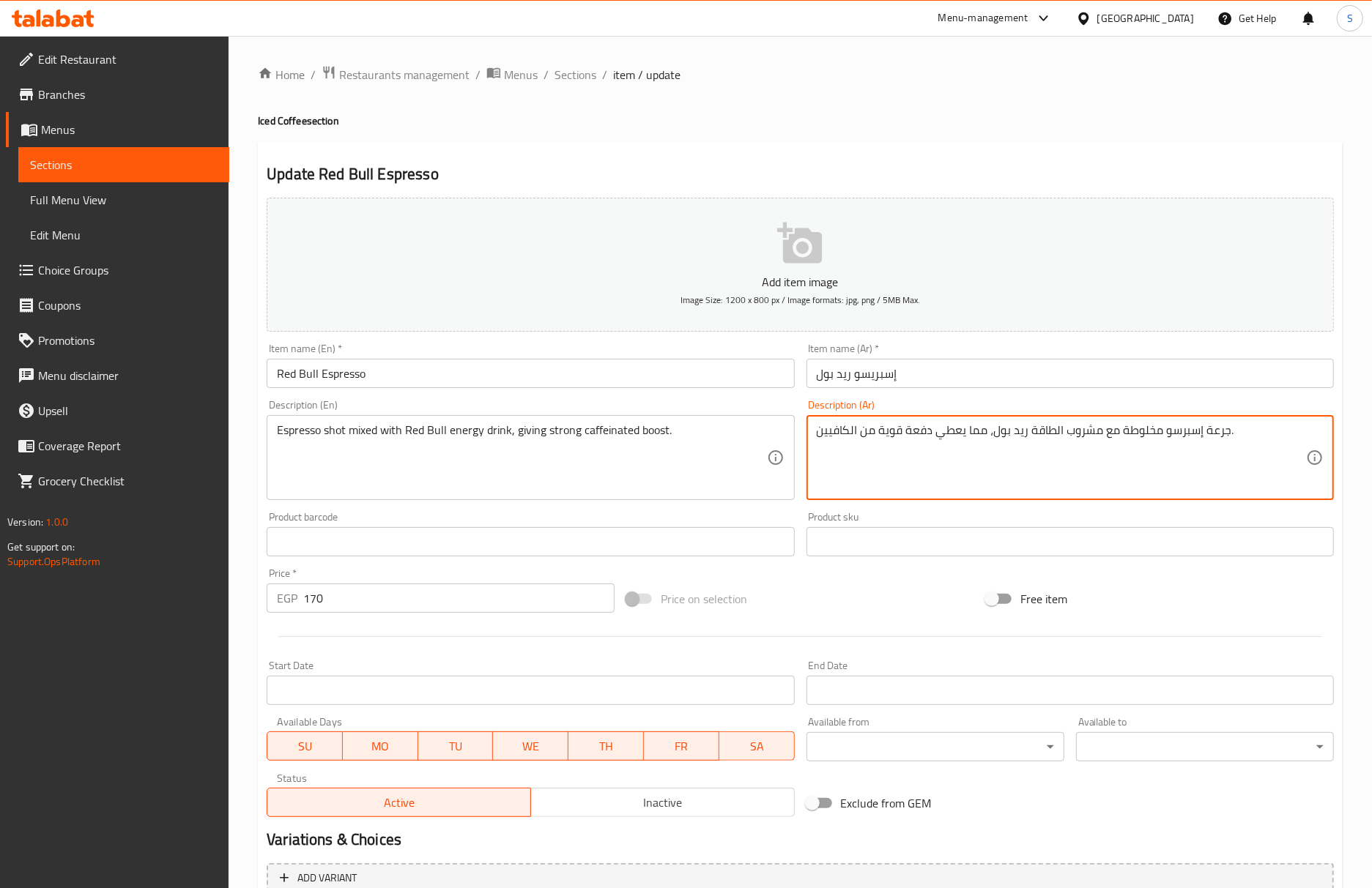
click at [1222, 430] on textarea "جرعة إسبرسو مخلوطة مع مشروب الطاقة ريد بول، مما يعطي دفعة قوية من الكافيين." at bounding box center [1061, 458] width 489 height 70
click at [877, 382] on input "إسبريسو ريد بول" at bounding box center [1070, 372] width 527 height 29
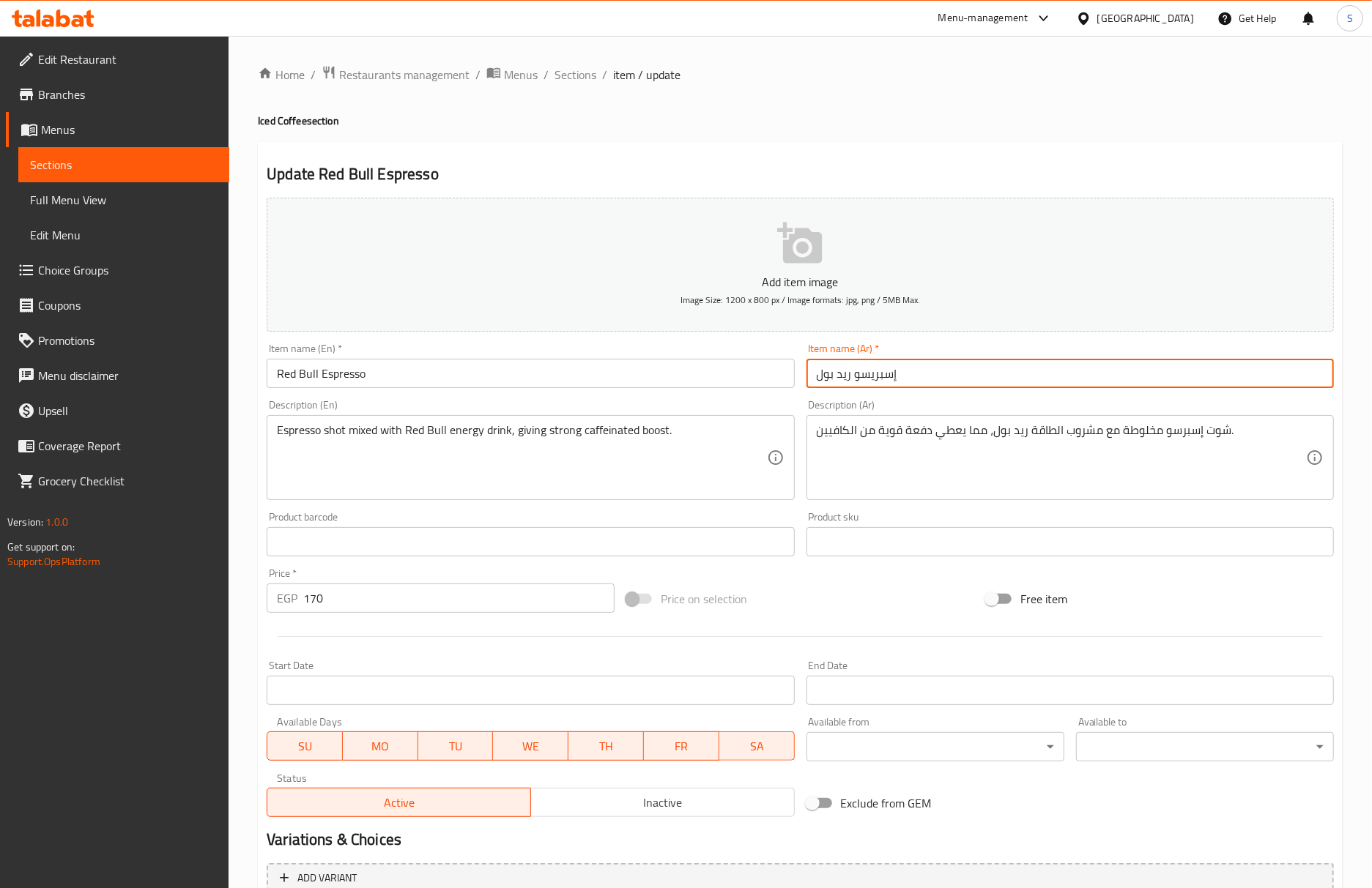
click at [877, 382] on input "إسبريسو ريد بول" at bounding box center [1070, 372] width 527 height 29
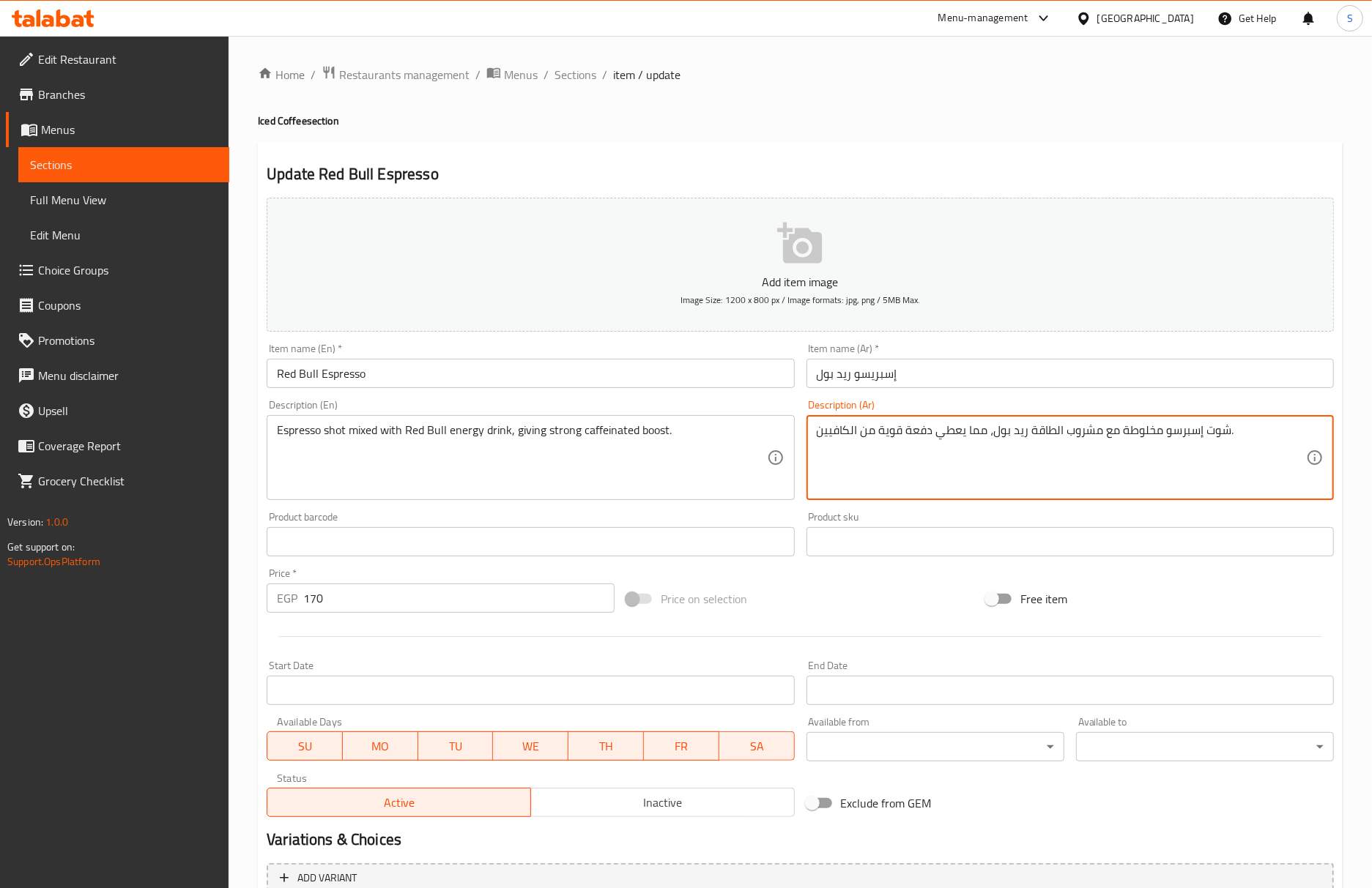
click at [1188, 434] on textarea "شوت إسبرسو مخلوطة مع مشروب الطاقة ريد بول، مما يعطي دفعة قوية من الكافيين." at bounding box center [1061, 458] width 489 height 70
paste textarea "ي"
type textarea "شوت إسبريسو مخلوطة مع مشروب الطاقة ريد بول، مما يعطي دفعة قوية من الكافيين."
click at [541, 369] on input "Red Bull Espresso" at bounding box center [530, 372] width 527 height 29
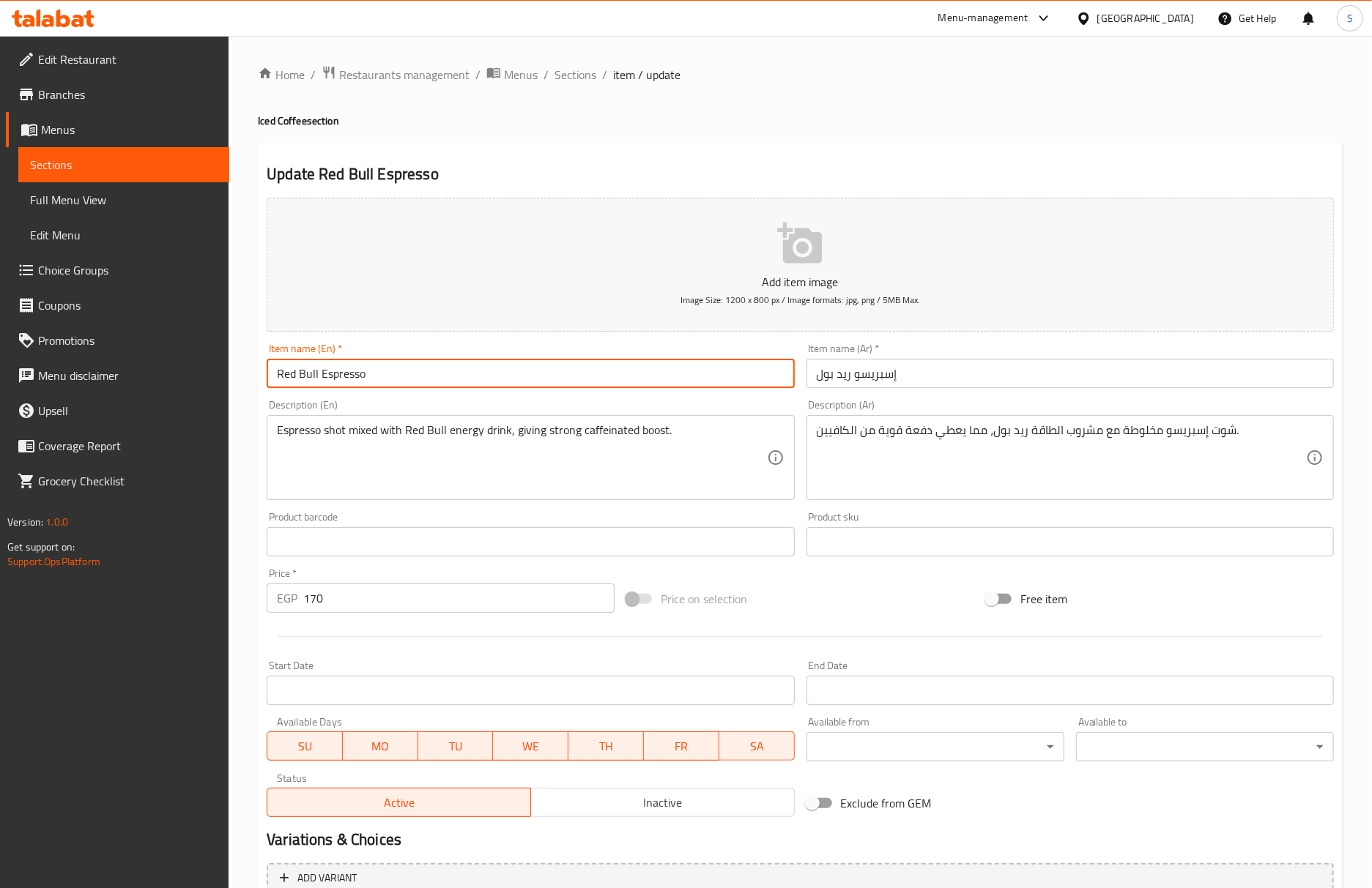
drag, startPoint x: 551, startPoint y: 79, endPoint x: 528, endPoint y: 13, distance: 69.9
click at [555, 79] on span "Sections" at bounding box center [575, 74] width 41 height 17
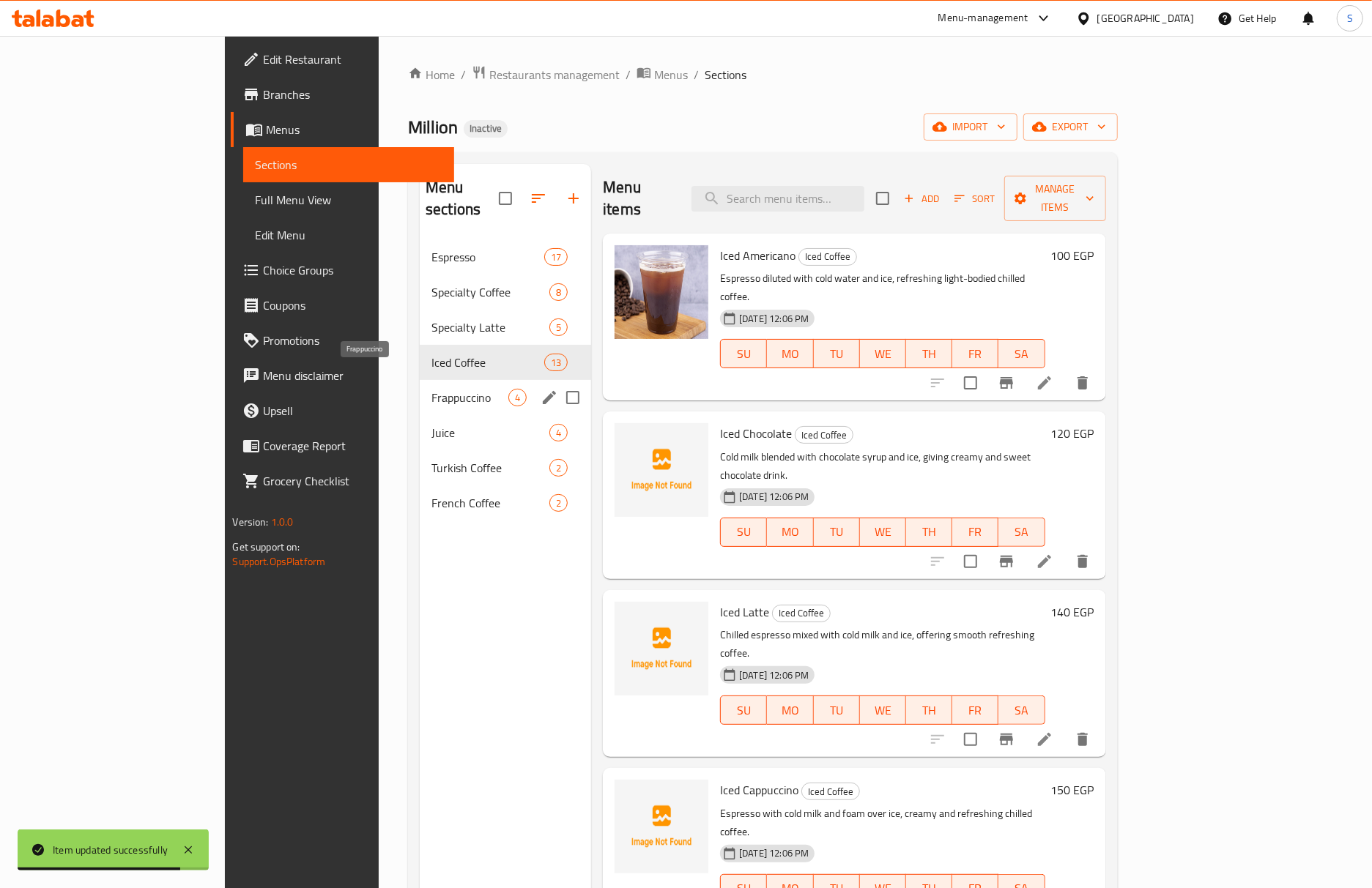
click at [431, 389] on span "Frappuccino" at bounding box center [469, 397] width 77 height 17
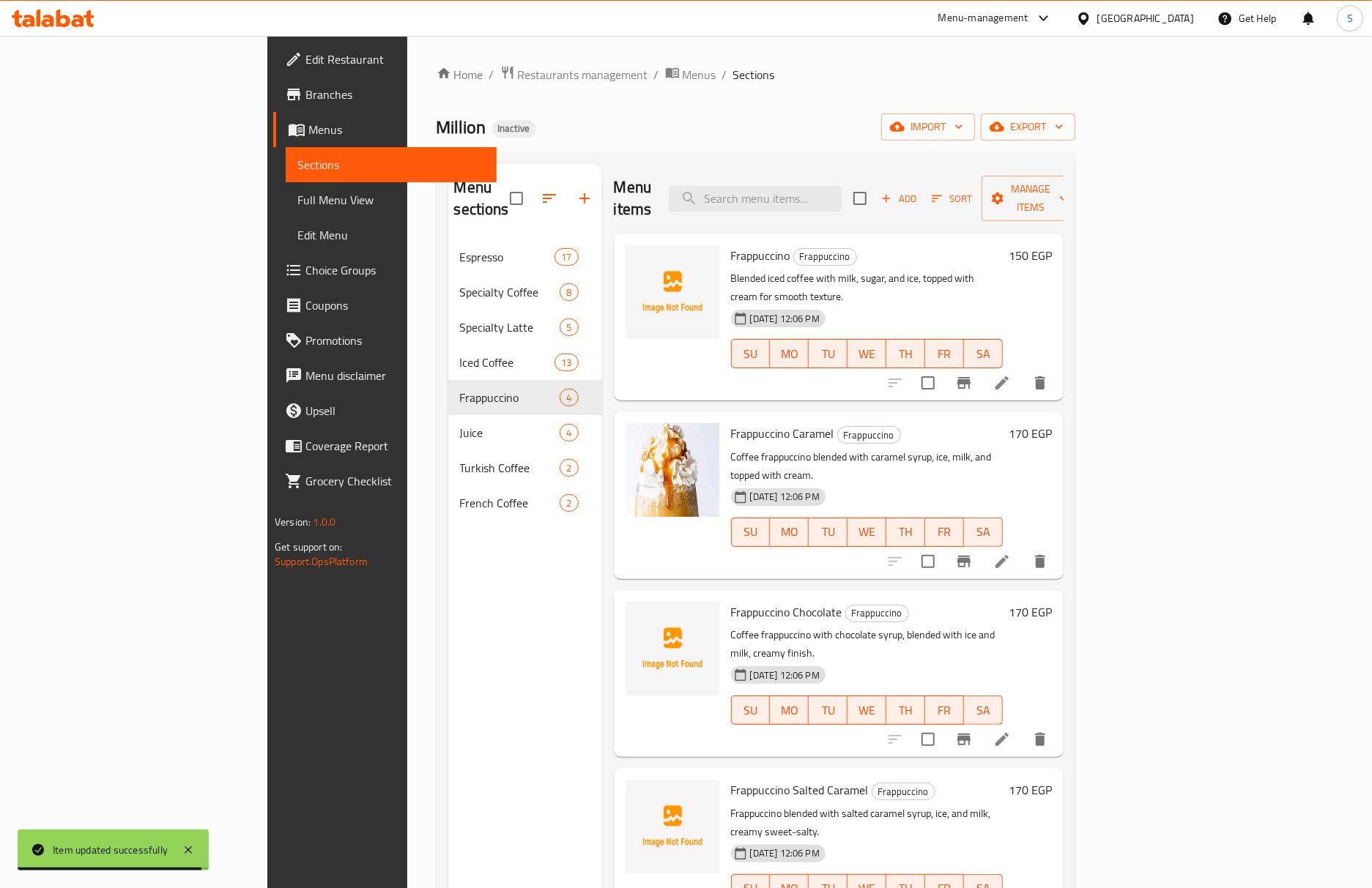
click at [1011, 553] on icon at bounding box center [1001, 561] width 17 height 17
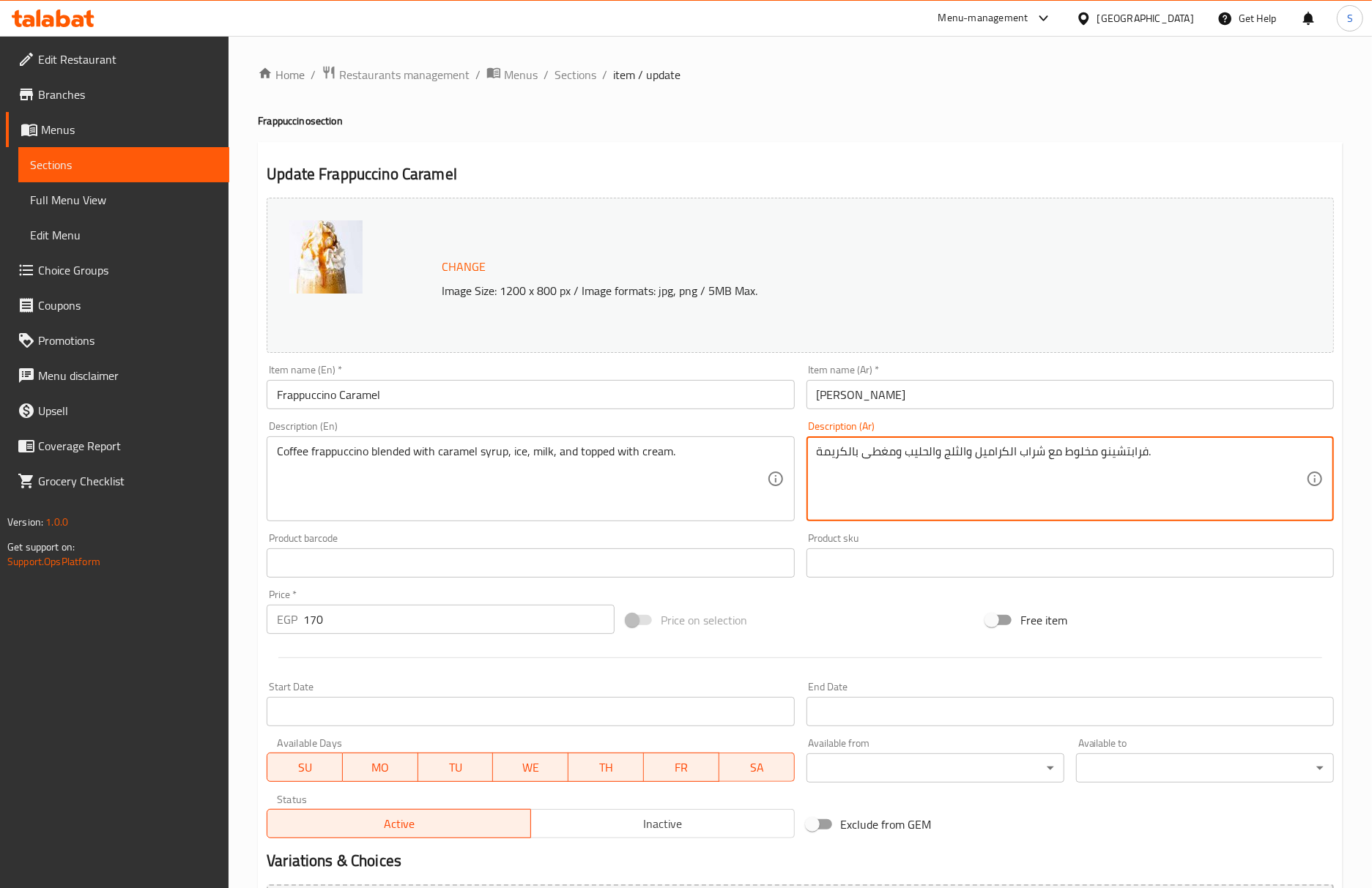
click at [817, 454] on textarea "فرابتشينو مخلوط مع شراب الكراميل والثلج والحليب ومغطى بالكريمة." at bounding box center [1061, 479] width 489 height 70
paste textarea "قهوة"
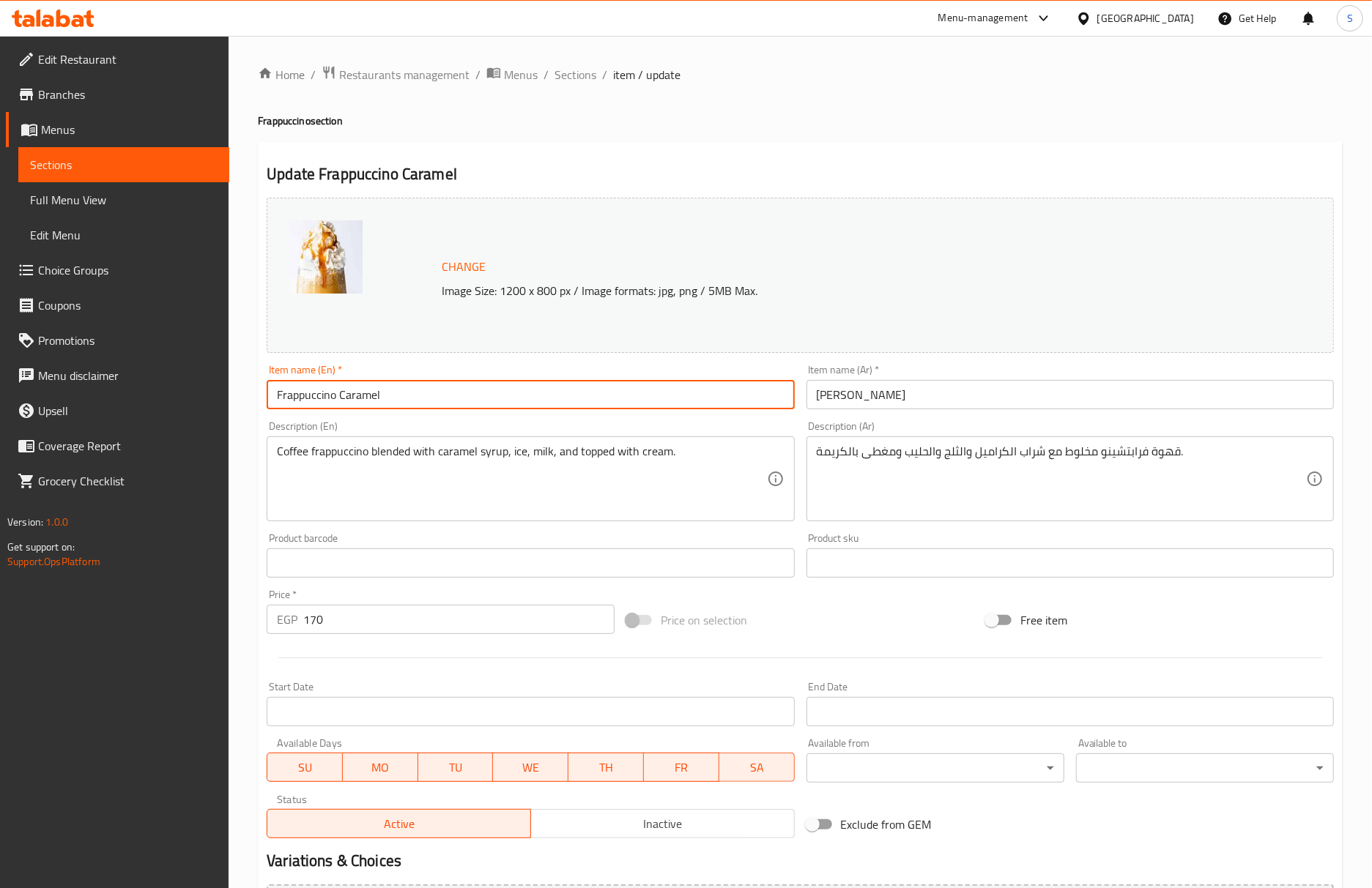
click at [700, 409] on input "Frappuccino Caramel" at bounding box center [530, 394] width 527 height 29
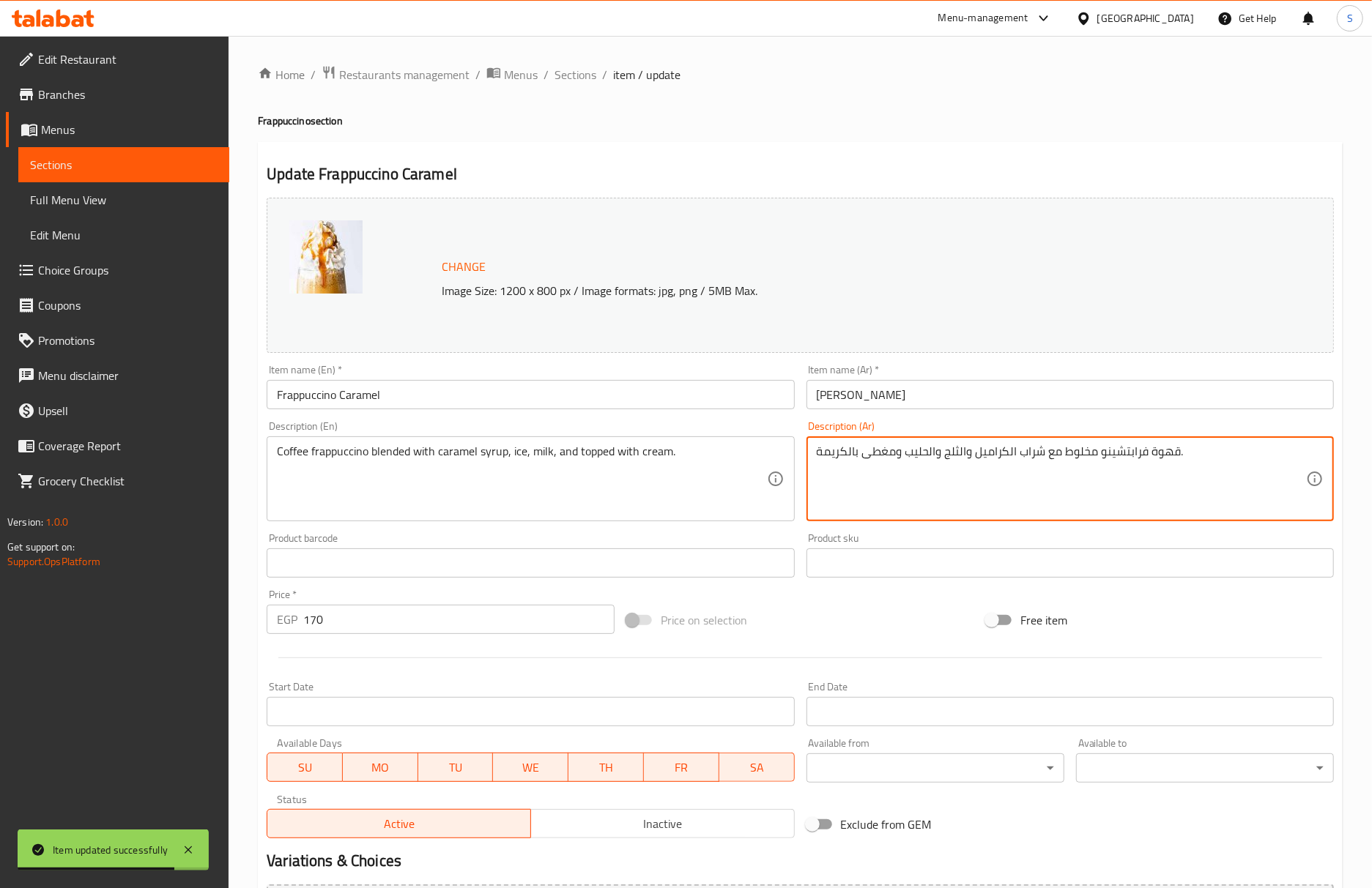
click at [1175, 458] on textarea "قهوة فرابتشينو مخلوط مع شراب الكراميل والثلج والحليب ومغطى بالكريمة." at bounding box center [1061, 479] width 489 height 70
click at [1096, 458] on textarea "فرابتشينو مخلوط مع شراب الكراميل والثلج والحليب ومغطى بالكريمة." at bounding box center [1061, 479] width 489 height 70
paste textarea "هوة"
type textarea "فرابتشينو قهوة مخلوط مع شراب الكراميل والثلج والحليب ومغطى بالكريمة."
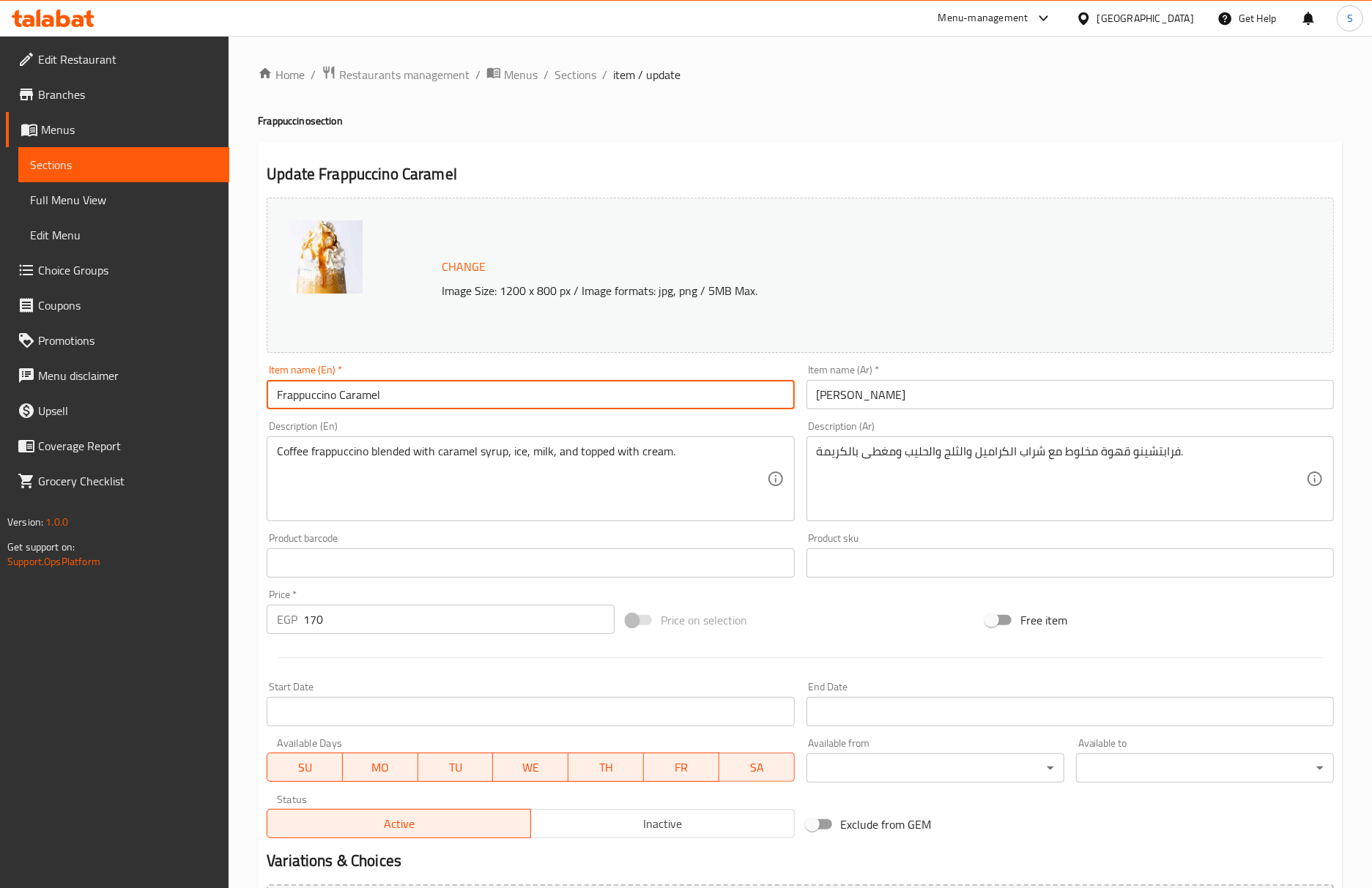
click at [522, 402] on input "Frappuccino Caramel" at bounding box center [530, 394] width 527 height 29
click at [581, 73] on span "Sections" at bounding box center [575, 74] width 41 height 17
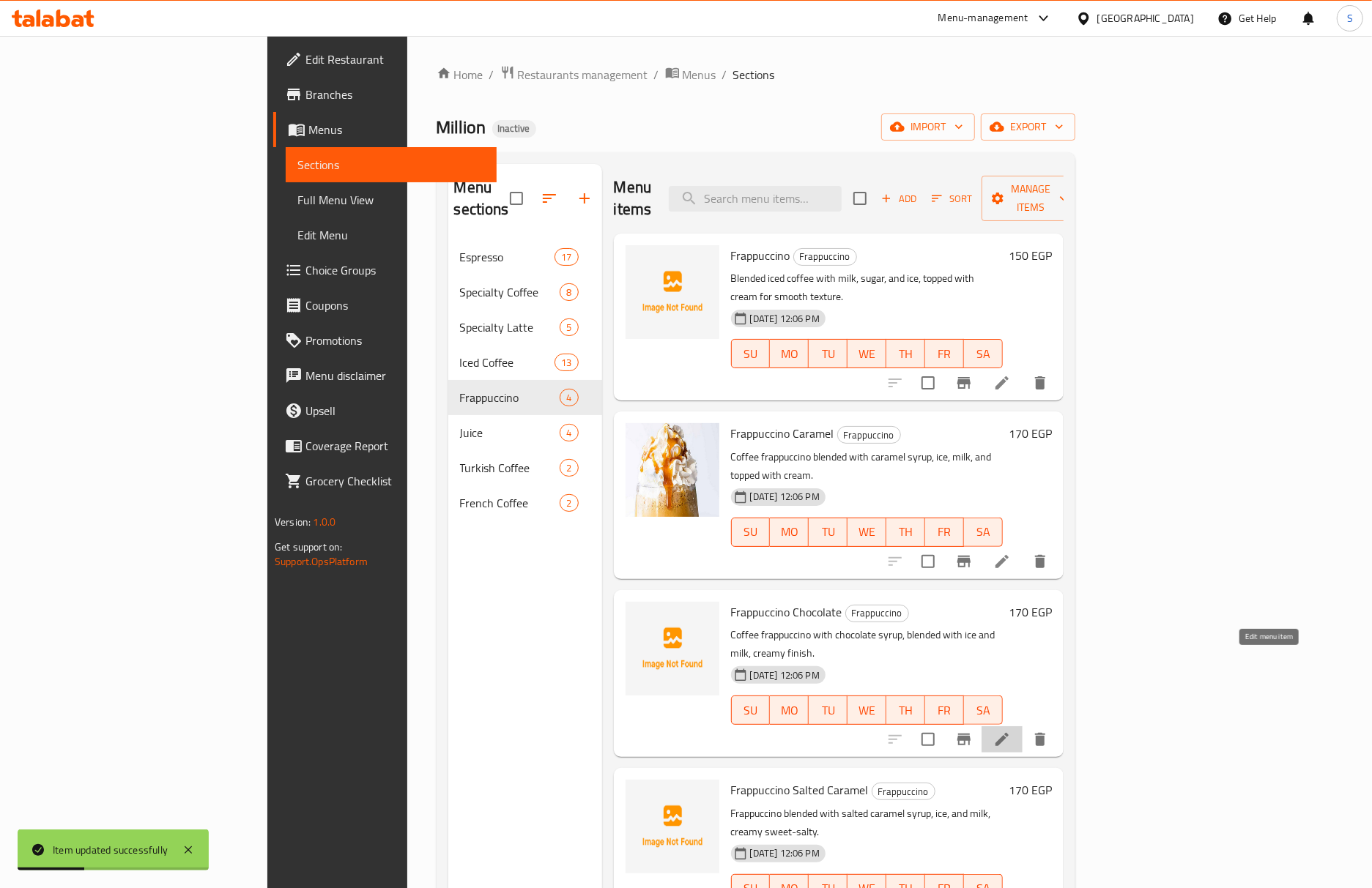
click at [1011, 731] on icon at bounding box center [1001, 739] width 17 height 17
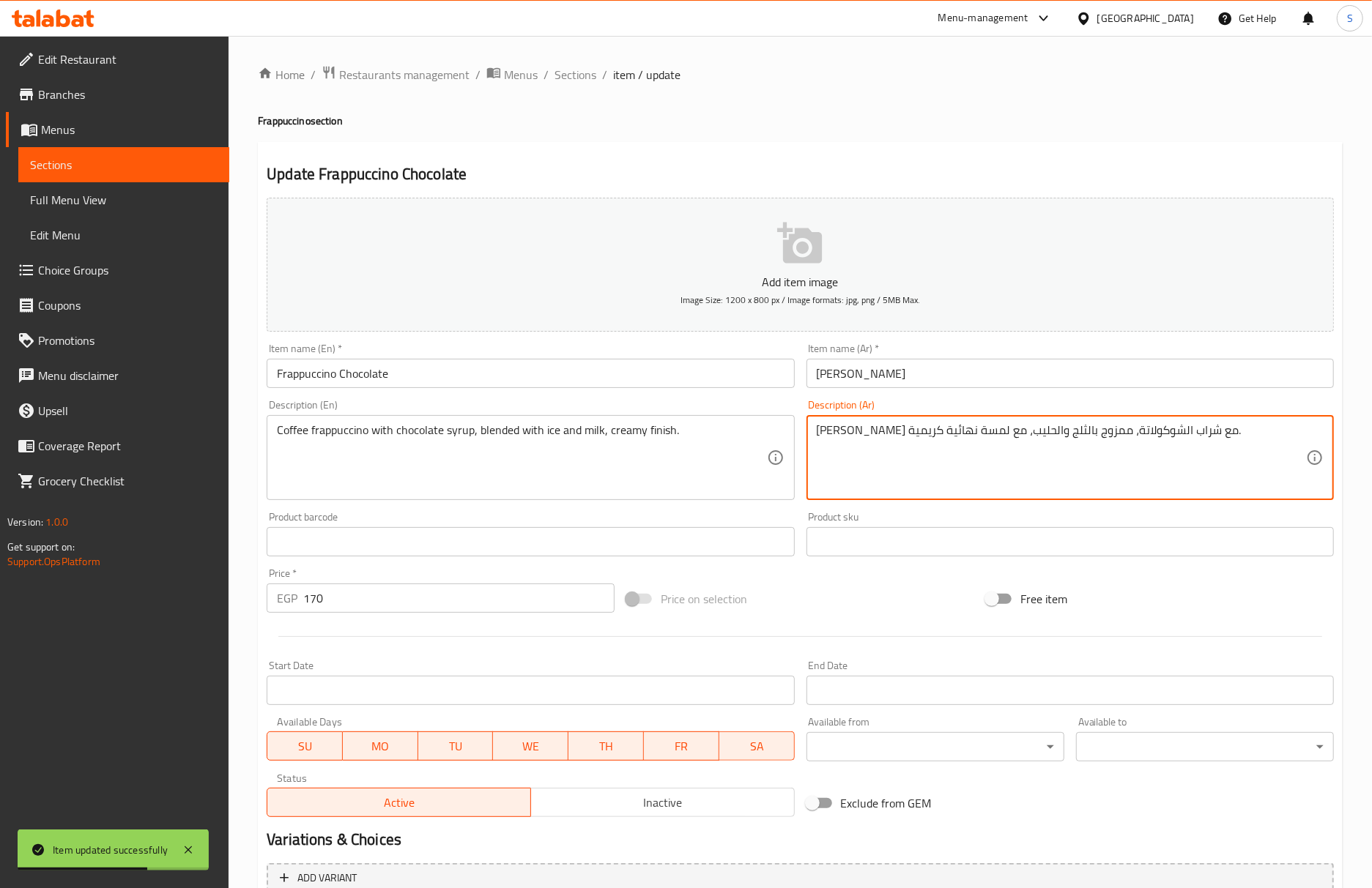
click at [621, 366] on input "Frappuccino Chocolate" at bounding box center [530, 372] width 527 height 29
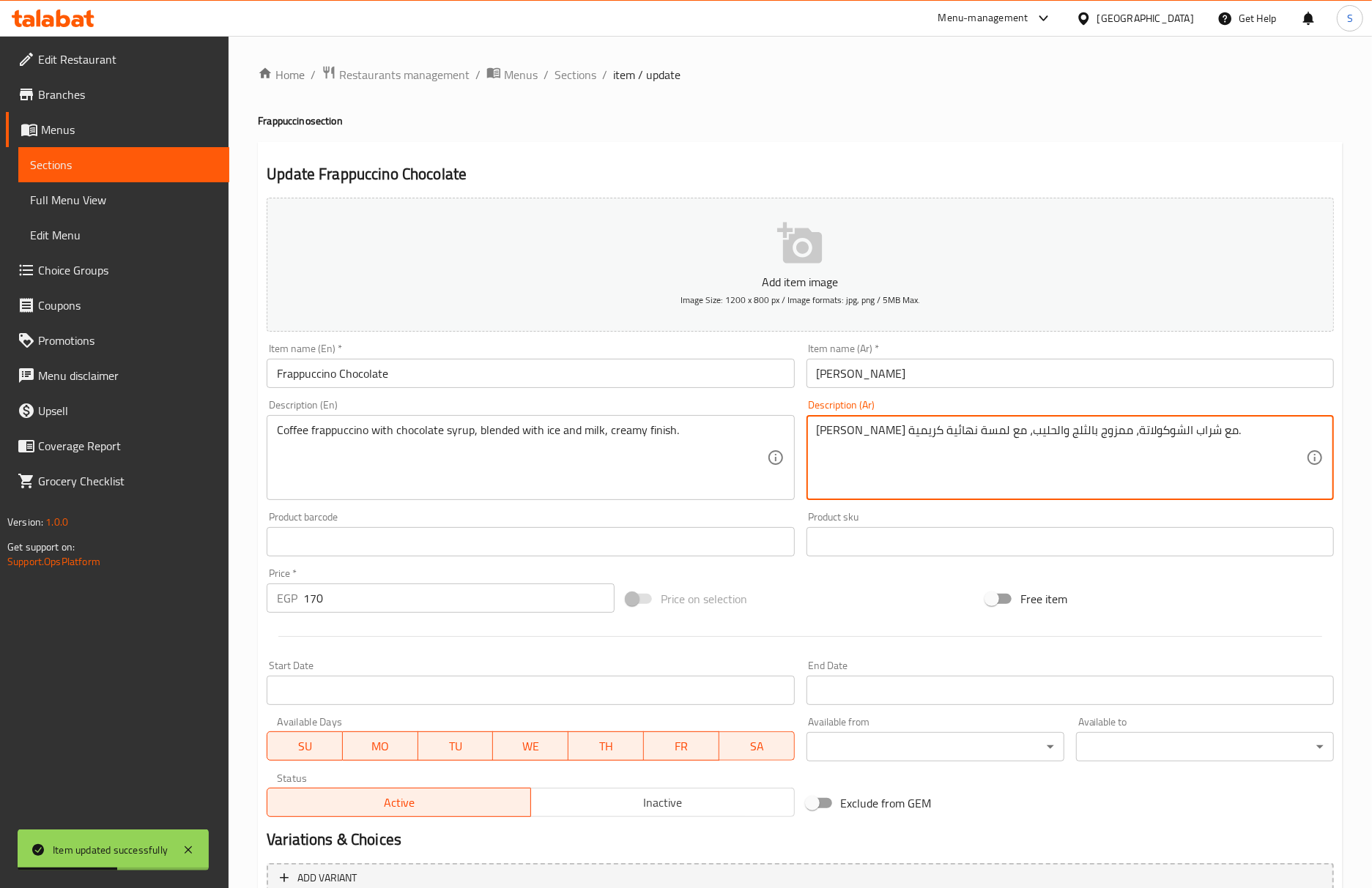
click at [903, 434] on textarea "[PERSON_NAME] مع شراب الشوكولاتة، ممزوج بالثلج والحليب، مع لمسة نهائية كريمية." at bounding box center [1061, 458] width 489 height 70
click at [880, 429] on textarea "[PERSON_NAME] مع شراب الشوكولاتة، ممزوج بالثلج والحليب، مع نهائية كريمية." at bounding box center [1061, 458] width 489 height 70
click at [880, 437] on textarea "[PERSON_NAME] مع شراب الشوكولاتة، ممزوج بالثلج والحليب، مع نهائية كريمية." at bounding box center [1061, 458] width 489 height 70
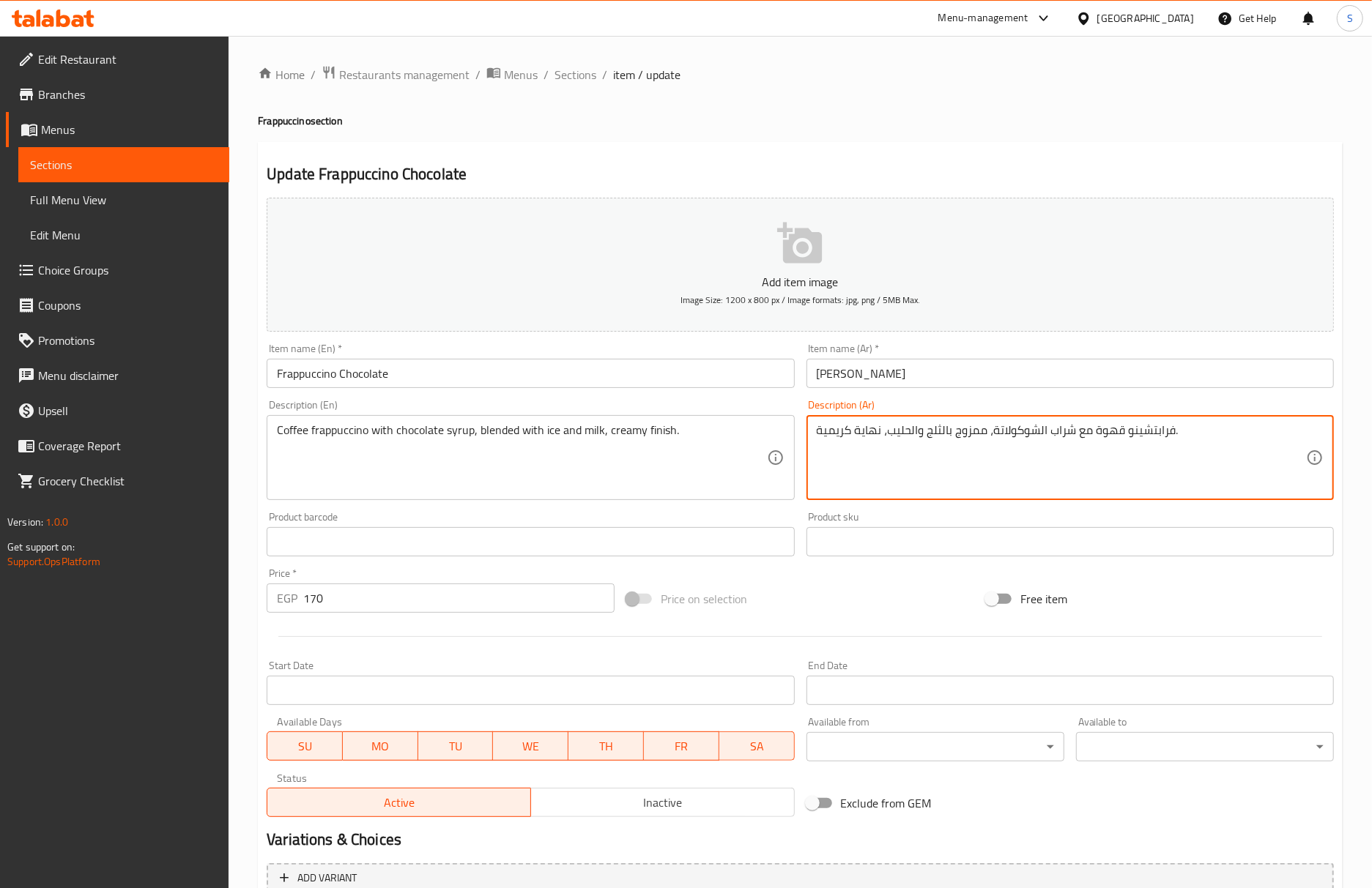
drag, startPoint x: 821, startPoint y: 428, endPoint x: 751, endPoint y: 443, distance: 71.6
click at [751, 443] on div "Add item image Image Size: 1200 x 800 px / Image formats: jpg, png / 5MB Max. I…" at bounding box center [800, 507] width 1079 height 631
type textarea "فرابتشينو قهوة مع شراب الشوكولاتة، ممزوج بالثلج والحليب، نهاية كريمي."
click at [686, 386] on input "Frappuccino Chocolate" at bounding box center [530, 372] width 527 height 29
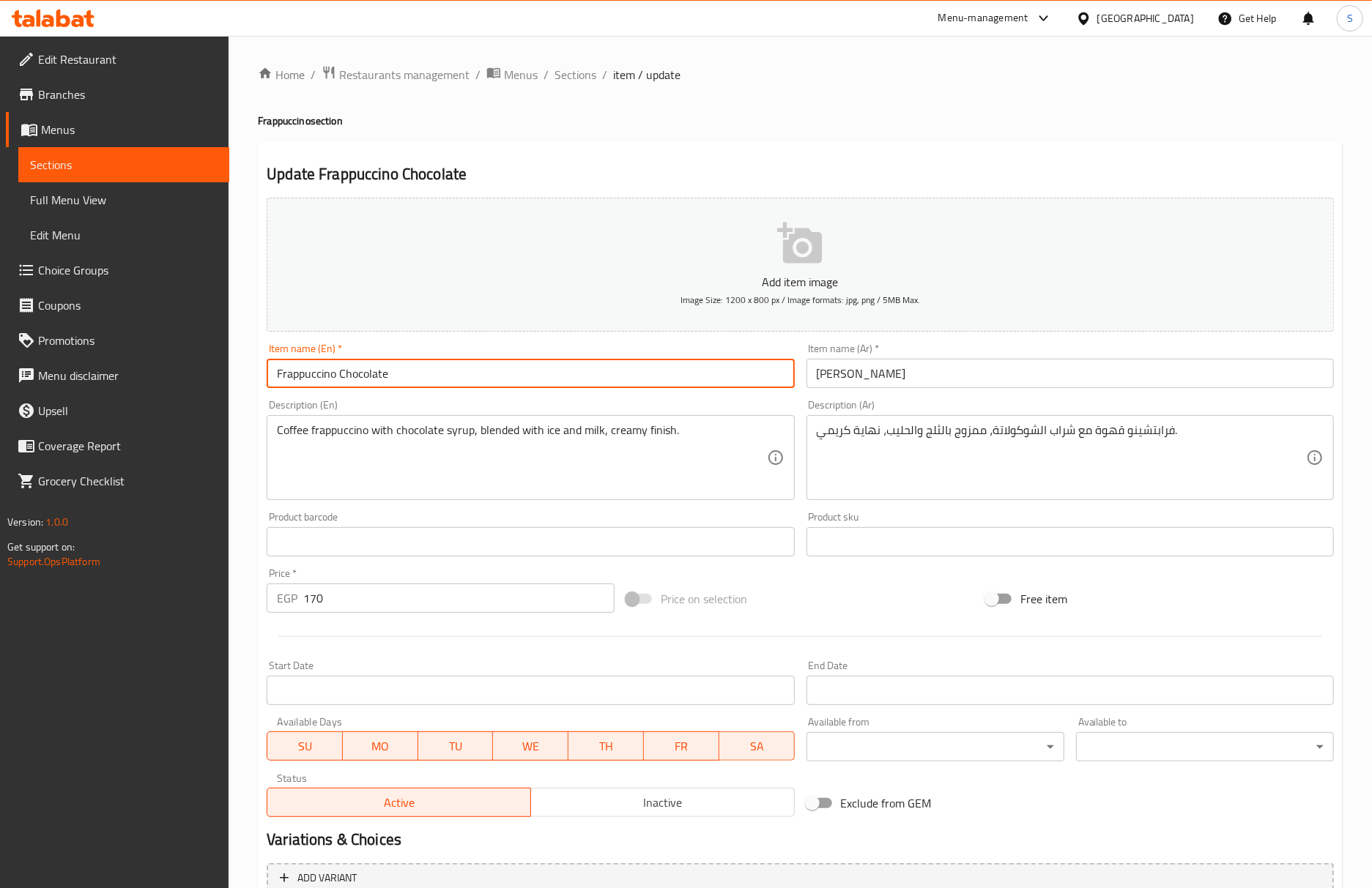
drag, startPoint x: 579, startPoint y: 79, endPoint x: 545, endPoint y: 12, distance: 75.1
click at [579, 79] on span "Sections" at bounding box center [575, 74] width 41 height 17
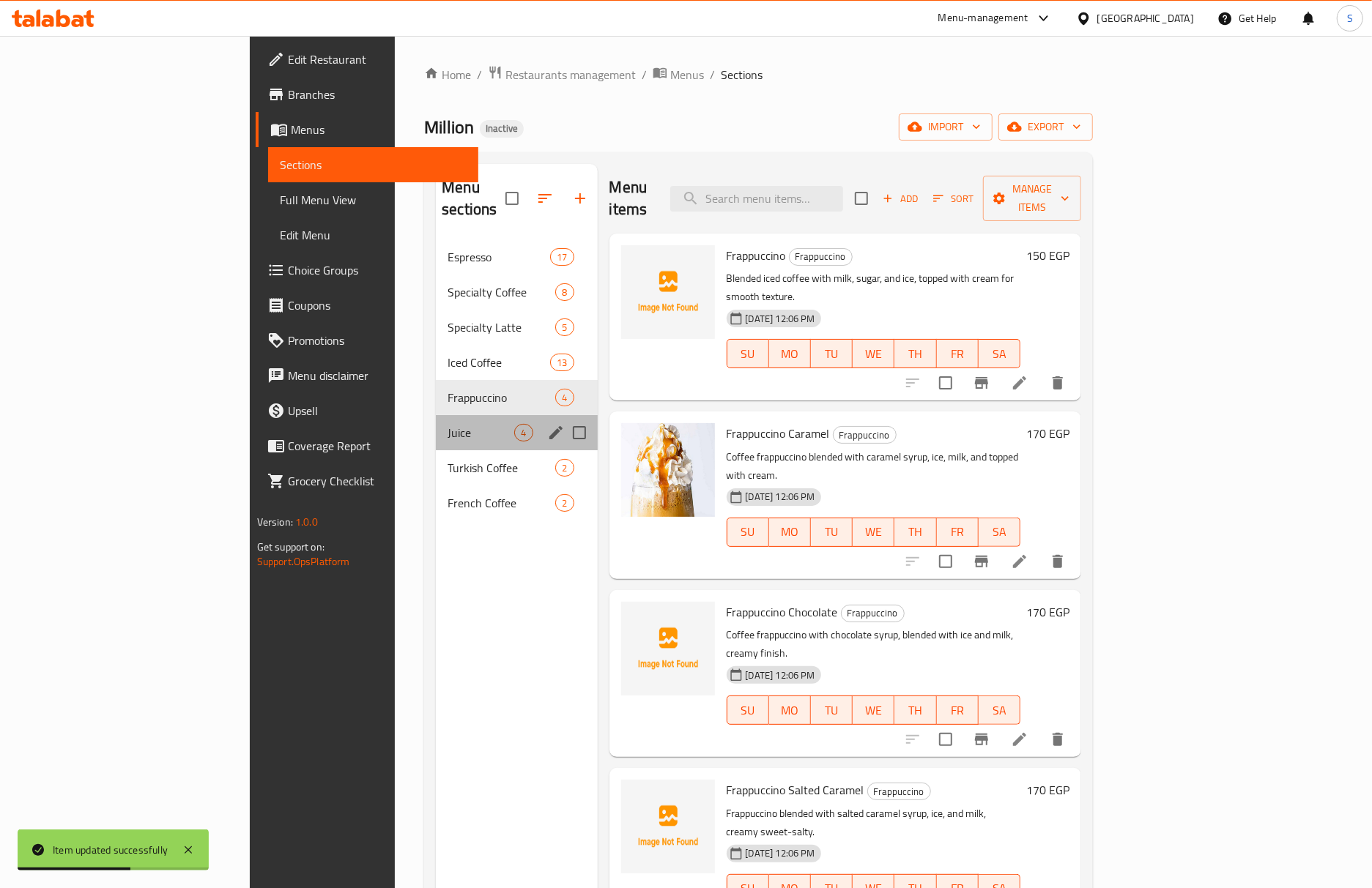
click at [436, 415] on div "Juice 4" at bounding box center [516, 433] width 161 height 35
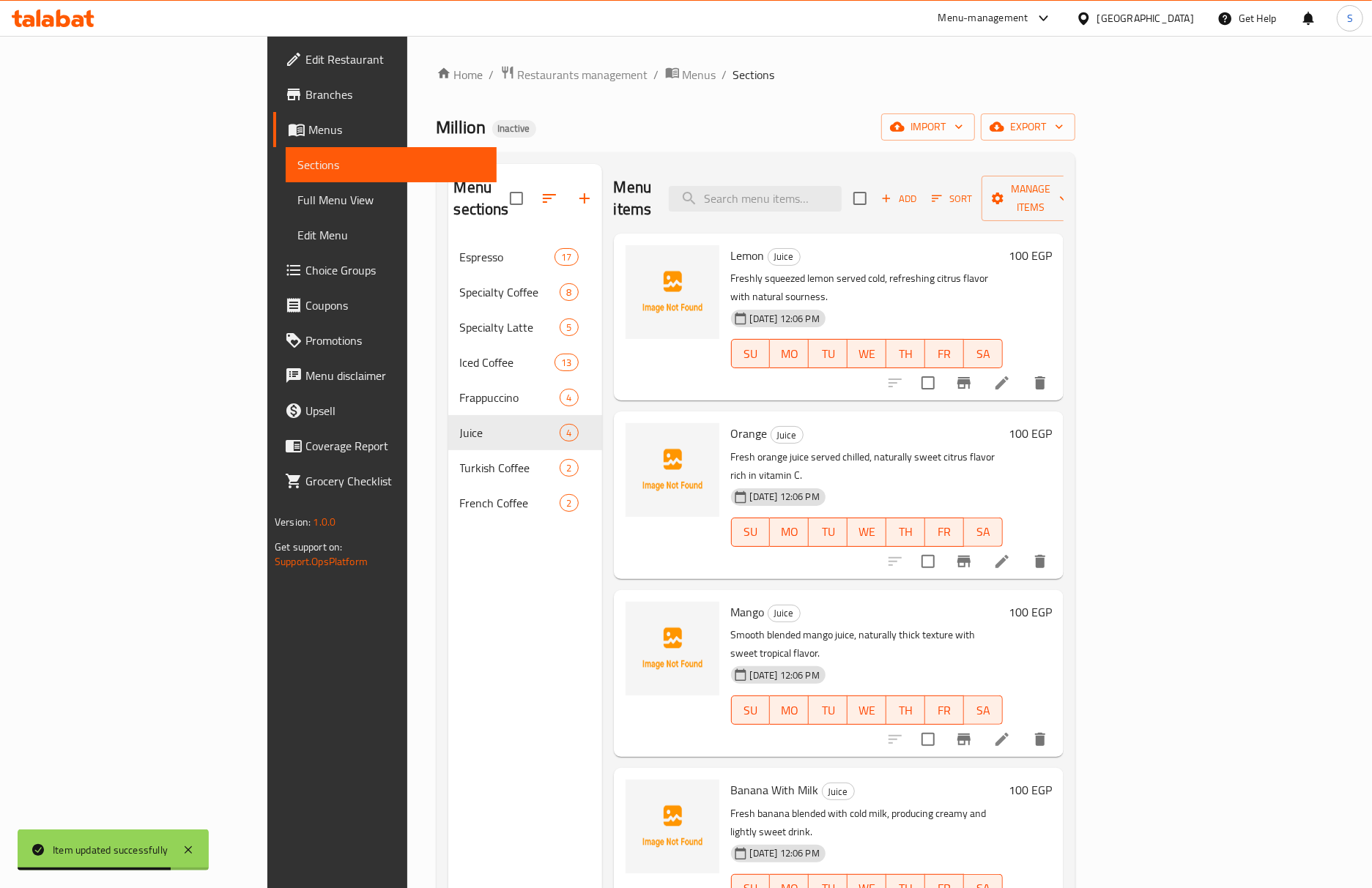
click at [1023, 370] on li at bounding box center [1002, 383] width 41 height 26
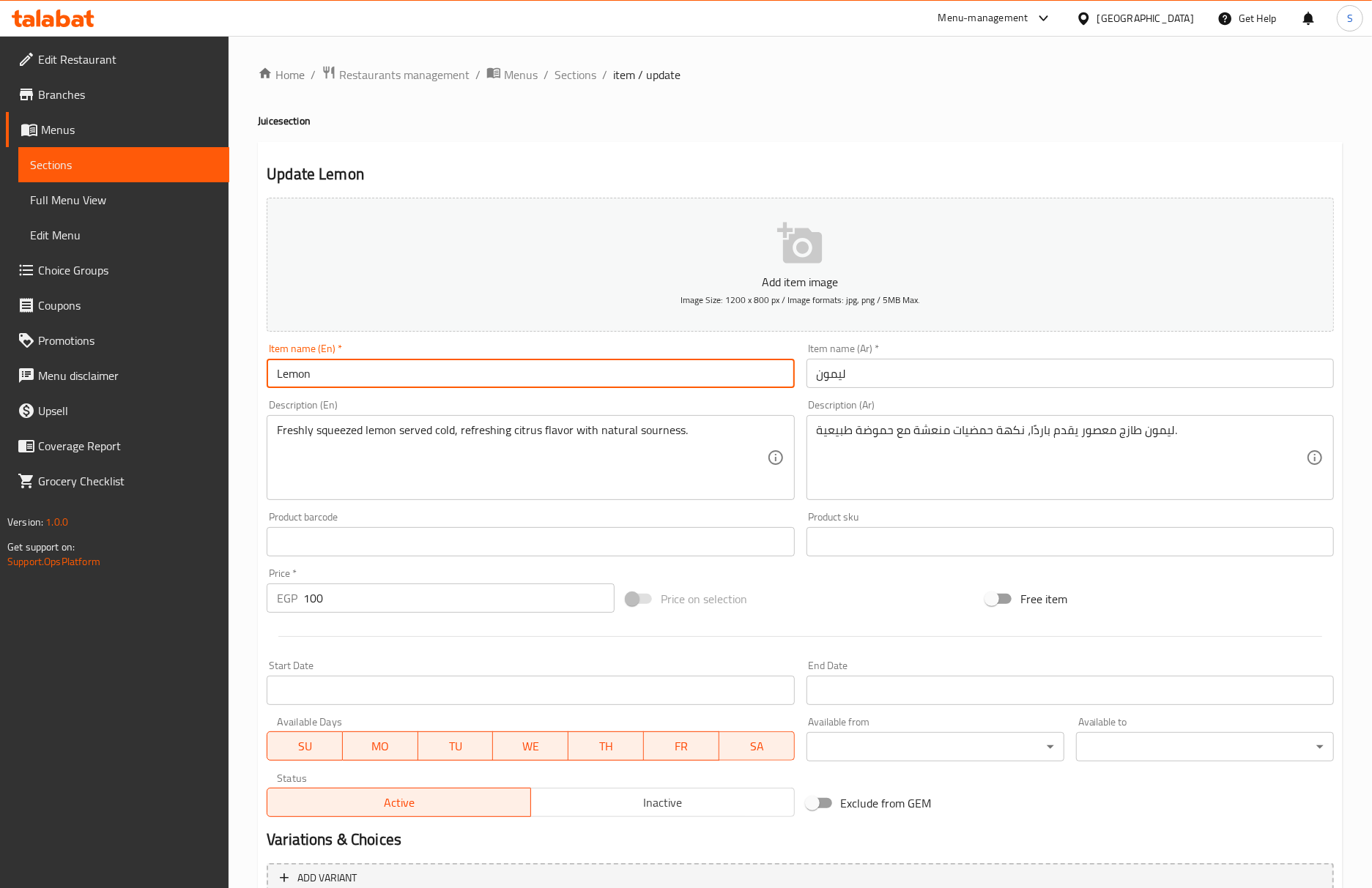
click at [429, 379] on input "Lemon" at bounding box center [530, 372] width 527 height 29
type input "Lemon juice"
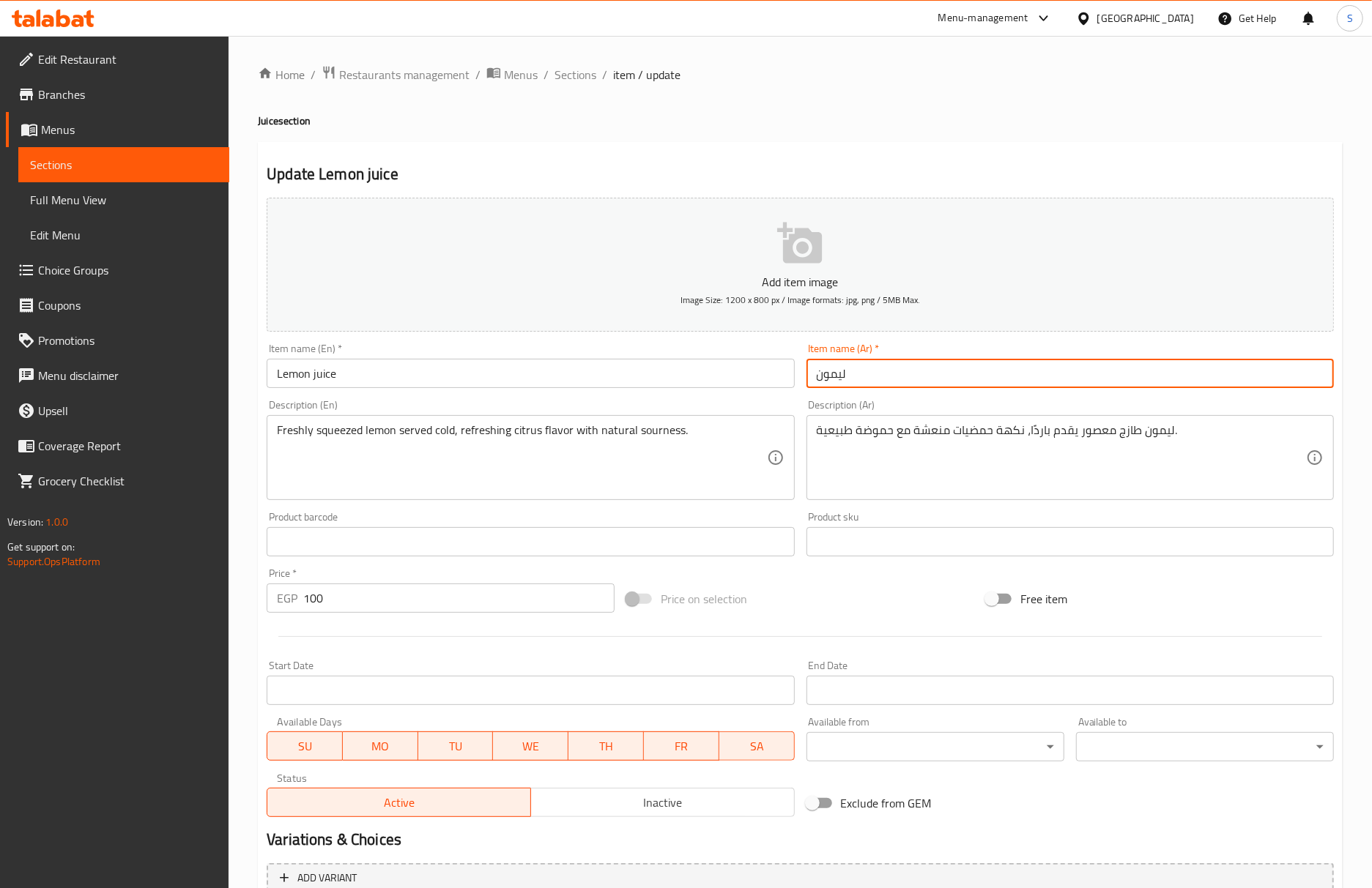
click at [819, 384] on input "ليمون" at bounding box center [1070, 372] width 527 height 29
type input "عصير ليمون"
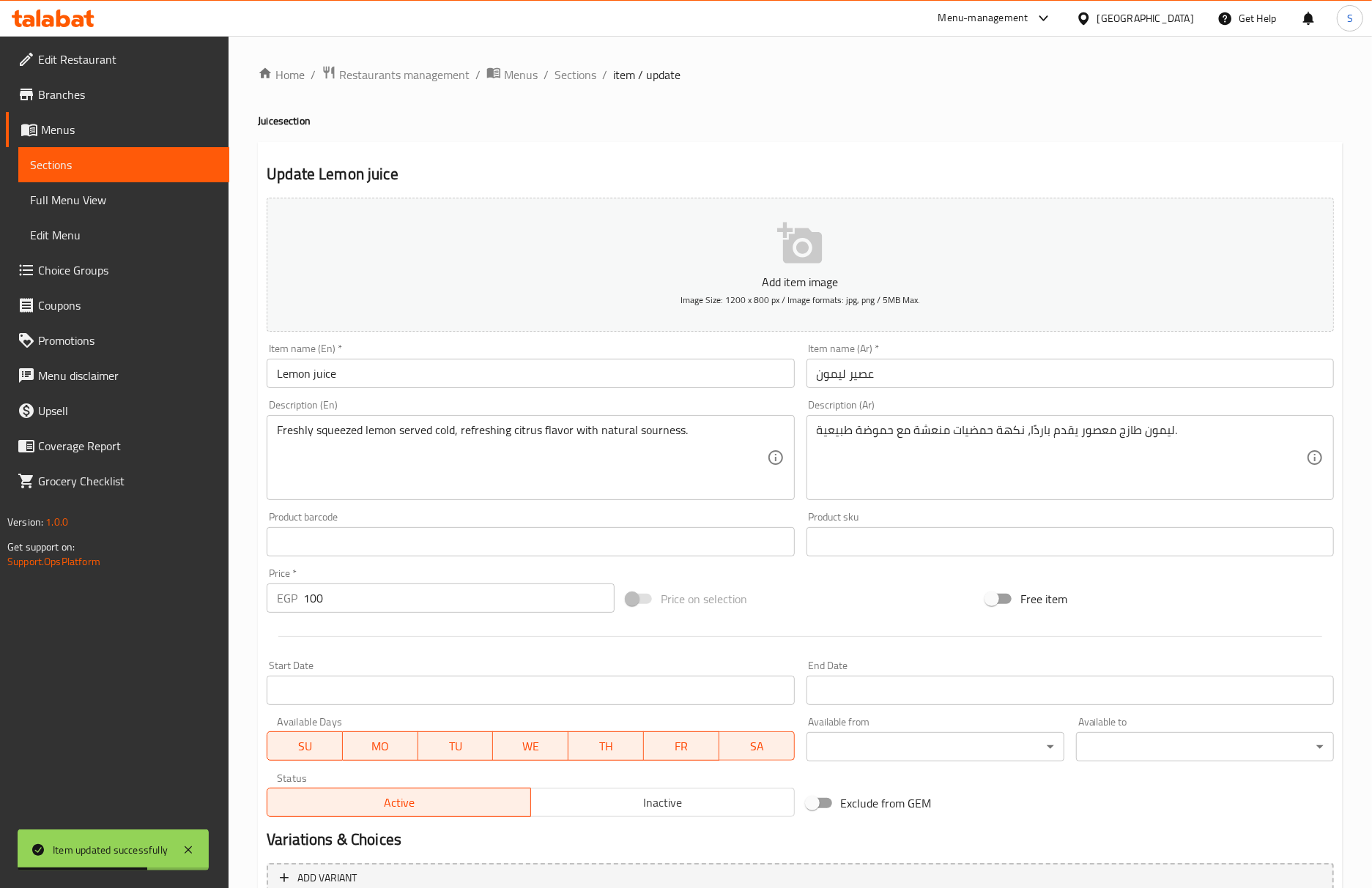
click at [764, 141] on div "Home / Restaurants management / Menus / Sections / item / update Juice section …" at bounding box center [800, 535] width 1085 height 940
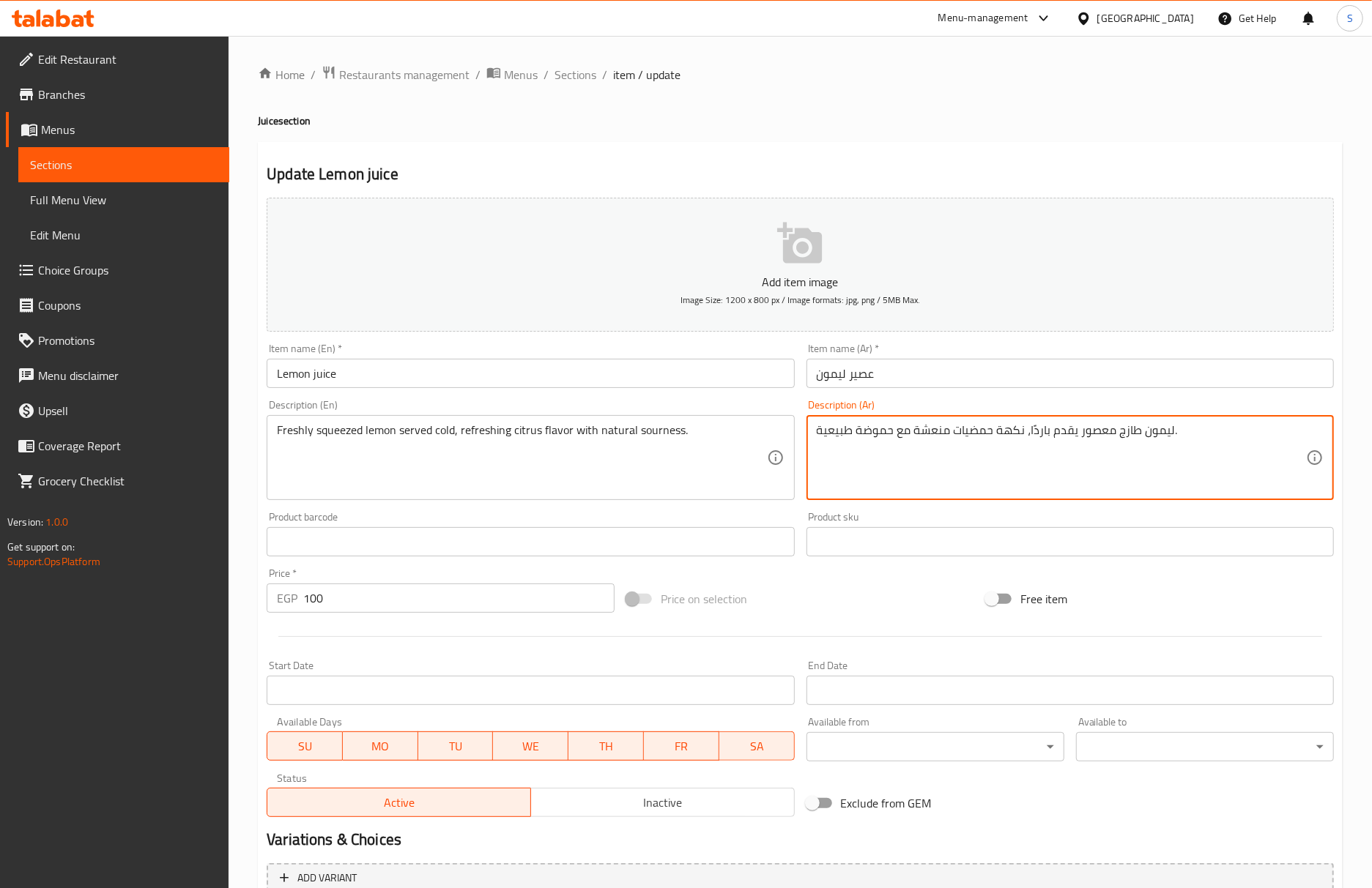
click at [1095, 434] on textarea "ليمون طازج معصور يقدم باردًا، نكهة حمضيات منعشة مع حموضة طبيعية." at bounding box center [1061, 458] width 489 height 70
click at [1085, 431] on textarea "ليمون طازج كبس يقدم باردًا، نكهة حمضيات منعشة مع حموضة طبيعية." at bounding box center [1061, 458] width 489 height 70
click at [1100, 442] on textarea "ليمون طازج يقدم باردًا، نكهة حمضيات منعشة مع حموضة طبيعية." at bounding box center [1061, 458] width 489 height 70
paste textarea "كبس"
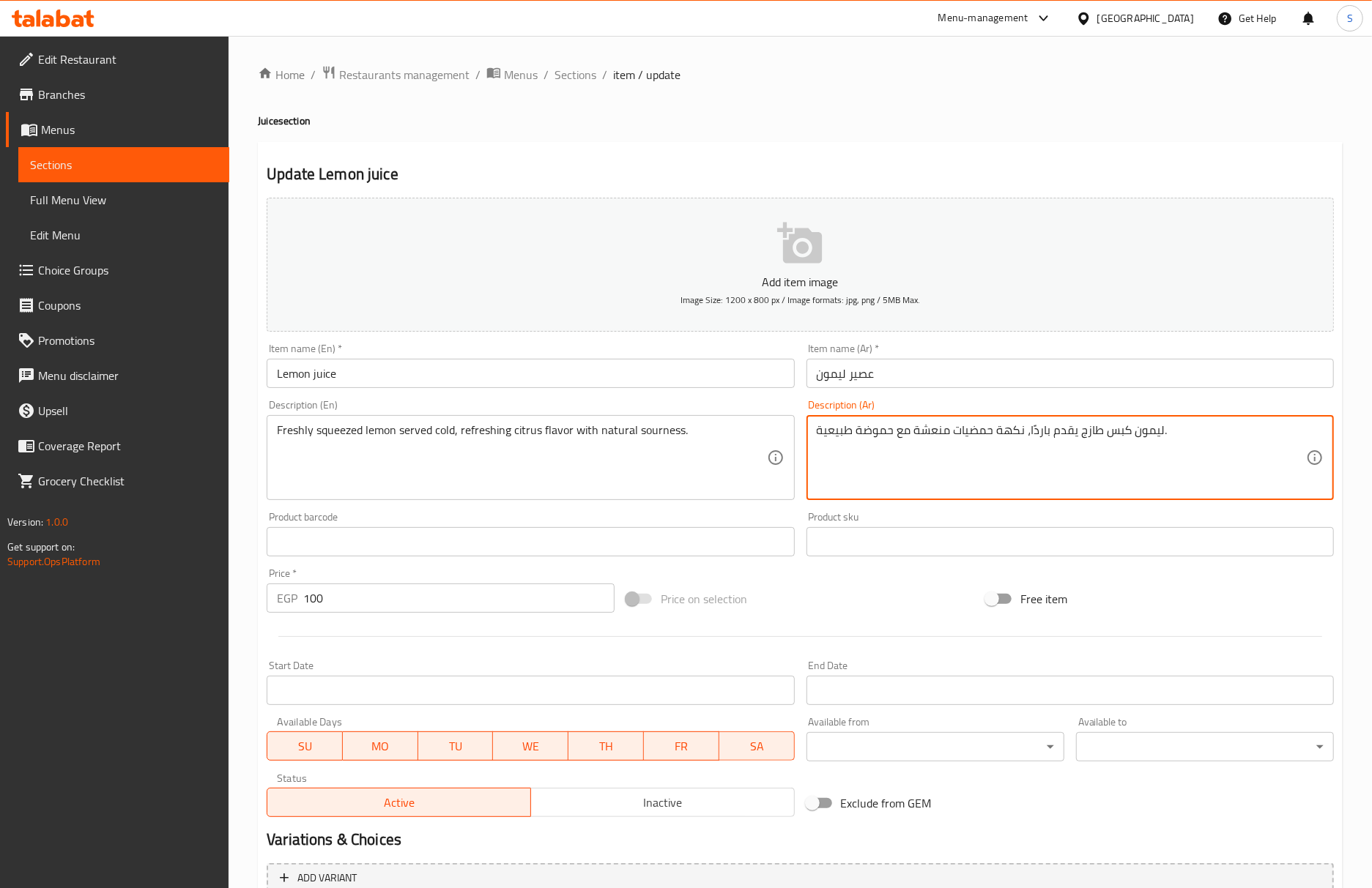
type textarea "ليمون كبس طازج يقدم باردًا، نكهة حمضيات منعشة مع حموضة طبيعية."
click at [523, 372] on input "Lemon juice" at bounding box center [530, 372] width 527 height 29
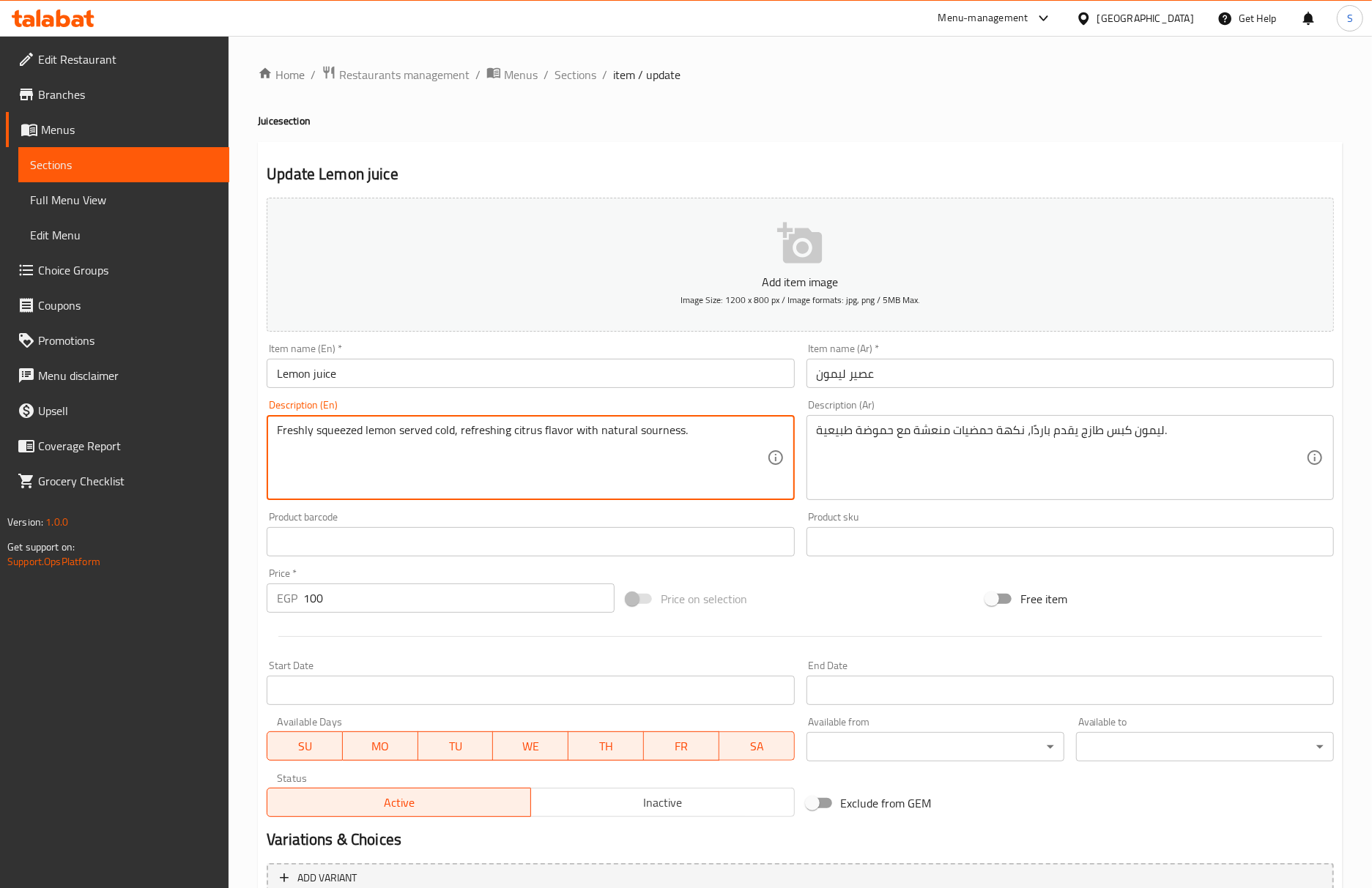
click at [638, 436] on textarea "Freshly squeezed lemon served cold, refreshing citrus flavor with natural sourn…" at bounding box center [521, 458] width 489 height 70
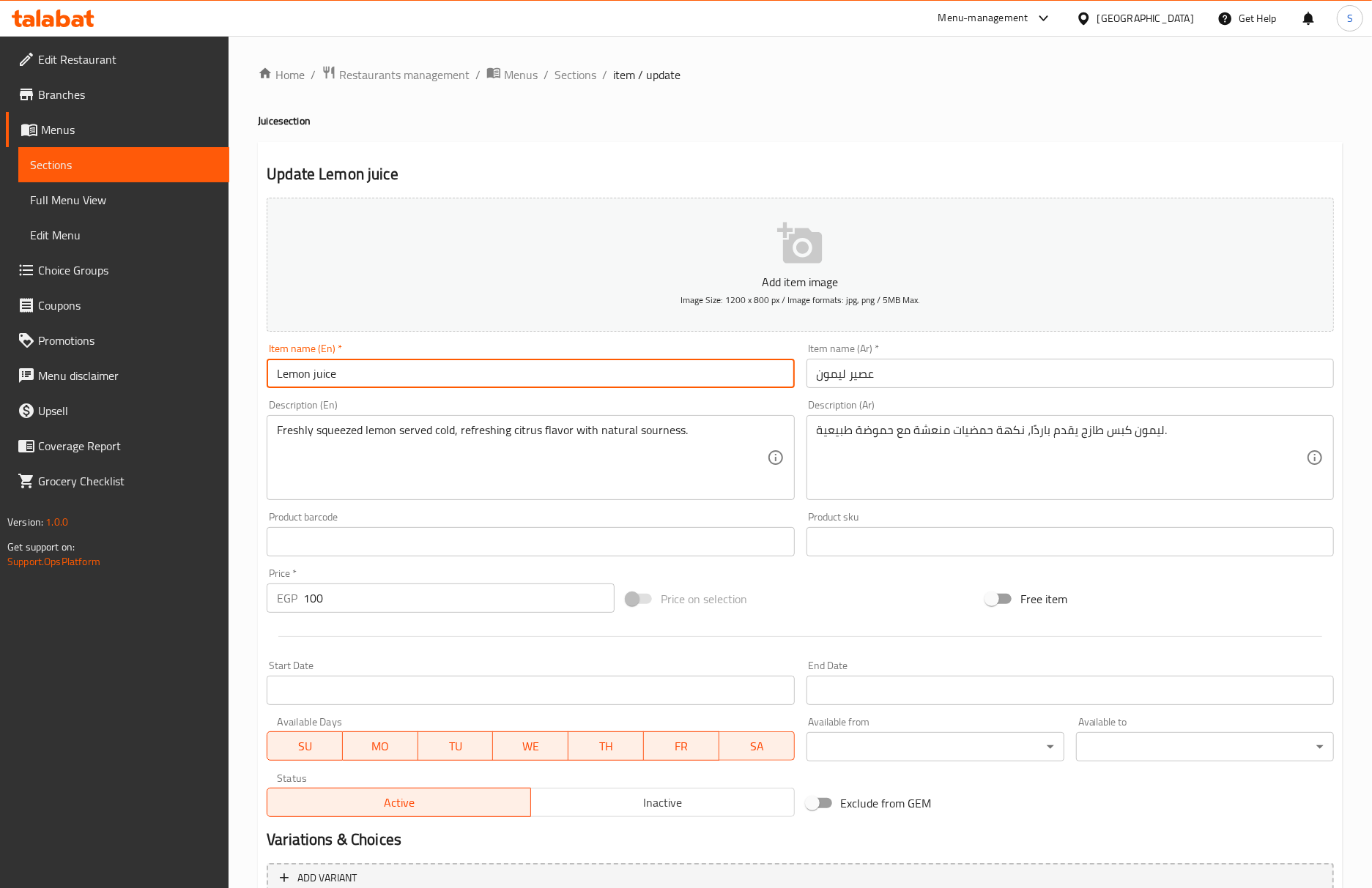
click at [411, 379] on input "Lemon juice" at bounding box center [530, 372] width 527 height 29
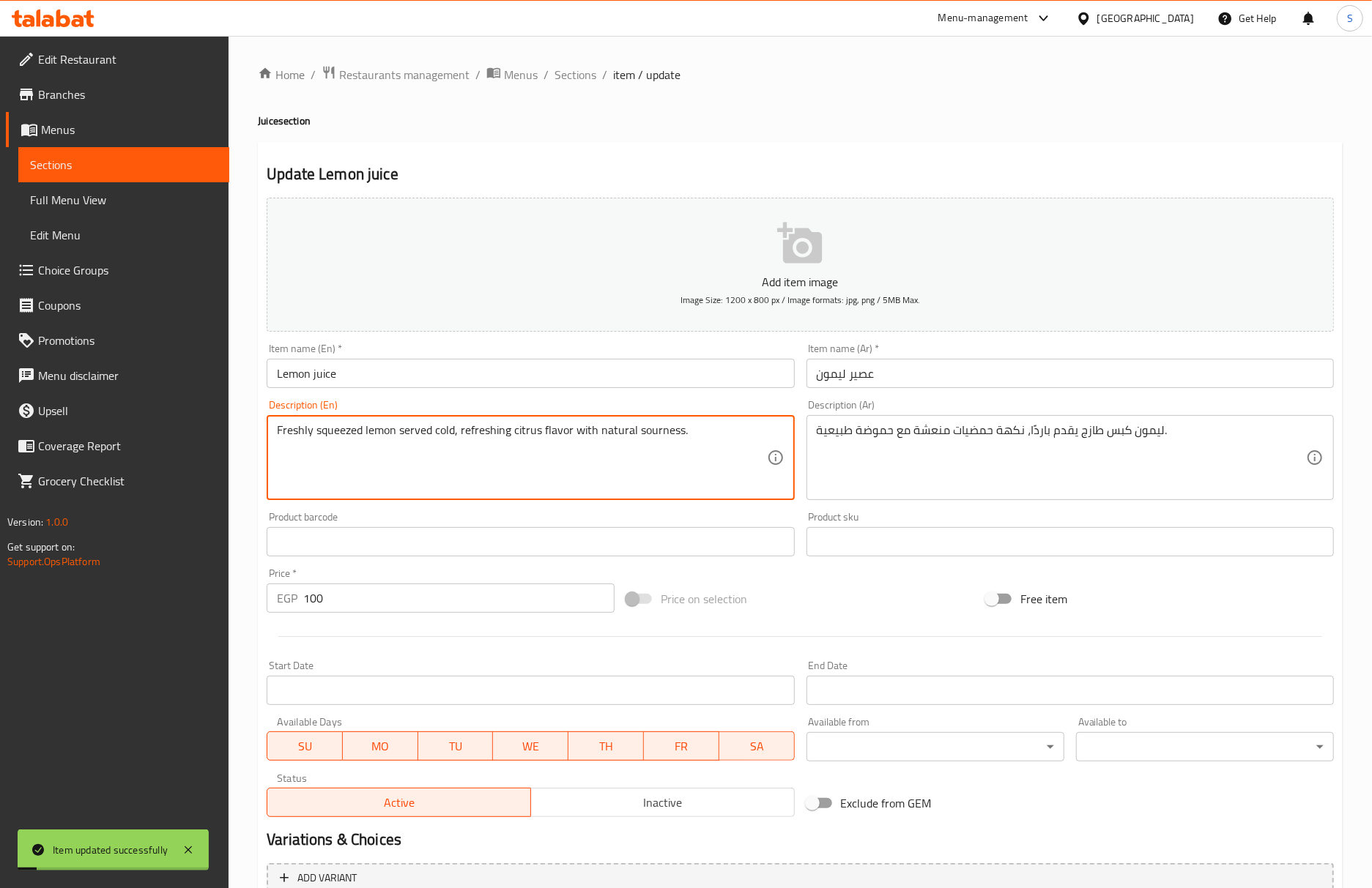
click at [634, 434] on textarea "Freshly squeezed lemon served cold, refreshing citrus flavor with natural sourn…" at bounding box center [521, 458] width 489 height 70
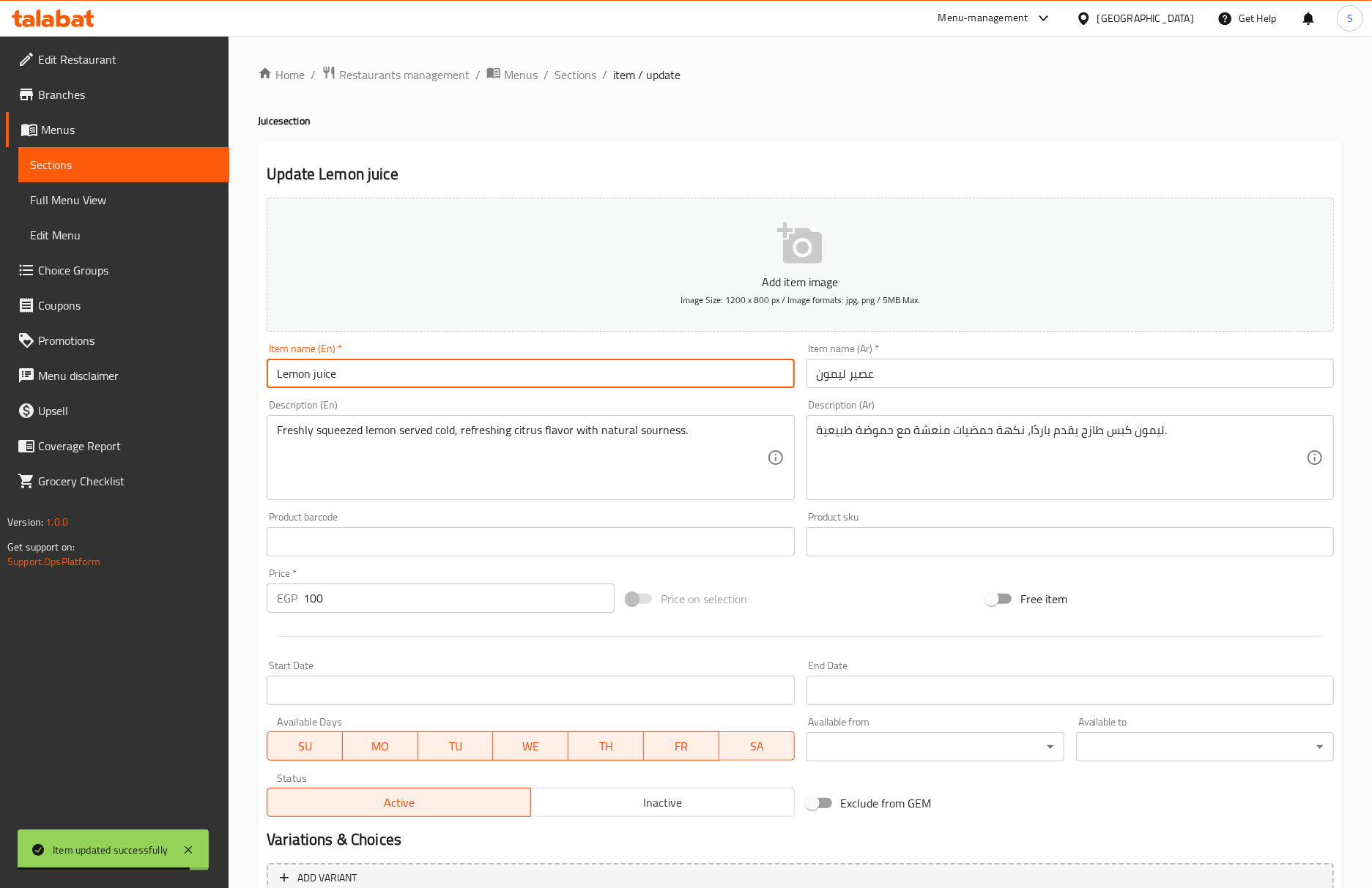
click at [466, 373] on input "Lemon juice" at bounding box center [530, 372] width 527 height 29
drag, startPoint x: 590, startPoint y: 85, endPoint x: 596, endPoint y: 59, distance: 26.7
click at [590, 85] on div "Home / Restaurants management / Menus / Sections / item / update Juice section …" at bounding box center [800, 535] width 1085 height 940
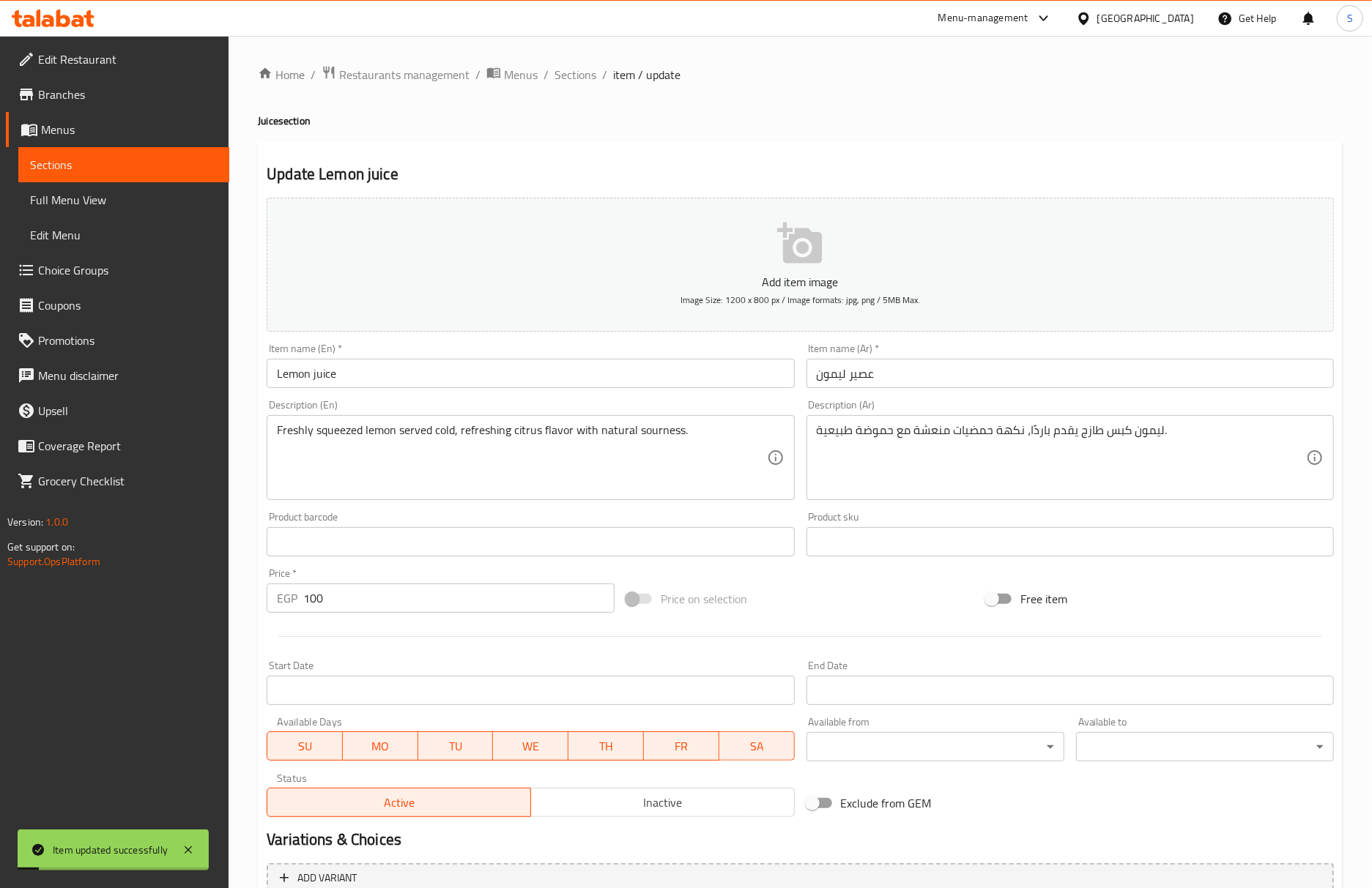
click at [596, 59] on div "Home / Restaurants management / Menus / Sections / item / update Juice section …" at bounding box center [800, 535] width 1143 height 998
click at [587, 72] on span "Sections" at bounding box center [575, 74] width 41 height 17
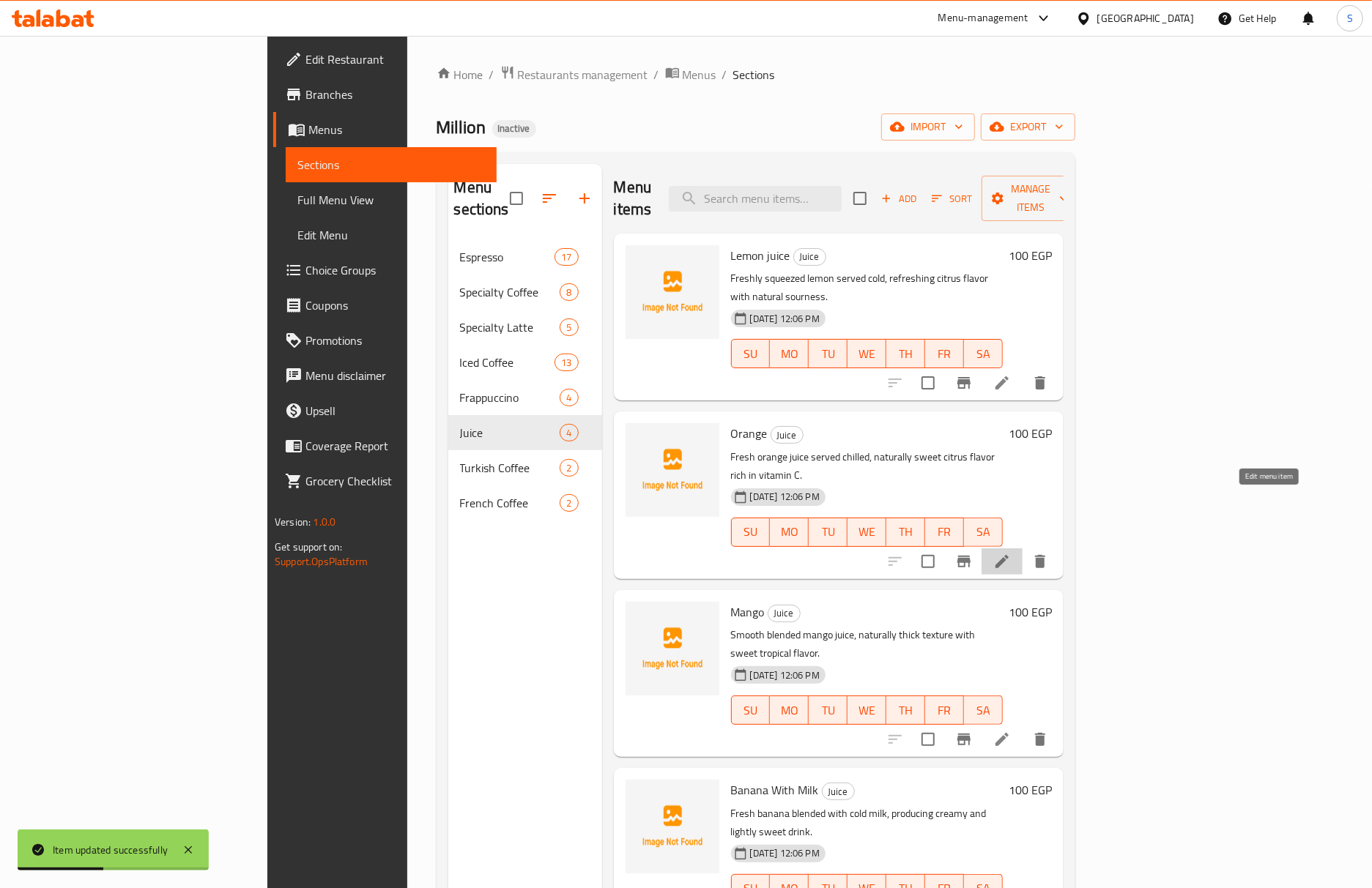
click at [1011, 553] on icon at bounding box center [1001, 561] width 17 height 17
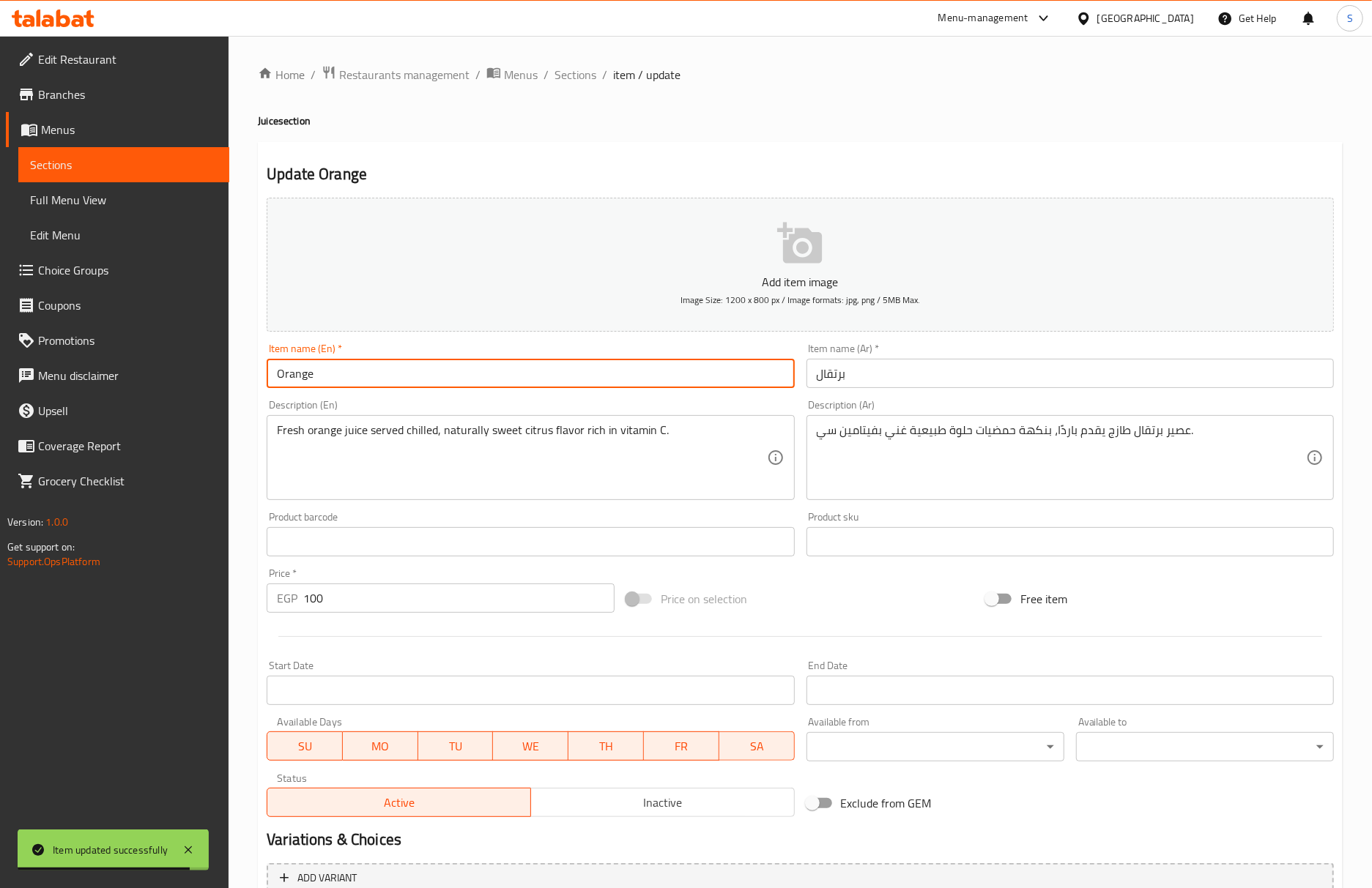
click at [560, 381] on input "Orange" at bounding box center [530, 372] width 527 height 29
type input "Orange juice"
click at [817, 372] on input "برتقال" at bounding box center [1070, 372] width 527 height 29
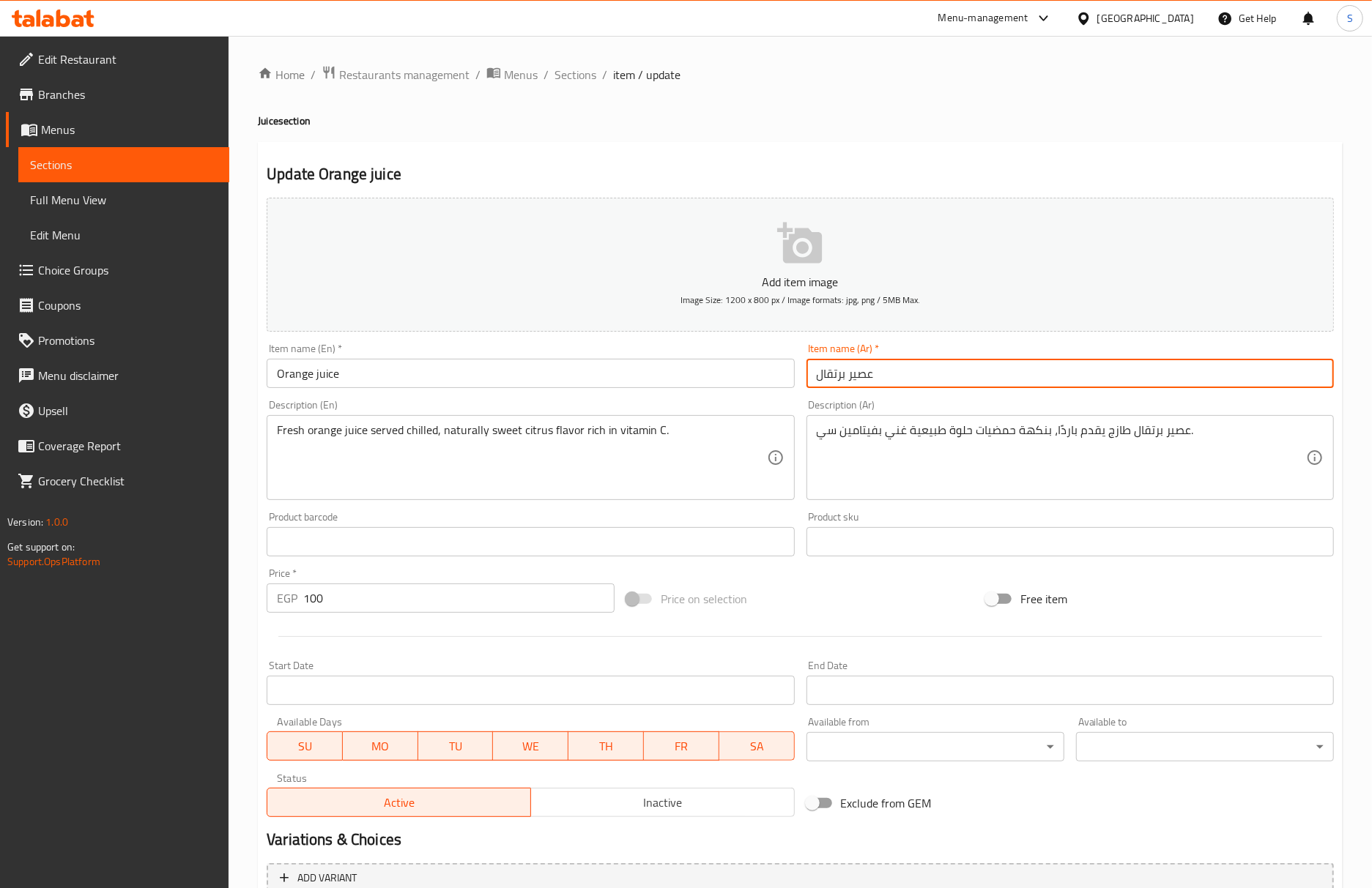
type input "عصير برتقال"
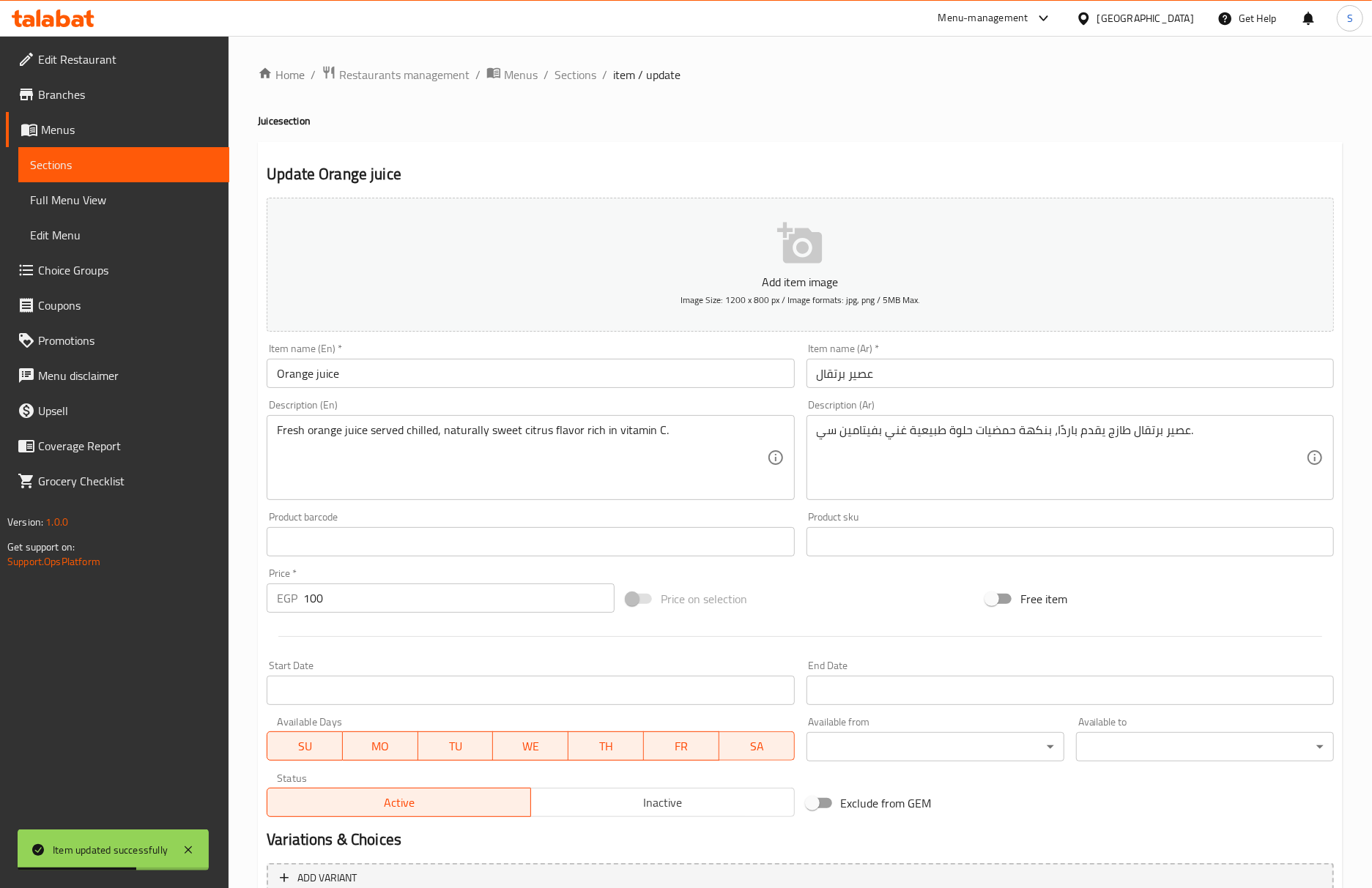
click at [758, 152] on div "Update Orange juice Add item image Image Size: 1200 x 800 px / Image formats: j…" at bounding box center [800, 569] width 1085 height 852
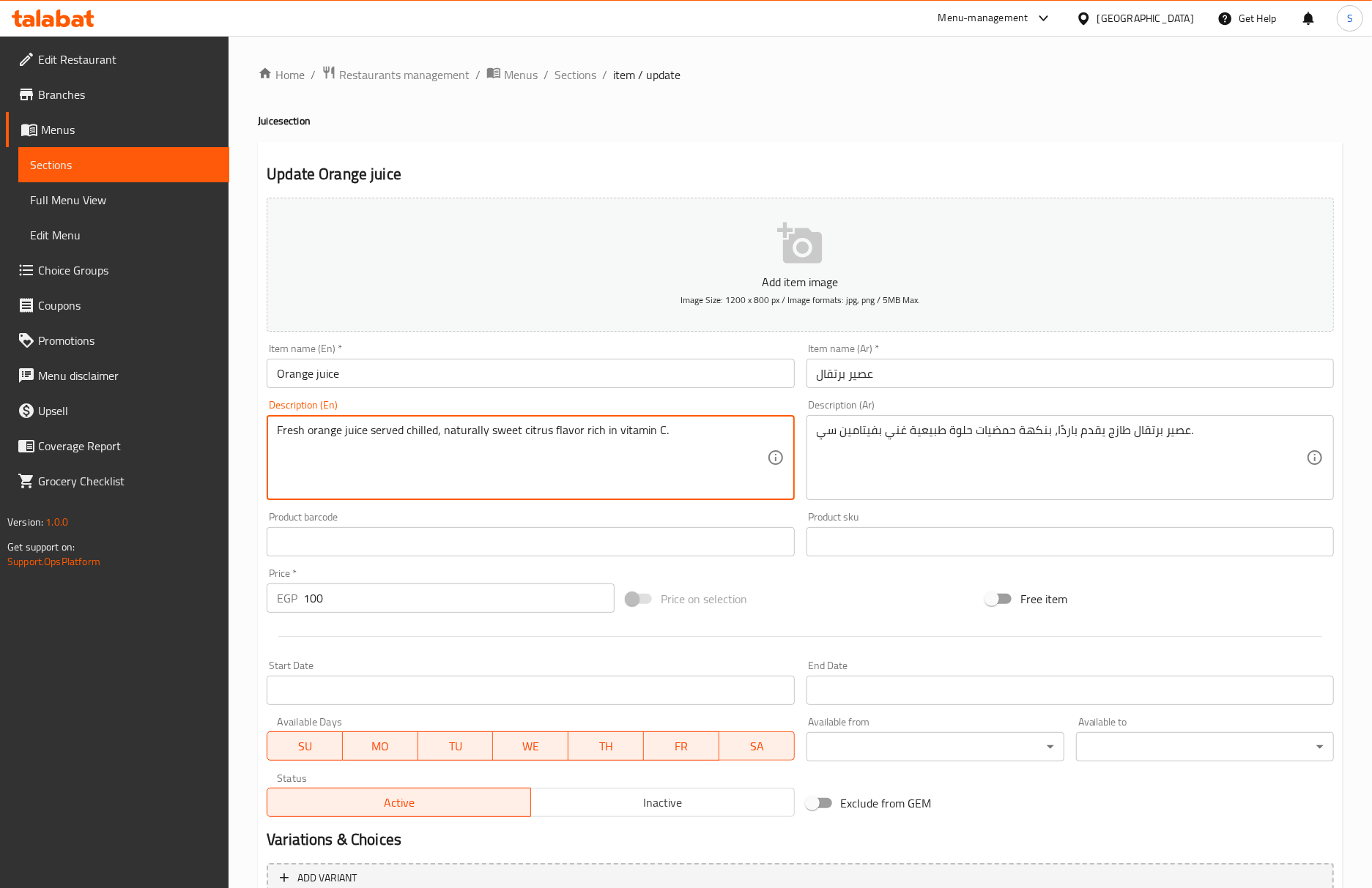
click at [637, 440] on textarea "Fresh orange juice served chilled, naturally sweet citrus flavor rich in vitami…" at bounding box center [521, 458] width 489 height 70
click at [777, 367] on input "Orange juice" at bounding box center [530, 372] width 527 height 29
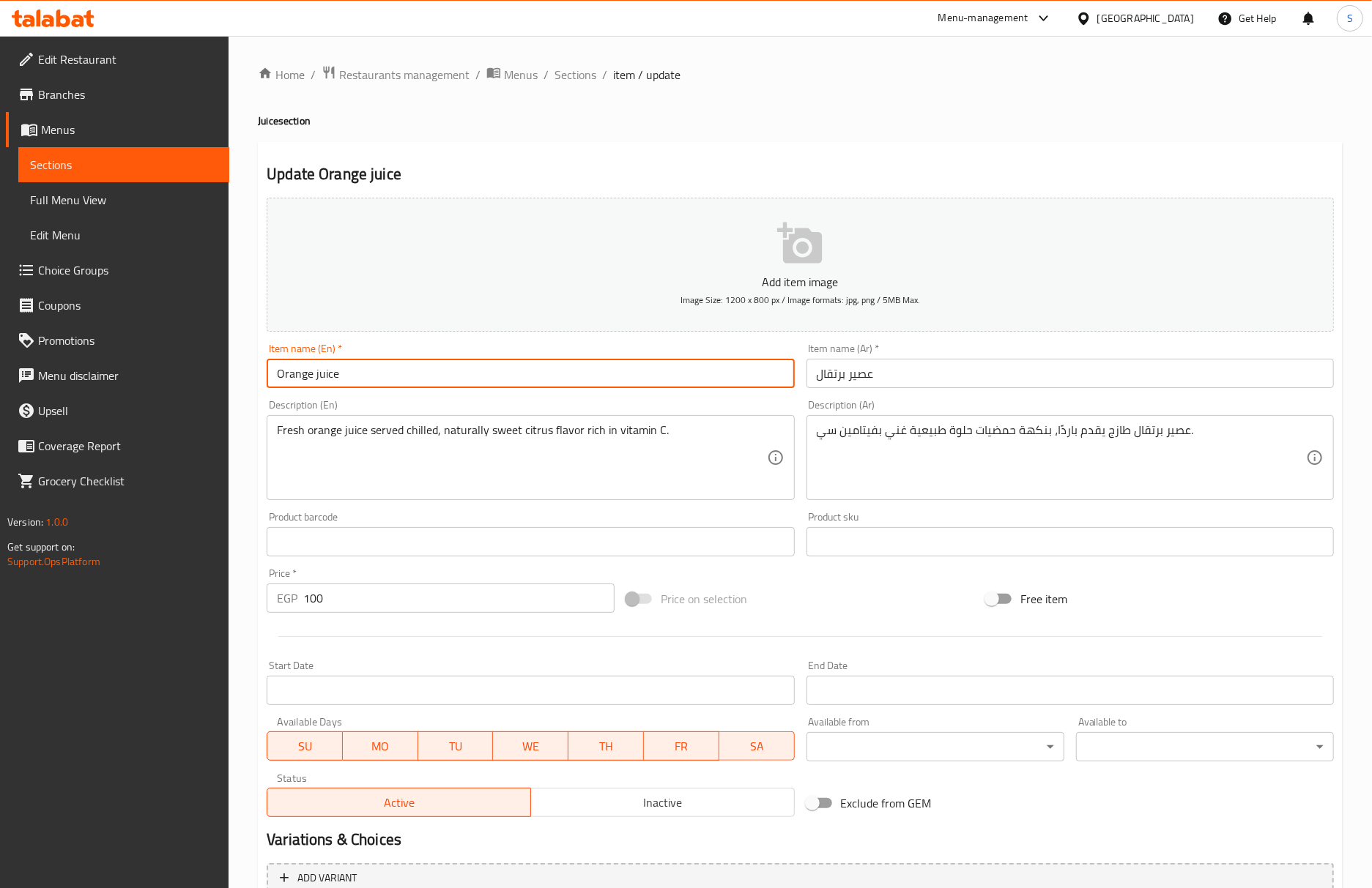
click at [585, 76] on span "Sections" at bounding box center [575, 74] width 41 height 17
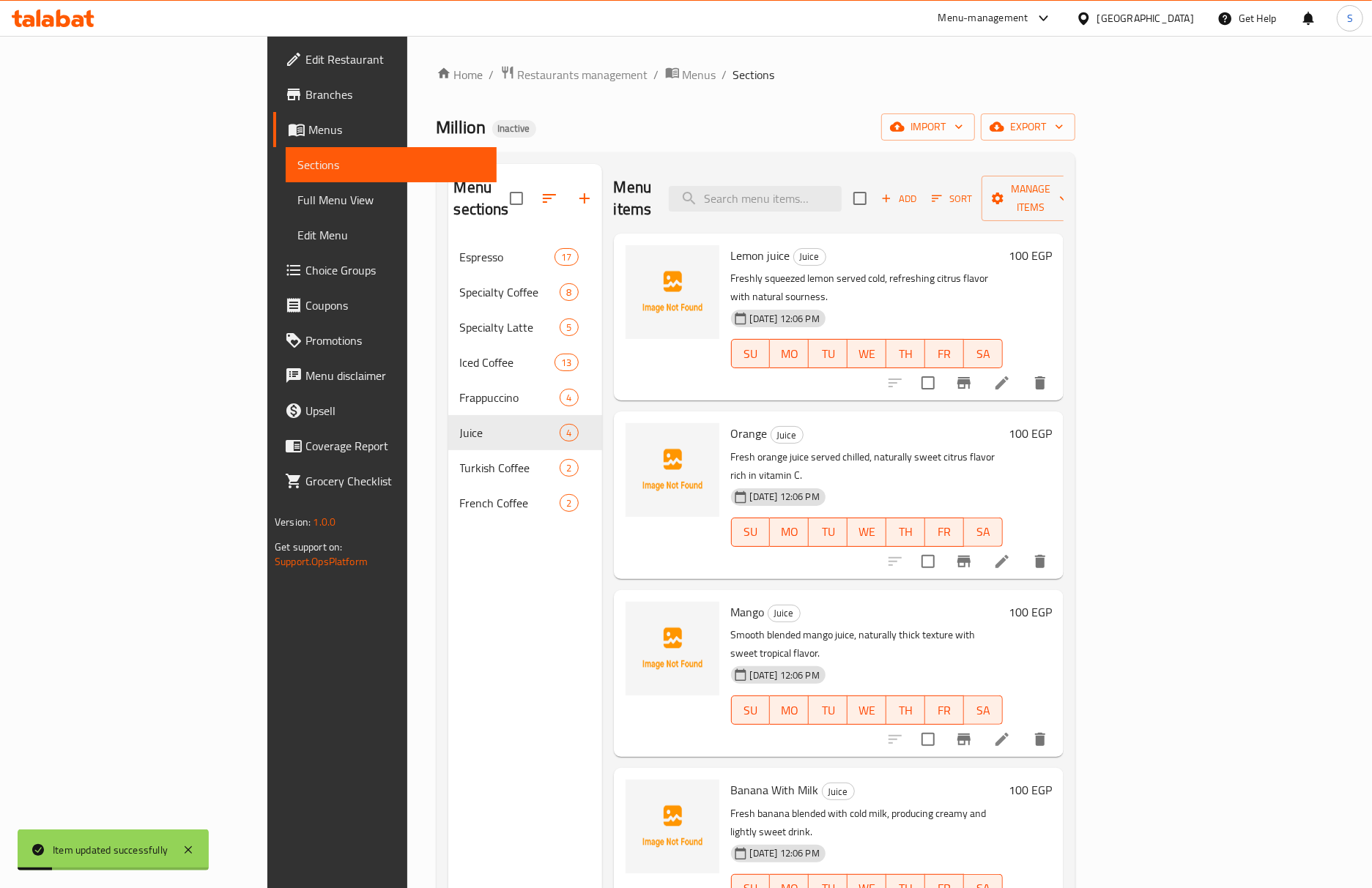
click at [1057, 722] on div at bounding box center [968, 739] width 181 height 35
click at [1023, 726] on li at bounding box center [1002, 739] width 41 height 26
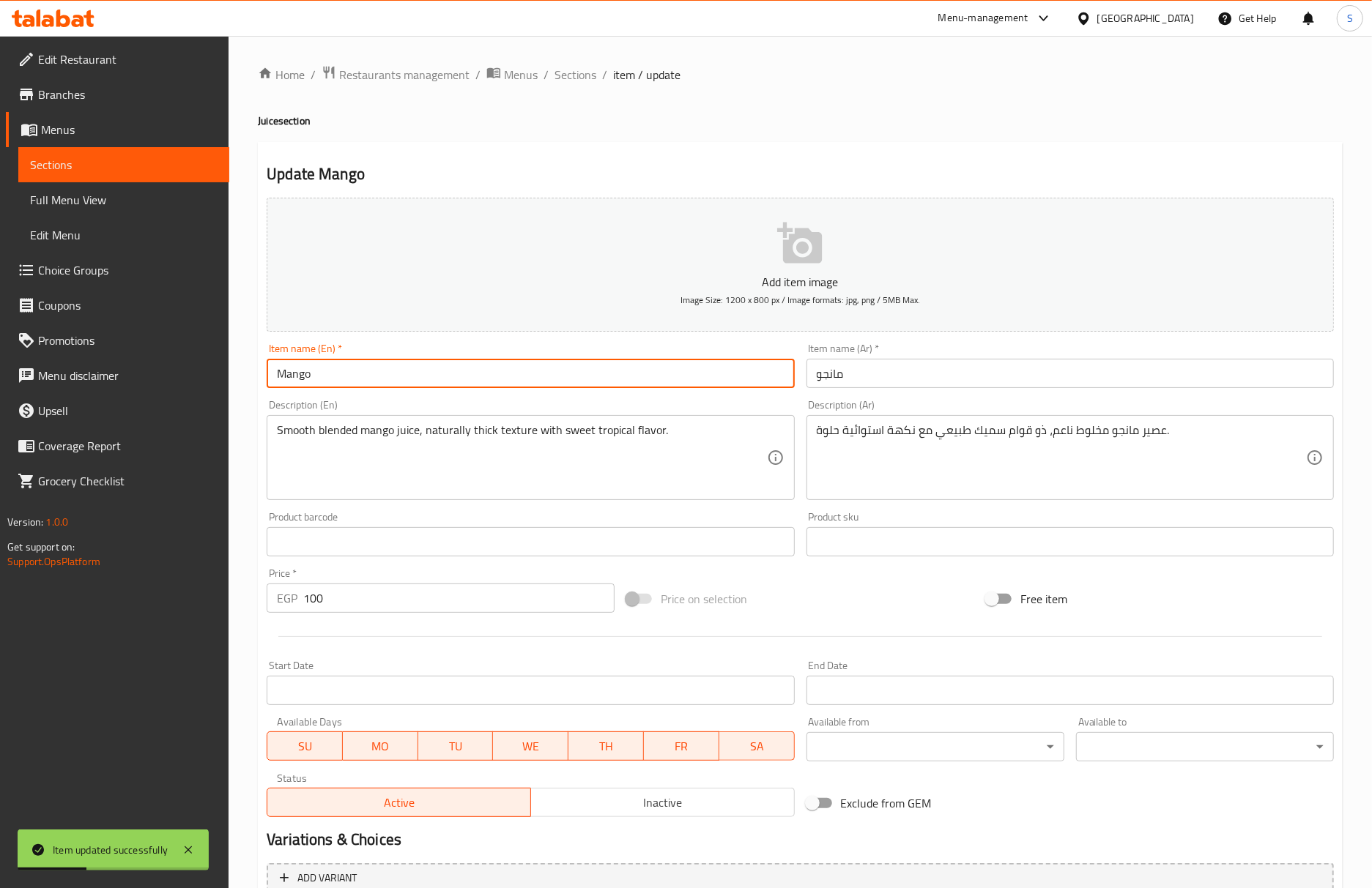
click at [451, 377] on input "Mango" at bounding box center [530, 372] width 527 height 29
type input "Mango juice"
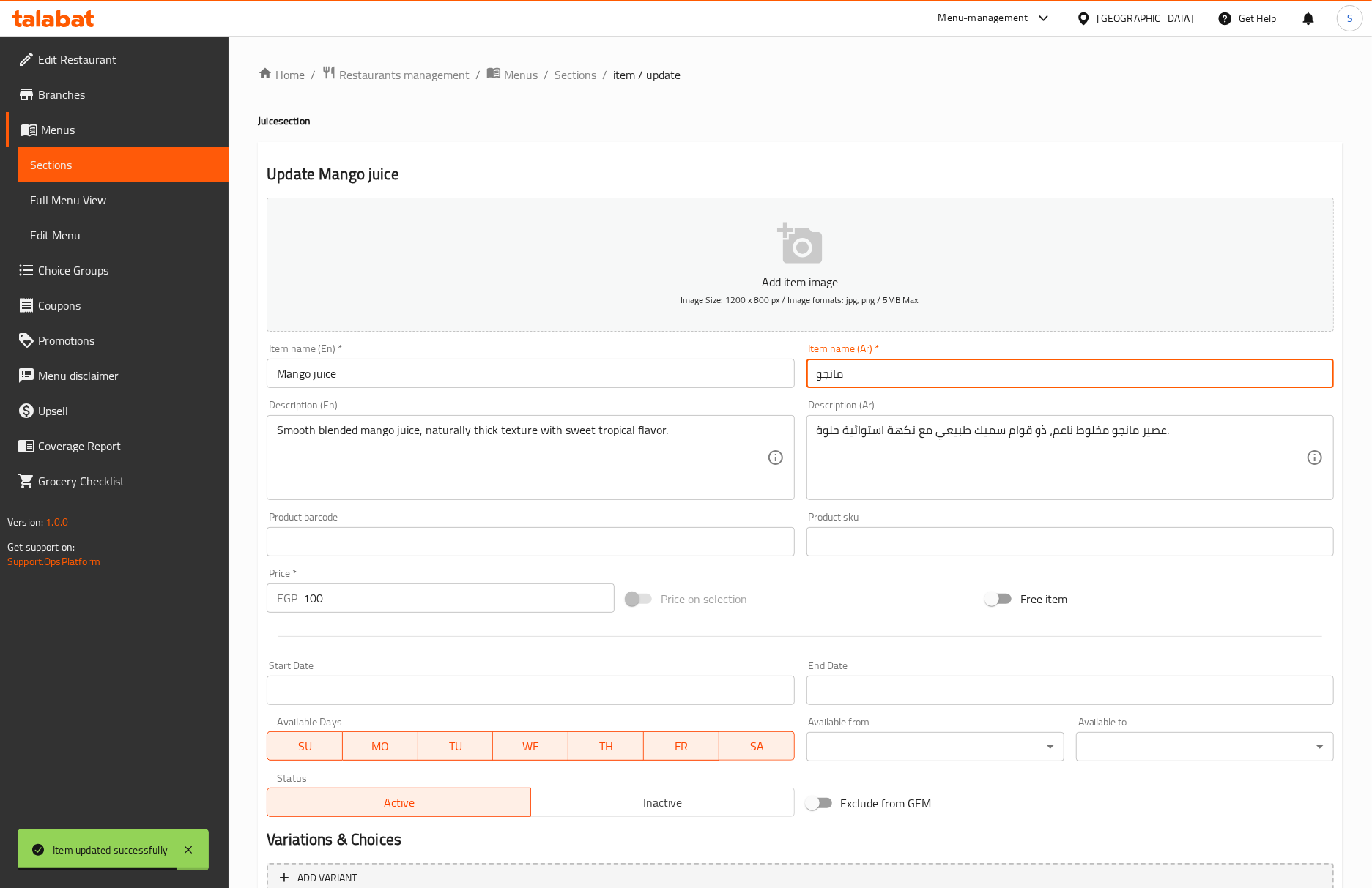
click at [816, 382] on input "مانجو" at bounding box center [1070, 372] width 527 height 29
type input "عصير مانجو"
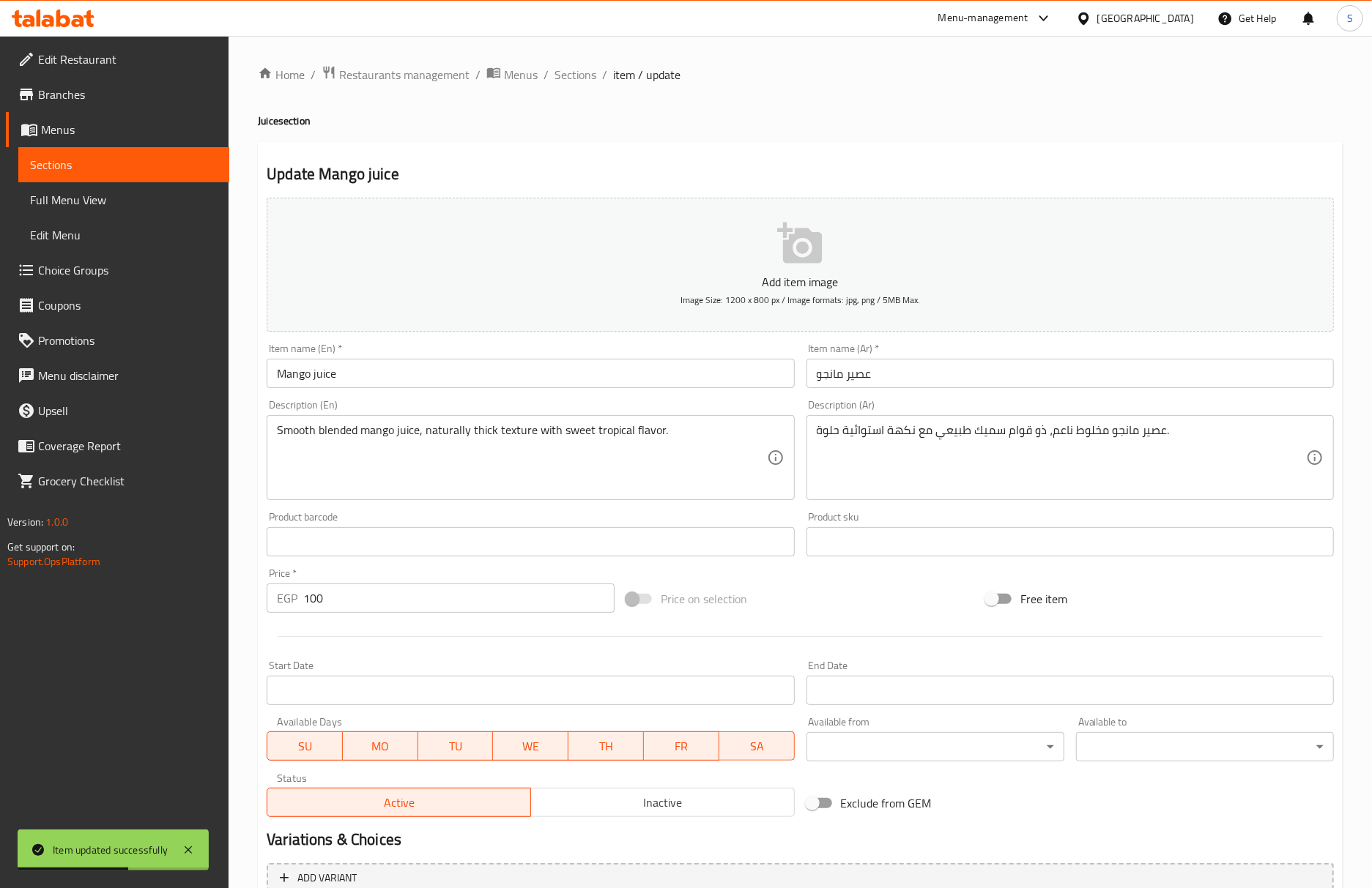
click at [628, 153] on div "Update Mango juice Add item image Image Size: 1200 x 800 px / Image formats: jp…" at bounding box center [800, 569] width 1085 height 852
click at [549, 391] on div "Item name (En)   * Mango juice Item name (En) *" at bounding box center [530, 366] width 539 height 56
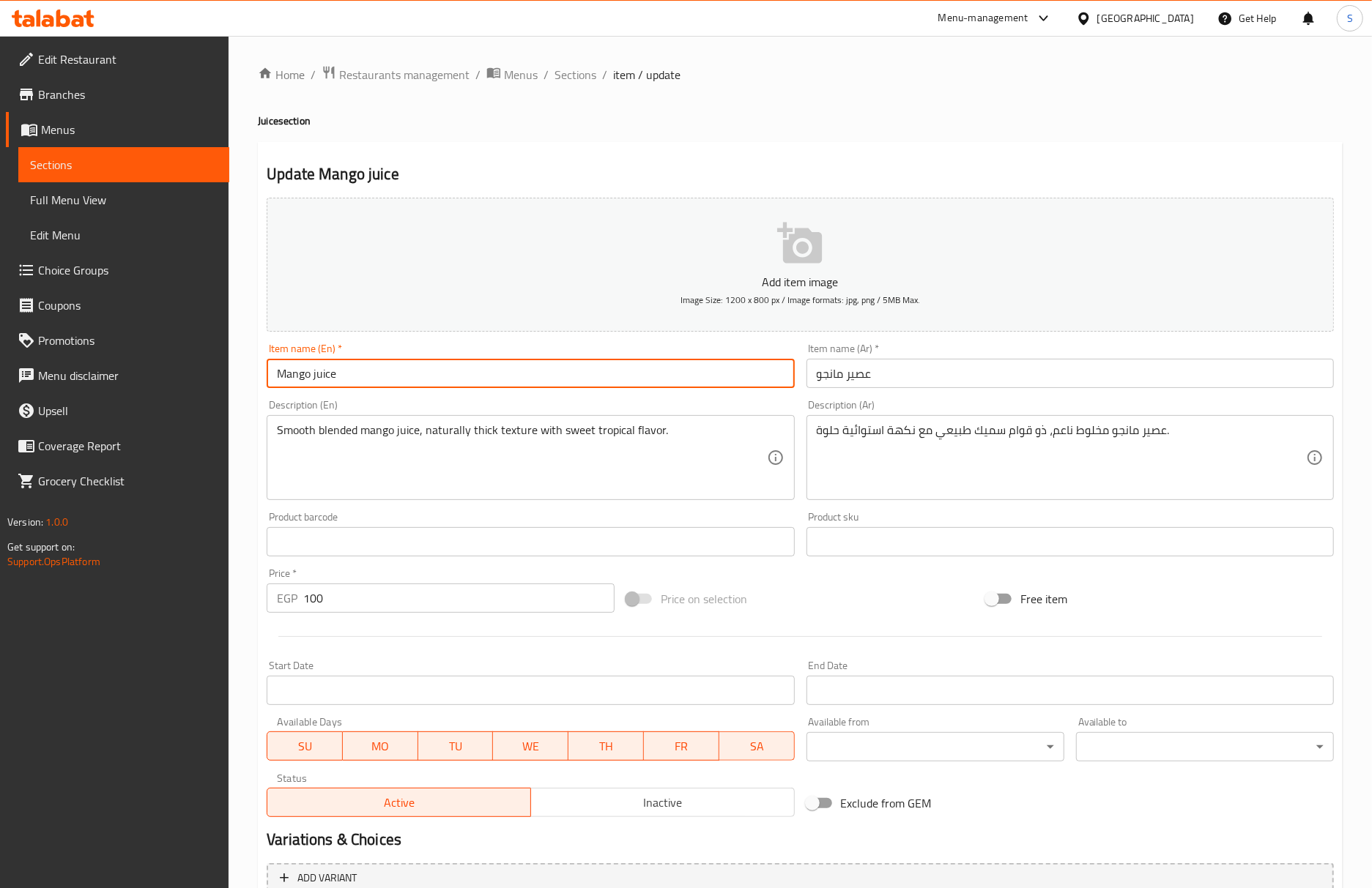
click at [552, 381] on input "Mango juice" at bounding box center [530, 372] width 527 height 29
click at [557, 78] on span "Sections" at bounding box center [575, 74] width 41 height 17
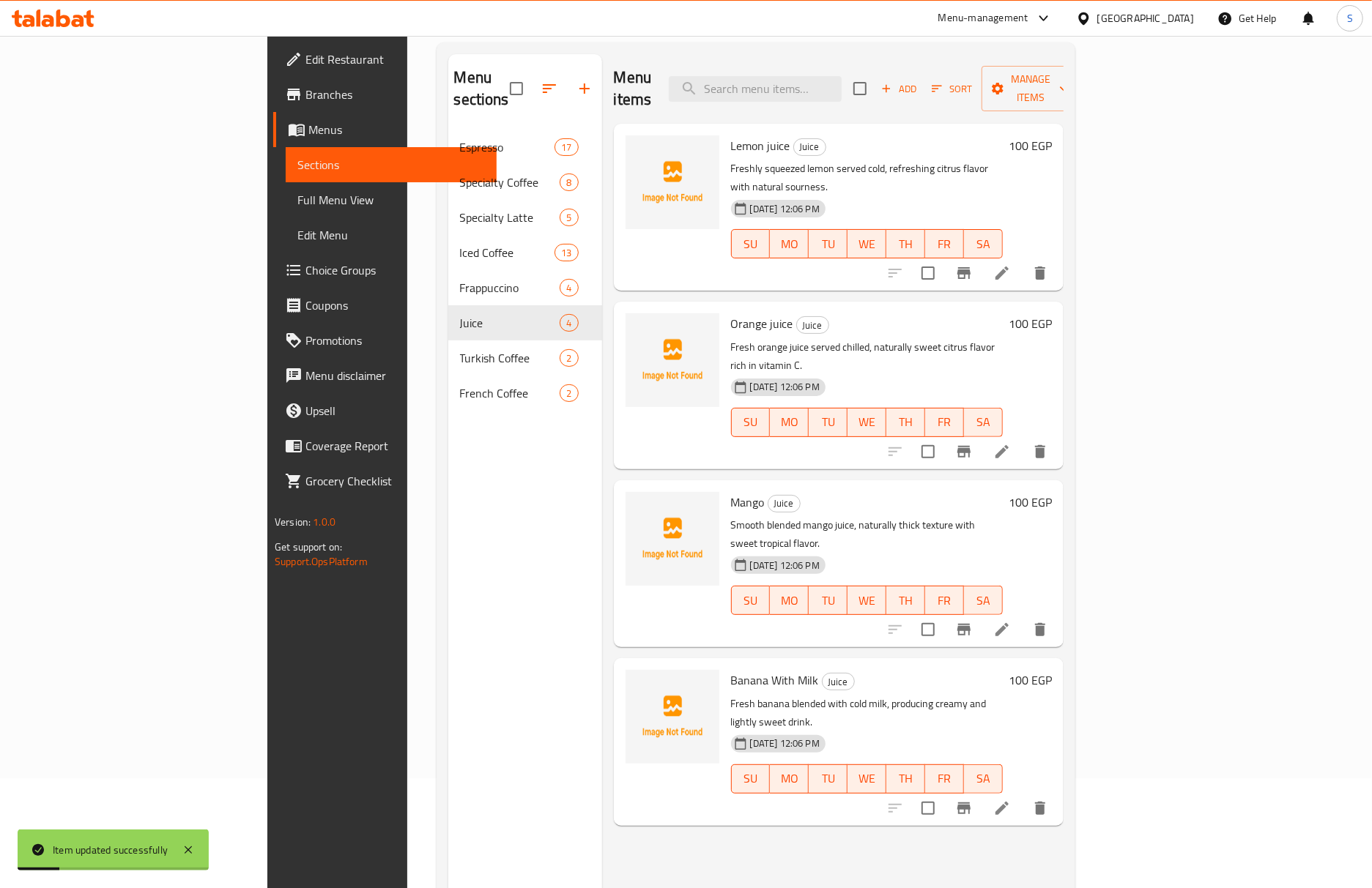
scroll to position [206, 0]
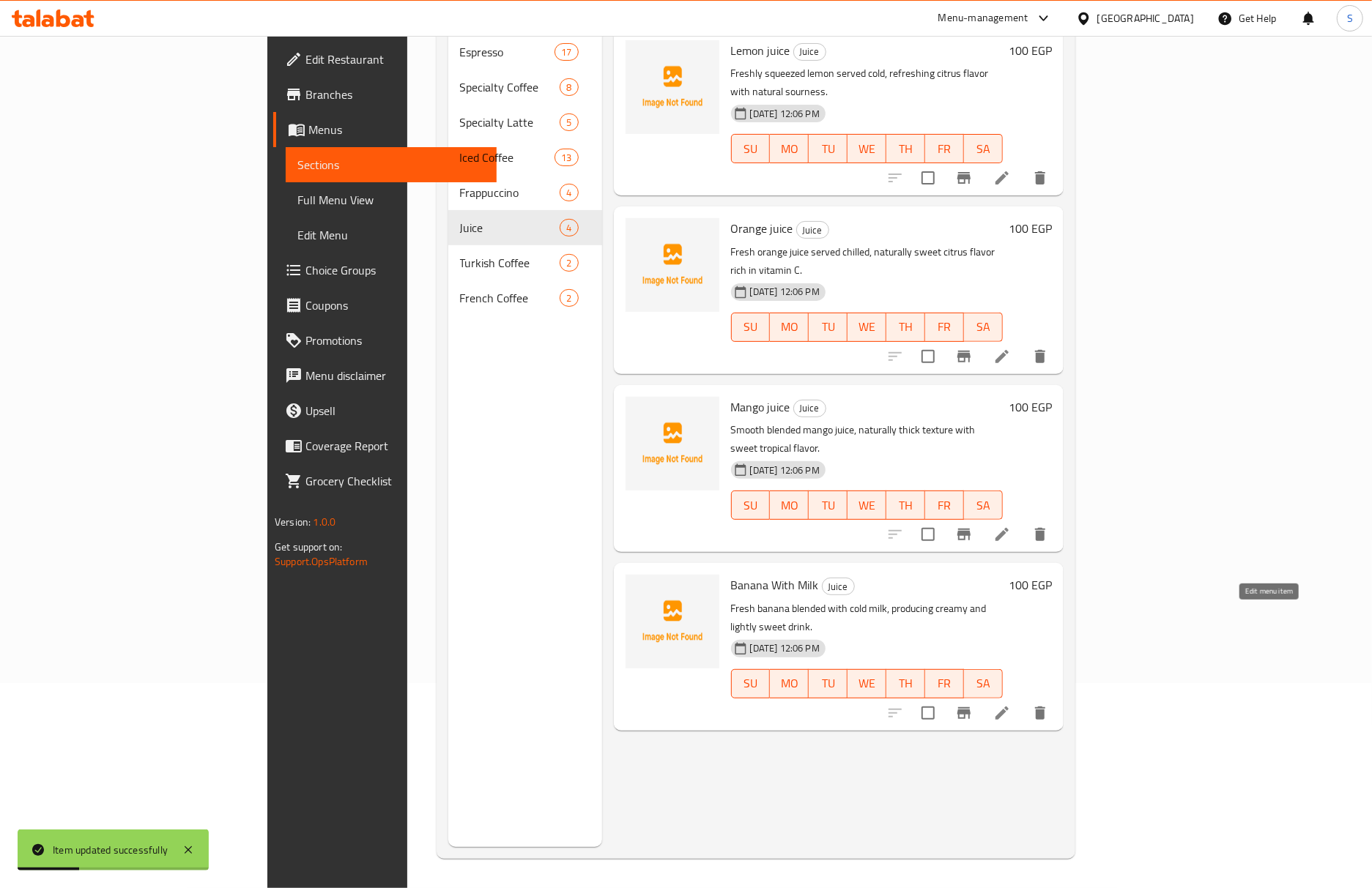
click at [1011, 704] on icon at bounding box center [1001, 713] width 17 height 17
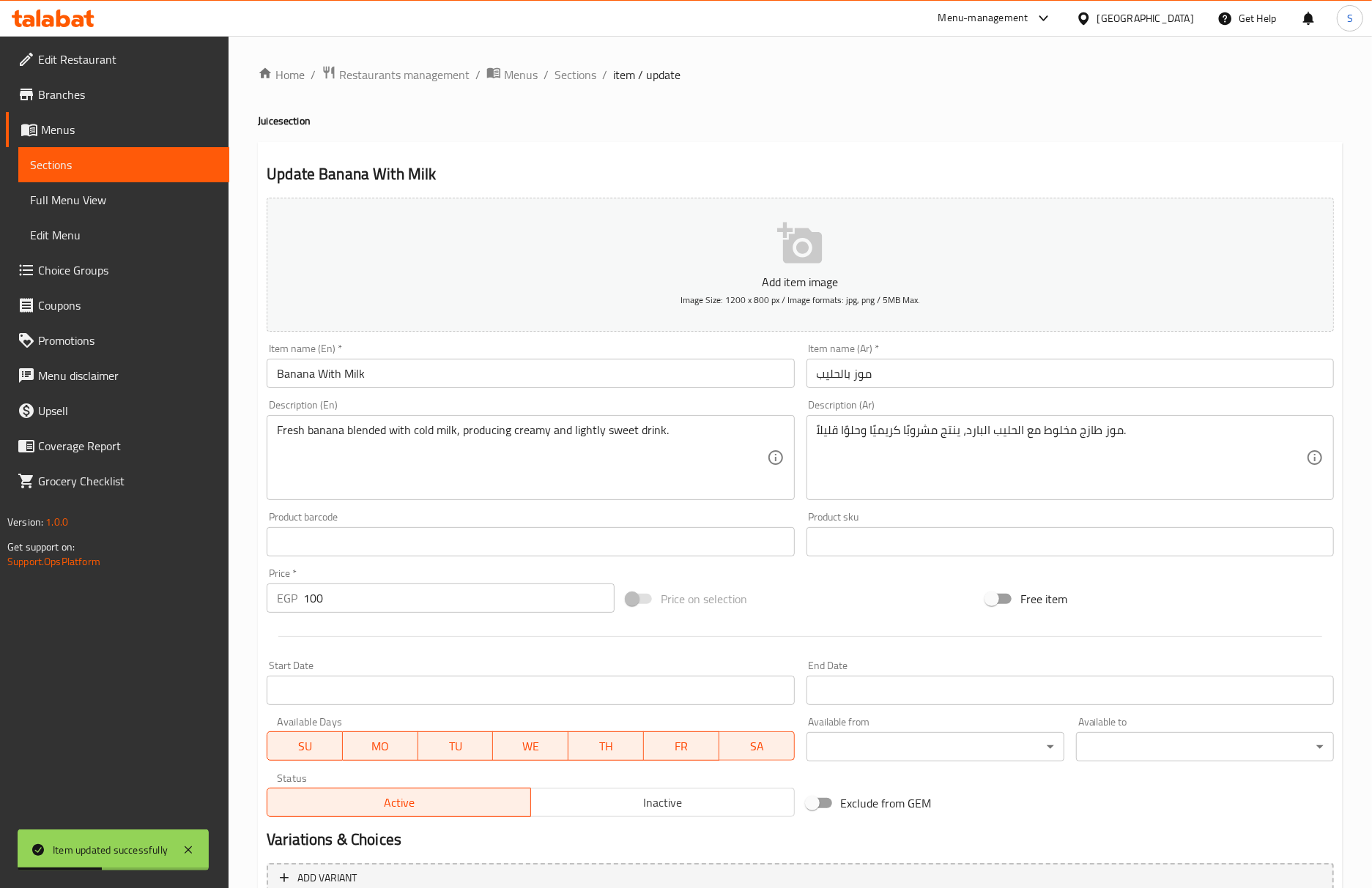
click at [402, 388] on input "Banana With Milk" at bounding box center [530, 372] width 527 height 29
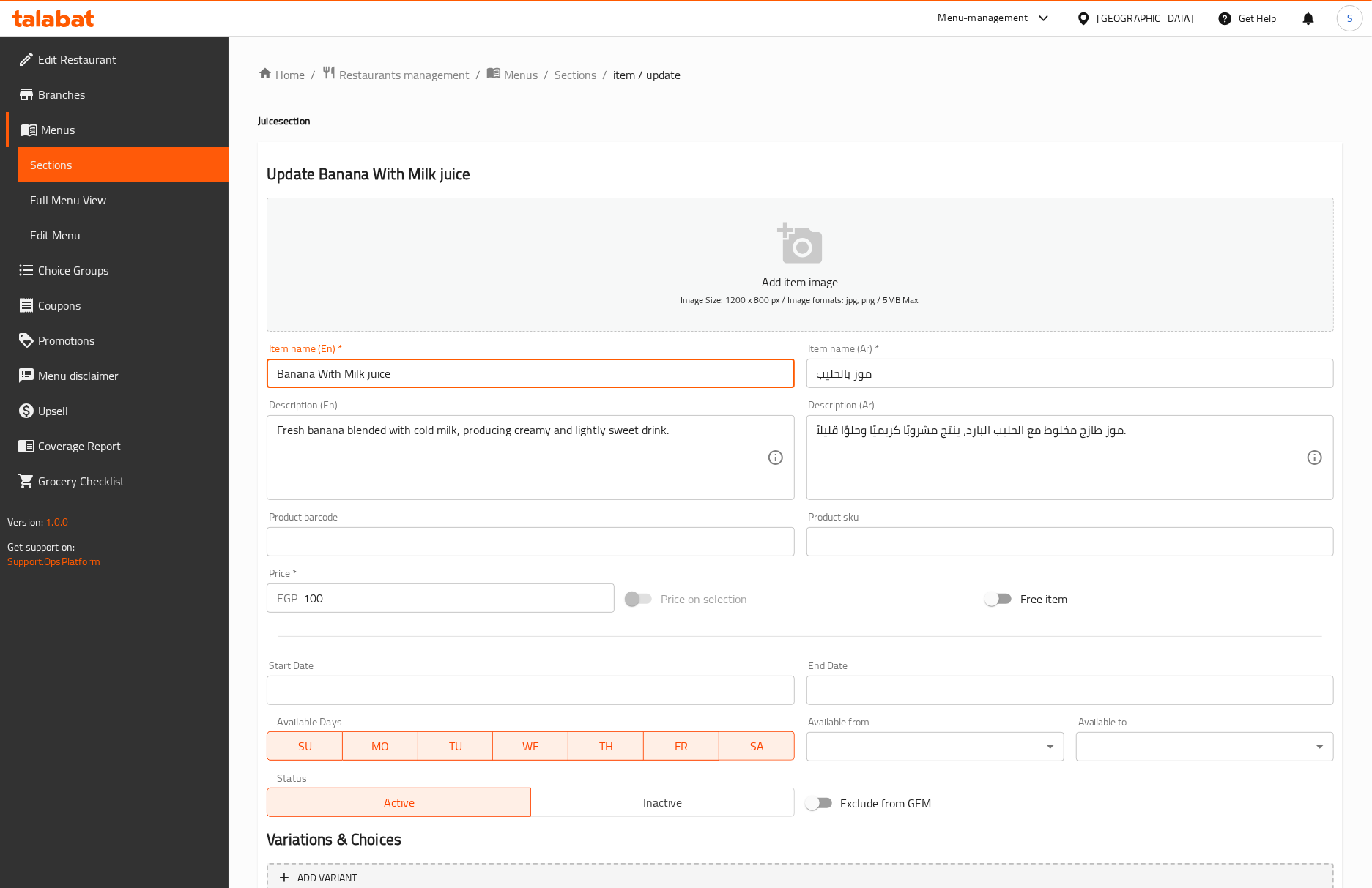
type input "Banana With Milk juice"
click at [821, 372] on input "موز بالحليب" at bounding box center [1070, 372] width 527 height 29
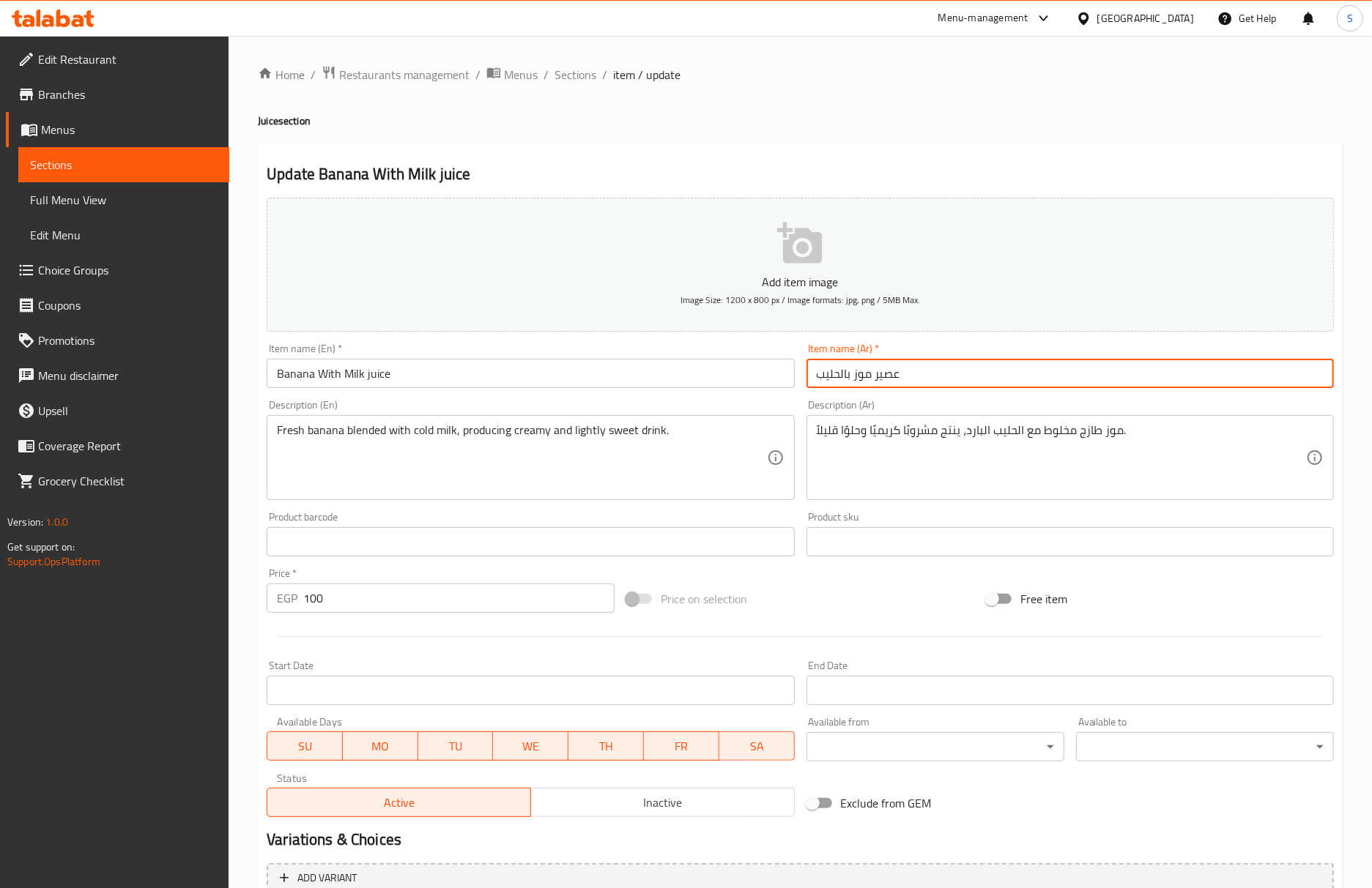
type input "عصير موز بالحليب"
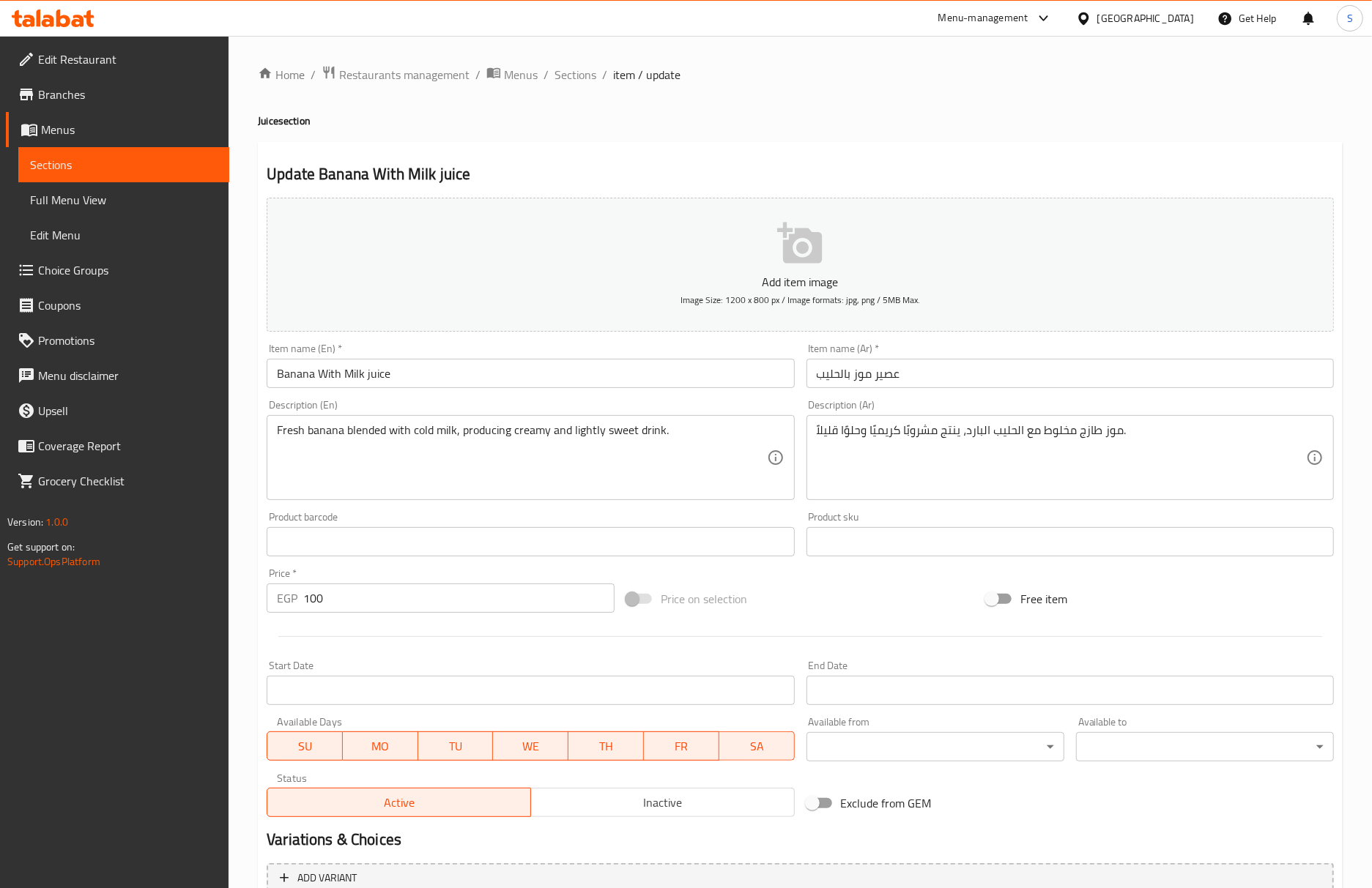
click at [674, 161] on div "Update Banana With Milk juice Add item image Image Size: 1200 x 800 px / Image …" at bounding box center [800, 569] width 1085 height 852
click at [676, 141] on div "Home / Restaurants management / Menus / Sections / item / update Juice section …" at bounding box center [800, 535] width 1085 height 940
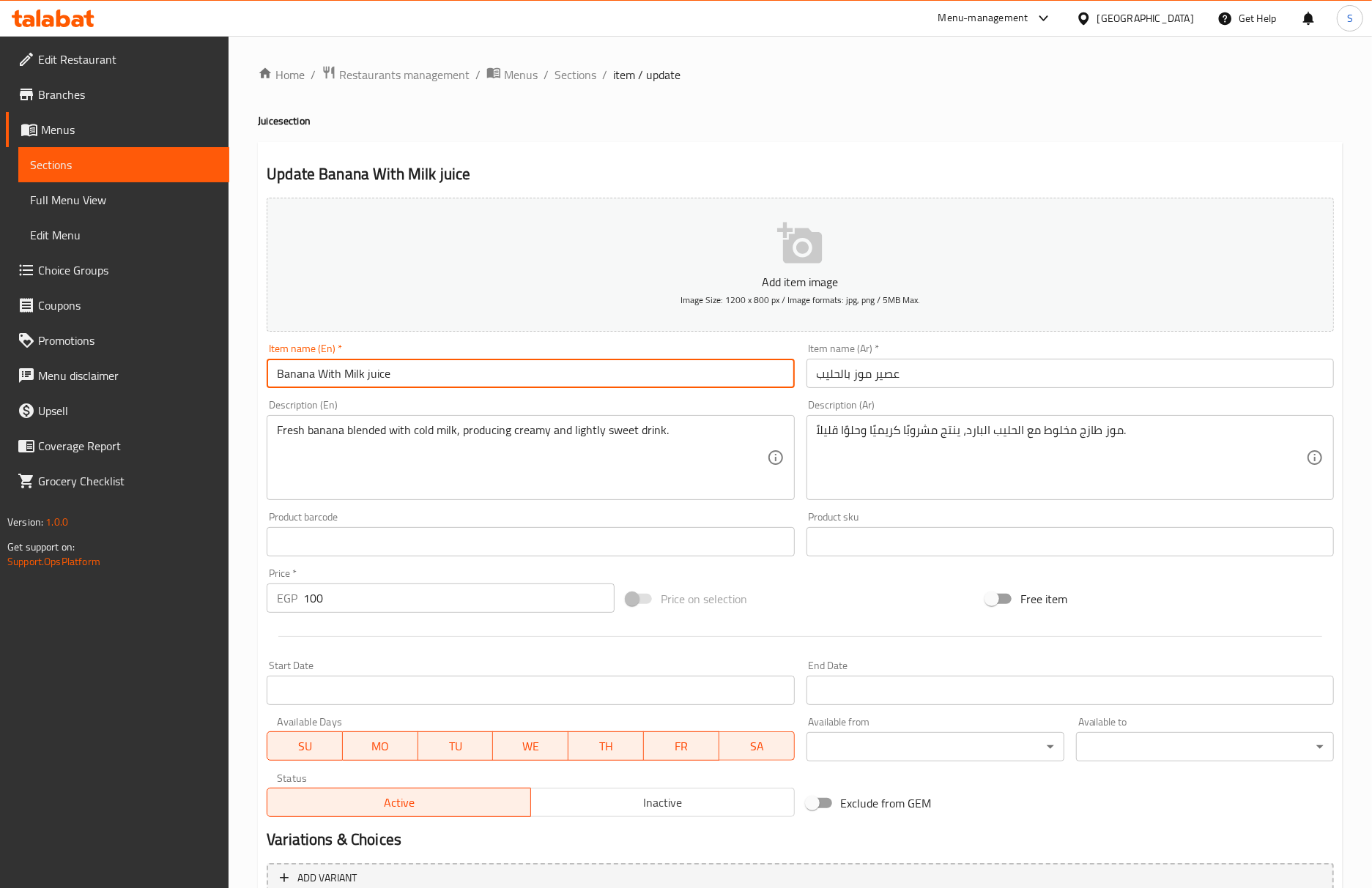
click at [651, 366] on input "Banana With Milk juice" at bounding box center [530, 372] width 527 height 29
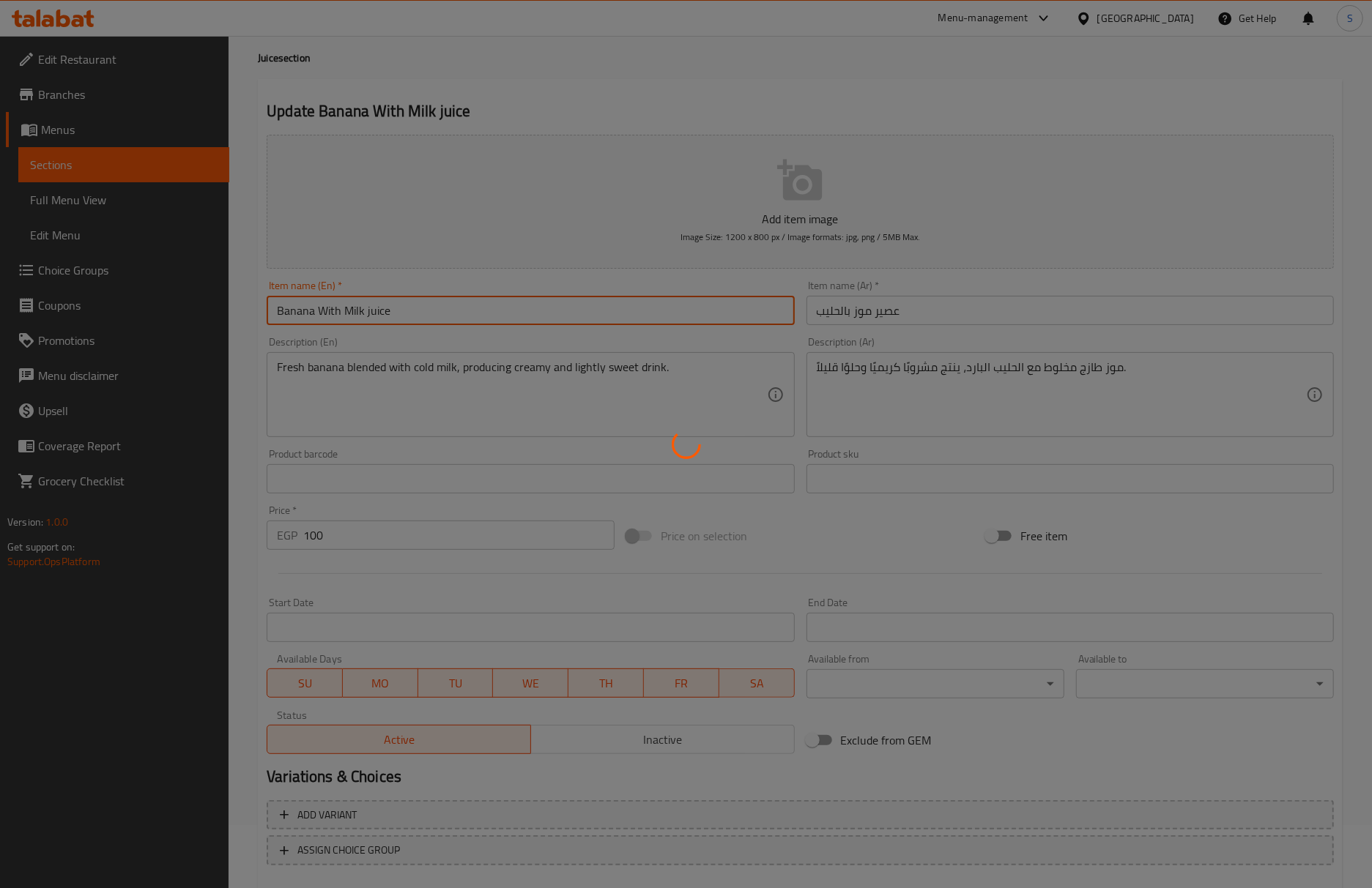
scroll to position [98, 0]
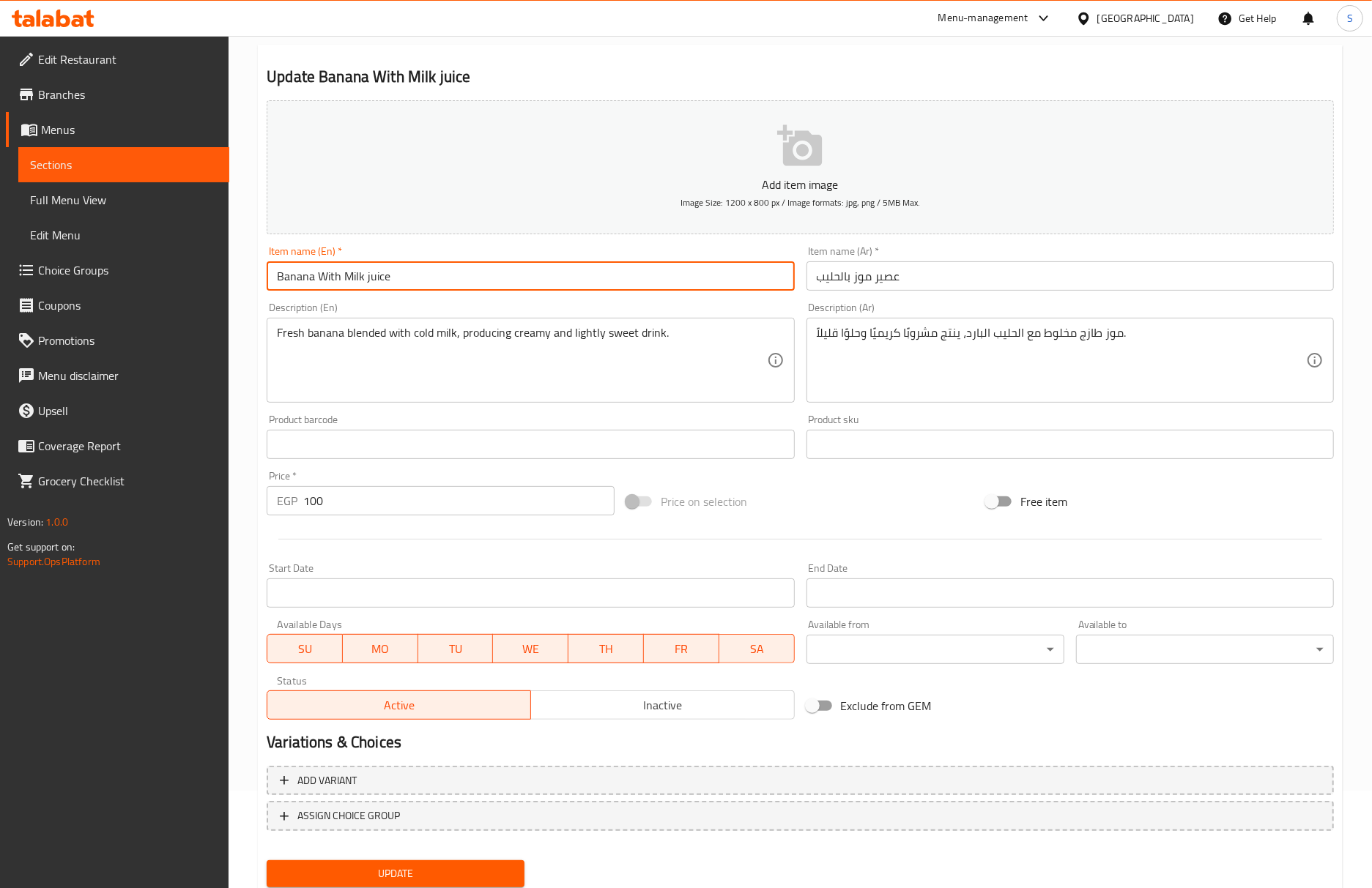
click at [267, 860] on button "Update" at bounding box center [395, 873] width 258 height 27
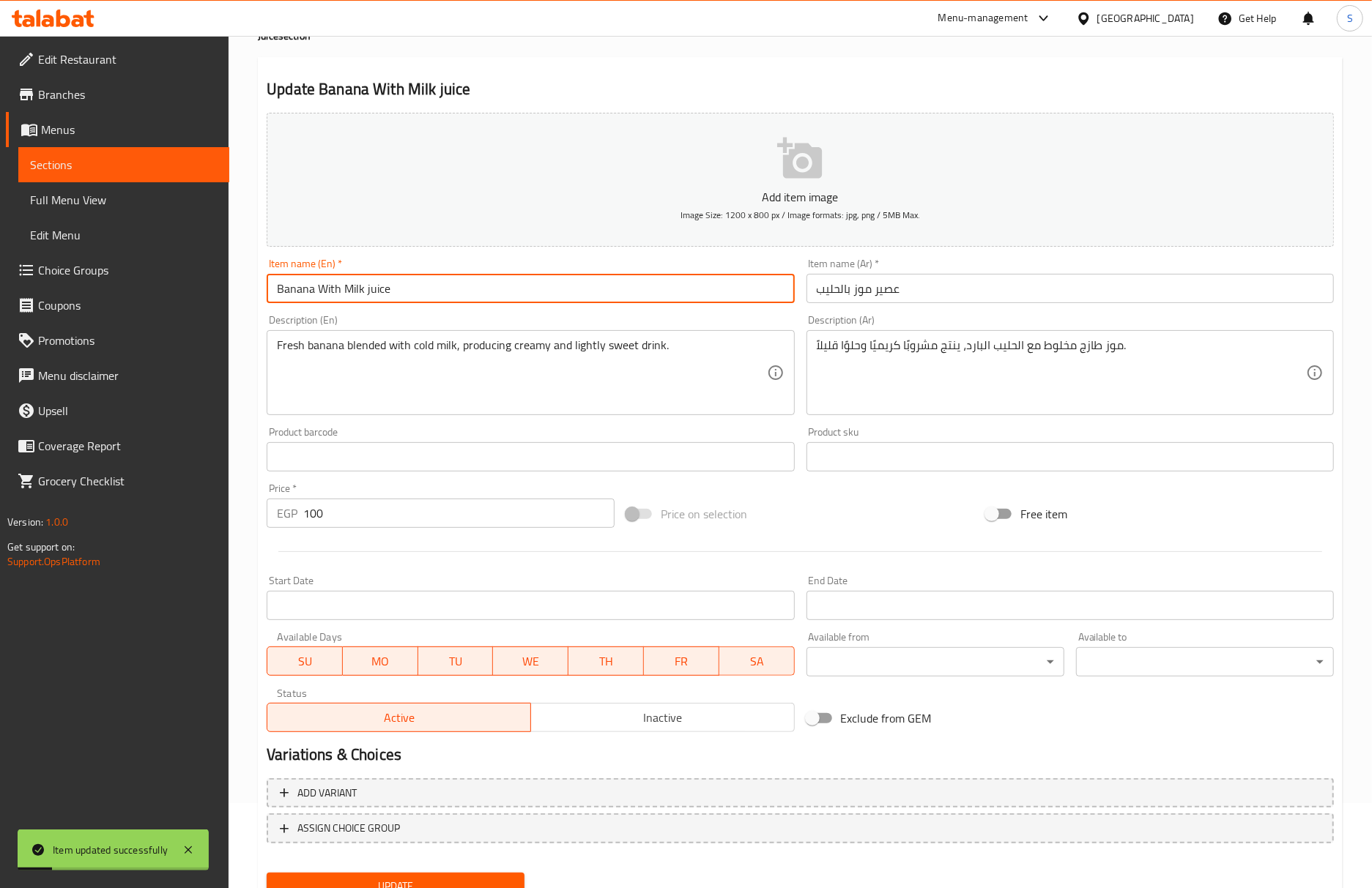
scroll to position [0, 0]
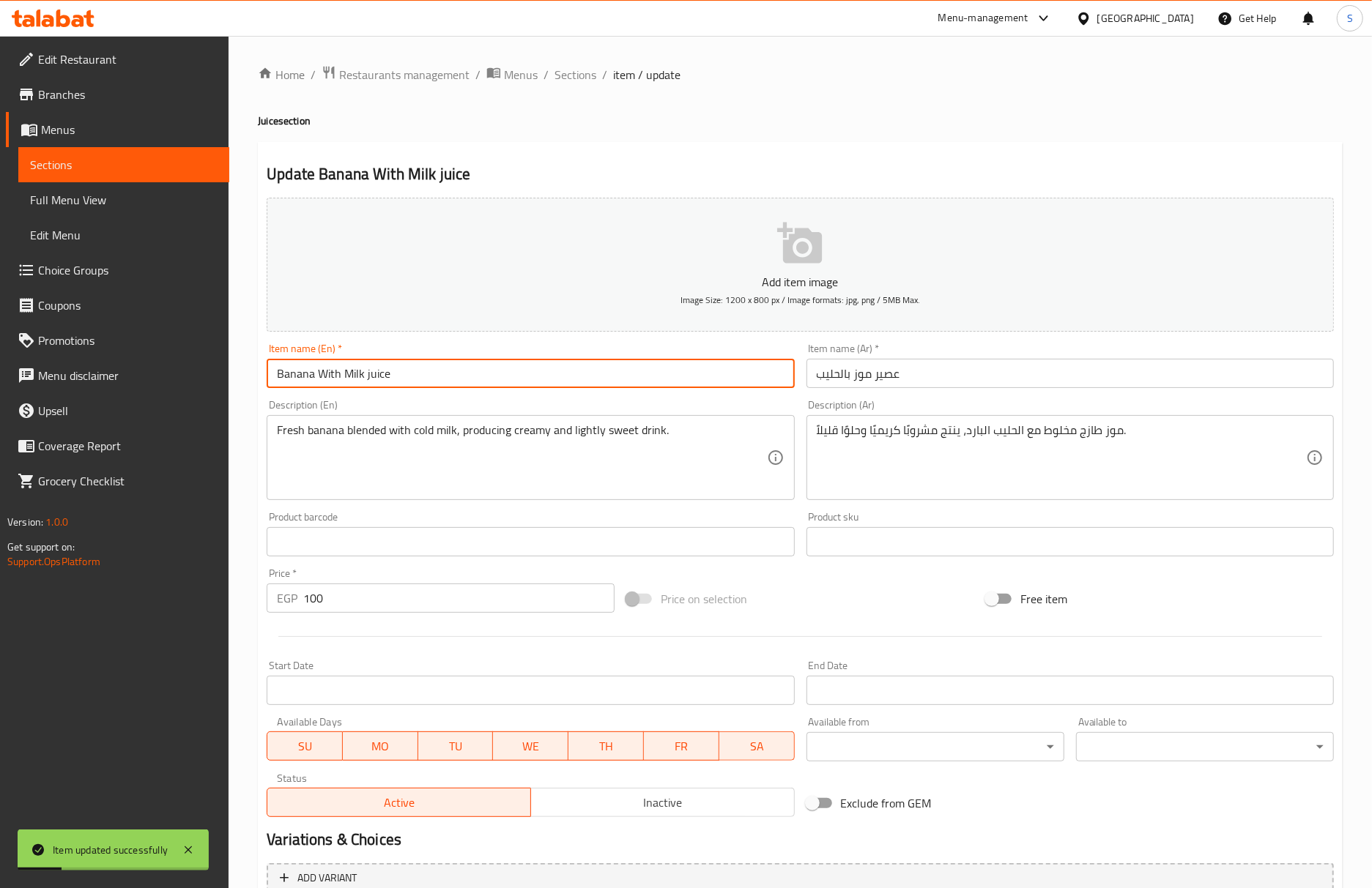
drag, startPoint x: 575, startPoint y: 79, endPoint x: 508, endPoint y: 21, distance: 88.6
click at [575, 79] on span "Sections" at bounding box center [575, 74] width 41 height 17
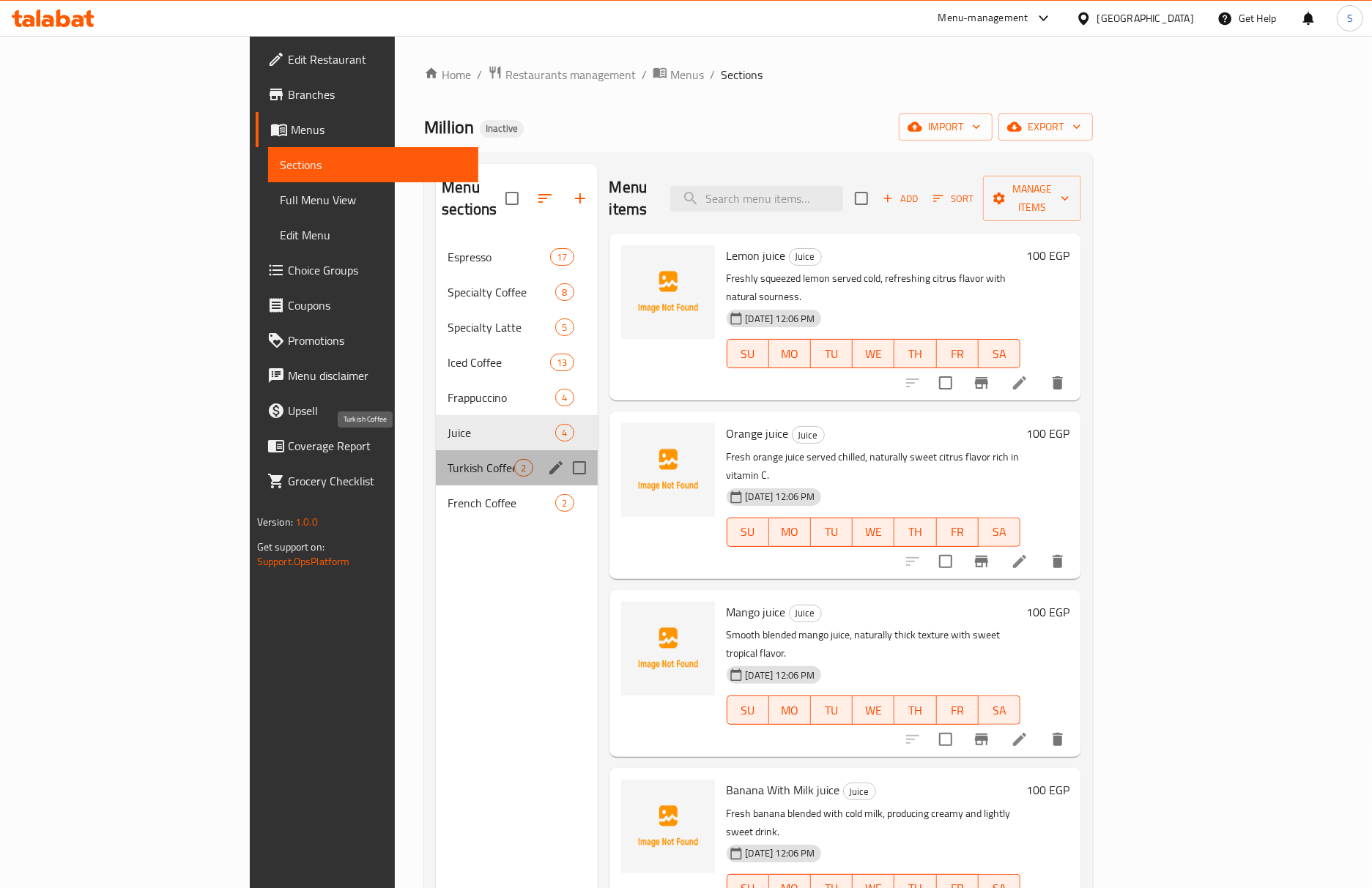
click at [447, 459] on span "Turkish Coffee" at bounding box center [480, 468] width 66 height 17
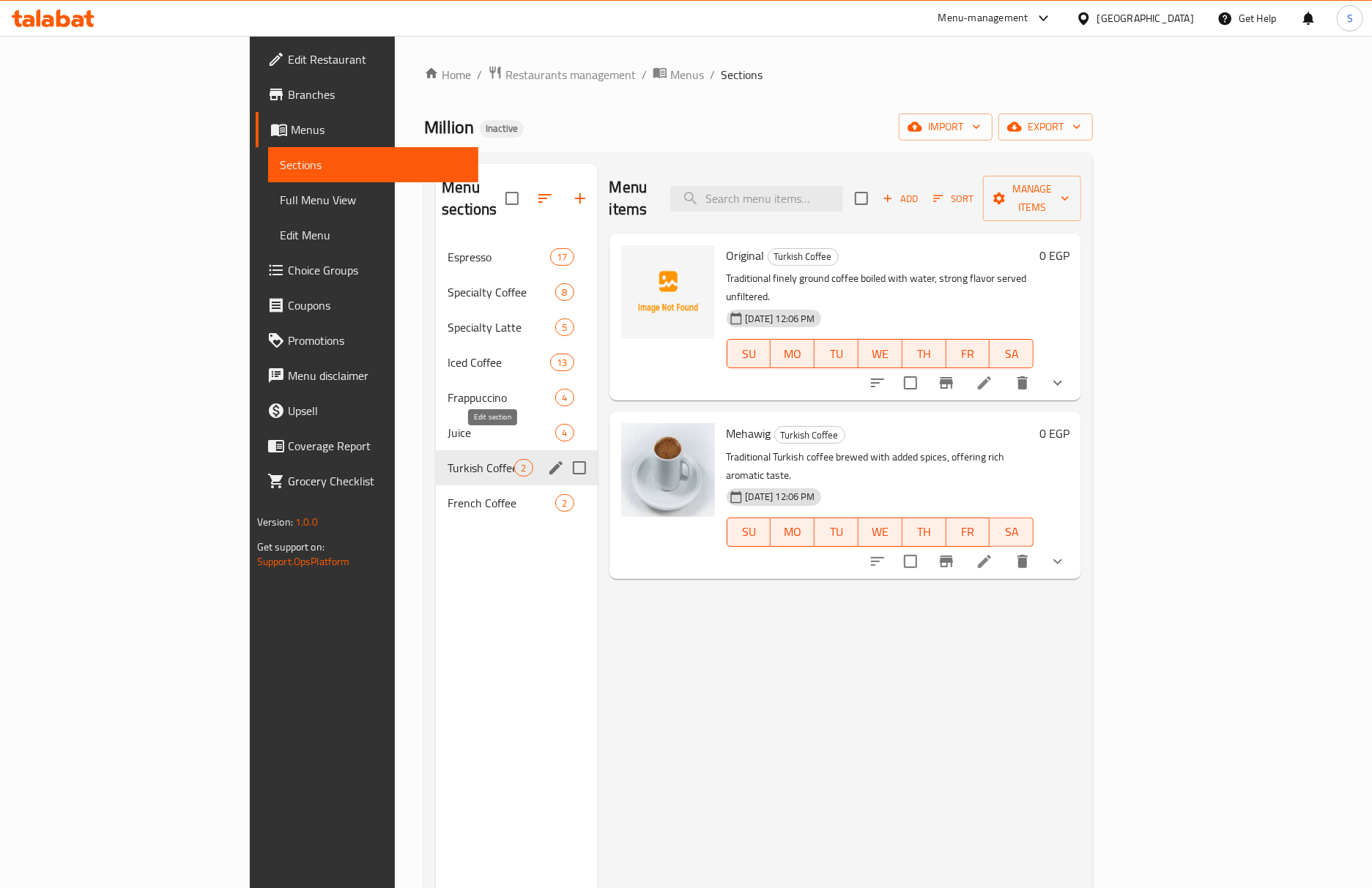
click at [547, 459] on icon "edit" at bounding box center [556, 468] width 17 height 17
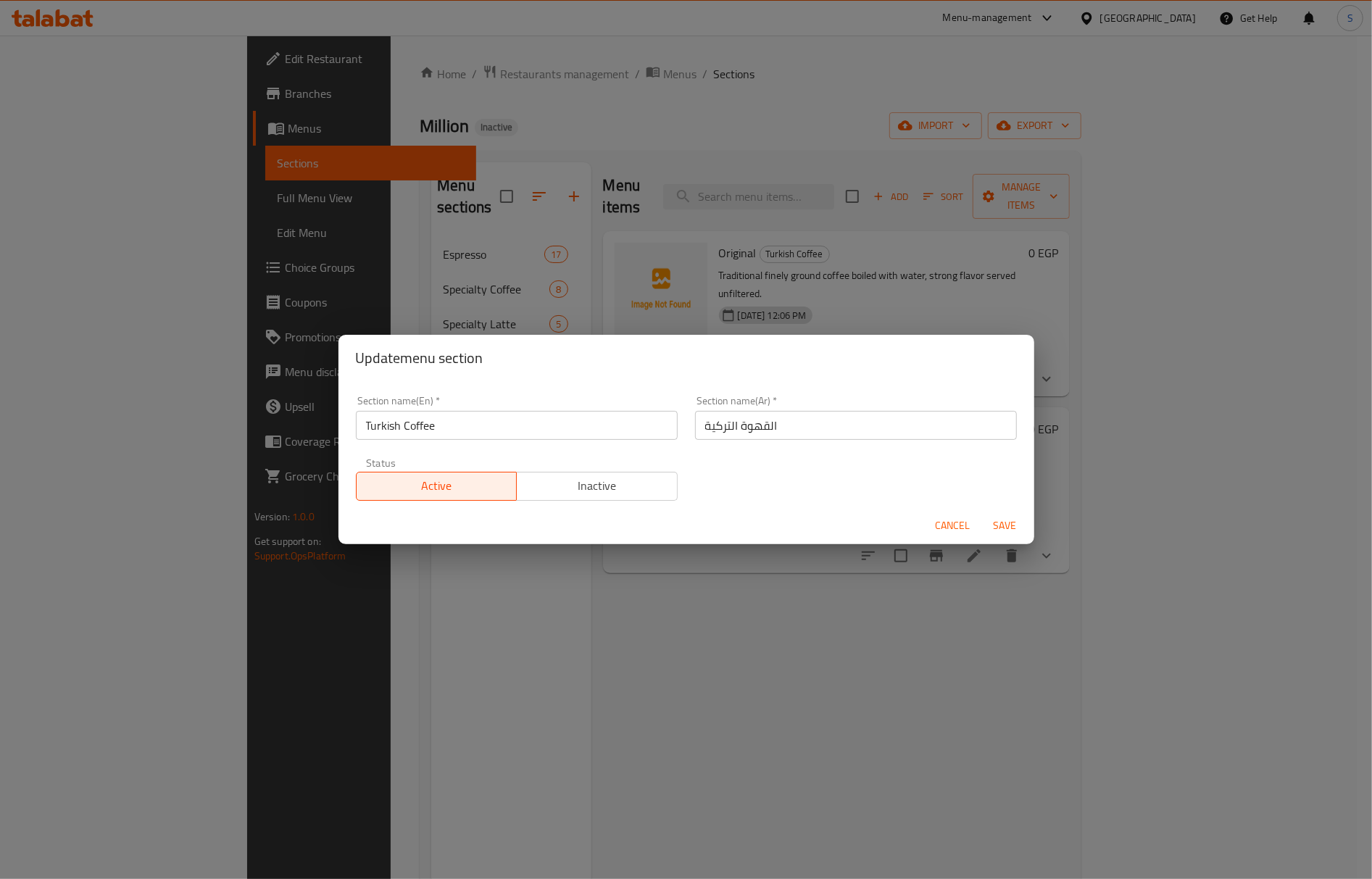
click at [488, 435] on input "Turkish Coffee" at bounding box center [516, 425] width 322 height 29
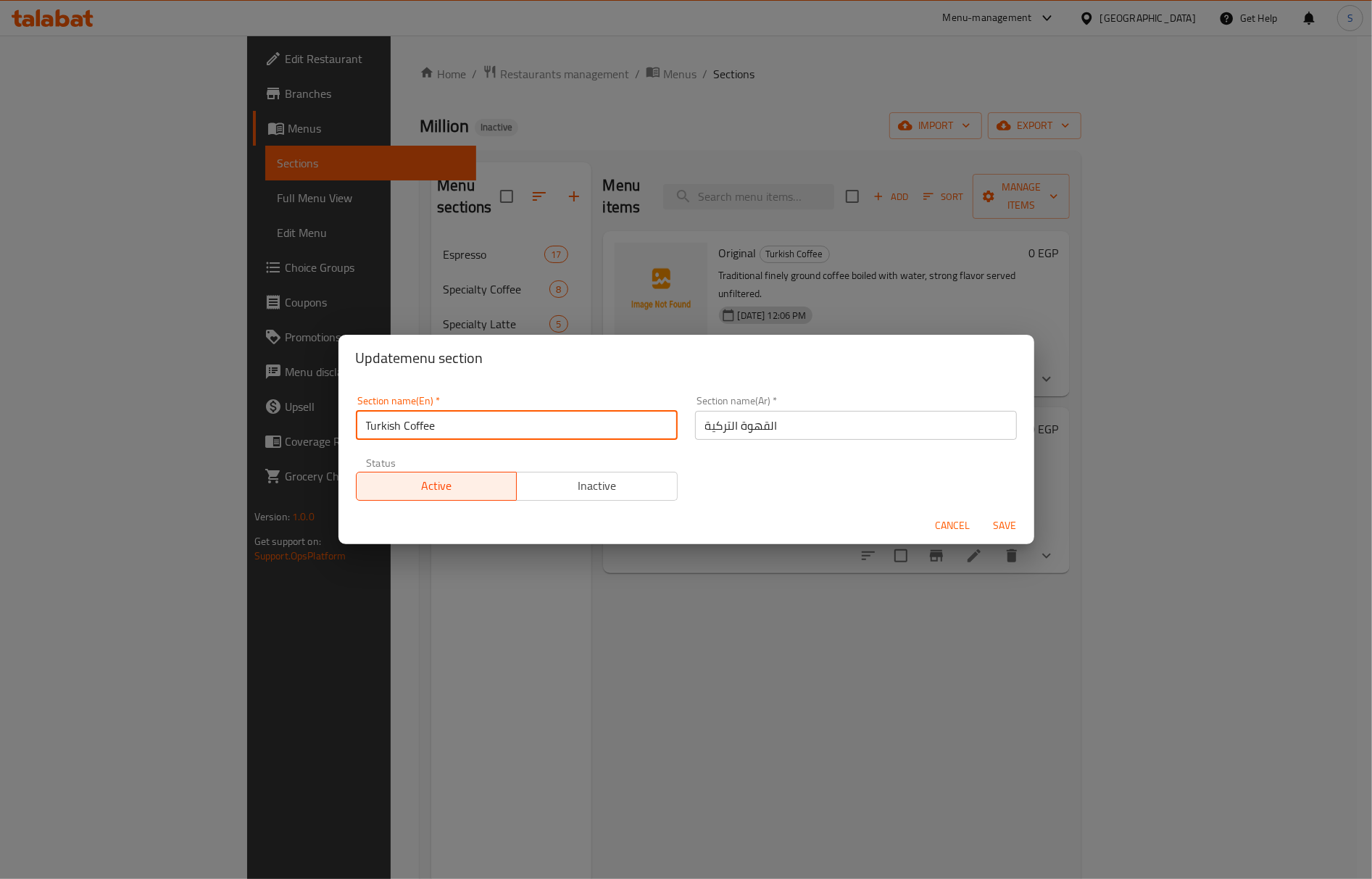
click at [488, 435] on input "Turkish Coffee" at bounding box center [516, 425] width 322 height 29
click at [949, 519] on span "Cancel" at bounding box center [953, 526] width 34 height 18
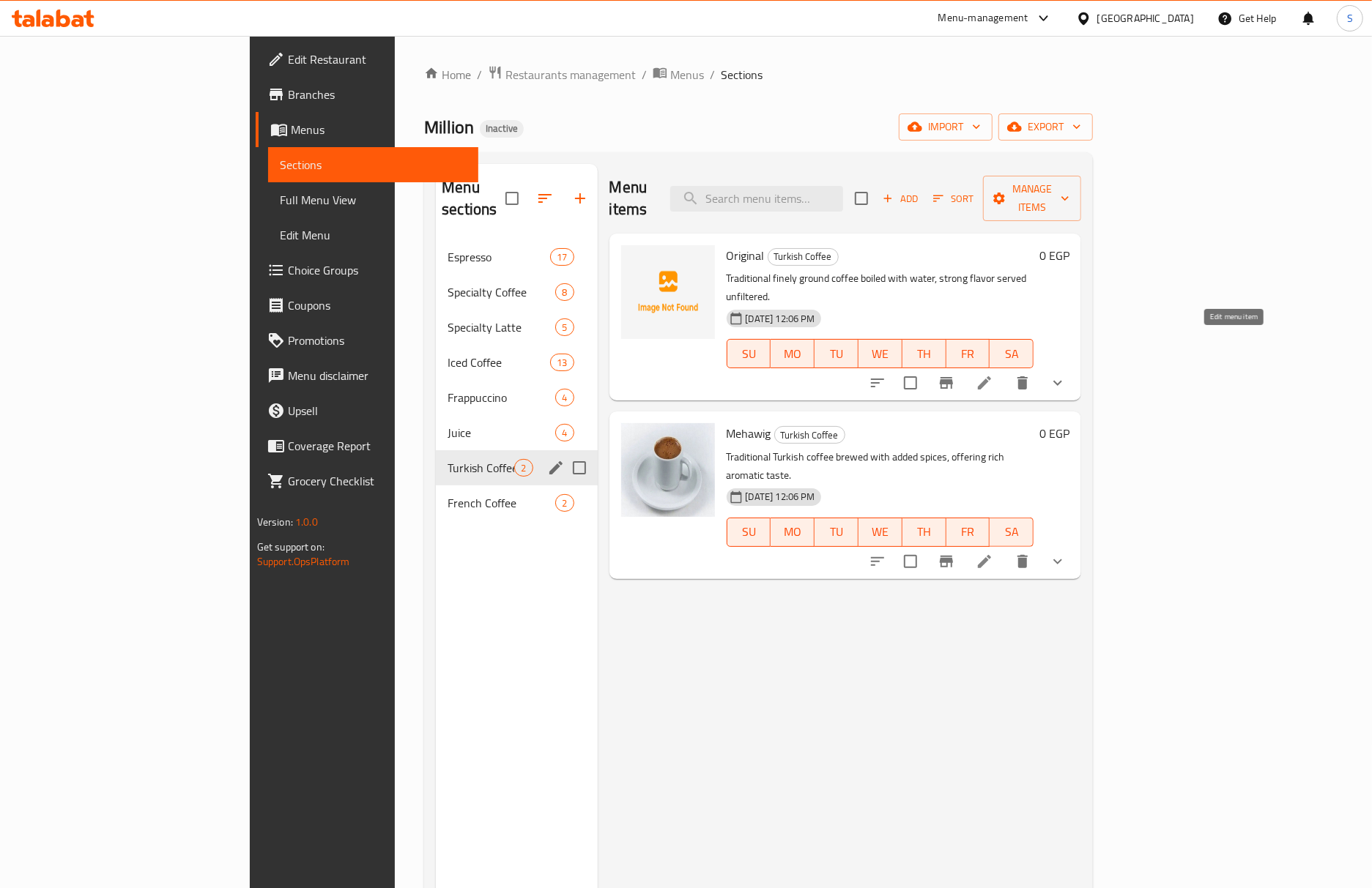
click at [993, 374] on icon at bounding box center [984, 382] width 17 height 17
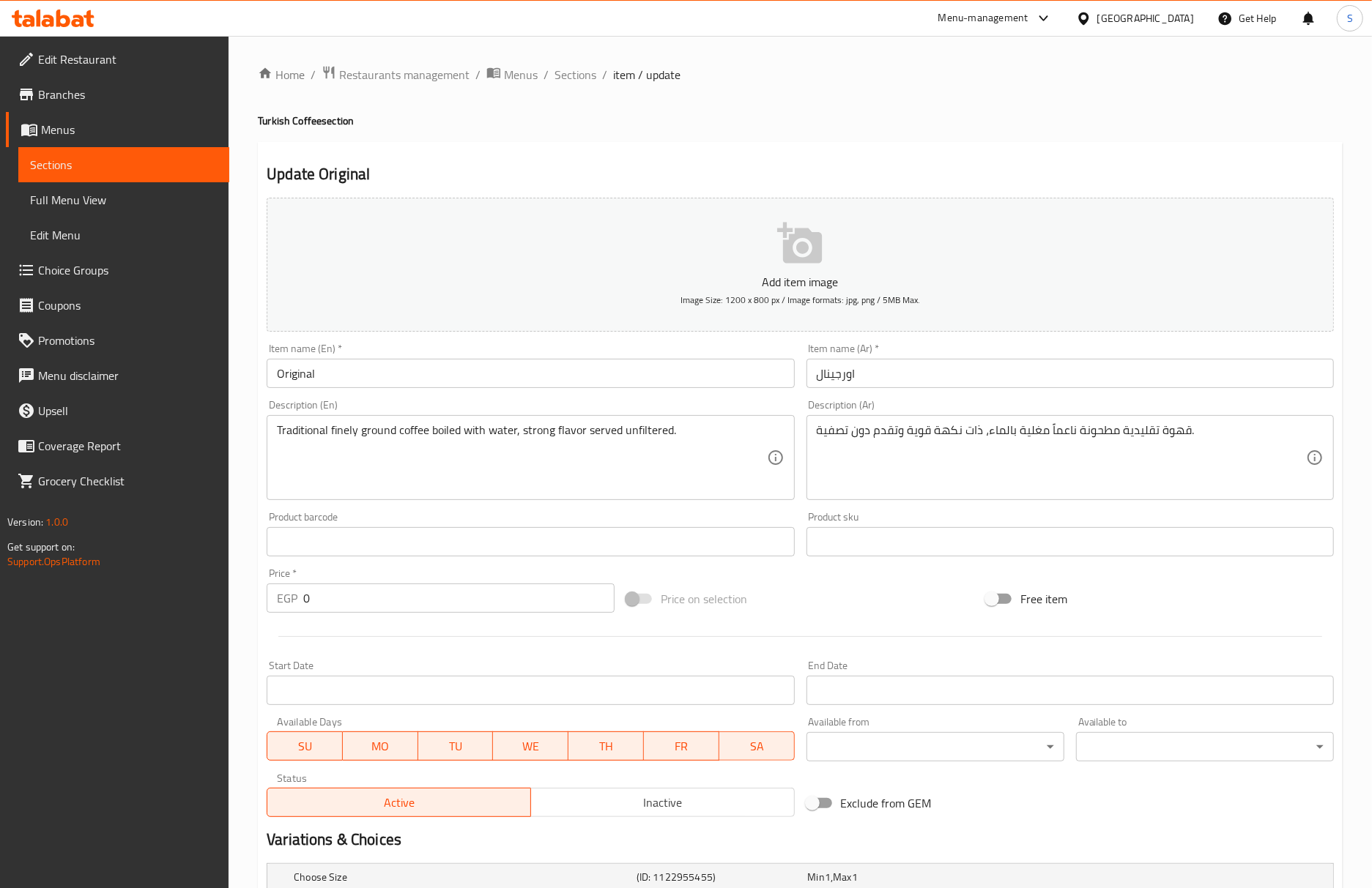
click at [611, 375] on input "Original" at bounding box center [530, 372] width 527 height 29
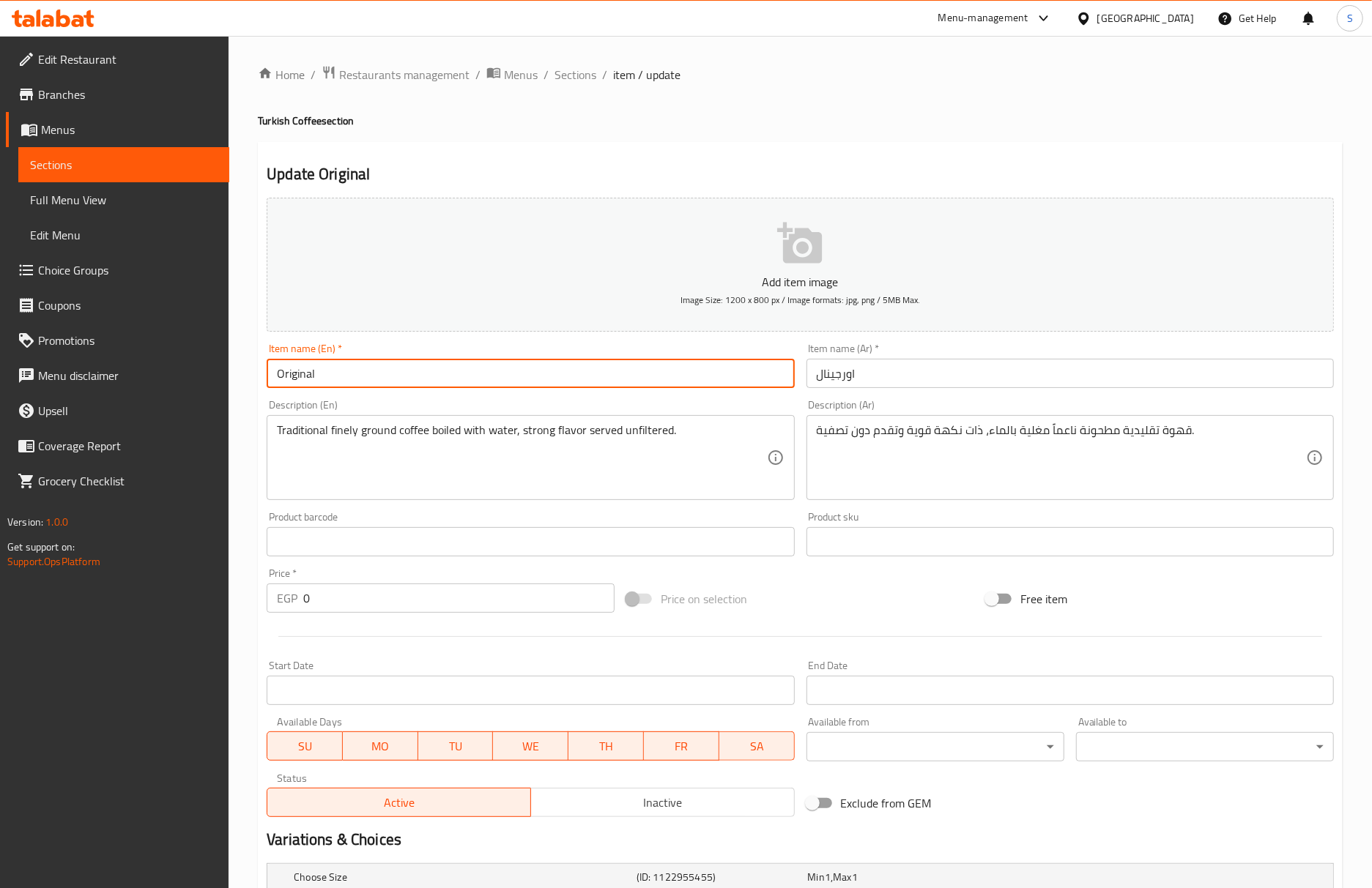
paste input "Turkish Coffee"
type input "Original Turkish Coffee"
click at [812, 378] on input "اورجينال" at bounding box center [1070, 372] width 527 height 29
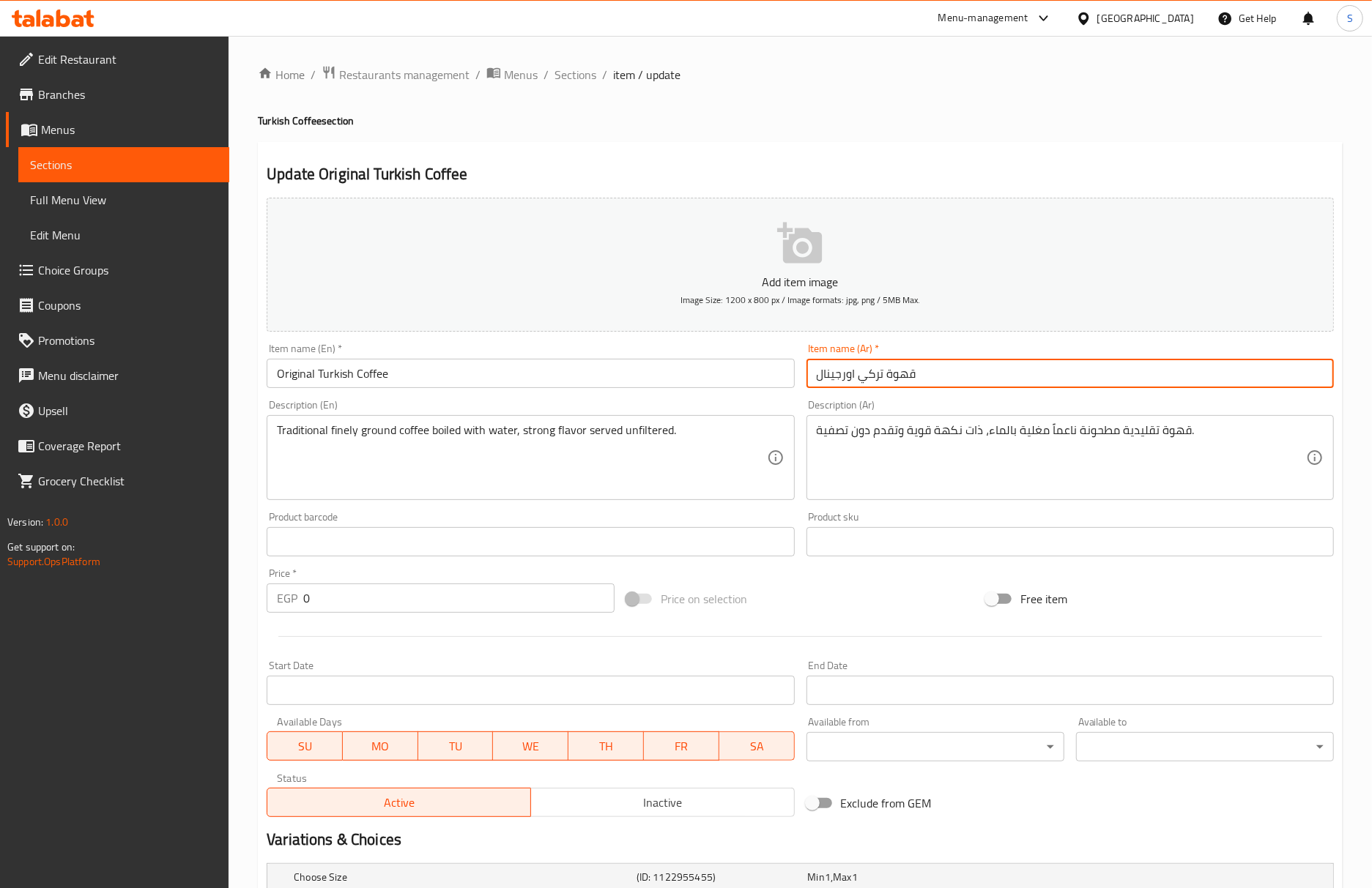
type input "قهوة تركي اورجينال"
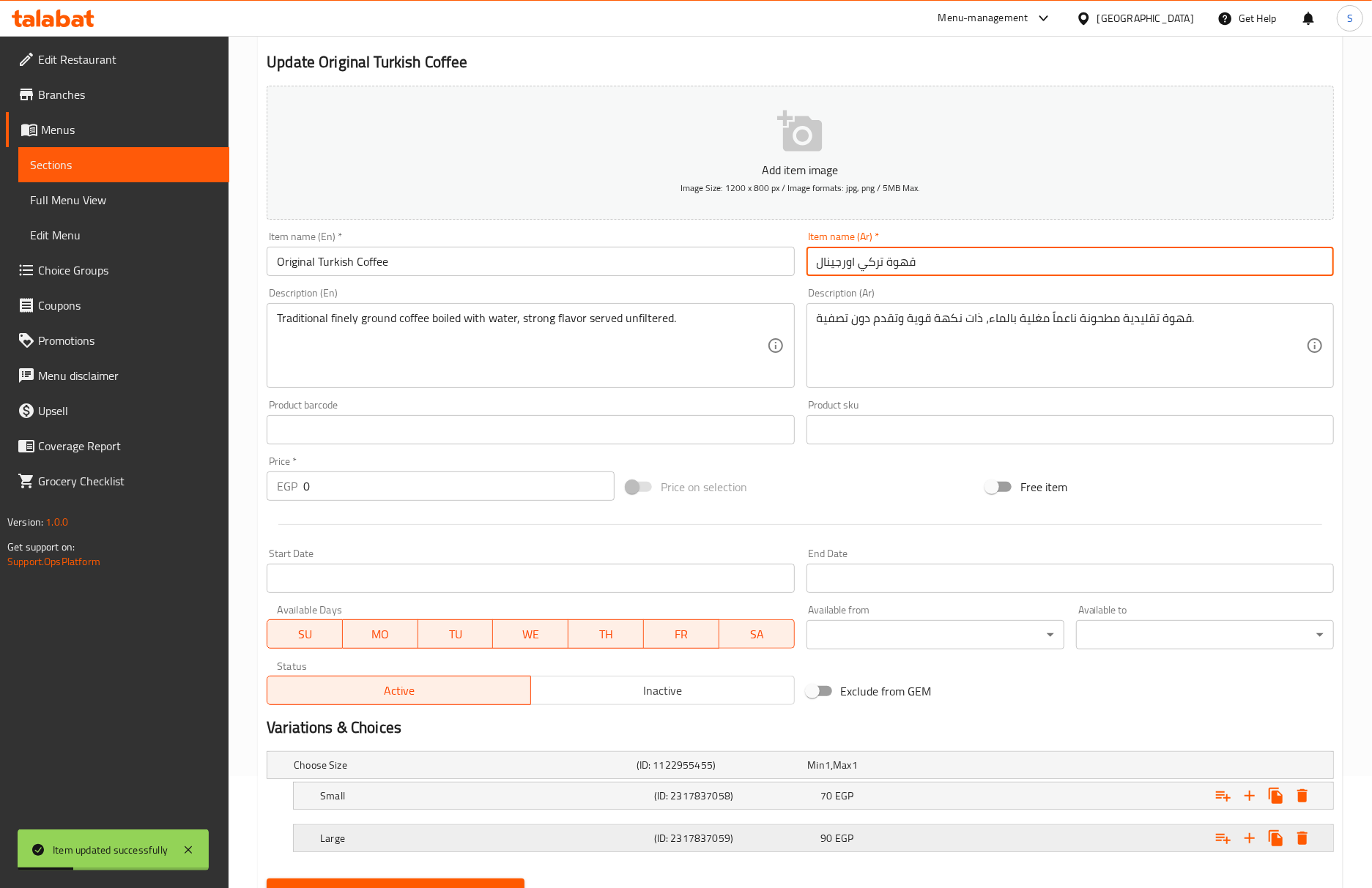
scroll to position [181, 0]
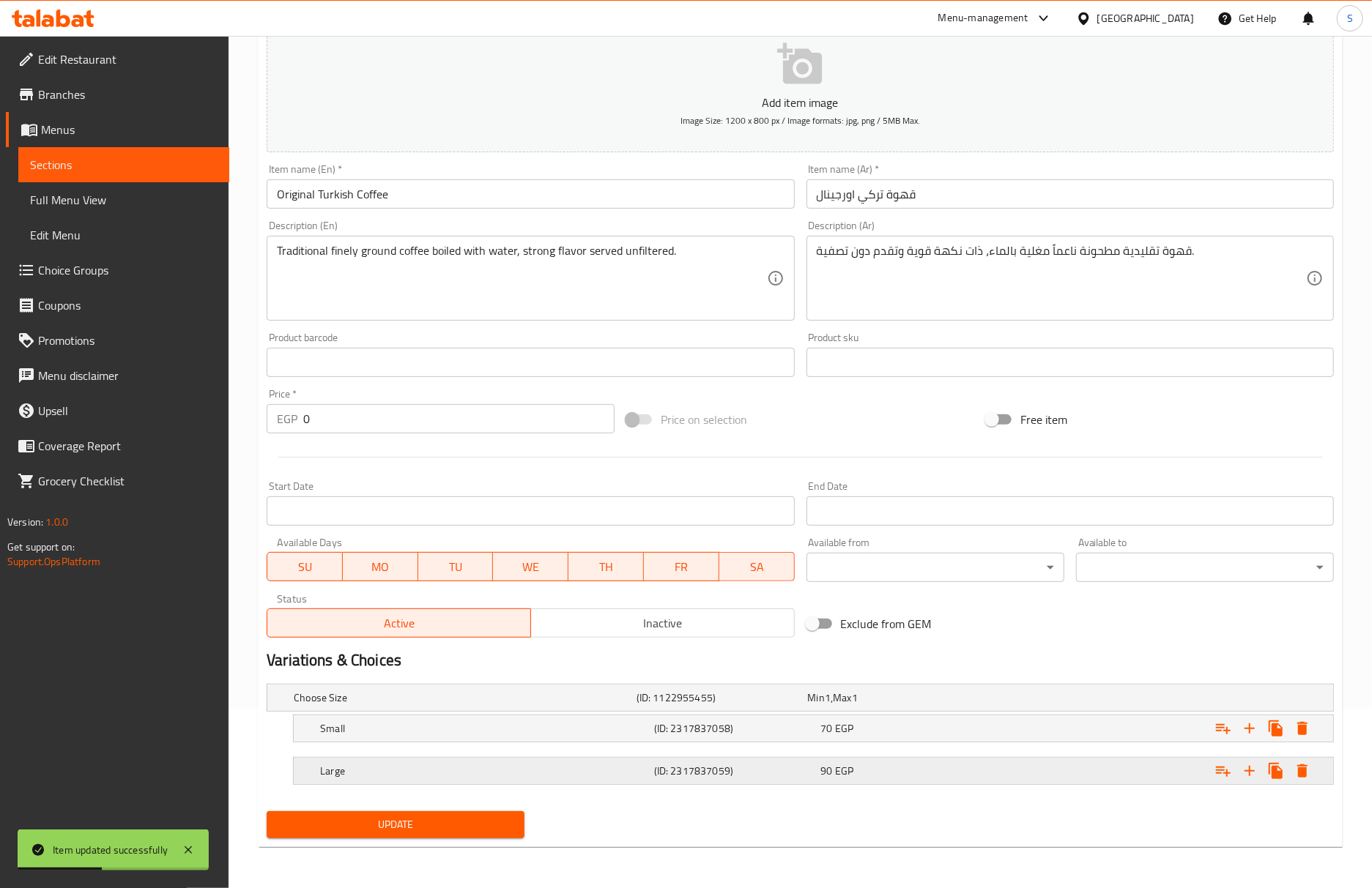
click at [533, 783] on div "Large (ID: 2317837059) 90 EGP" at bounding box center [817, 770] width 1001 height 32
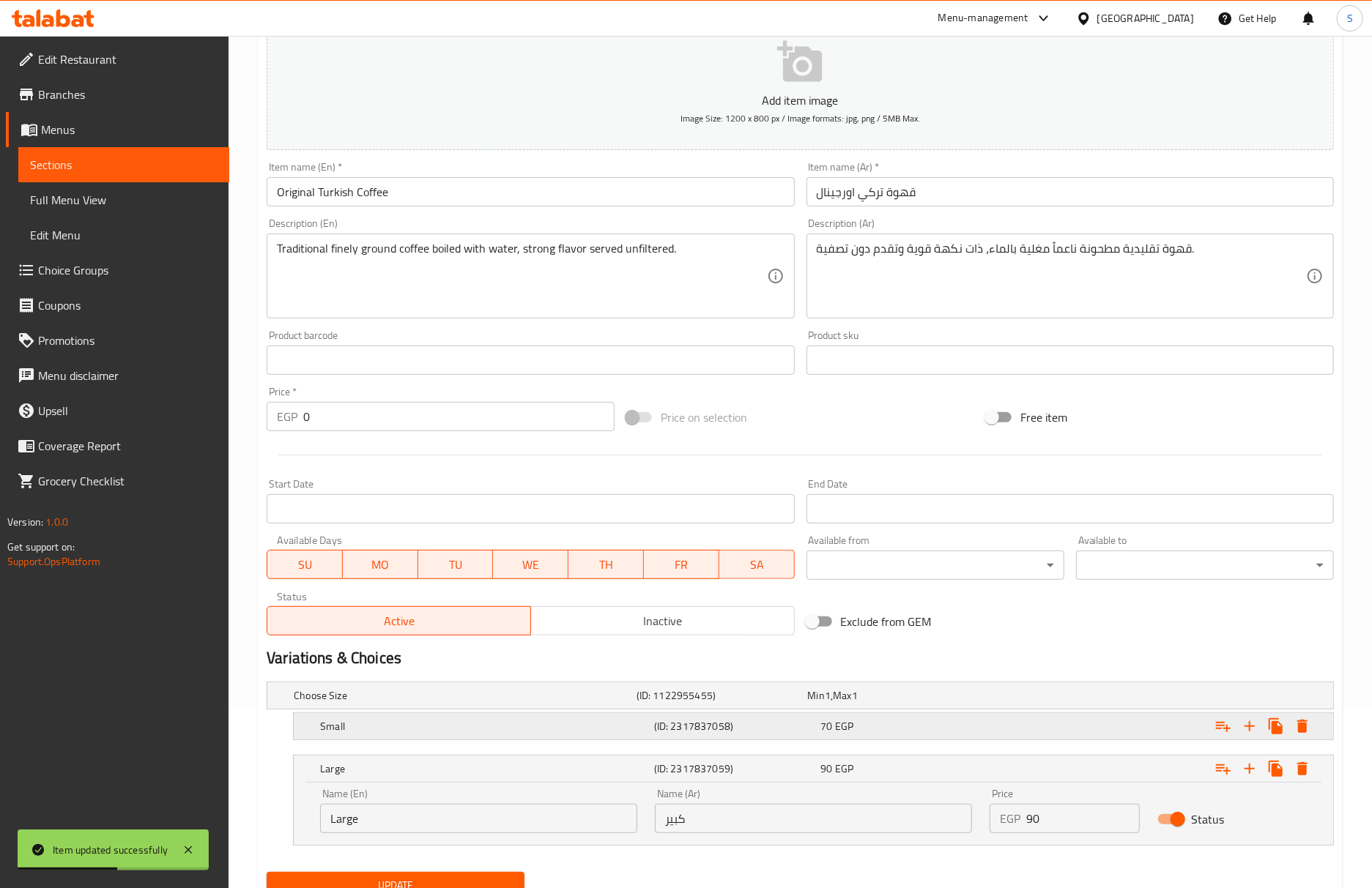
click at [532, 726] on h5 "Small" at bounding box center [484, 727] width 328 height 15
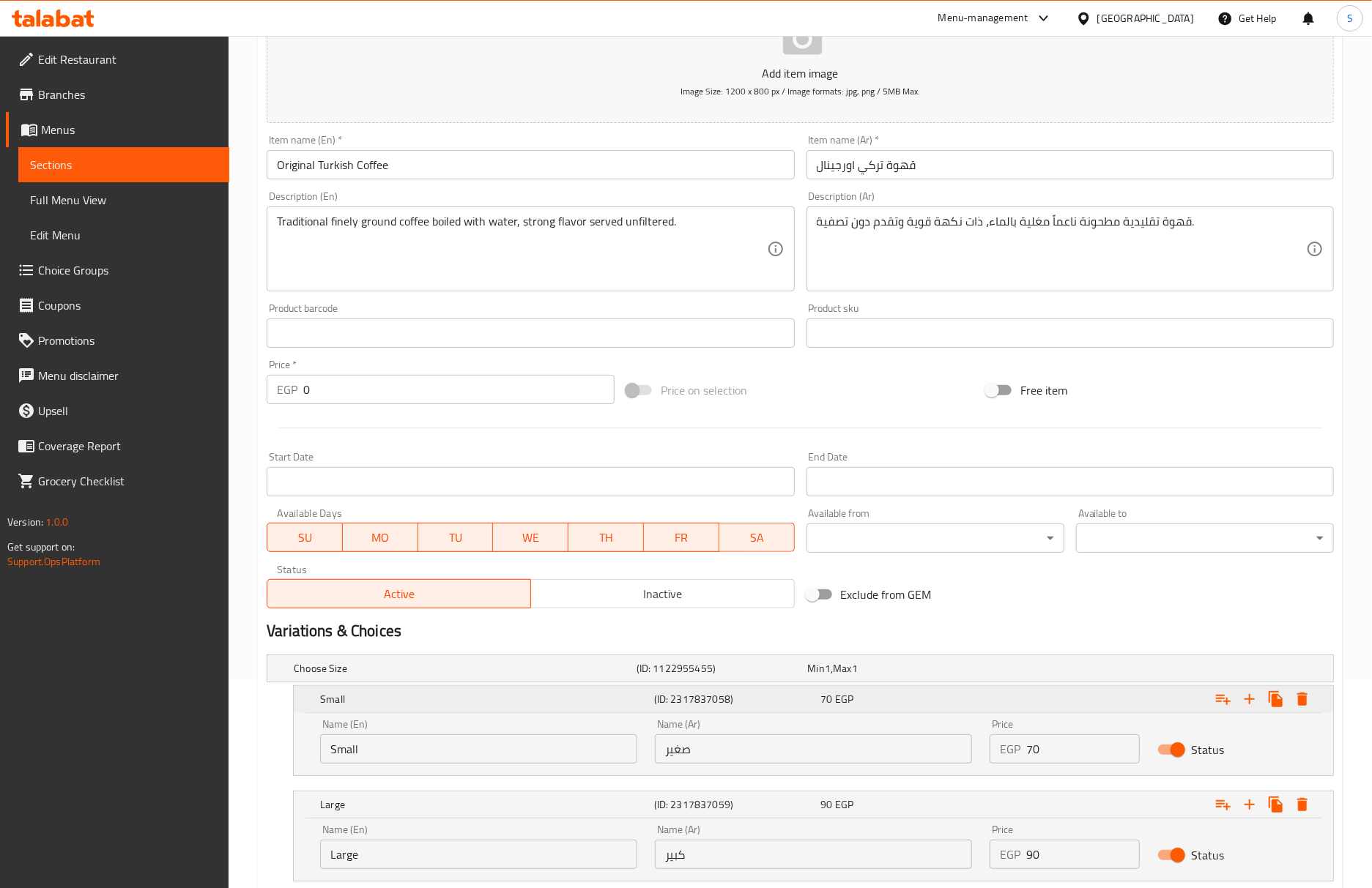
scroll to position [307, 0]
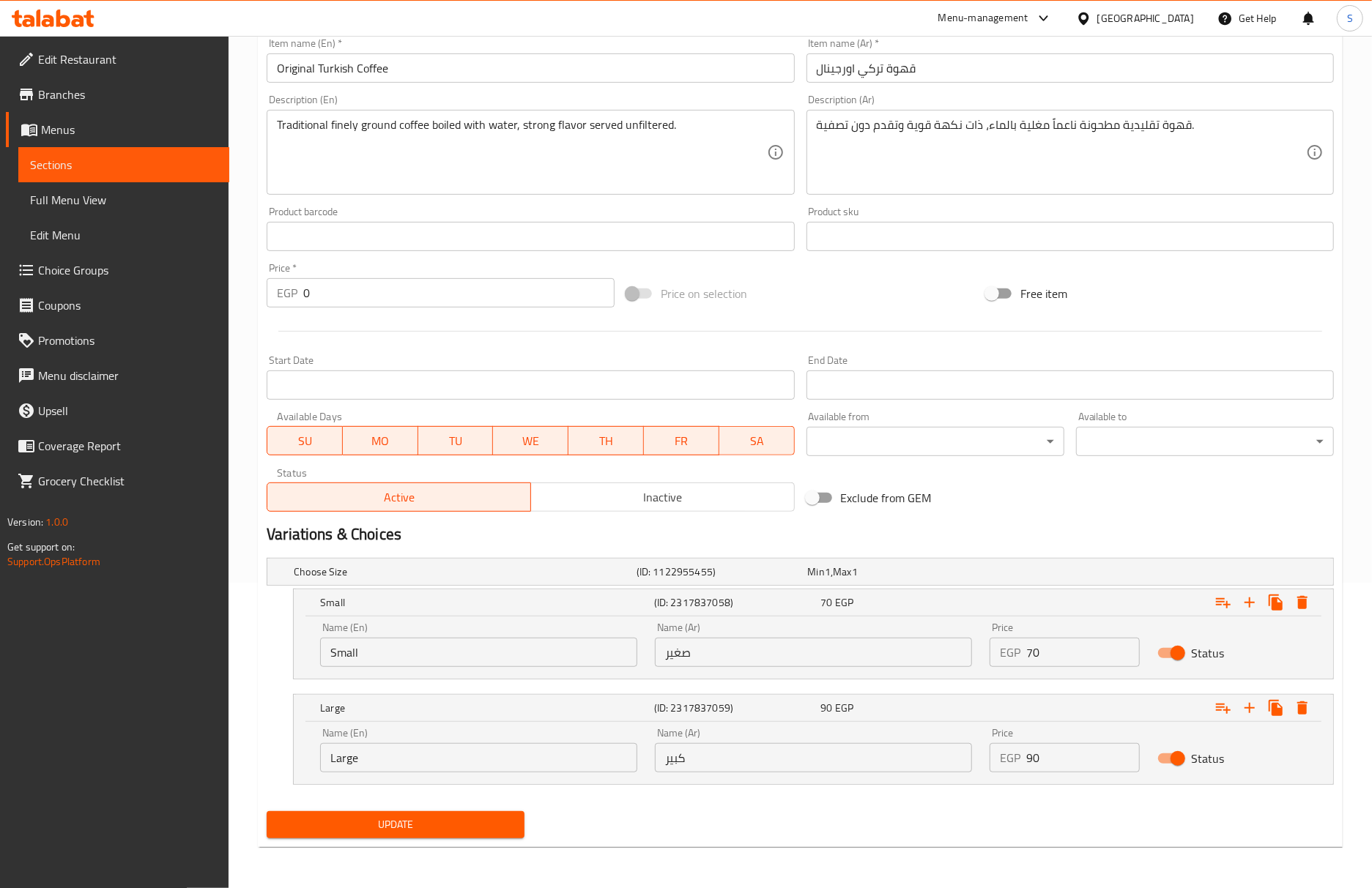
click at [481, 651] on input "Small" at bounding box center [479, 651] width 317 height 29
type input "single"
click at [768, 653] on input "صغير" at bounding box center [813, 651] width 317 height 29
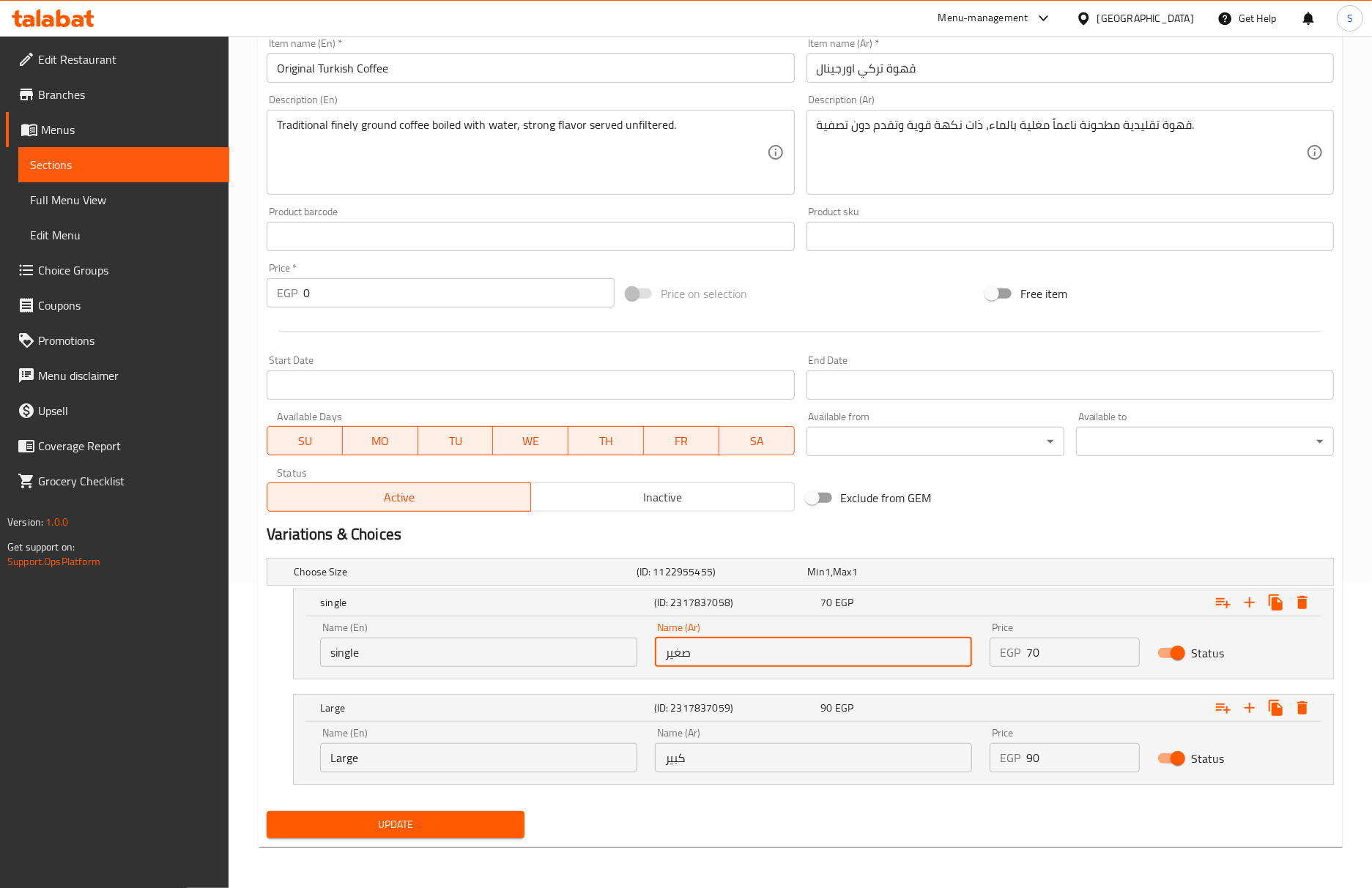
click at [768, 653] on input "صغير" at bounding box center [813, 651] width 317 height 29
type input "سينجل"
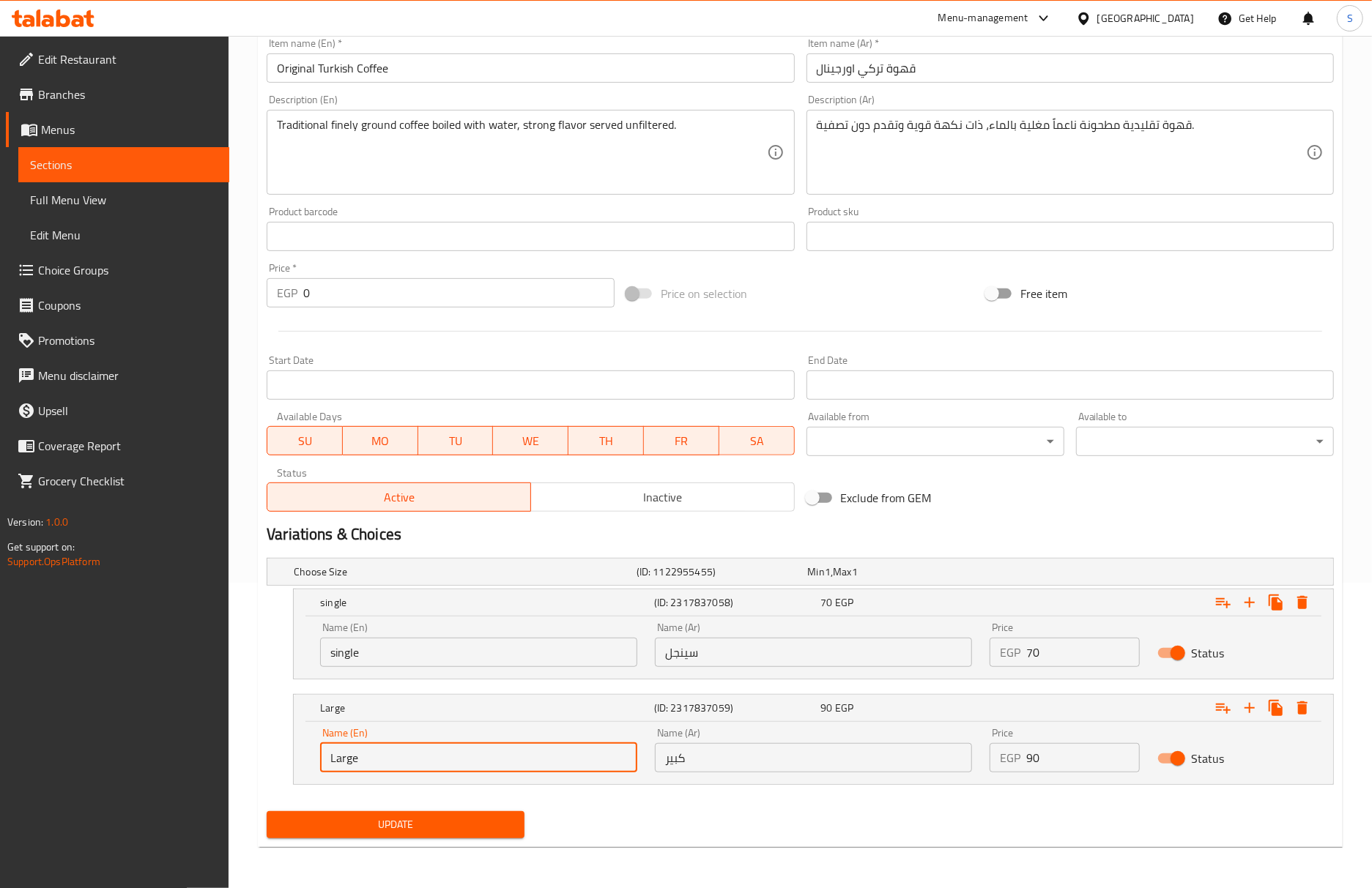
click at [552, 758] on input "Large" at bounding box center [479, 757] width 317 height 29
type input "Double"
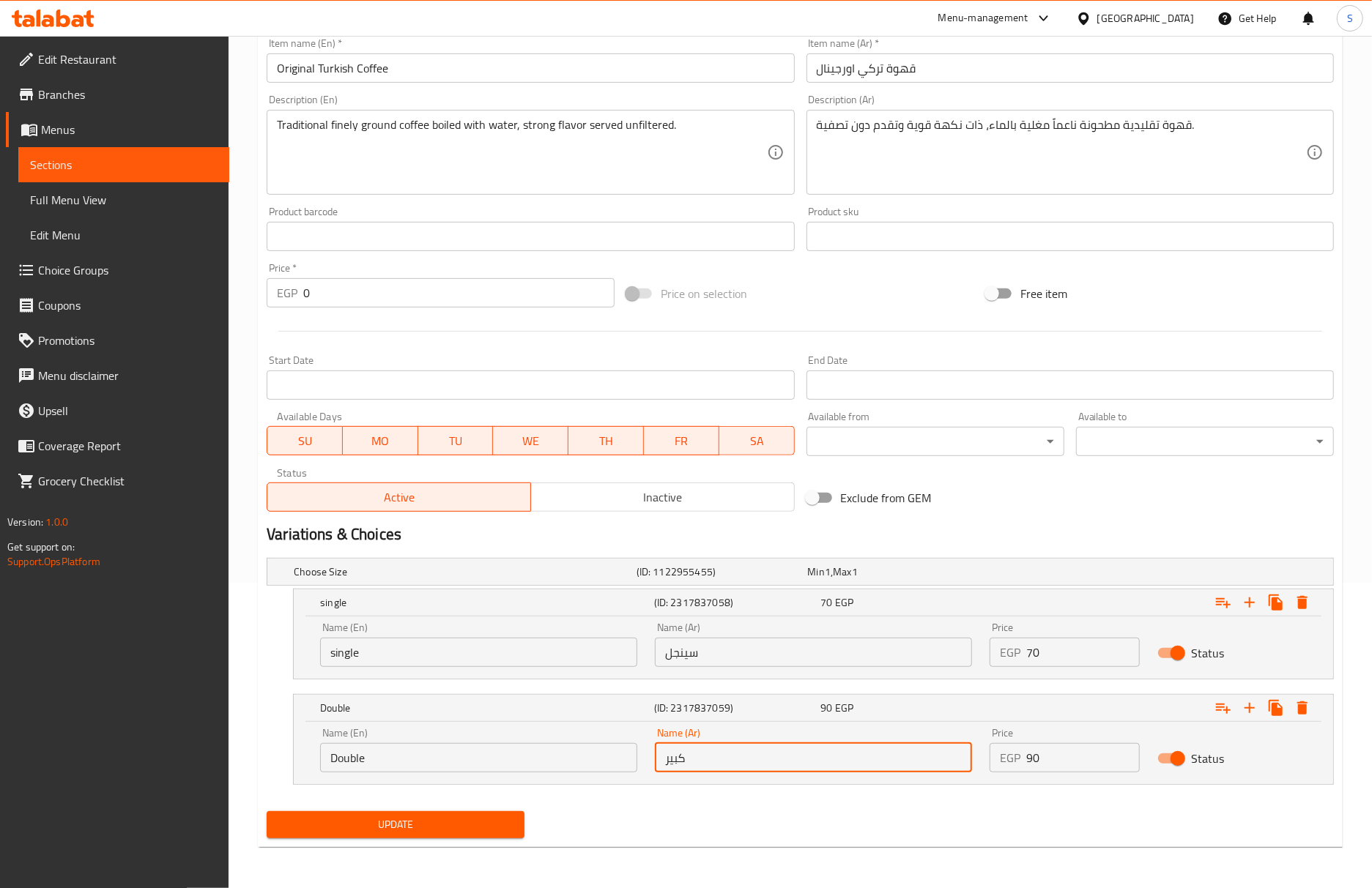
click at [756, 753] on input "كبير" at bounding box center [813, 757] width 317 height 29
type input "دوبل"
click at [267, 811] on button "Update" at bounding box center [395, 824] width 258 height 27
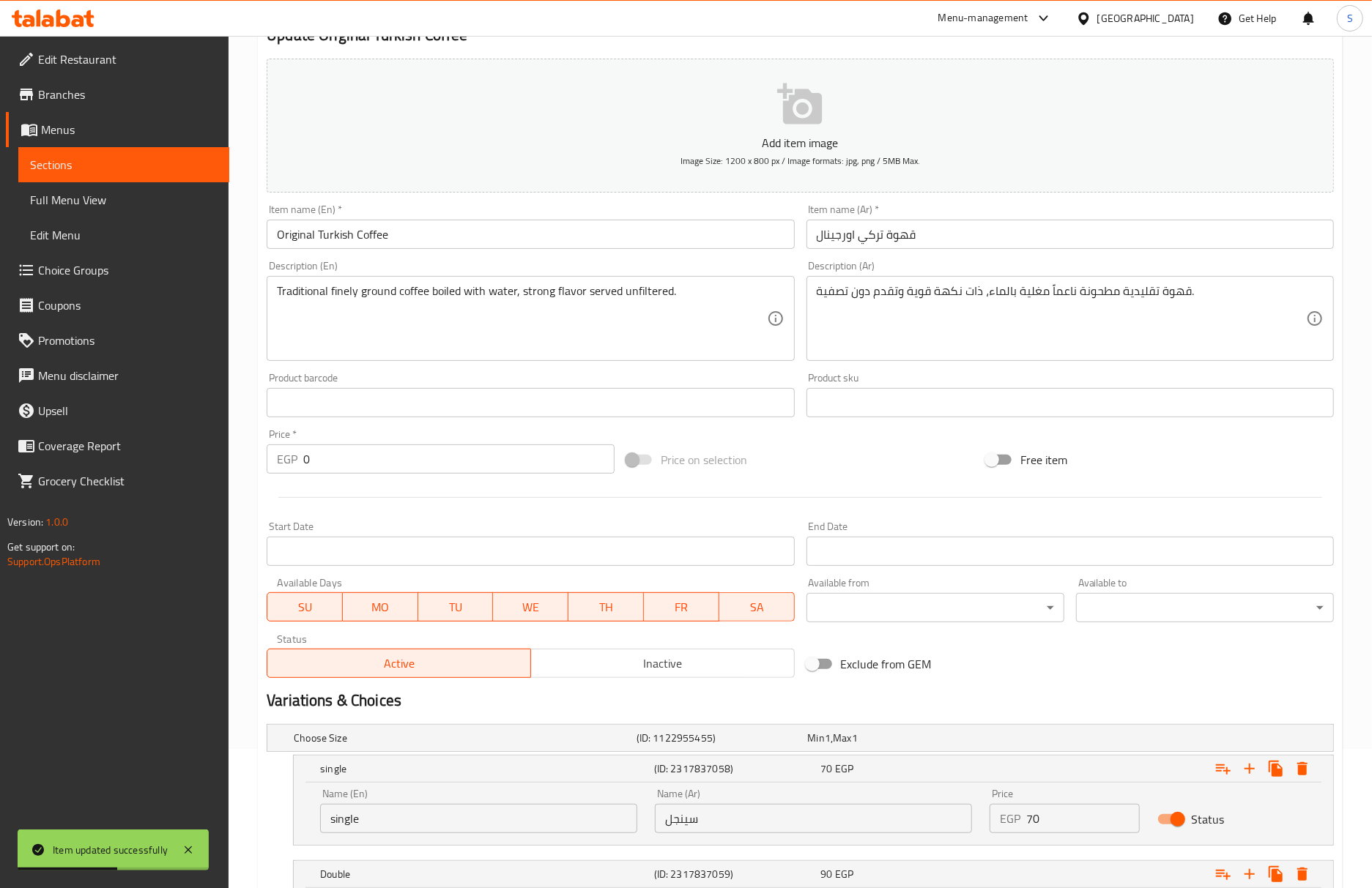
scroll to position [0, 0]
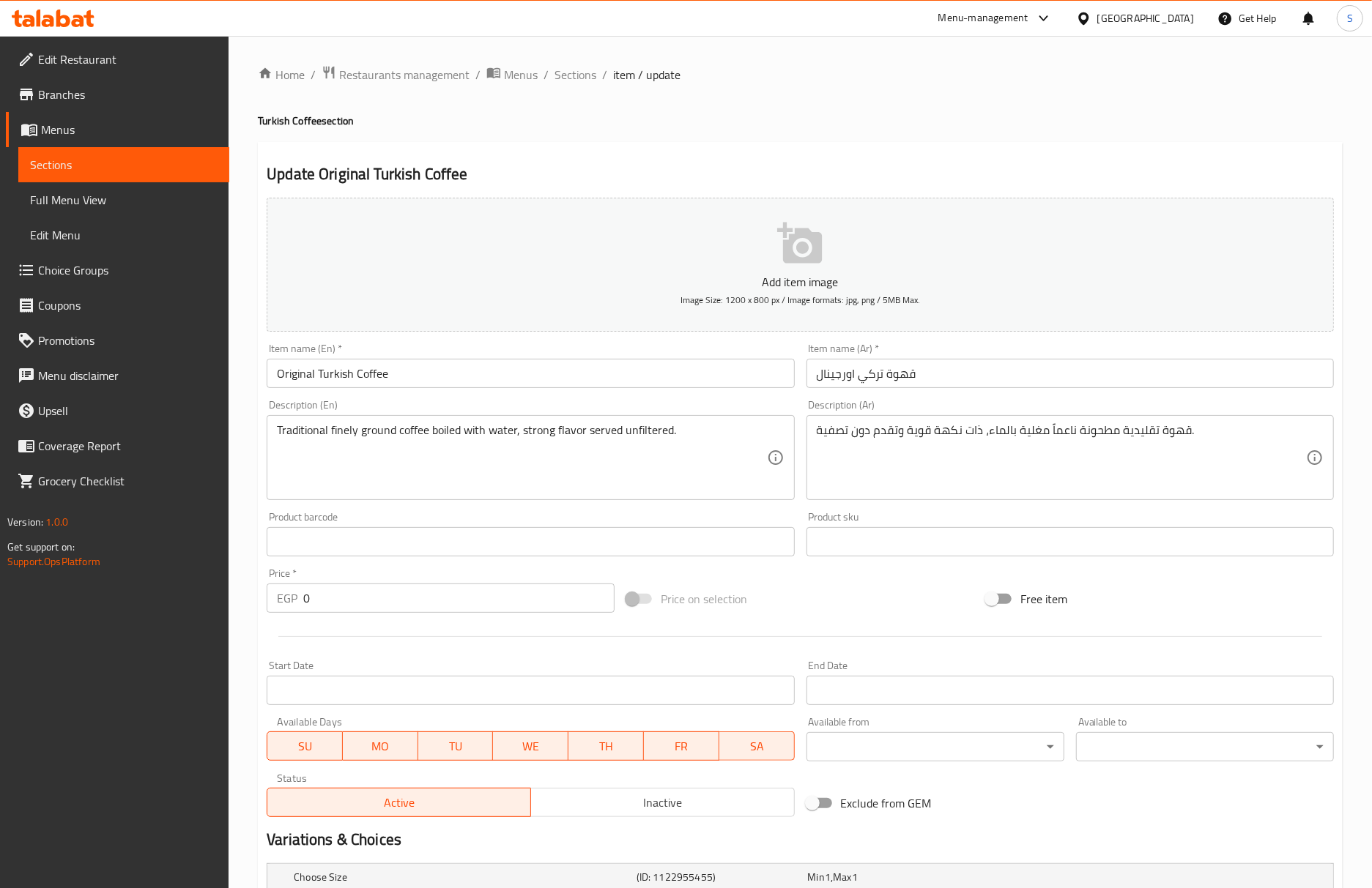
click at [710, 121] on h4 "Turkish Coffee section" at bounding box center [800, 121] width 1085 height 15
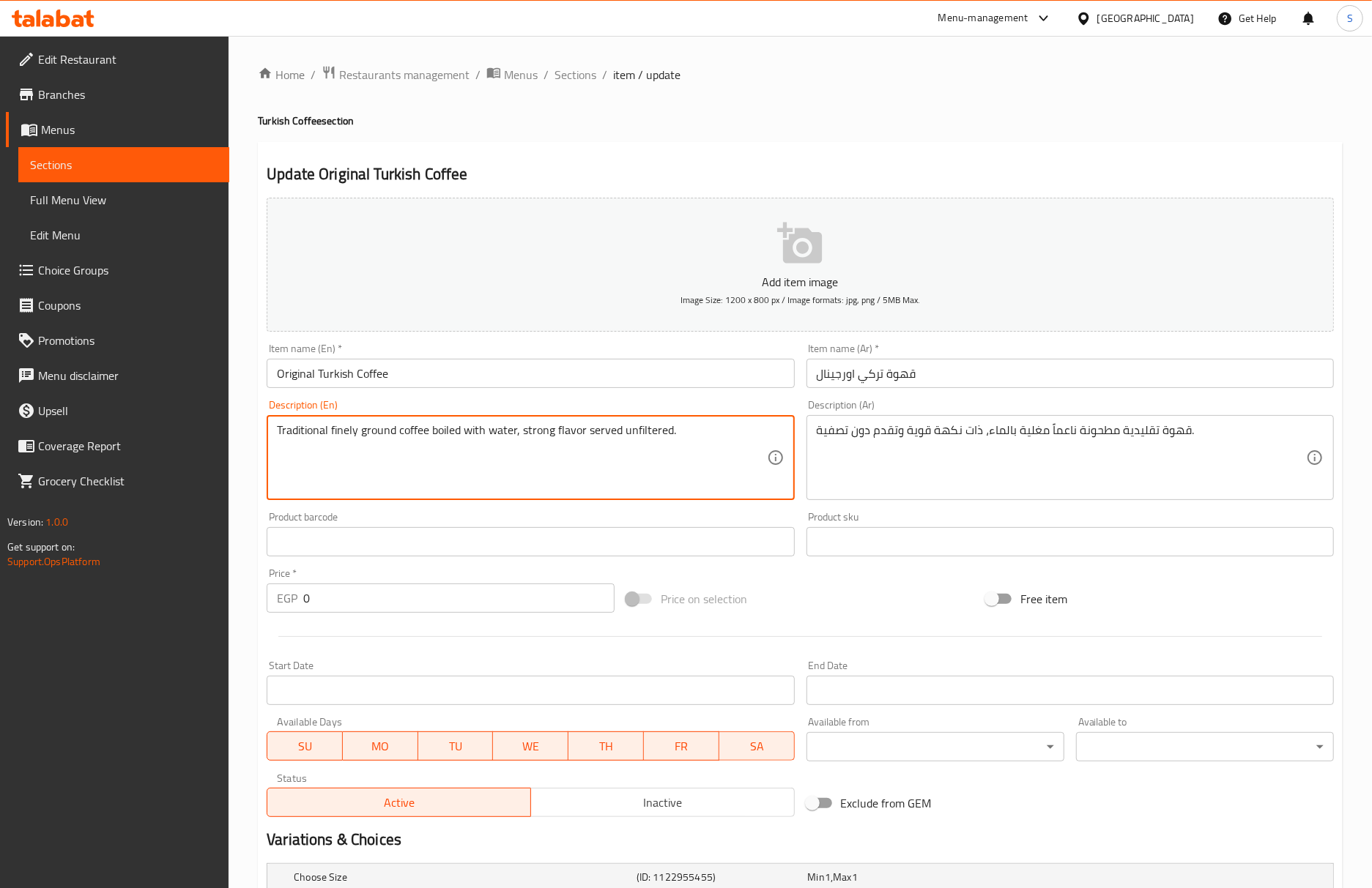
click at [571, 431] on textarea "Traditional finely ground coffee boiled with water, strong flavor served unfilt…" at bounding box center [521, 458] width 489 height 70
click at [570, 371] on input "Original Turkish Coffee" at bounding box center [530, 372] width 527 height 29
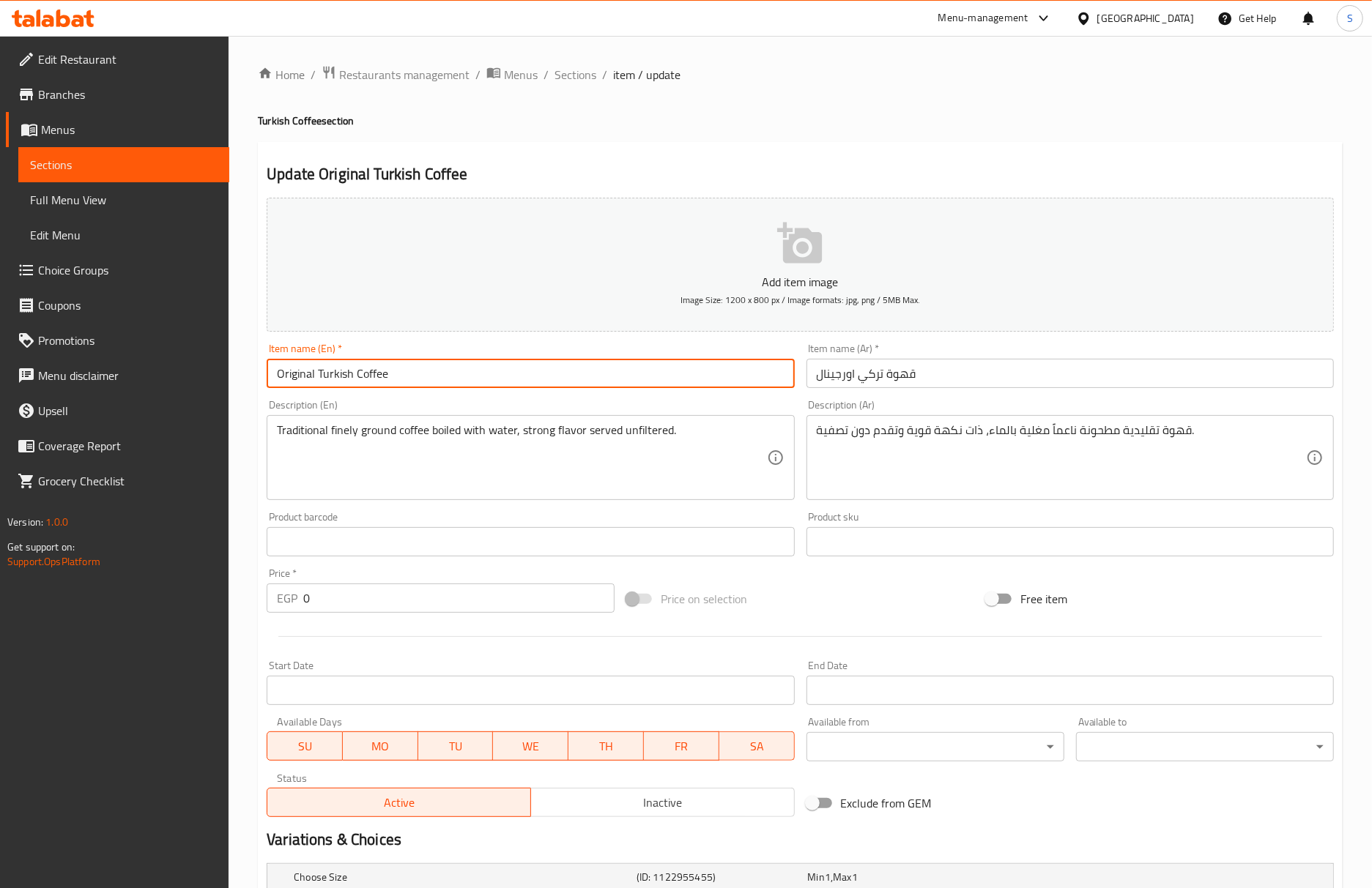
click at [573, 74] on span "Sections" at bounding box center [575, 74] width 41 height 17
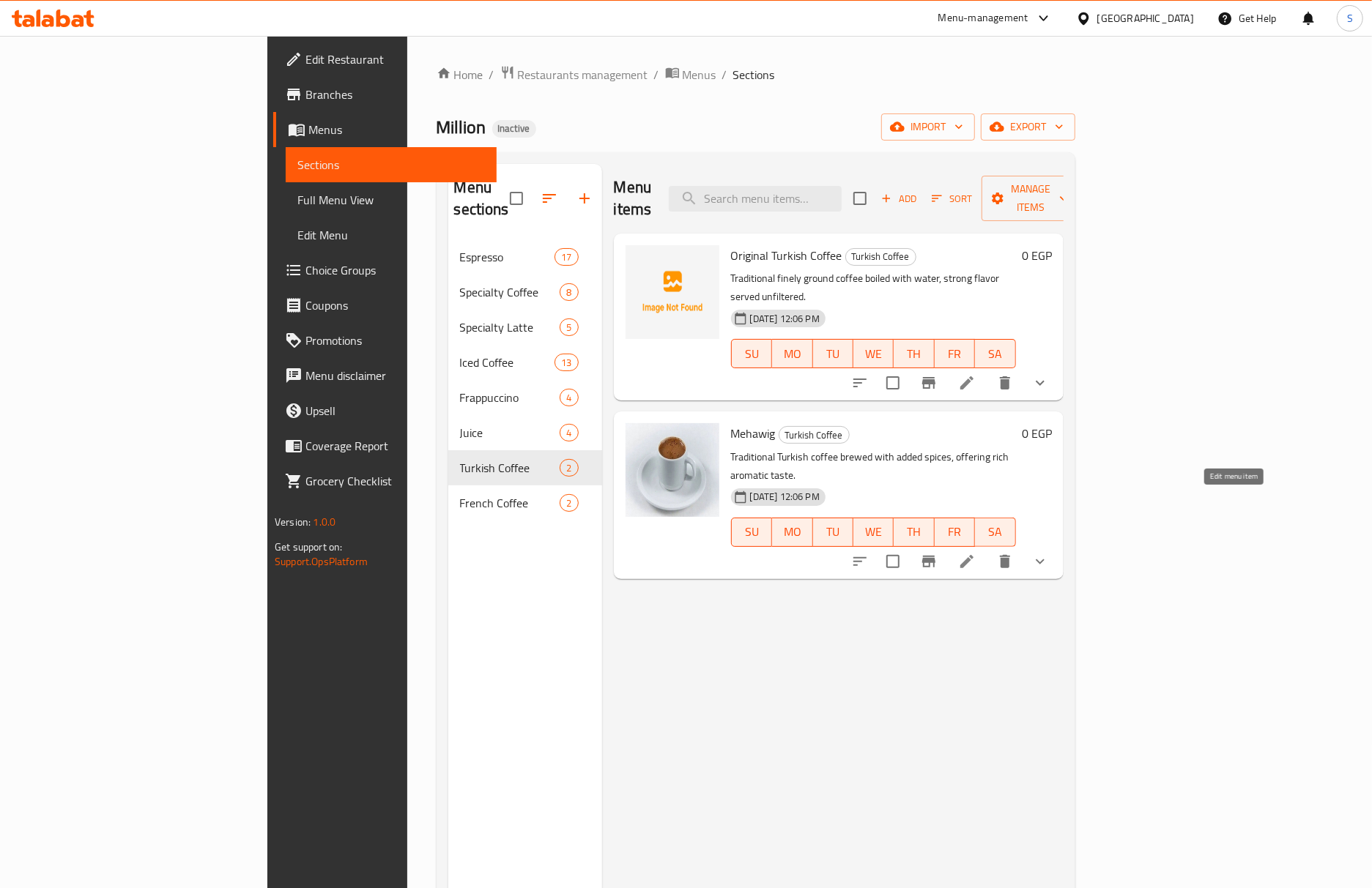
click at [975, 553] on icon at bounding box center [966, 561] width 17 height 17
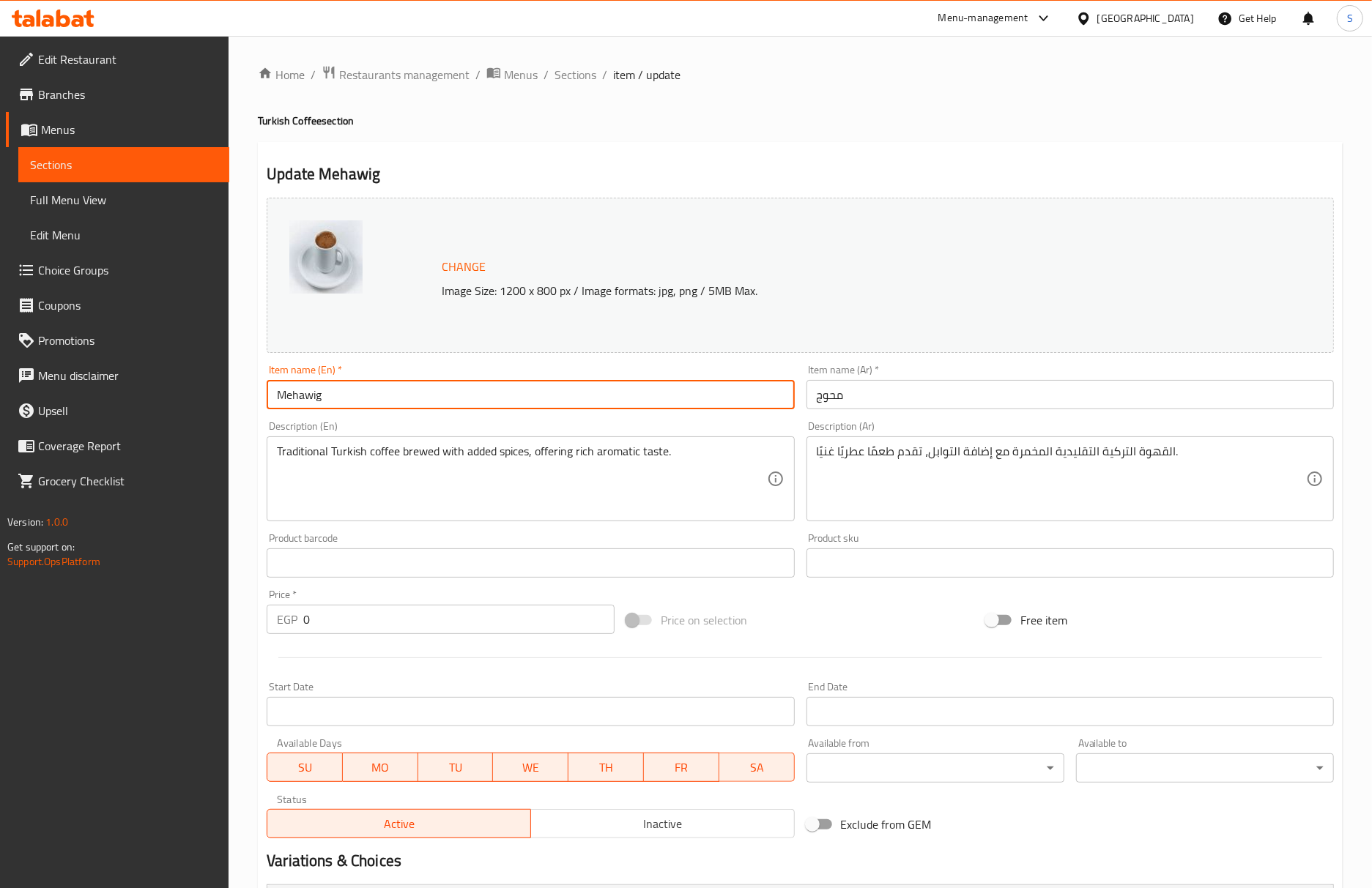
click at [532, 402] on input "Mehawig" at bounding box center [530, 394] width 527 height 29
type input "Mehawig turkish coffee"
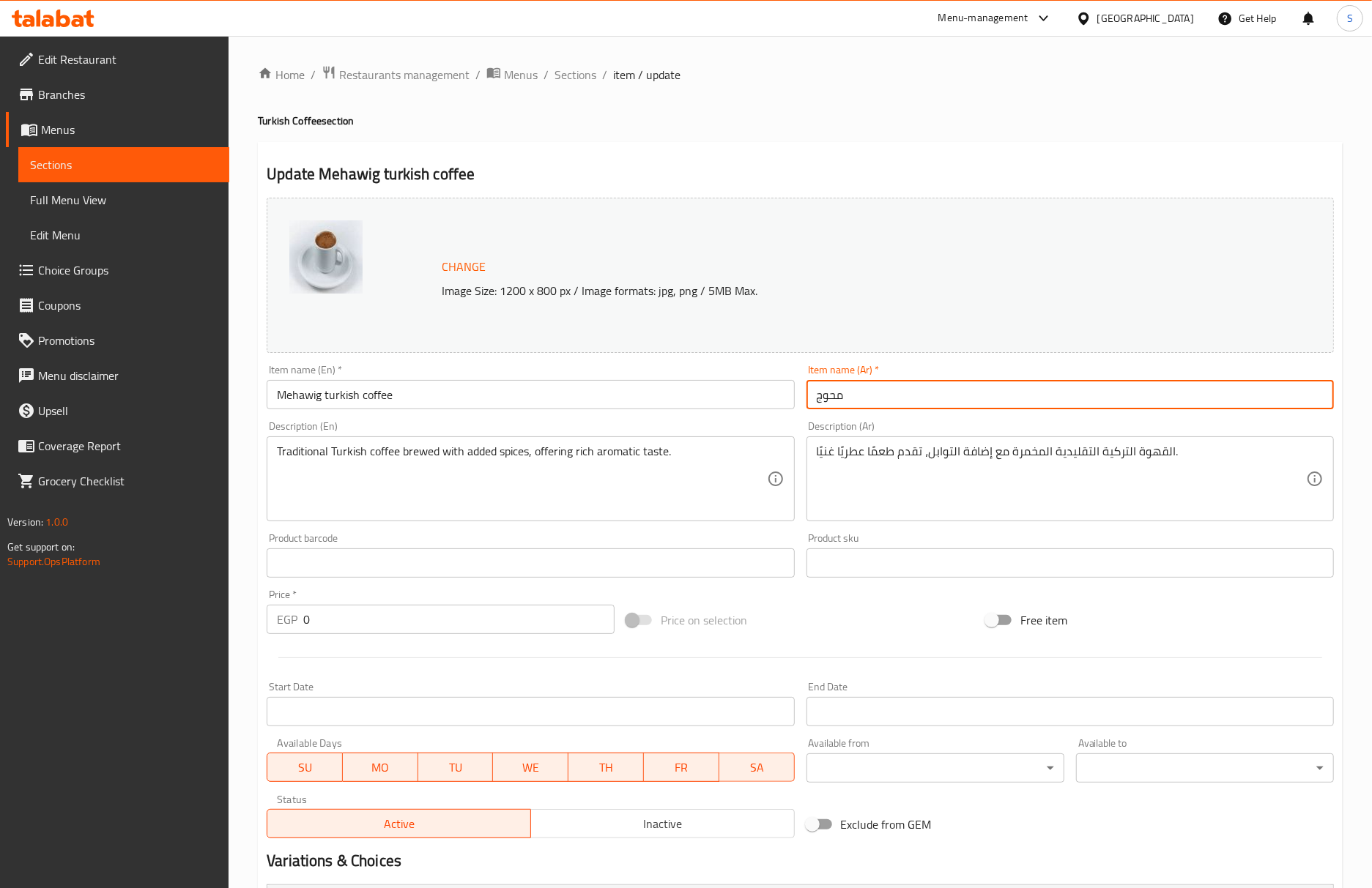
drag, startPoint x: 808, startPoint y: 402, endPoint x: 810, endPoint y: 414, distance: 12.2
click at [808, 402] on input "محوج" at bounding box center [1070, 394] width 527 height 29
type input "قهوة تركية محوج"
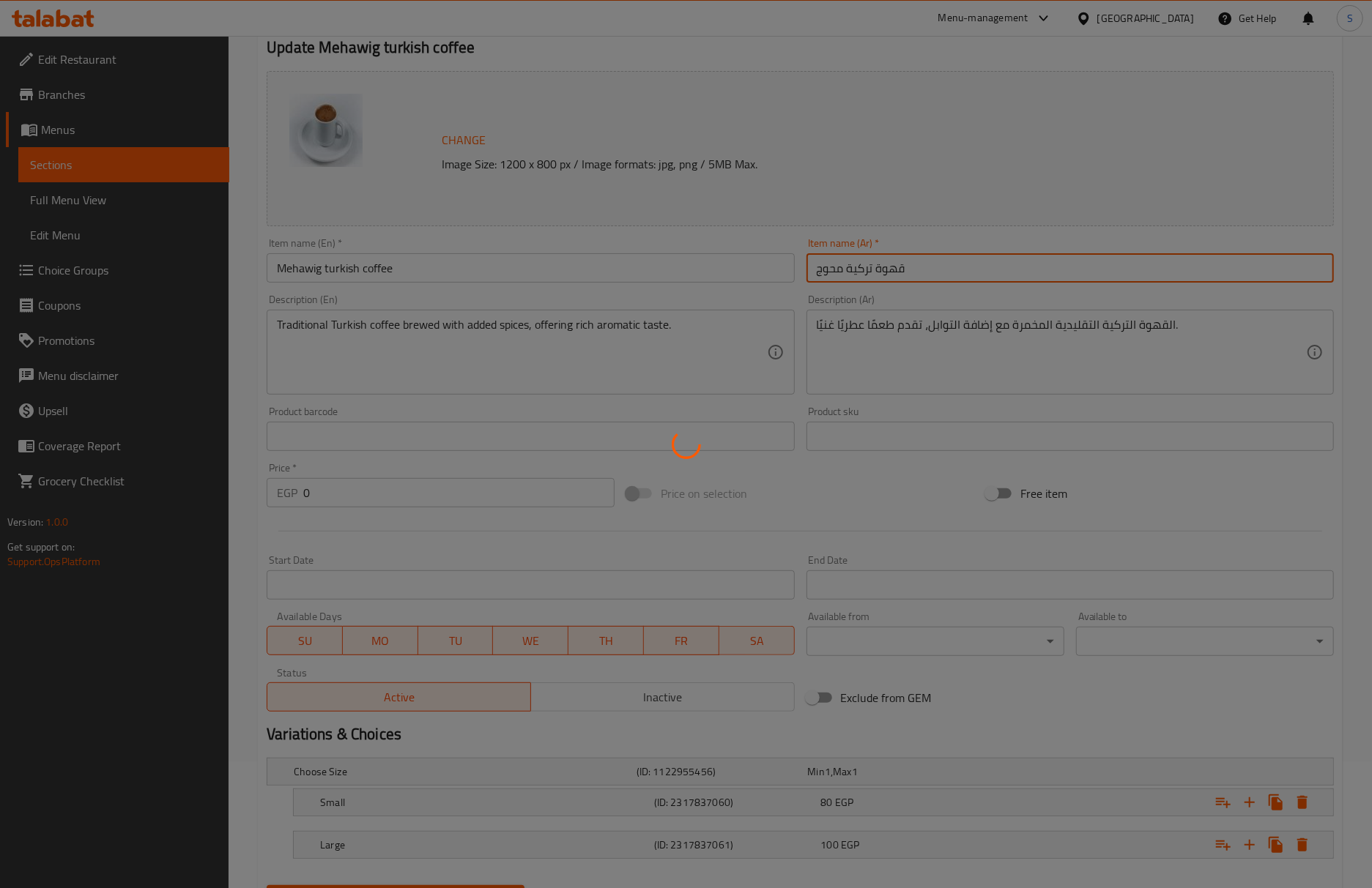
scroll to position [202, 0]
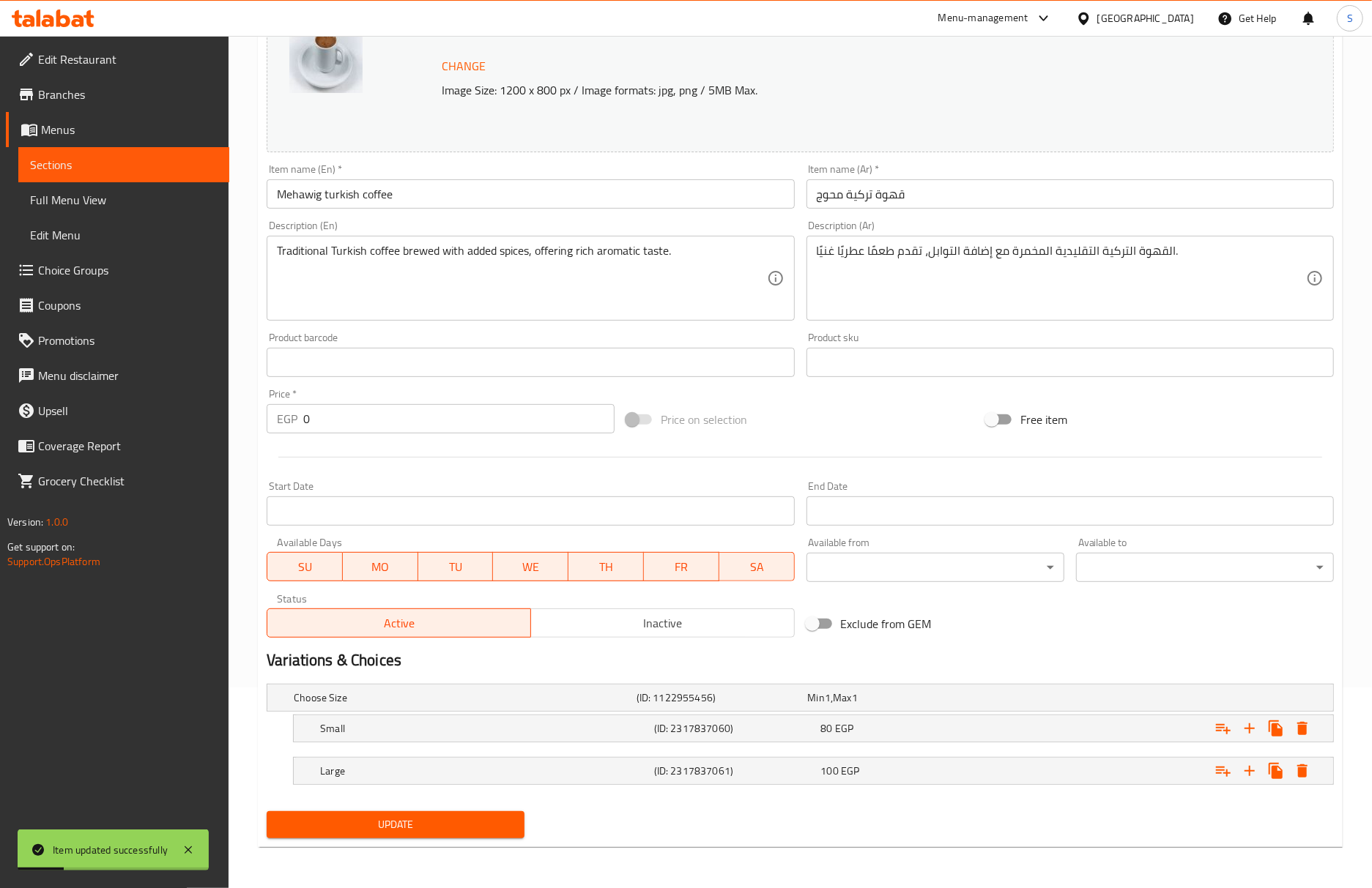
click at [590, 730] on h5 "Small" at bounding box center [484, 728] width 328 height 15
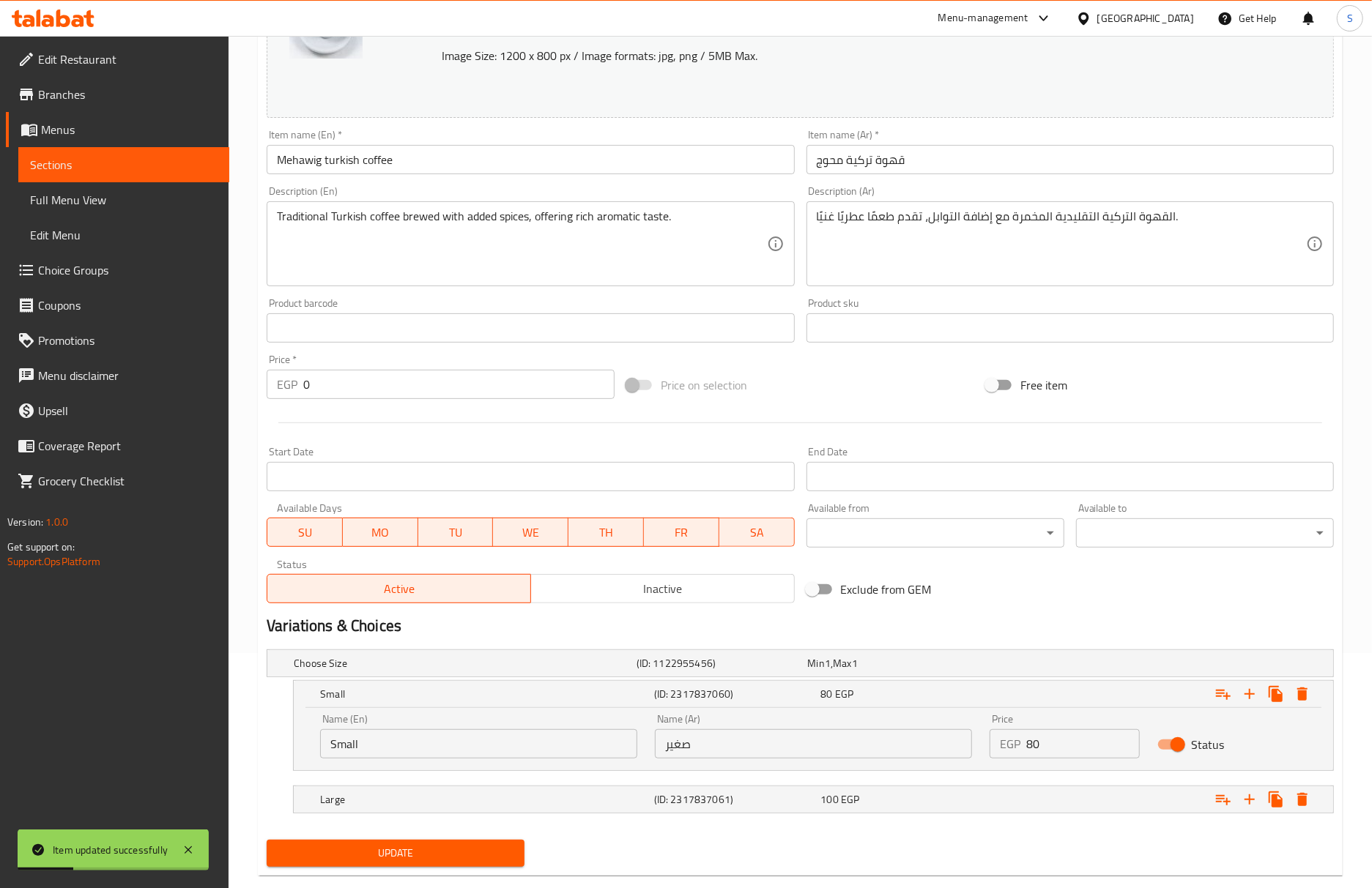
scroll to position [265, 0]
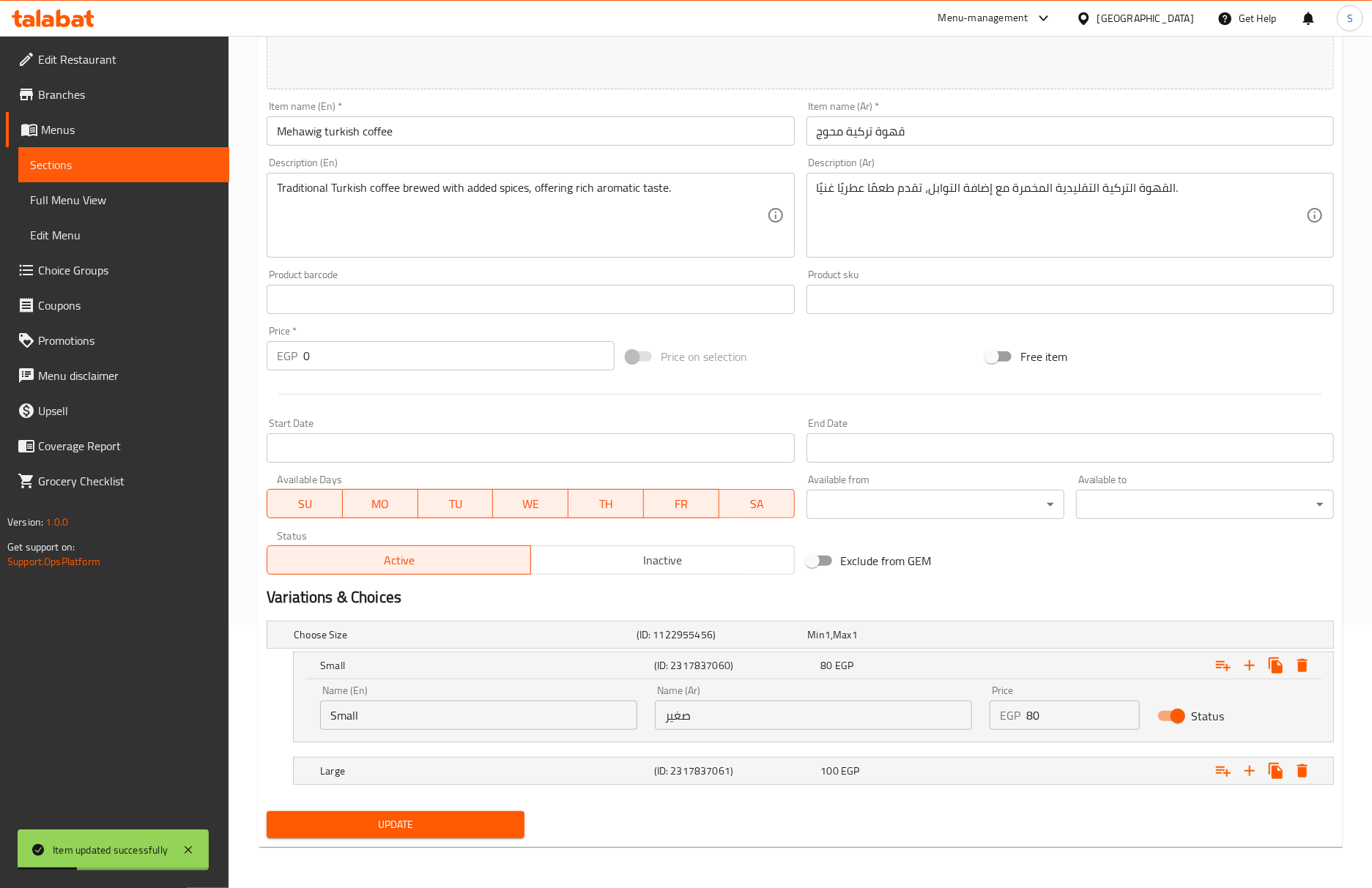
click at [781, 713] on input "صغير" at bounding box center [813, 714] width 317 height 29
click at [526, 714] on input "Small" at bounding box center [479, 714] width 317 height 29
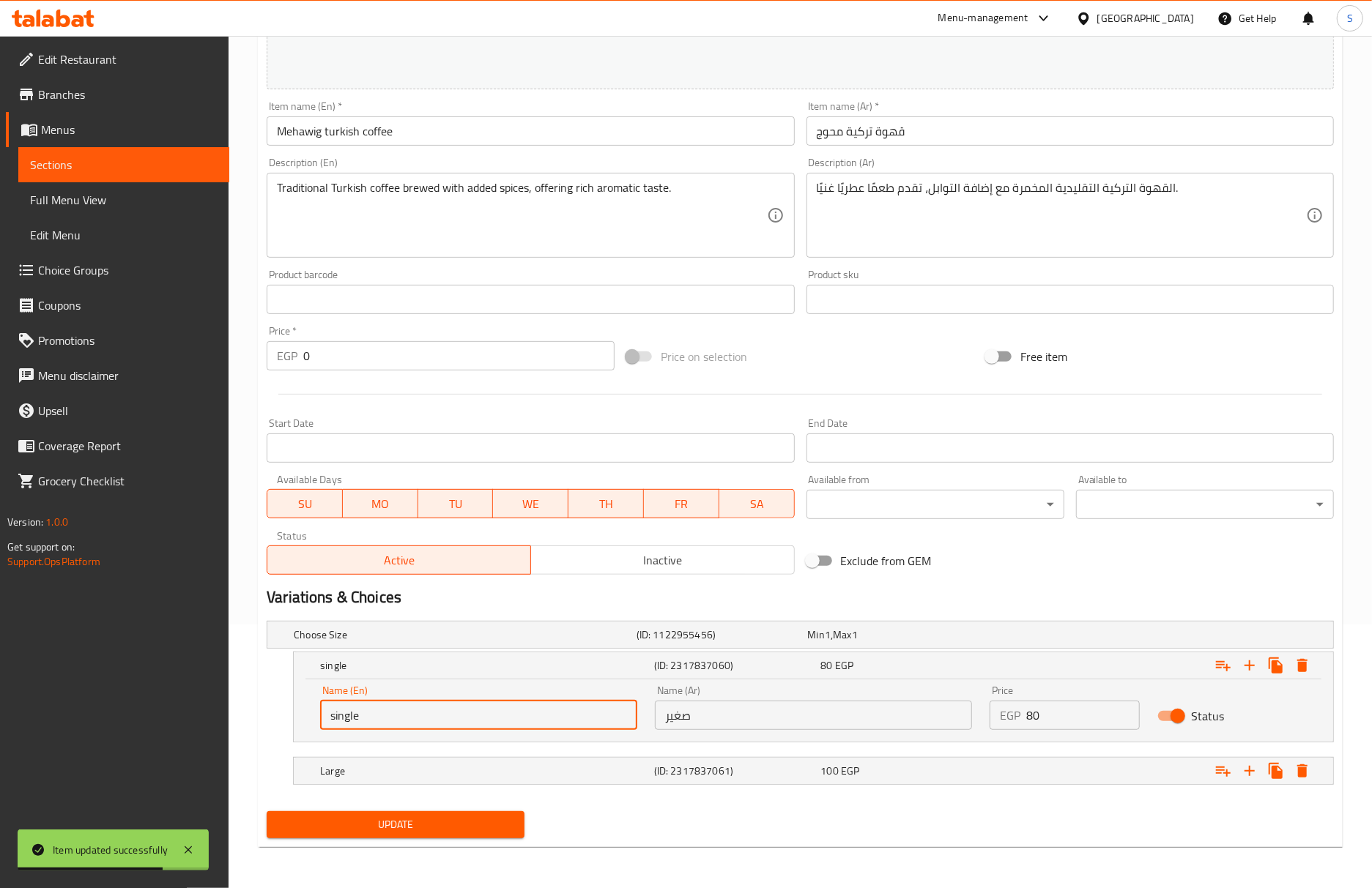
type input "single"
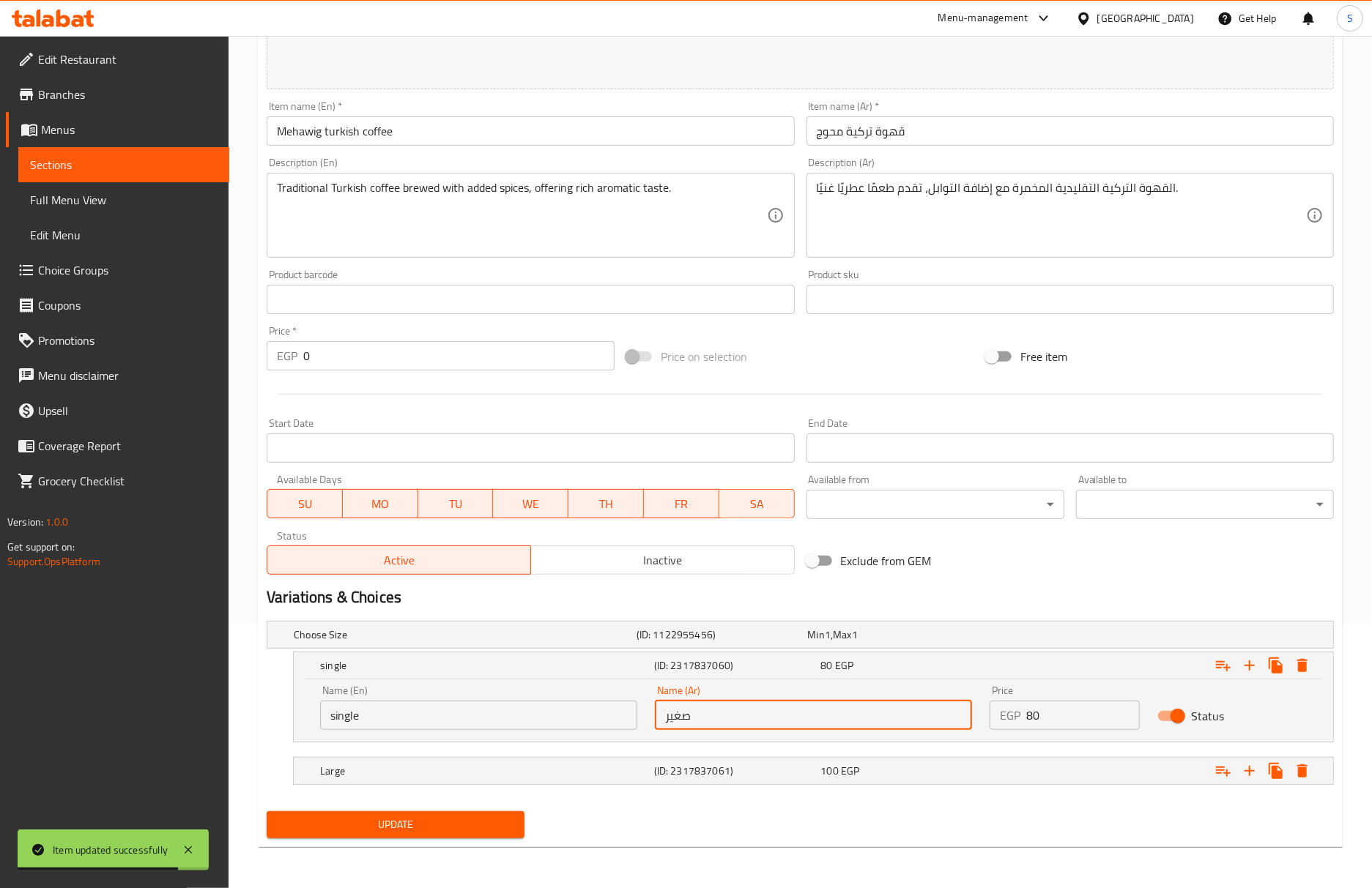
click at [739, 727] on input "صغير" at bounding box center [813, 714] width 317 height 29
type input "سينجل"
click at [609, 771] on h5 "Large" at bounding box center [484, 771] width 328 height 15
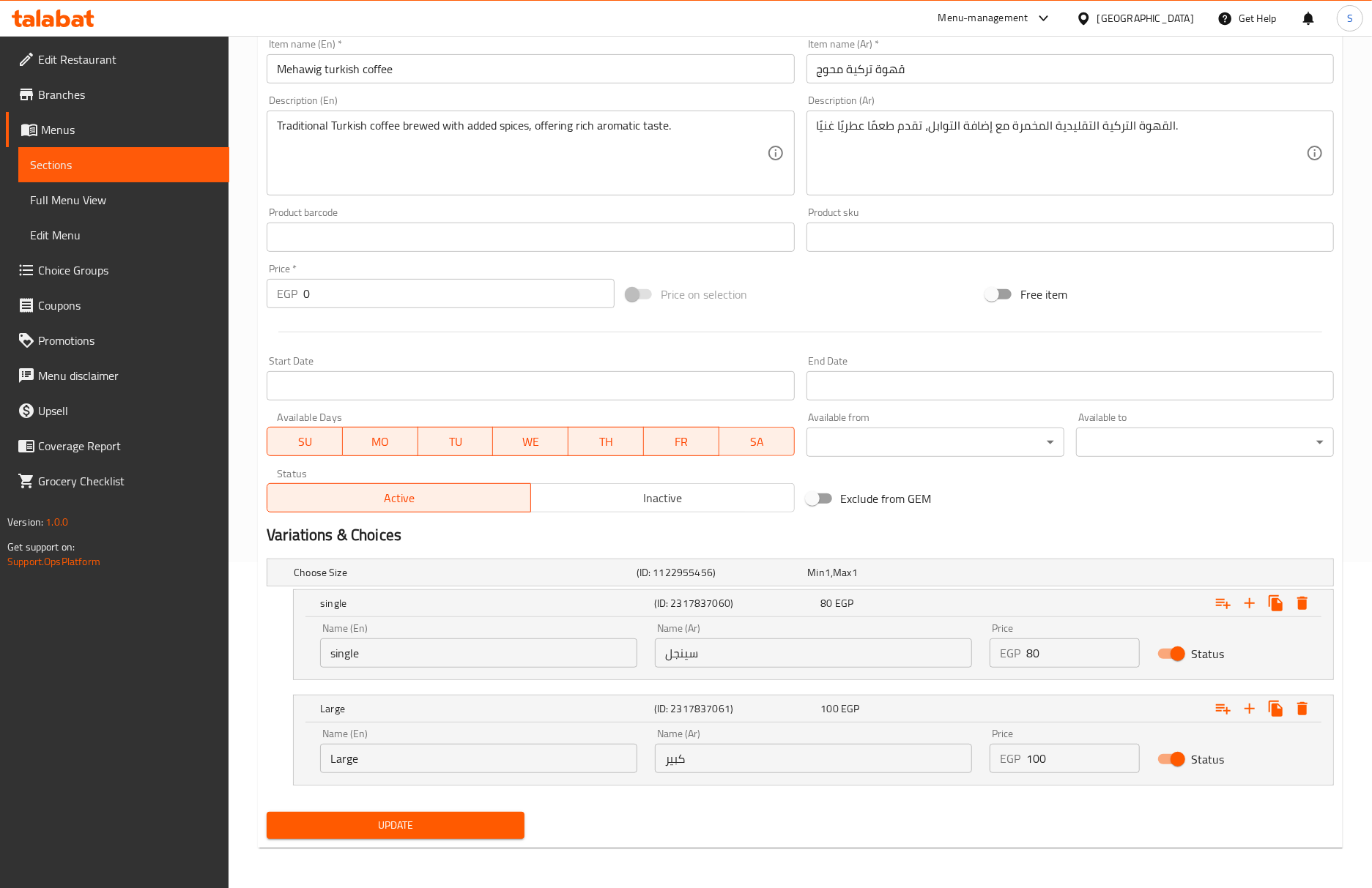
scroll to position [326, 0]
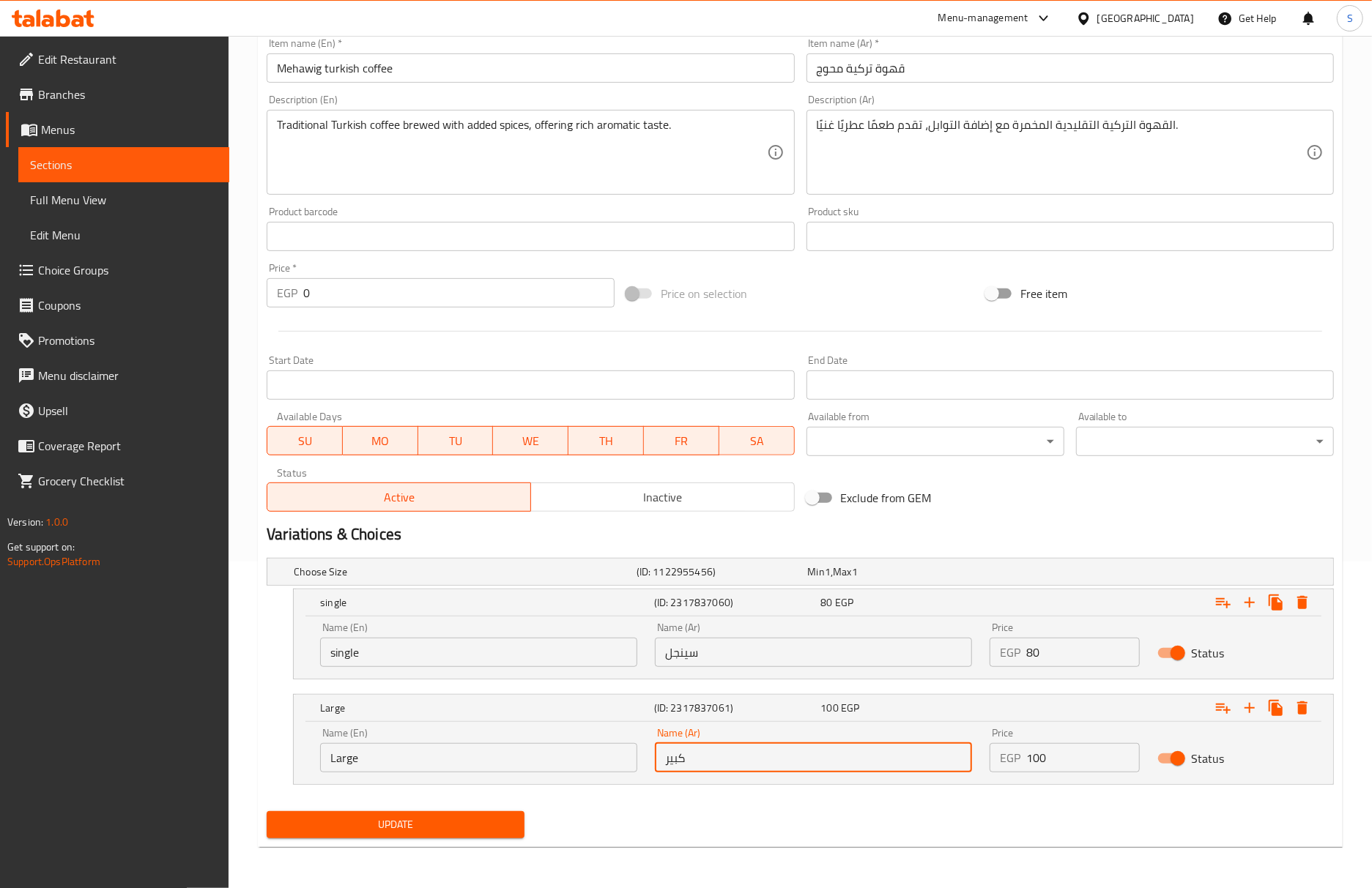
click at [682, 753] on input "كبير" at bounding box center [813, 757] width 317 height 29
type input "دوبل"
click at [446, 766] on input "Large" at bounding box center [479, 757] width 317 height 29
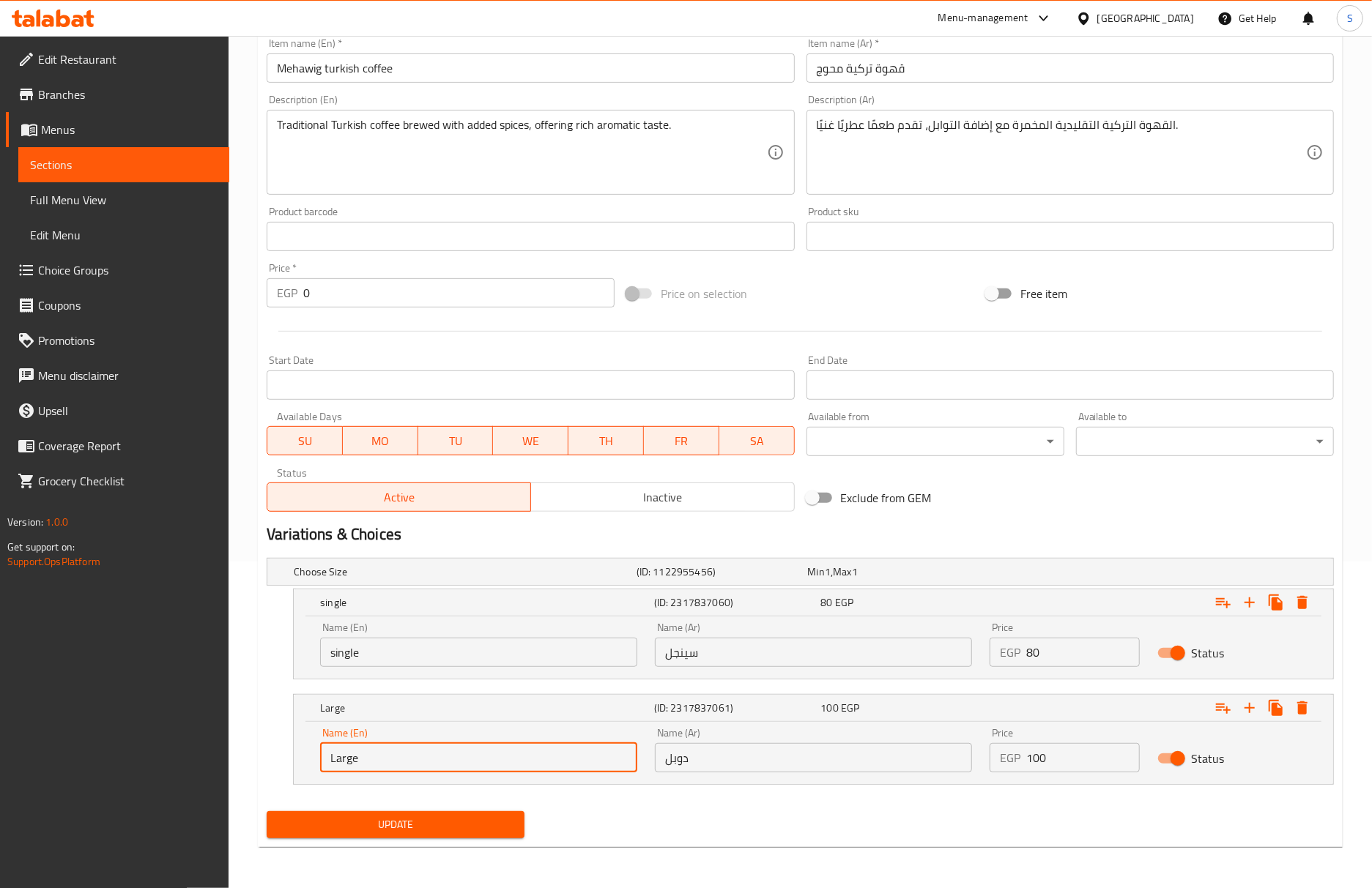
click at [446, 766] on input "Large" at bounding box center [479, 757] width 317 height 29
type input "Double"
click at [267, 811] on button "Update" at bounding box center [395, 824] width 258 height 27
